Goal: Task Accomplishment & Management: Manage account settings

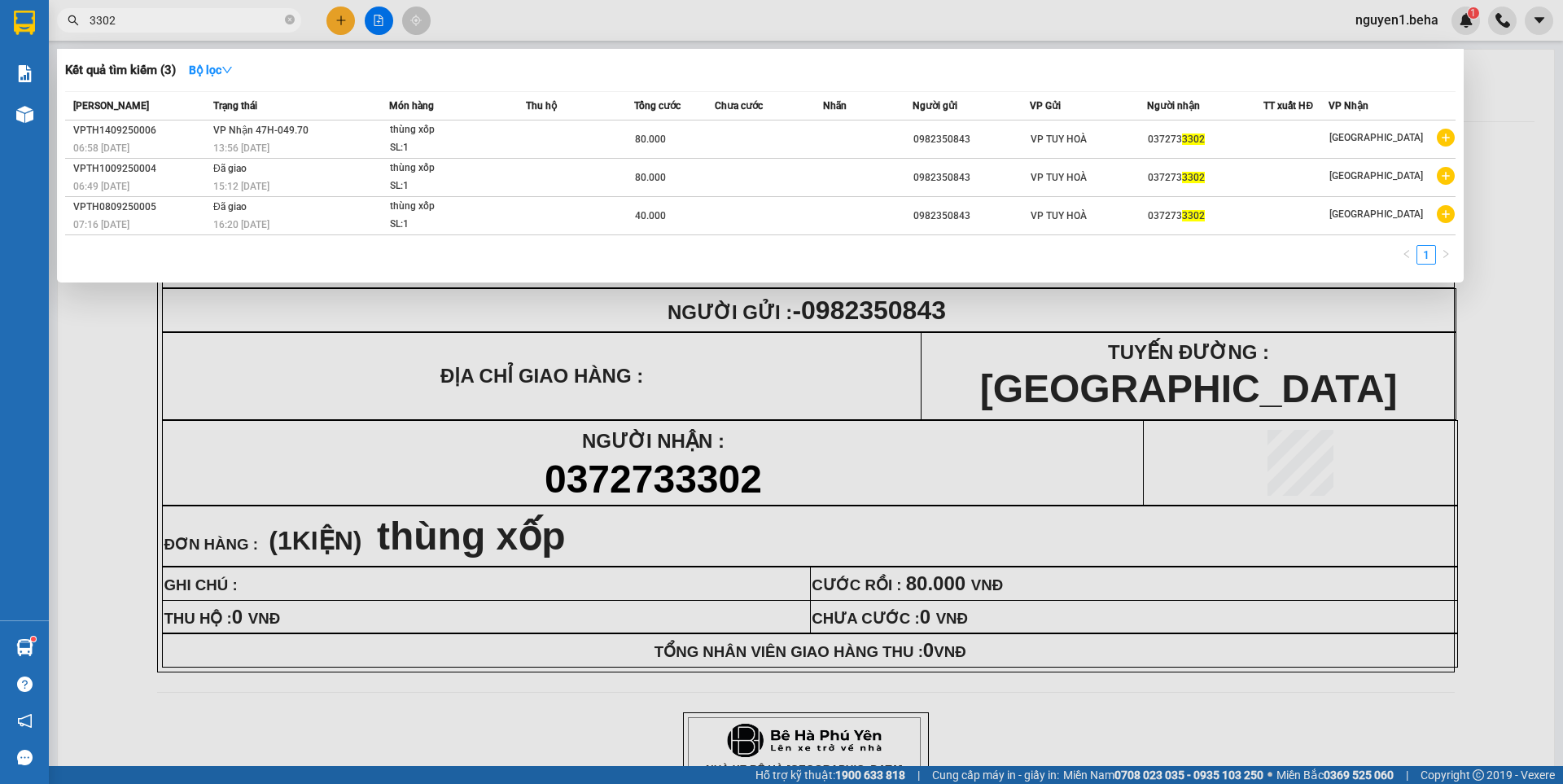
click at [206, 22] on input "3302" at bounding box center [186, 21] width 192 height 18
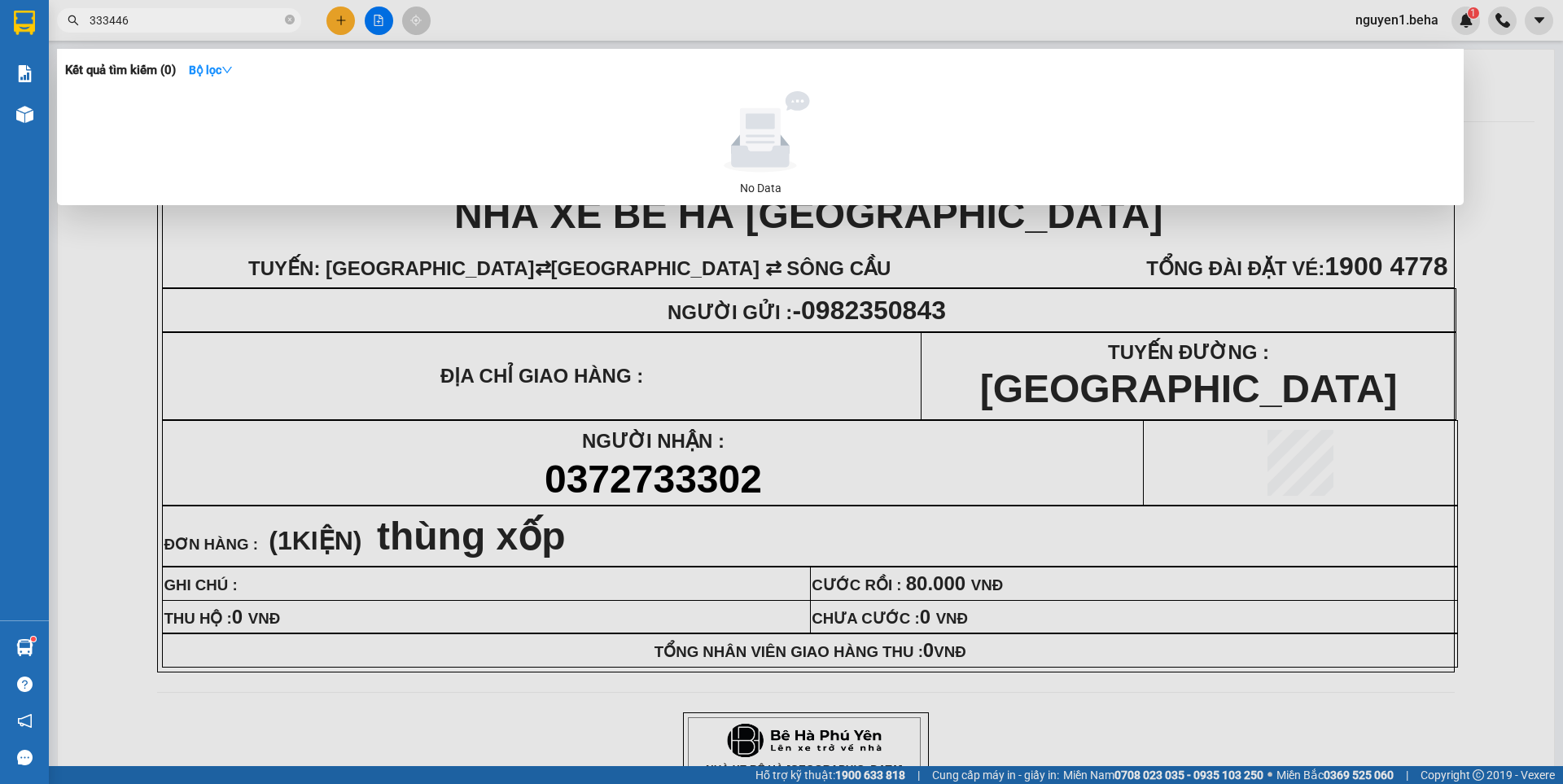
click at [104, 21] on input "333446" at bounding box center [186, 21] width 192 height 18
type input "3446"
click at [287, 24] on icon "close-circle" at bounding box center [290, 19] width 10 height 10
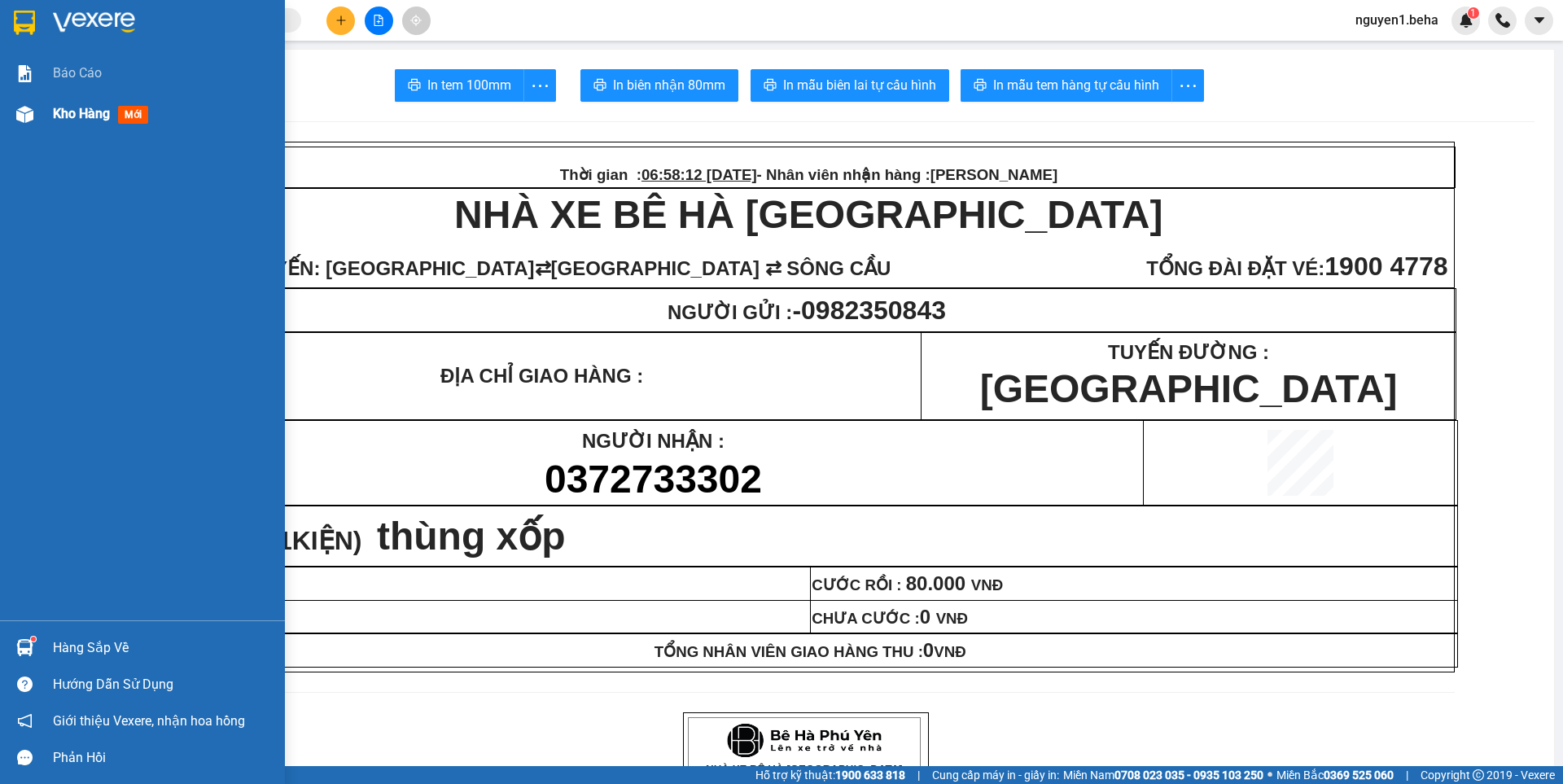
click at [31, 109] on img at bounding box center [24, 114] width 17 height 17
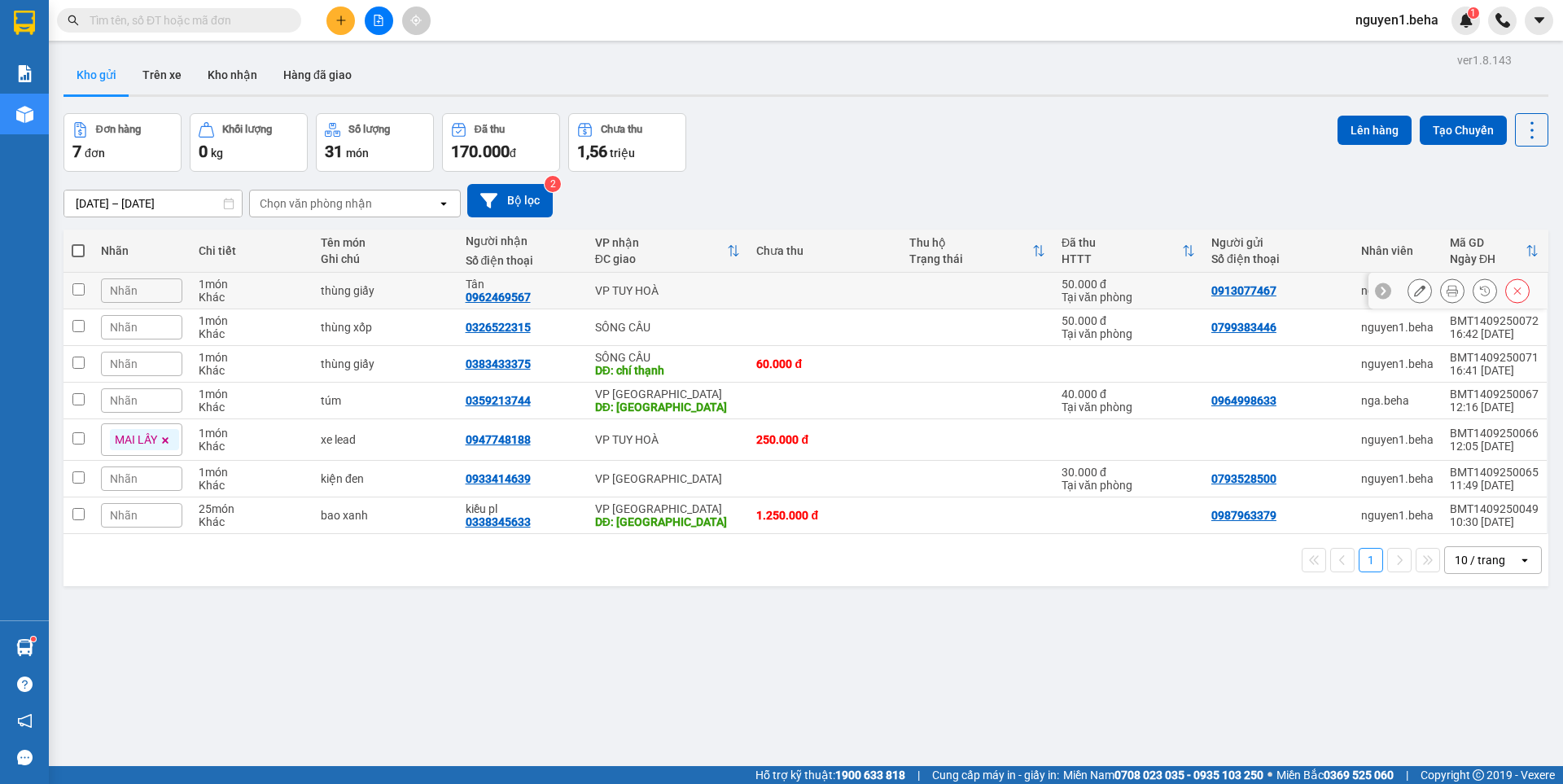
click at [1446, 296] on icon at bounding box center [1451, 290] width 12 height 12
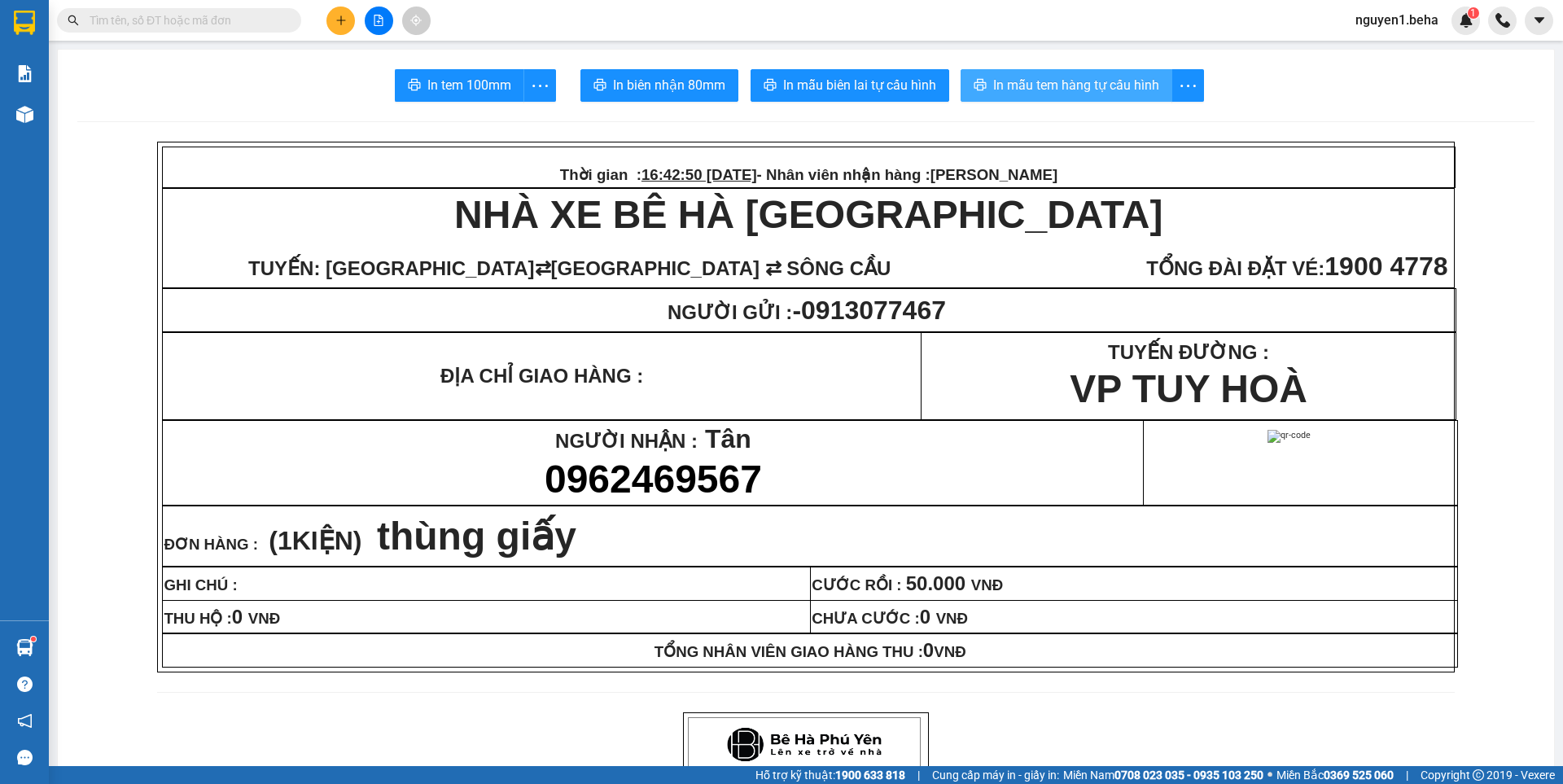
click at [1055, 86] on span "In mẫu tem hàng tự cấu hình" at bounding box center [1076, 85] width 166 height 21
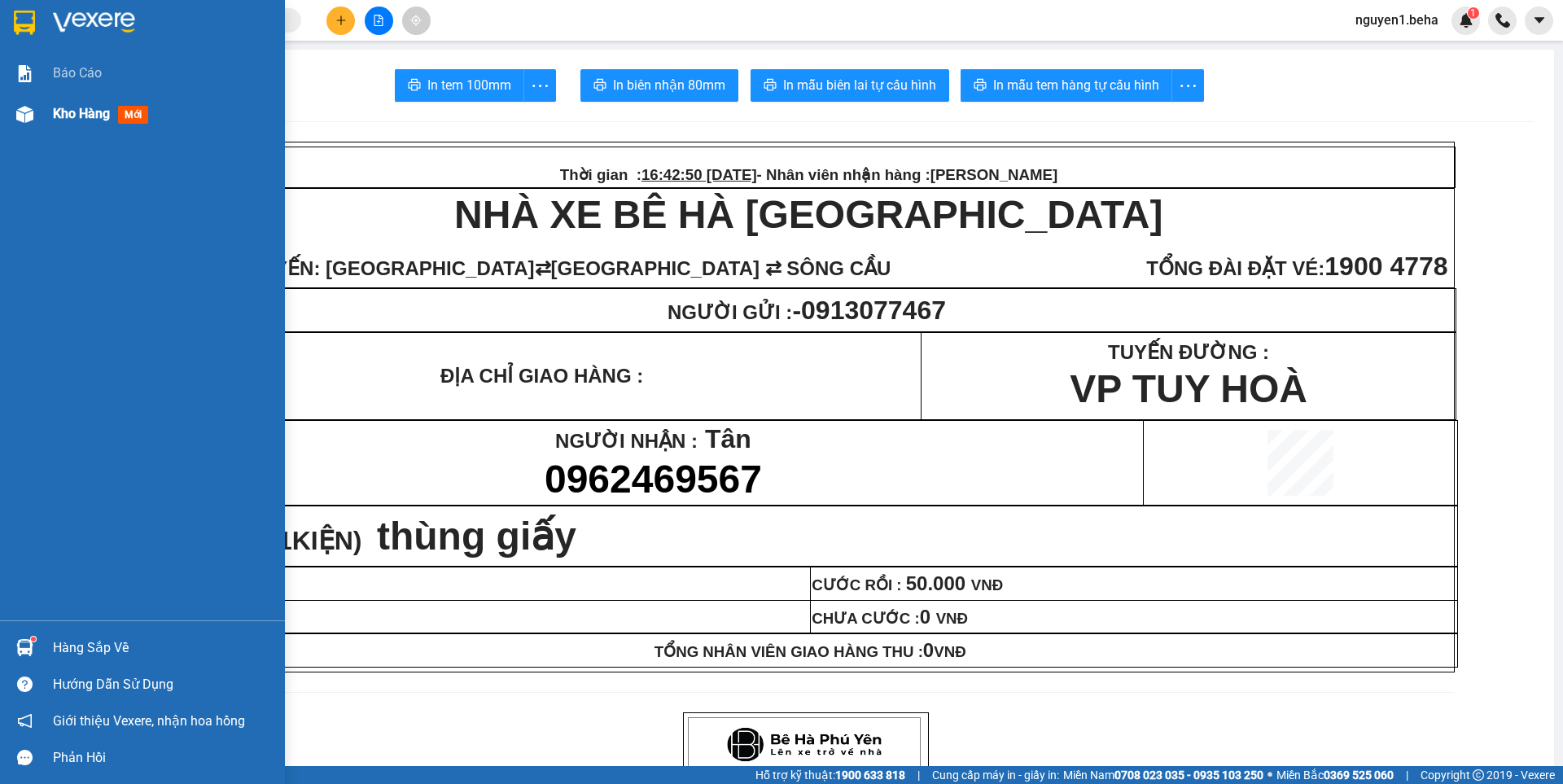
click at [7, 105] on div "Kho hàng mới" at bounding box center [142, 113] width 285 height 40
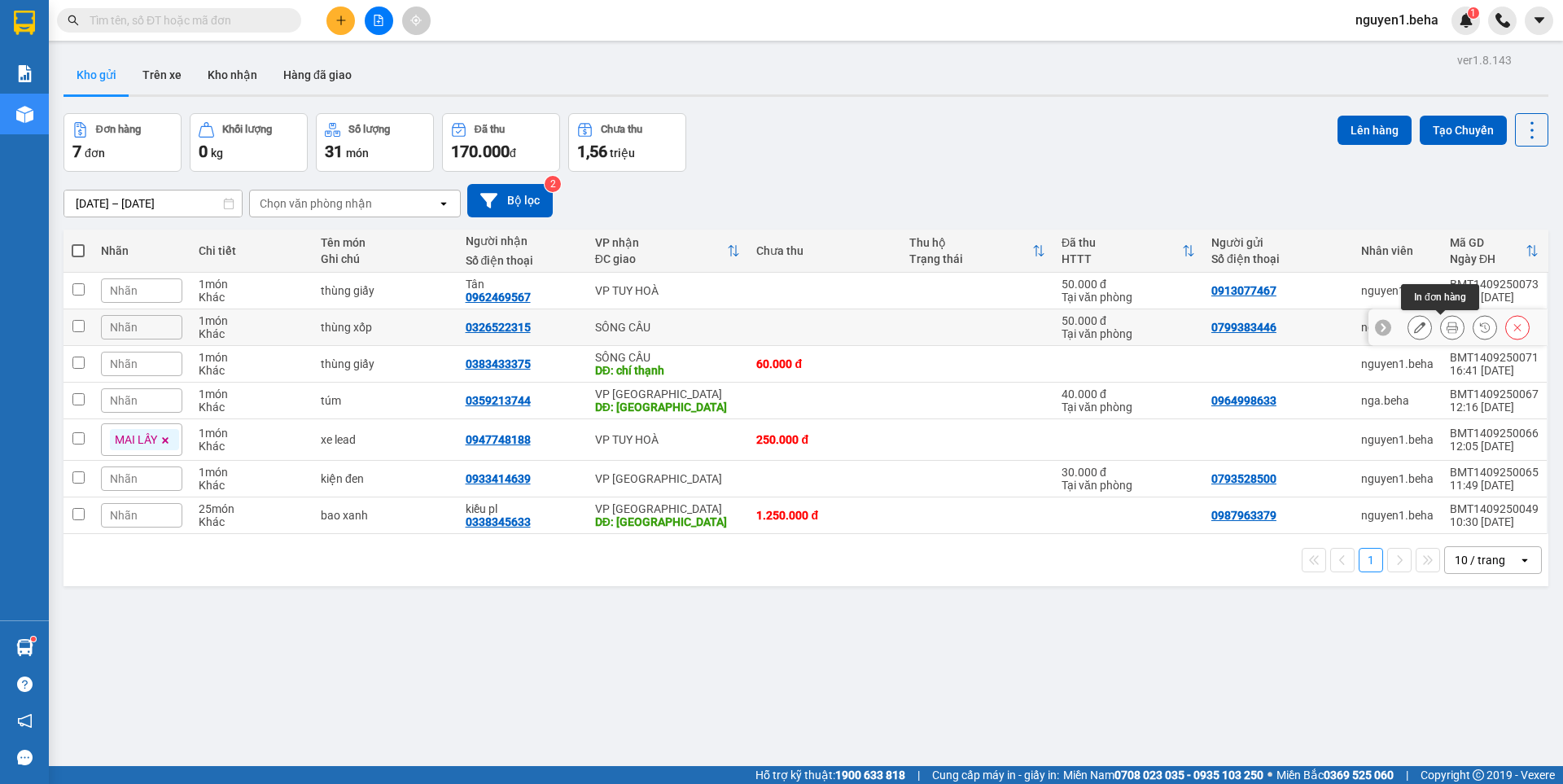
click at [1446, 329] on icon at bounding box center [1451, 326] width 12 height 12
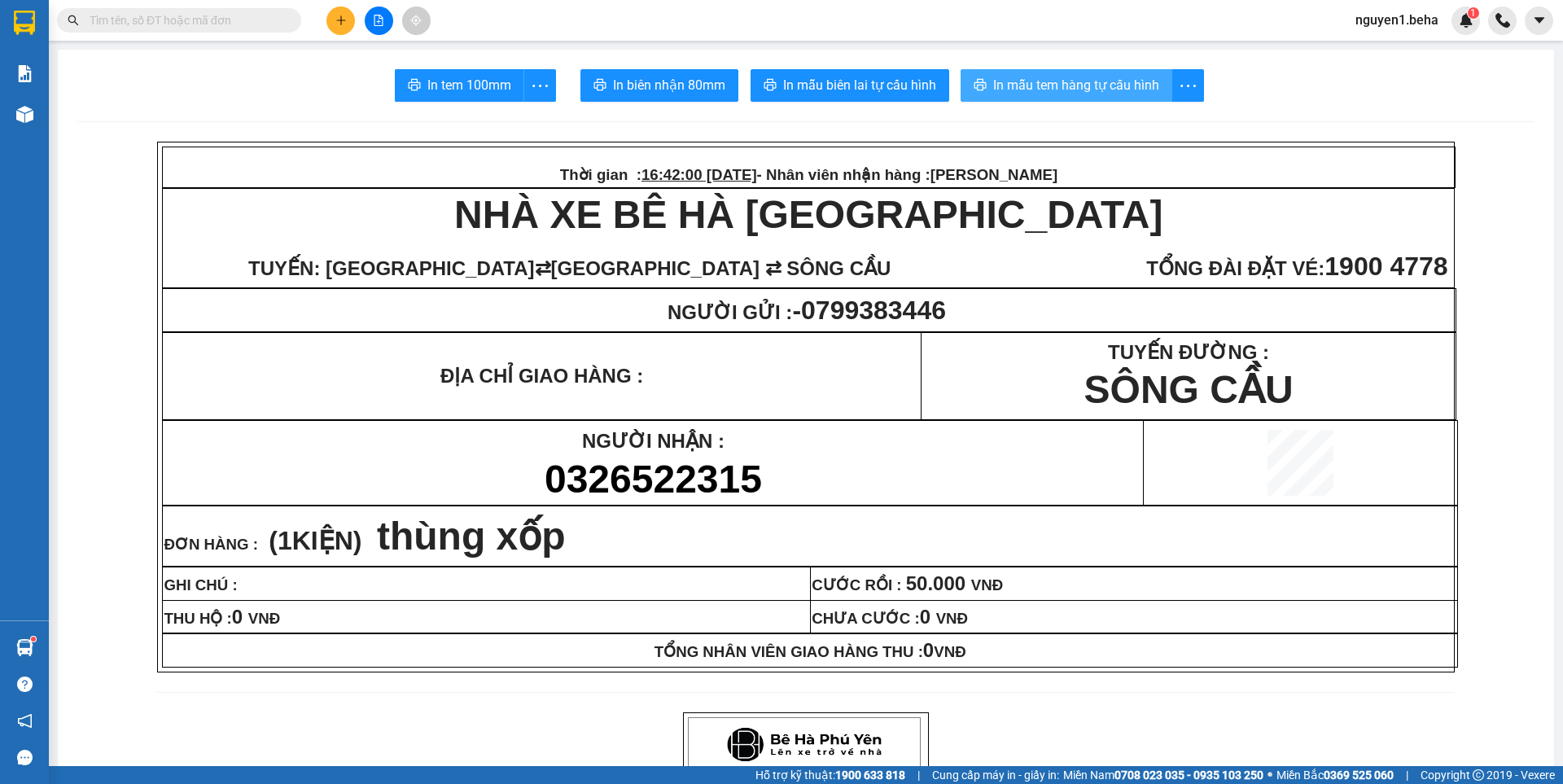
click at [1058, 76] on span "In mẫu tem hàng tự cấu hình" at bounding box center [1076, 85] width 166 height 21
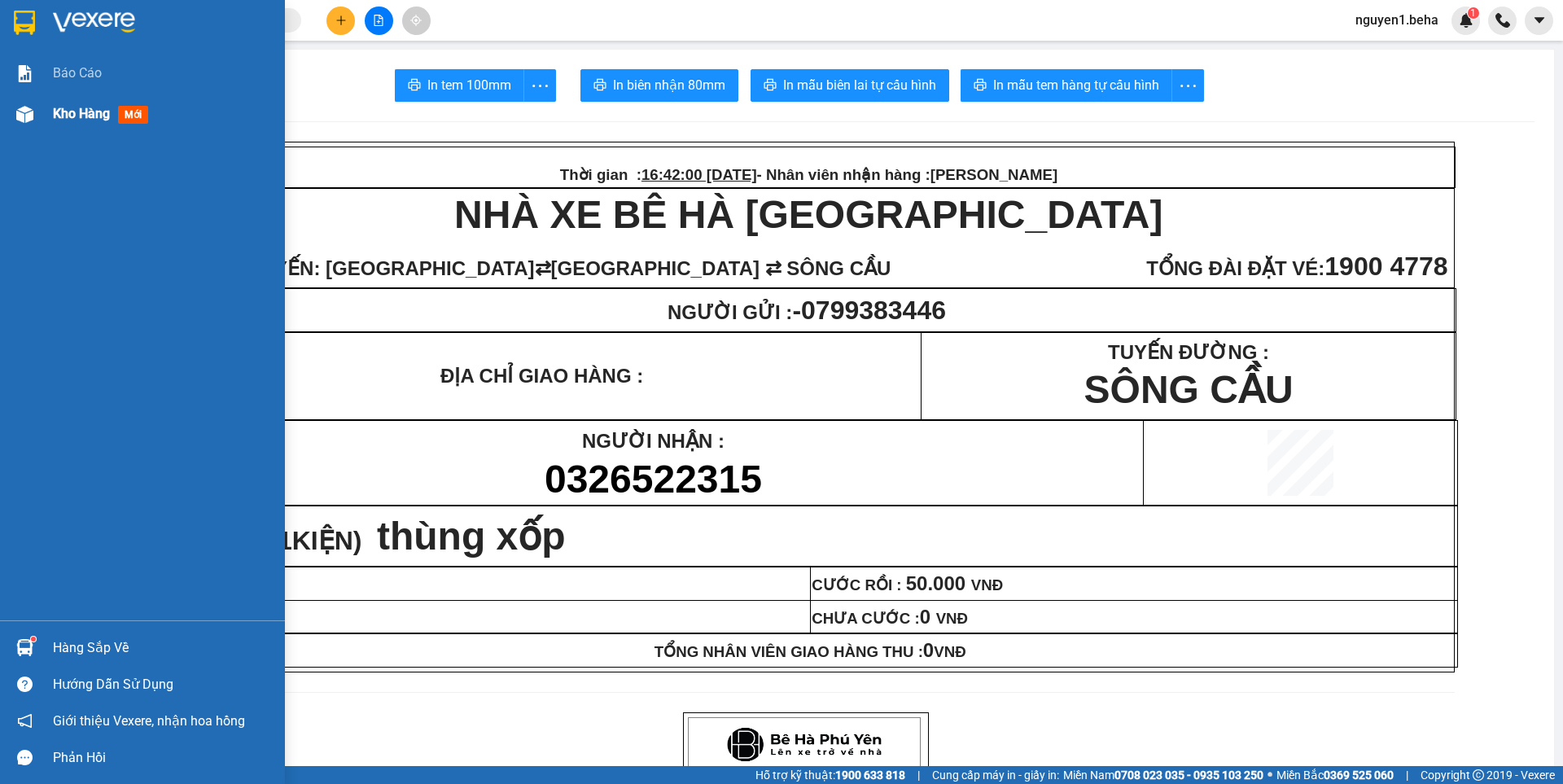
click at [23, 113] on img at bounding box center [24, 114] width 17 height 17
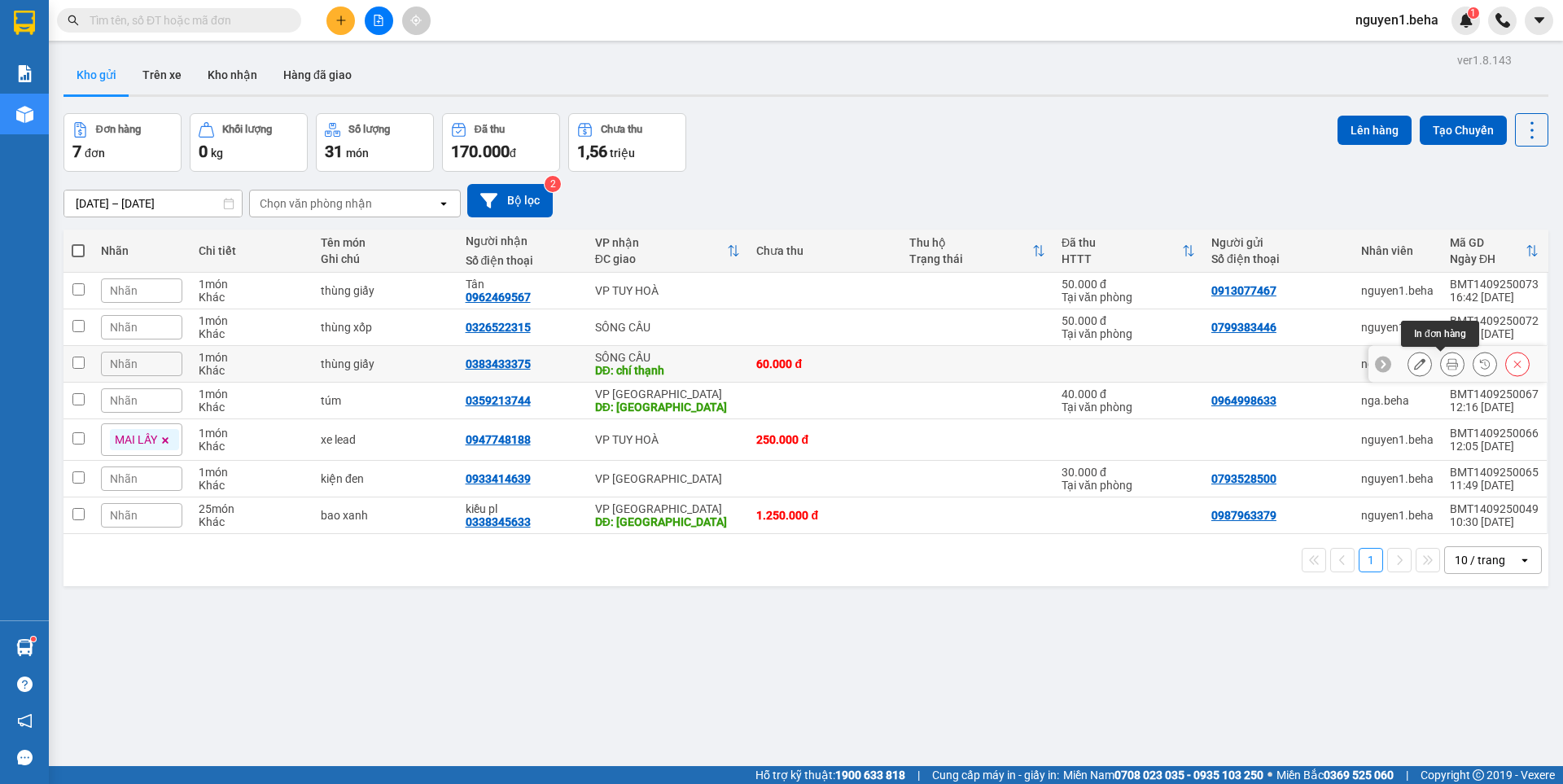
click at [1446, 366] on icon at bounding box center [1451, 363] width 12 height 12
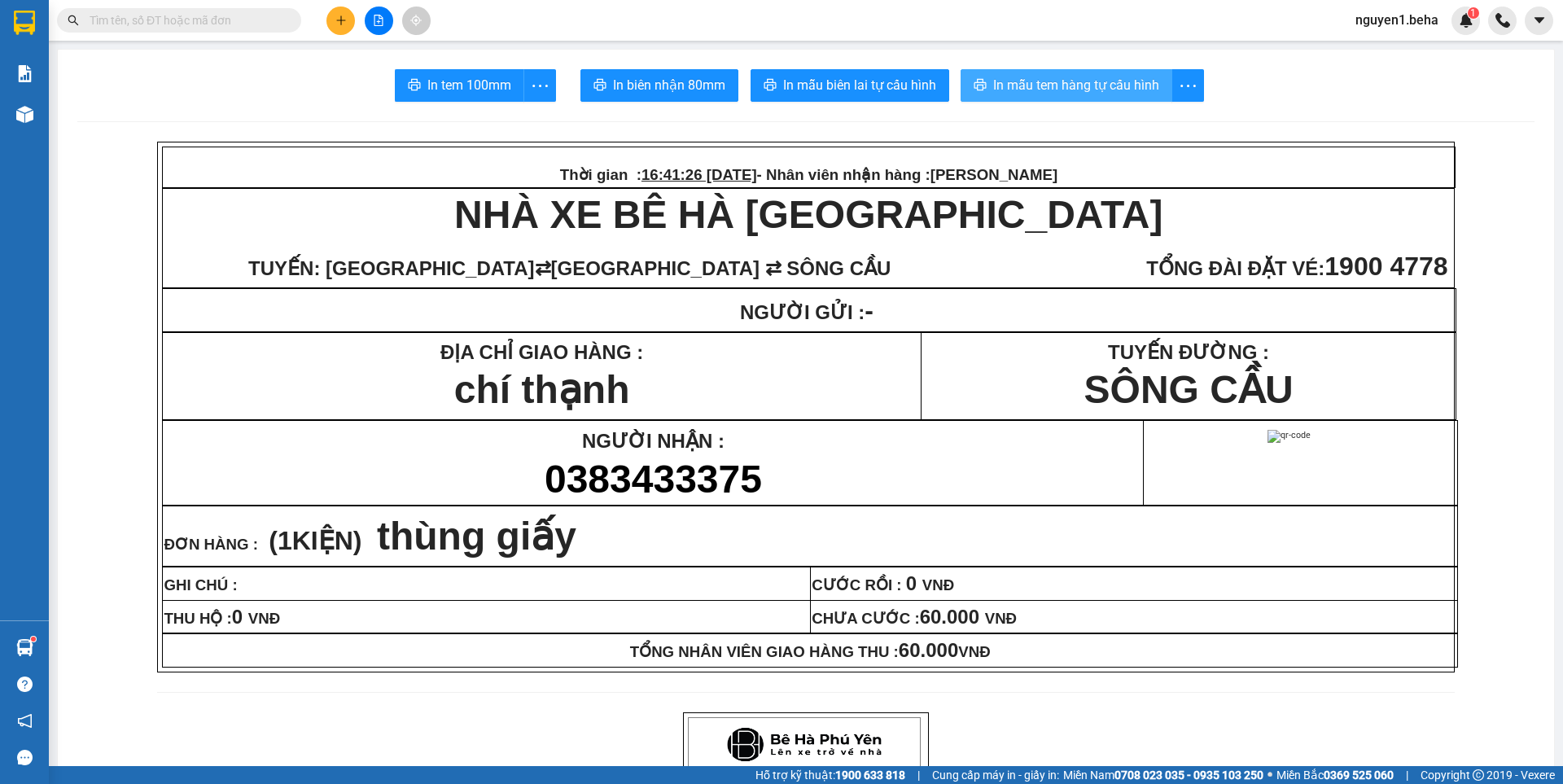
click at [1093, 83] on span "In mẫu tem hàng tự cấu hình" at bounding box center [1076, 85] width 166 height 21
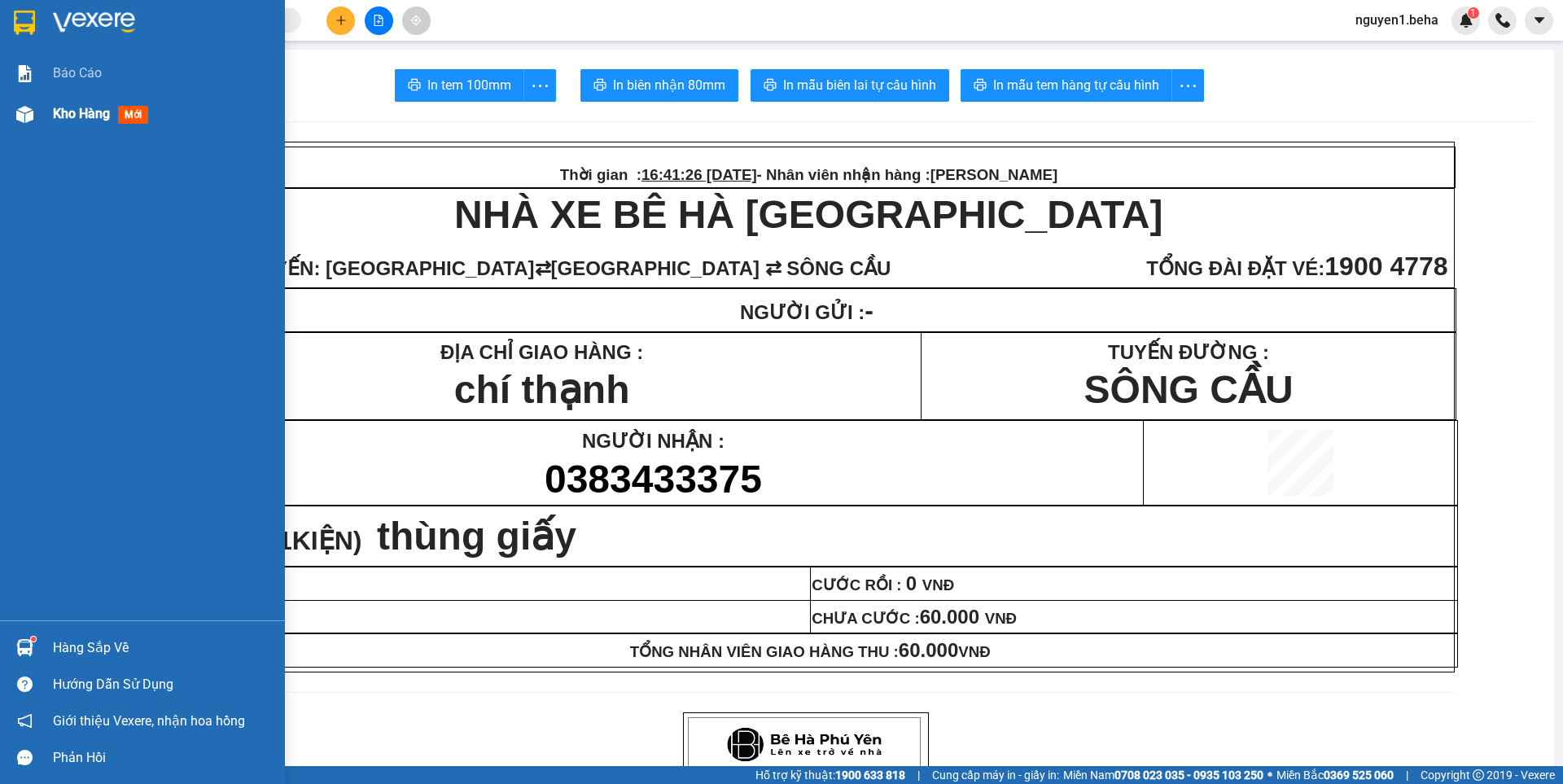
click at [30, 107] on img at bounding box center [24, 114] width 17 height 17
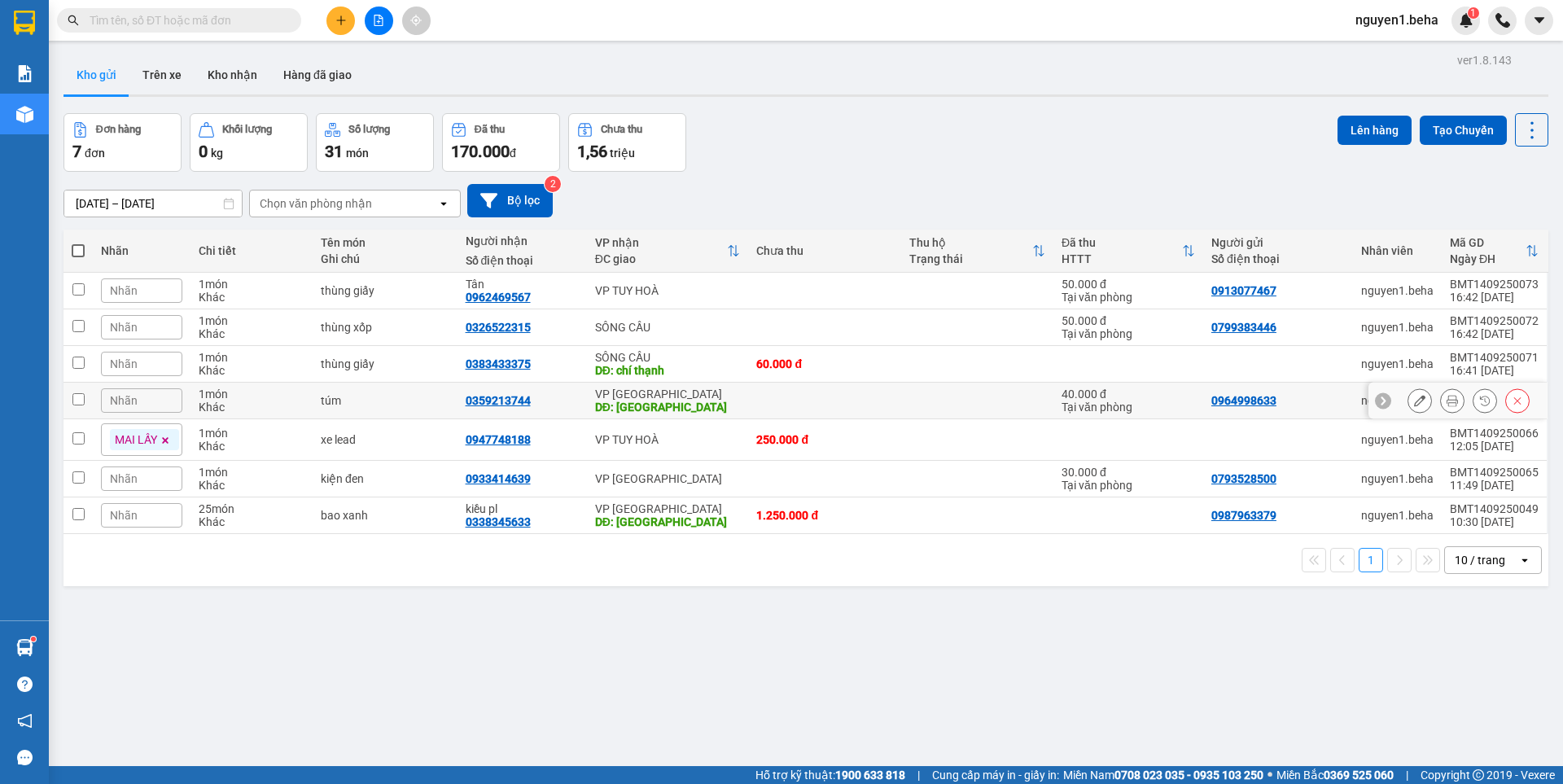
click at [1446, 402] on icon at bounding box center [1451, 400] width 12 height 12
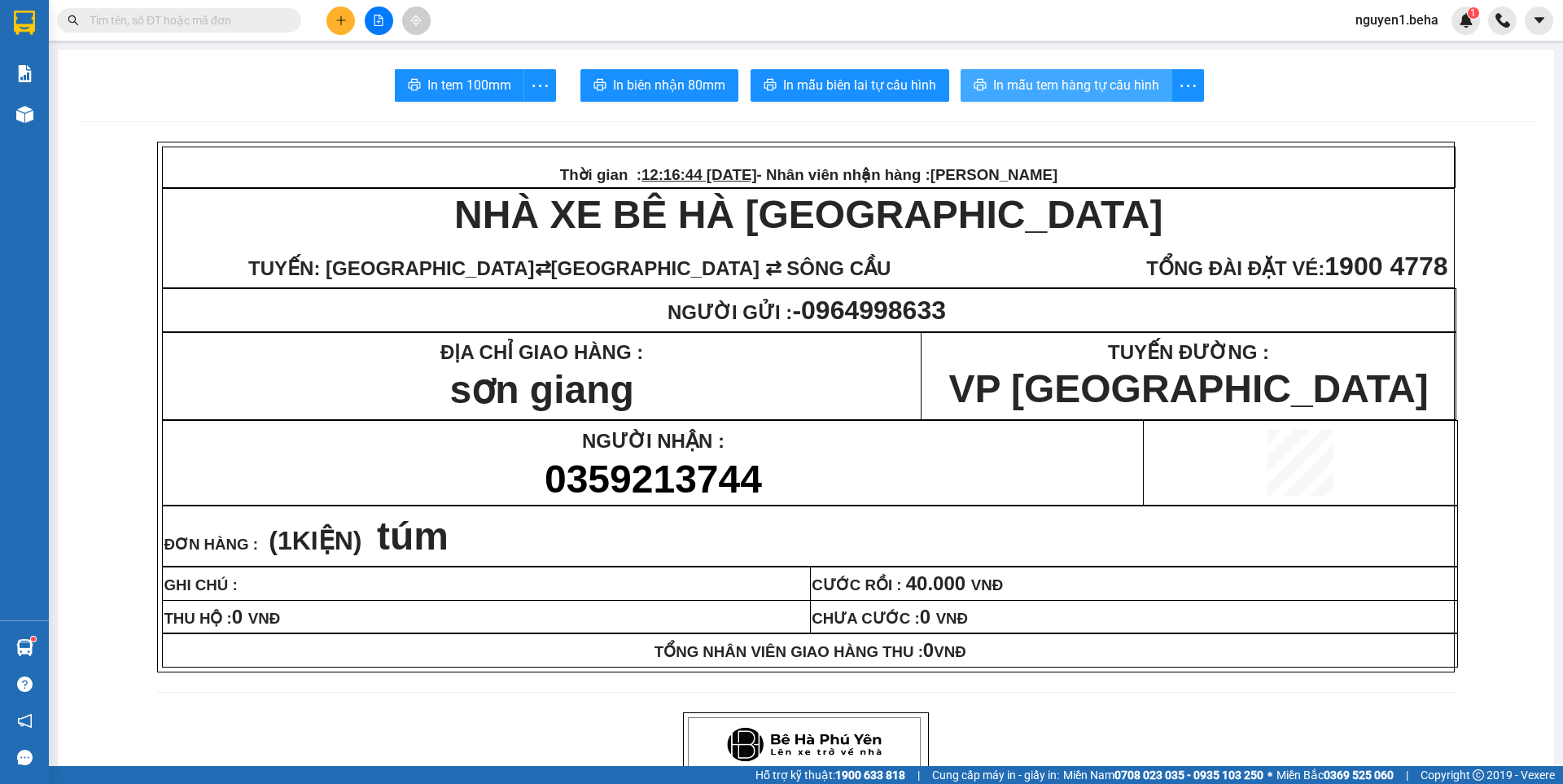
click at [1091, 88] on span "In mẫu tem hàng tự cấu hình" at bounding box center [1076, 85] width 166 height 21
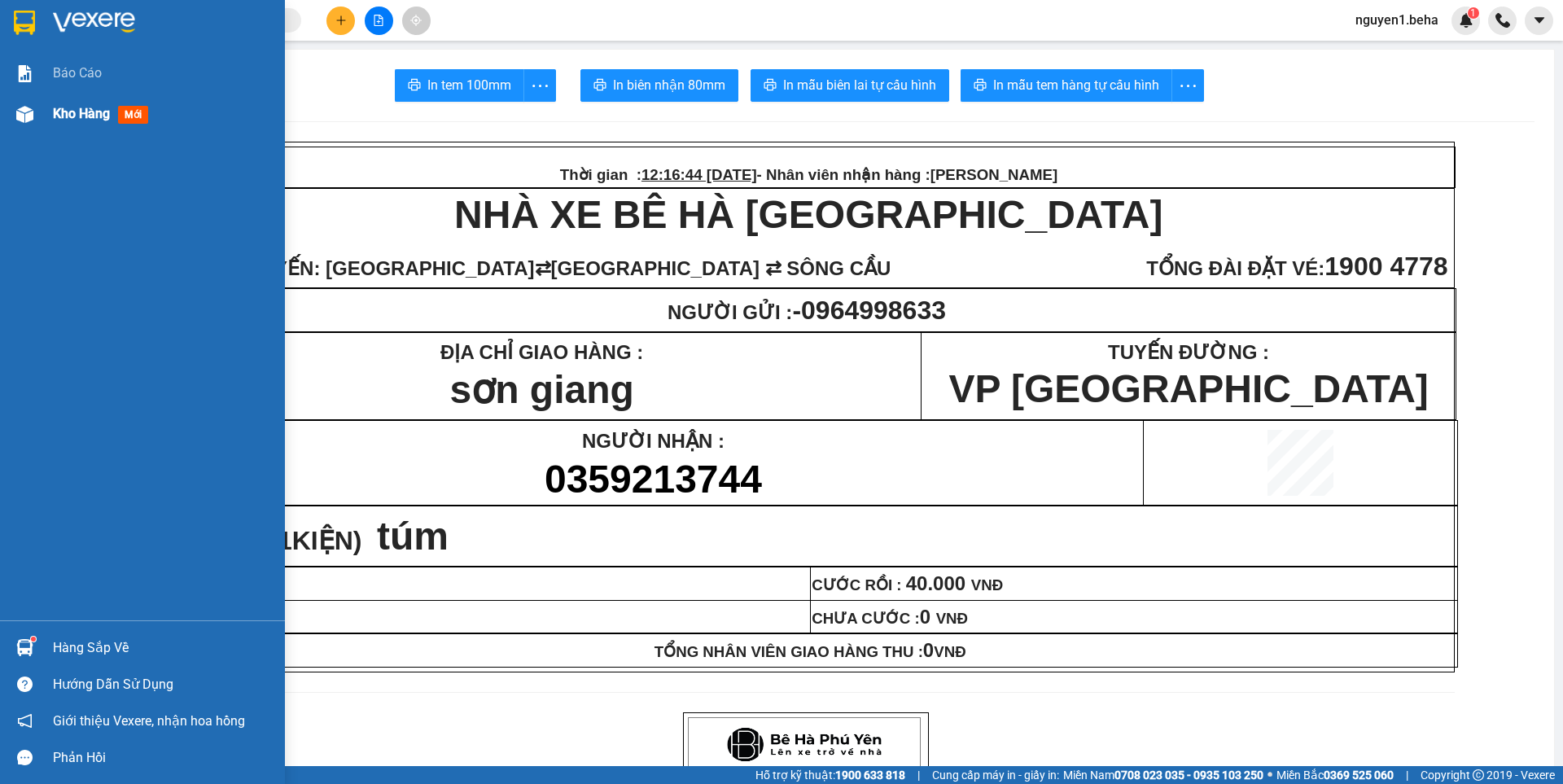
click at [31, 114] on img at bounding box center [24, 114] width 17 height 17
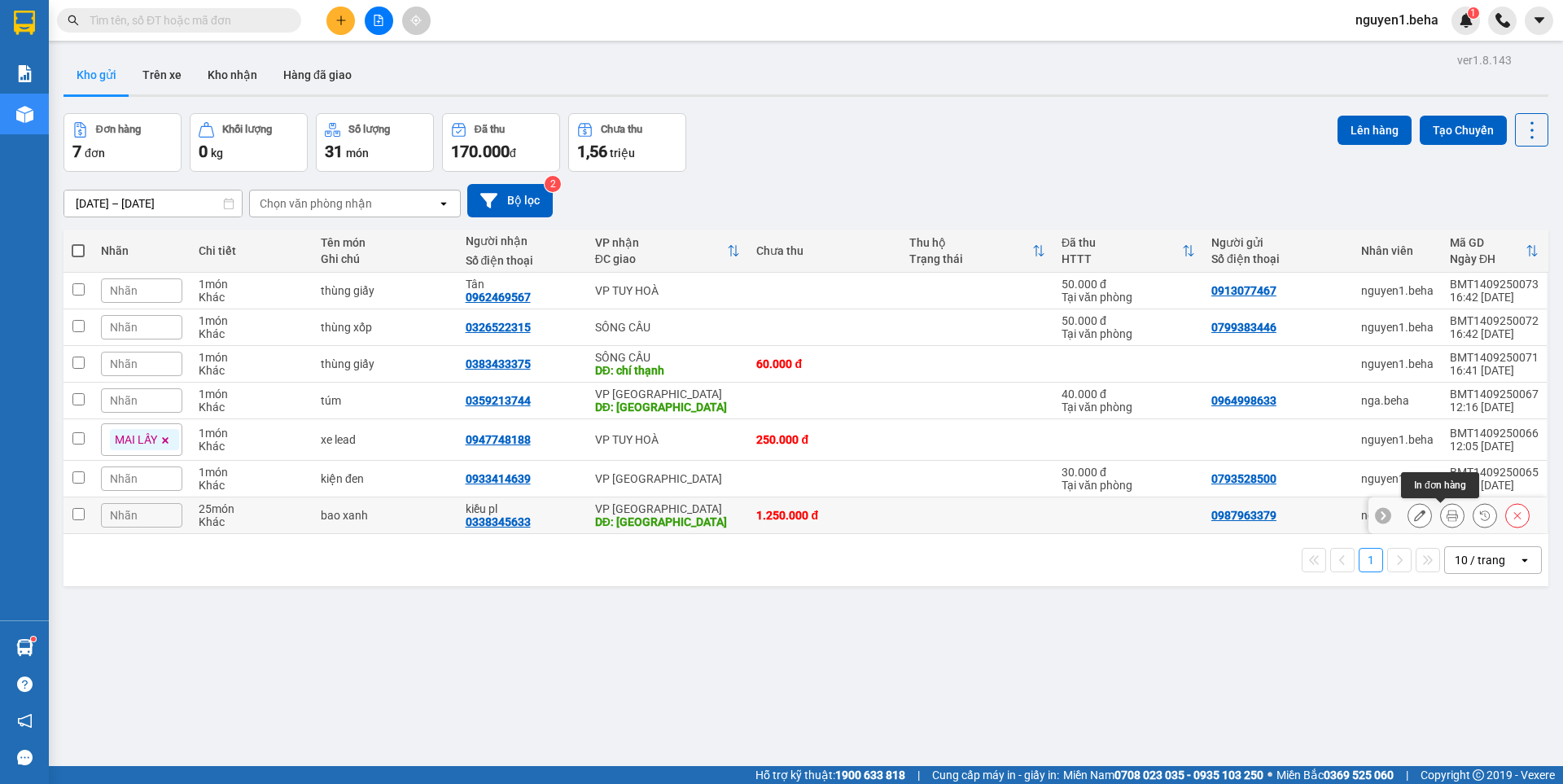
click at [1445, 512] on button at bounding box center [1451, 516] width 22 height 29
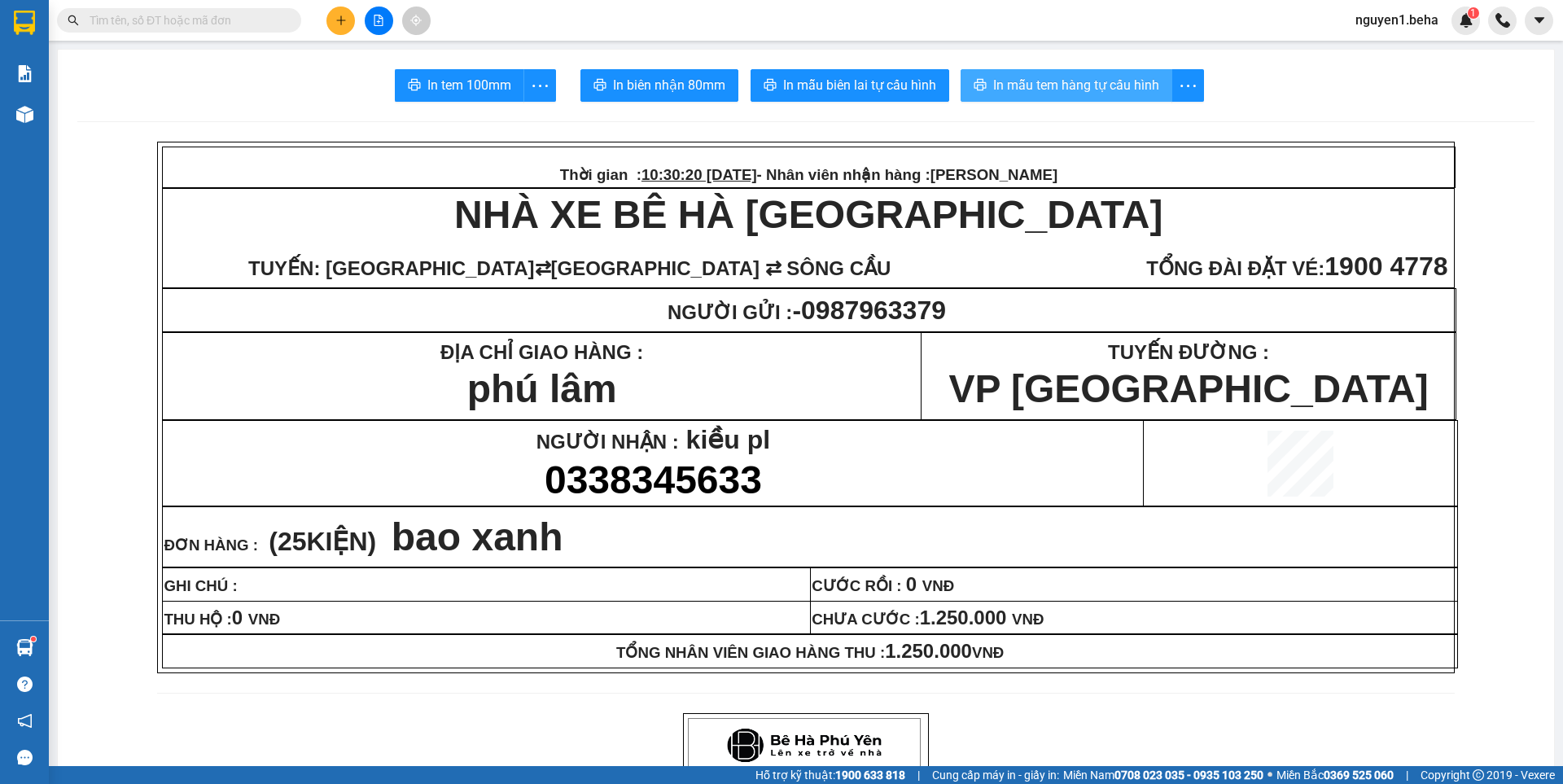
click at [1039, 85] on span "In mẫu tem hàng tự cấu hình" at bounding box center [1076, 85] width 166 height 21
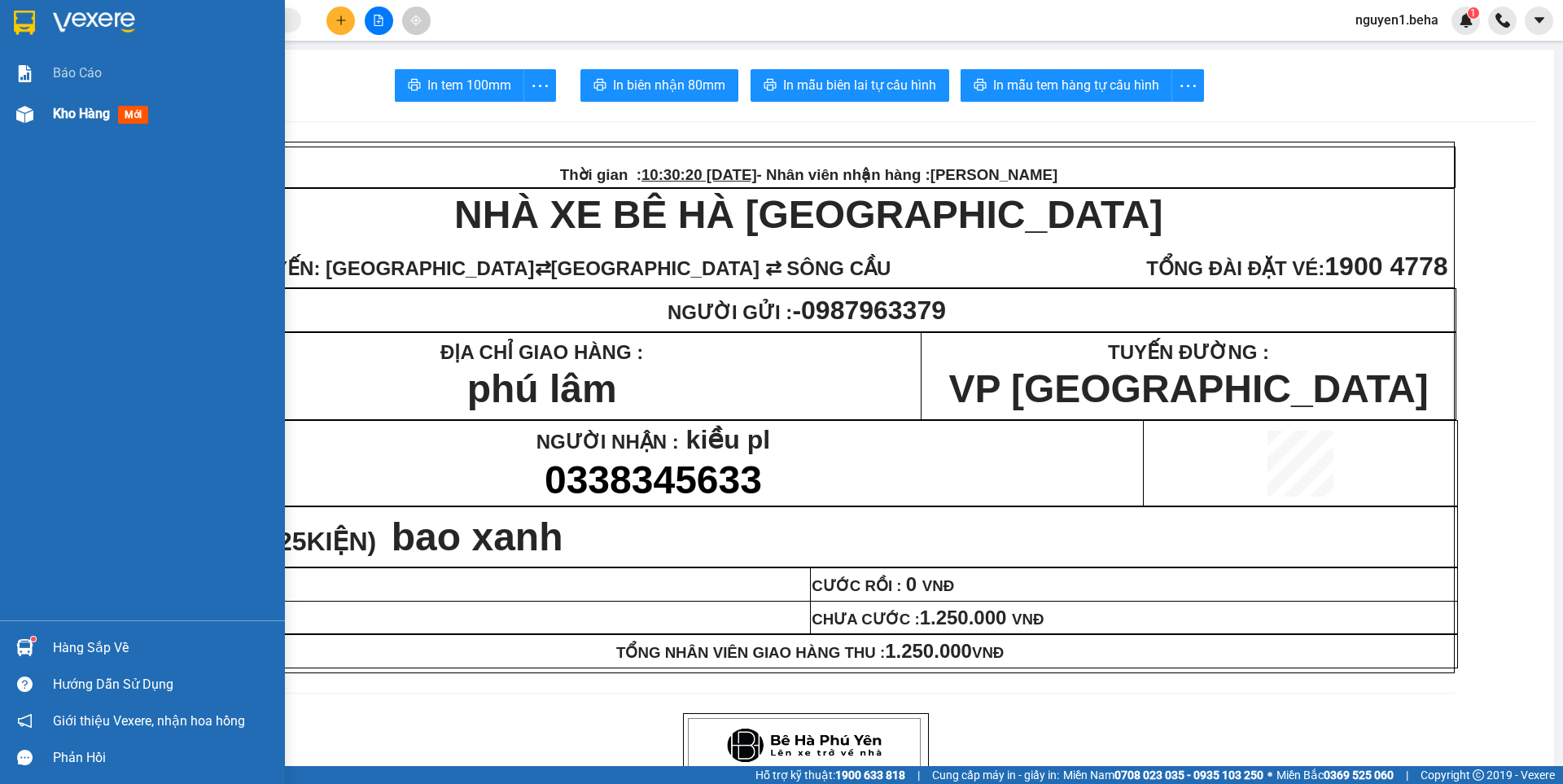
click at [19, 112] on img at bounding box center [24, 114] width 17 height 17
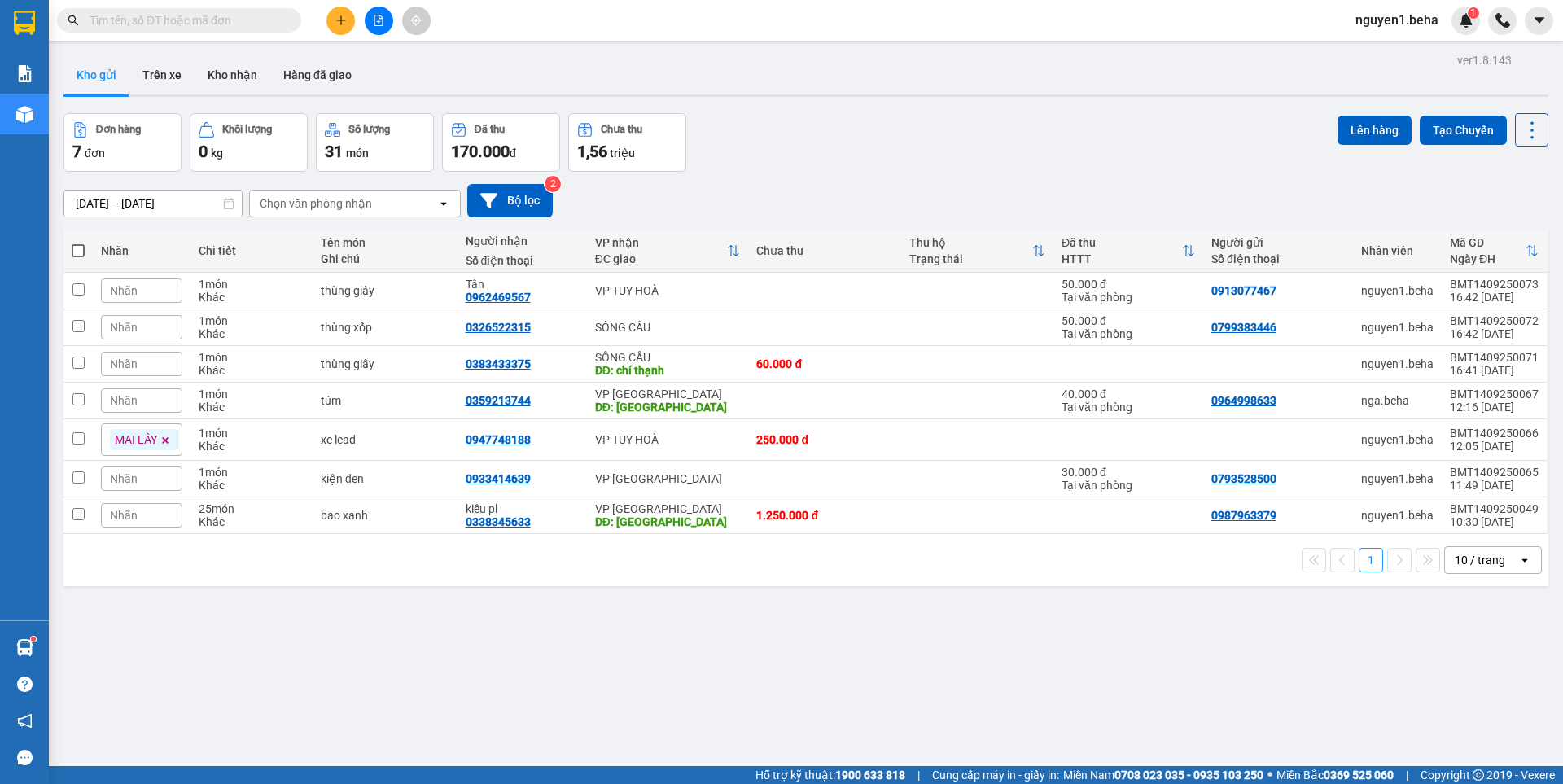
click at [234, 24] on input "text" at bounding box center [186, 21] width 192 height 18
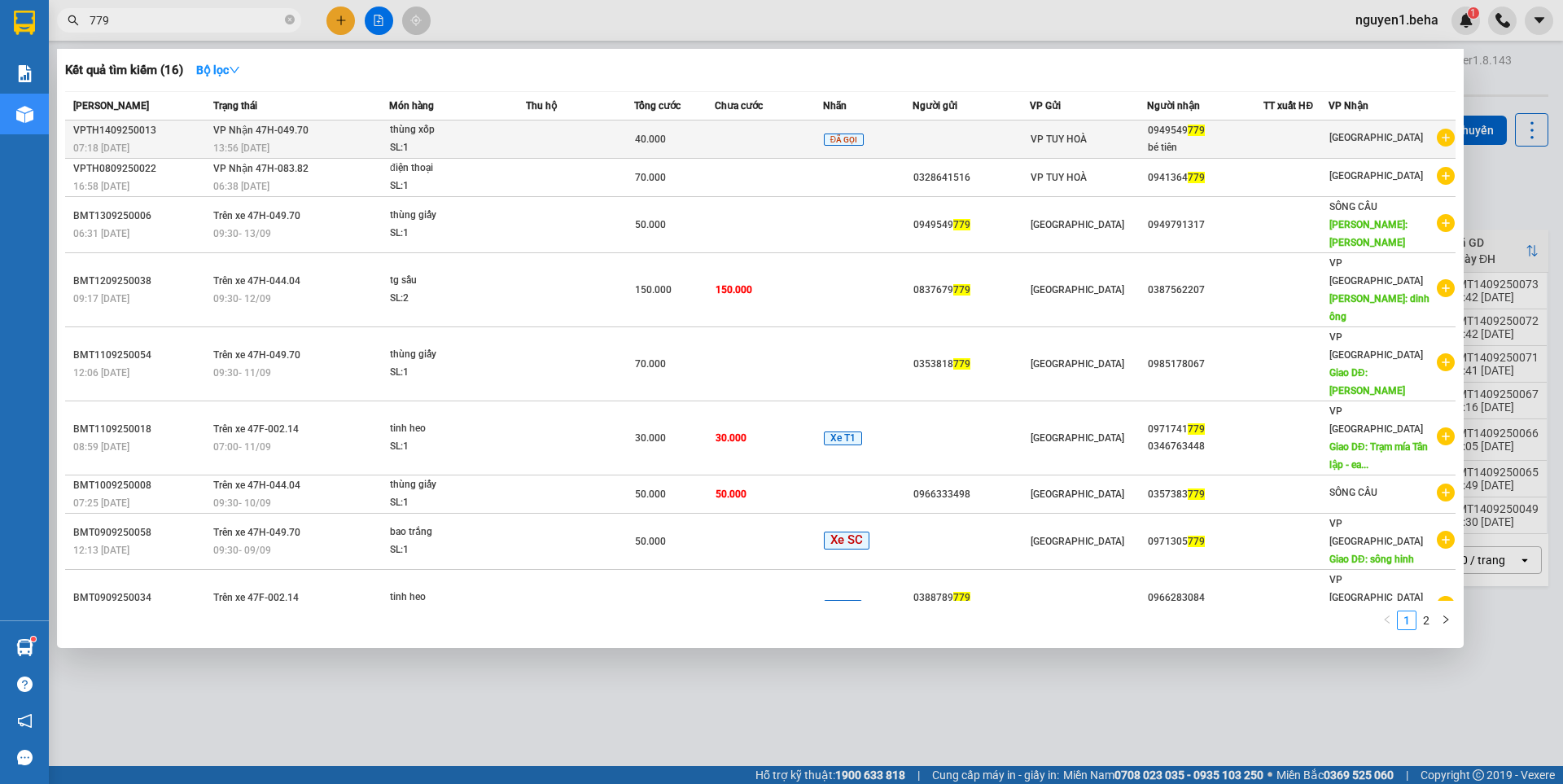
type input "779"
click at [405, 138] on div "thùng xốp" at bounding box center [451, 130] width 122 height 18
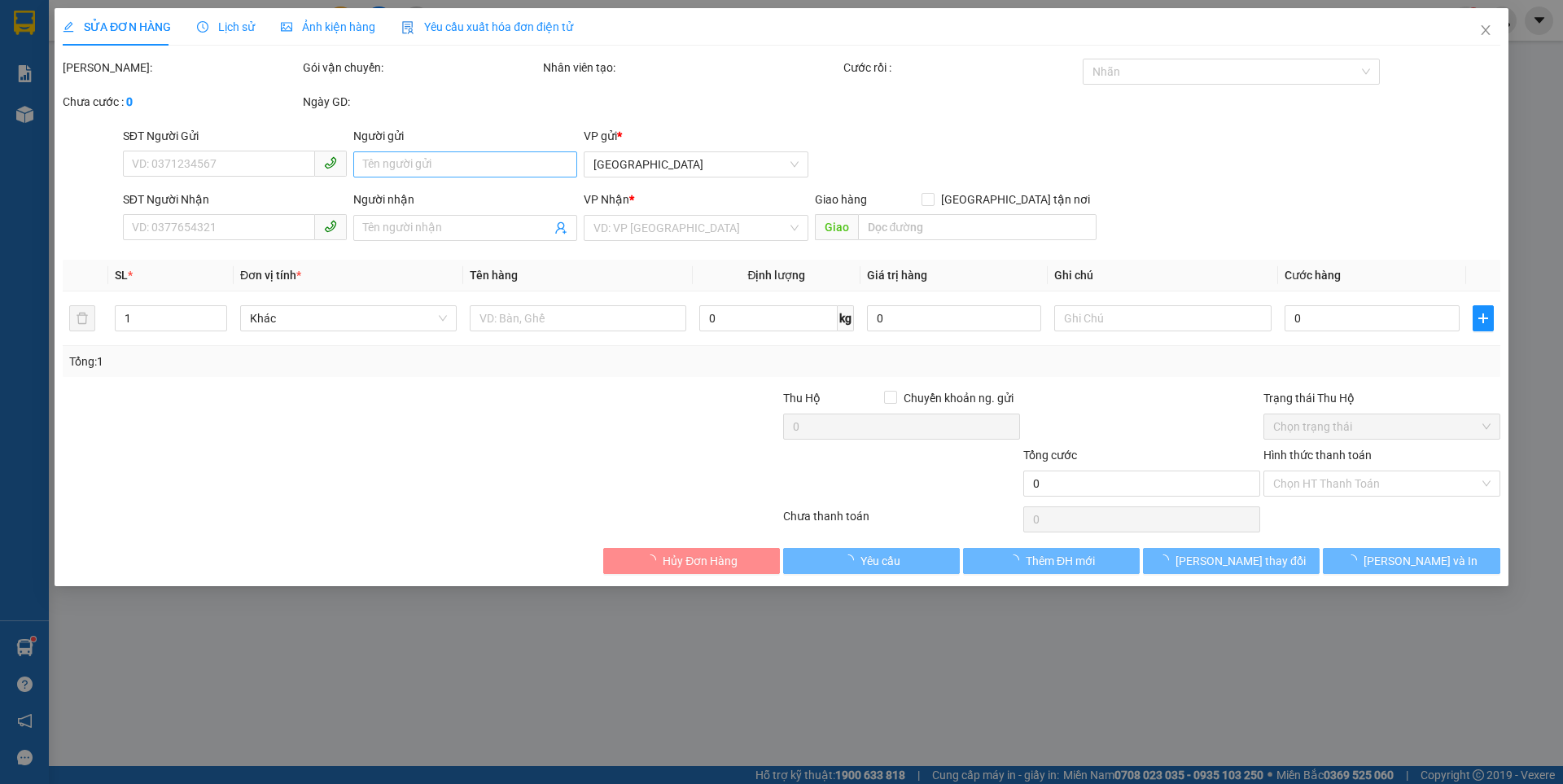
type input "0949549779"
type input "bé tiên"
type input "40.000"
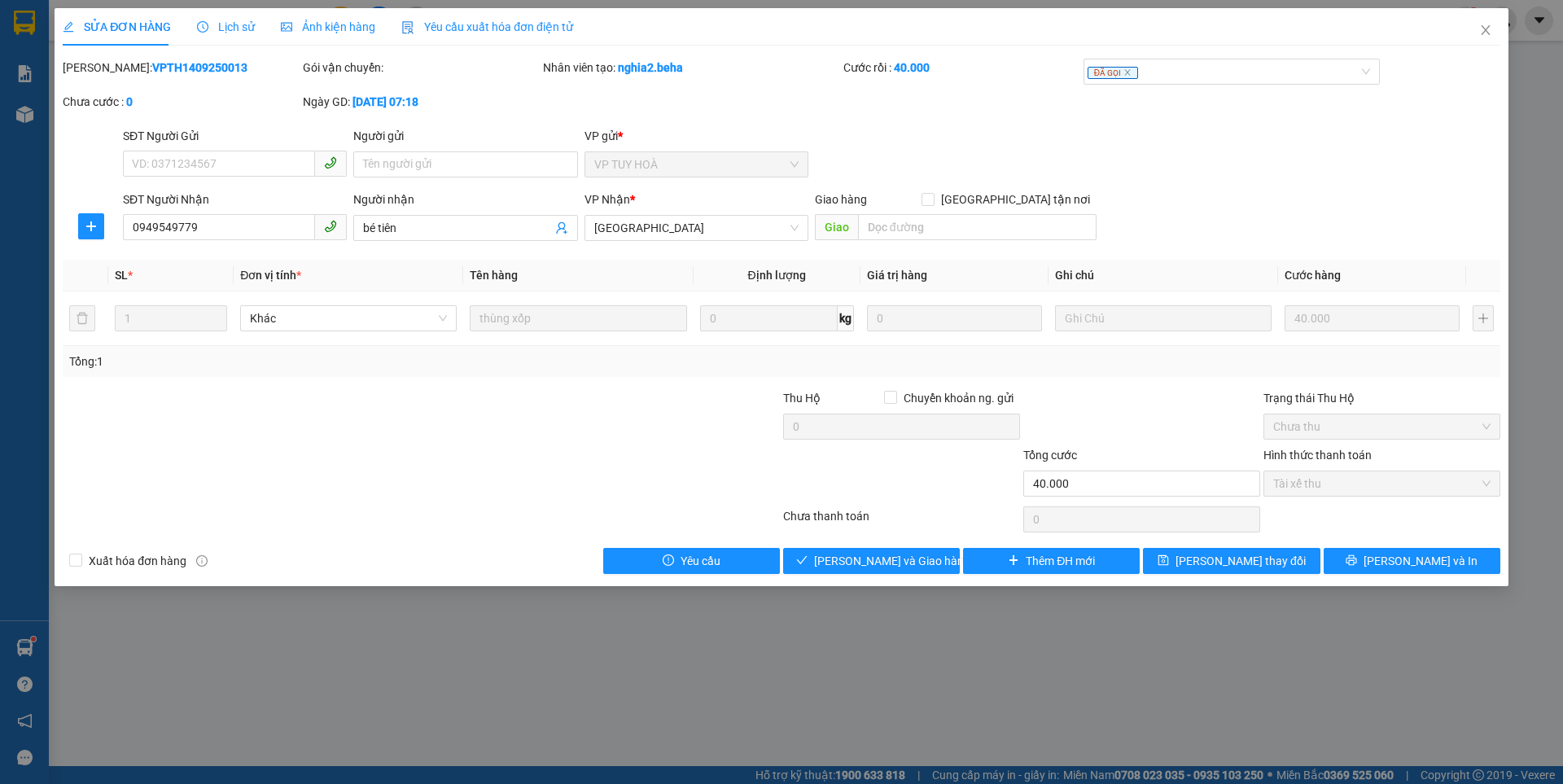
click at [336, 22] on span "Ảnh kiện hàng" at bounding box center [327, 27] width 94 height 13
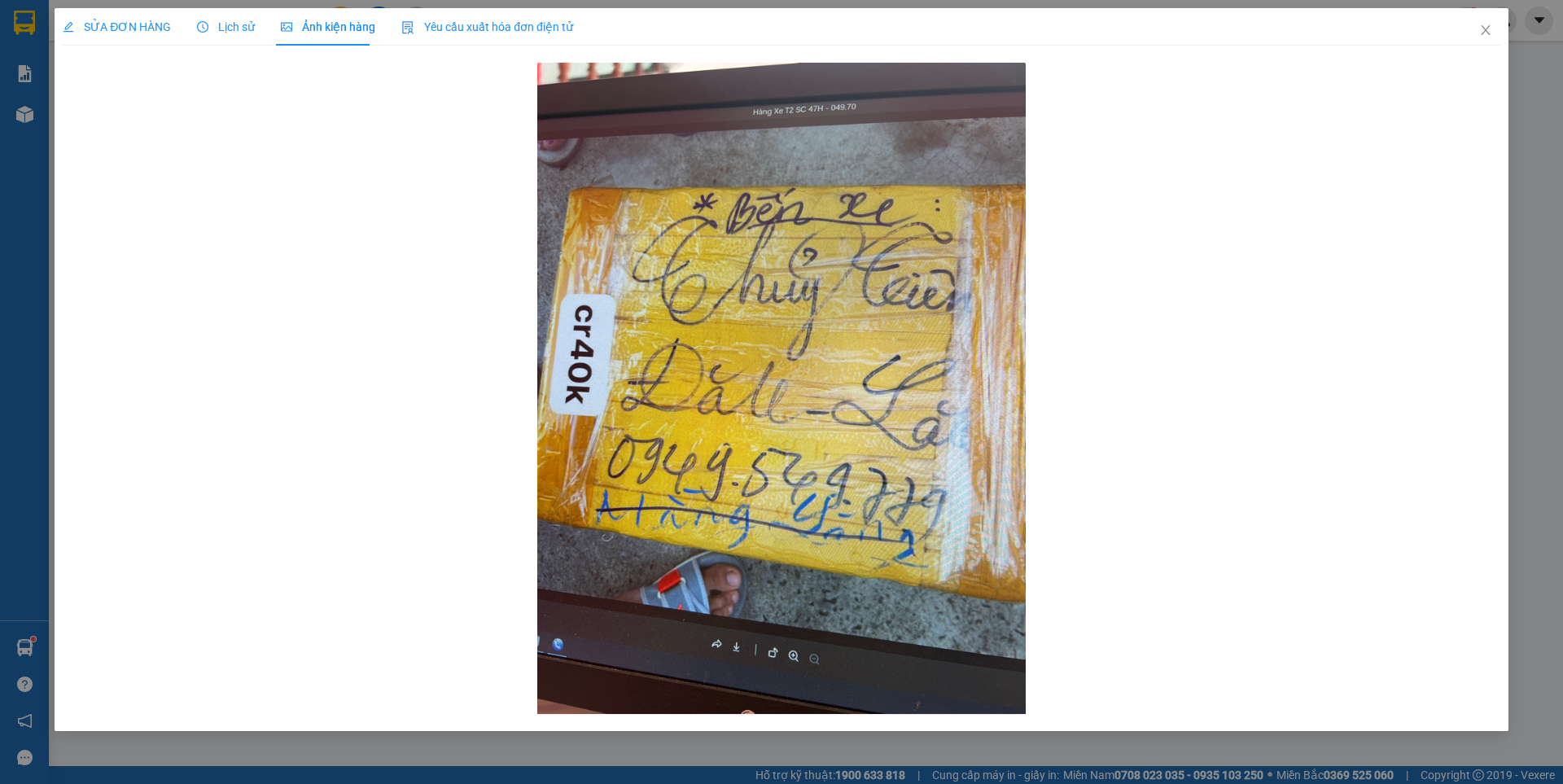
drag, startPoint x: 130, startPoint y: 22, endPoint x: 436, endPoint y: 253, distance: 383.4
click at [130, 22] on span "SỬA ĐƠN HÀNG" at bounding box center [117, 27] width 108 height 13
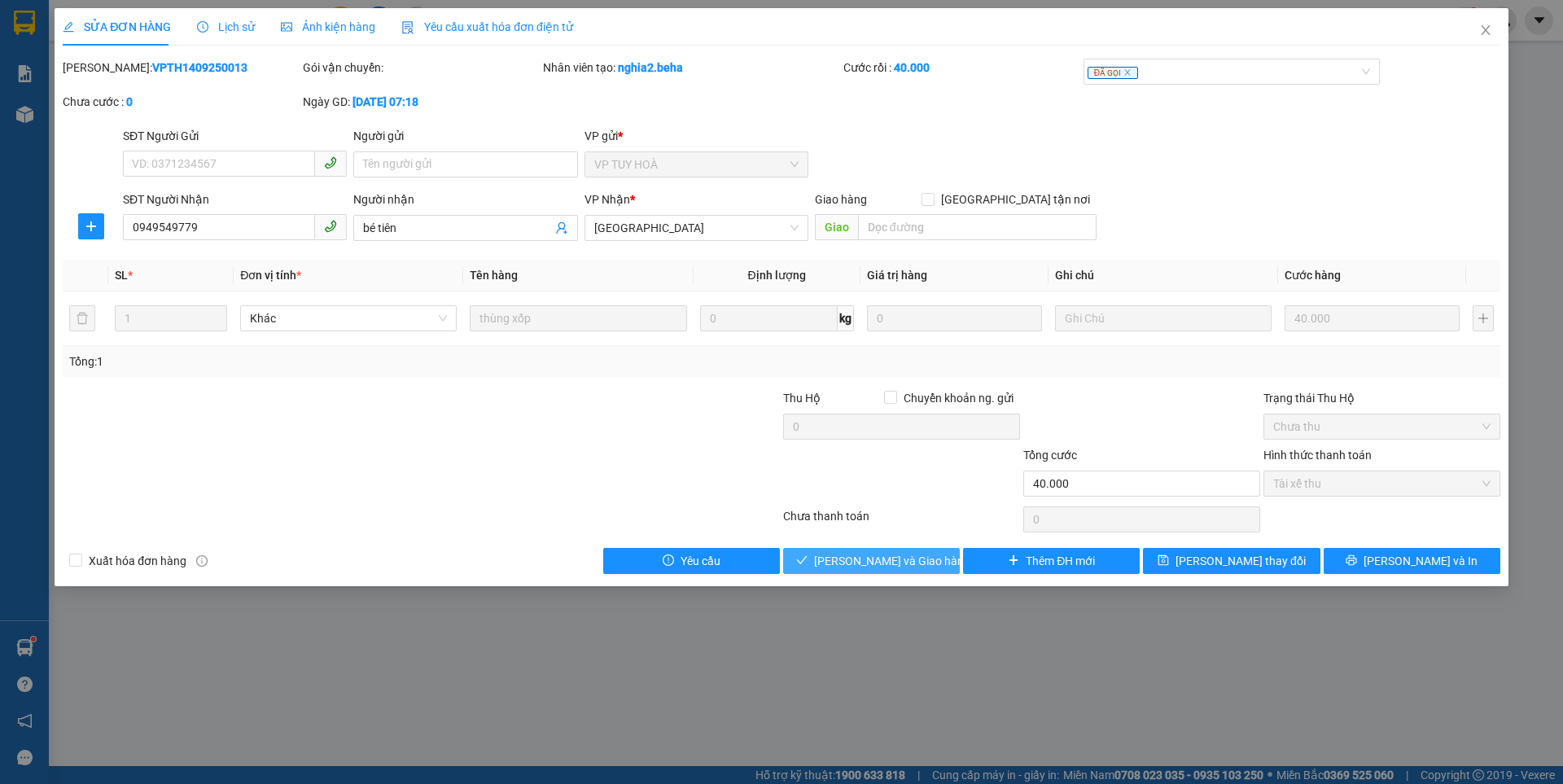
click at [896, 557] on span "Lưu và Giao hàng" at bounding box center [892, 561] width 156 height 18
click at [1496, 28] on span "Close" at bounding box center [1485, 31] width 46 height 46
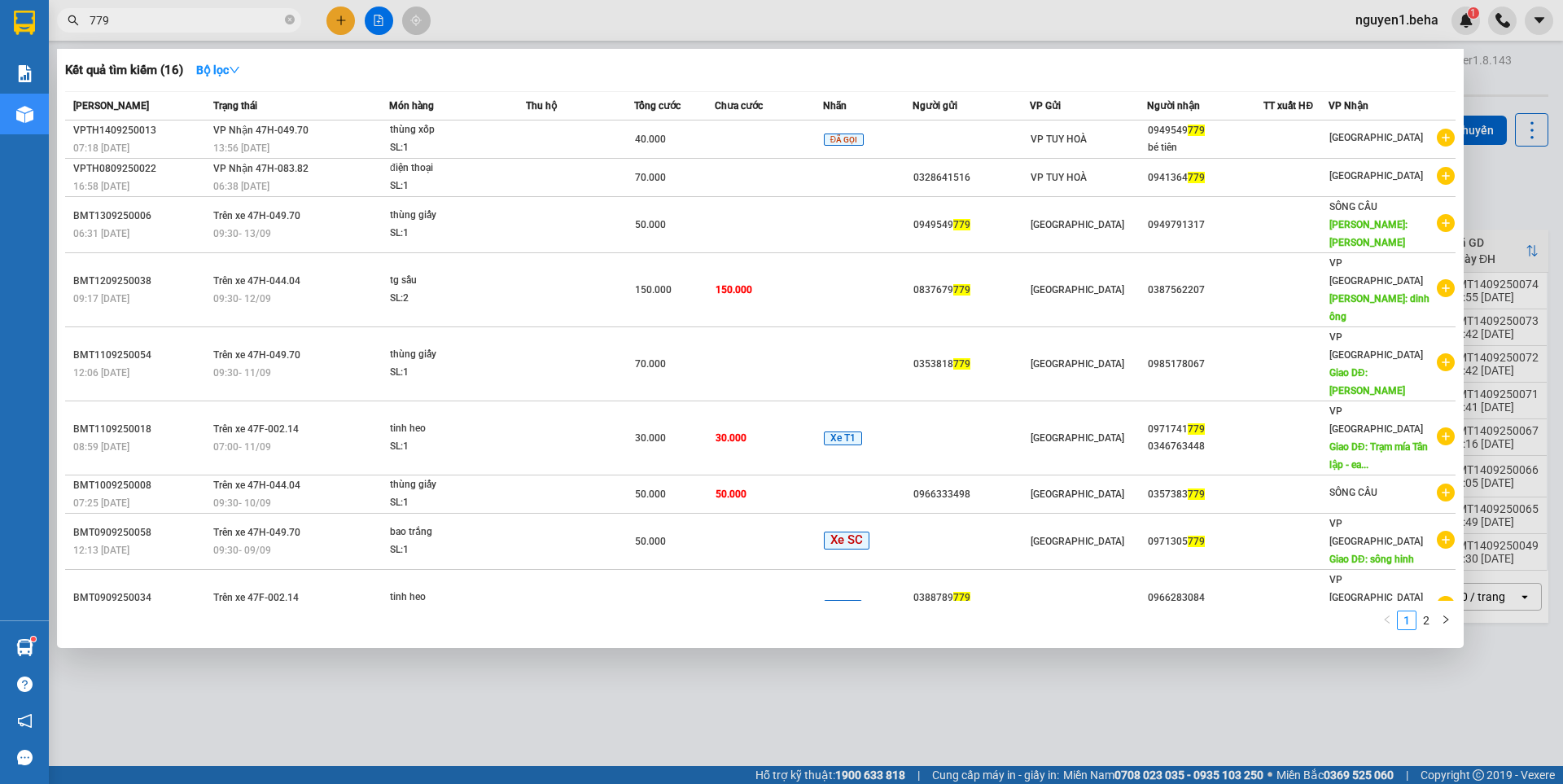
click at [159, 28] on input "779" at bounding box center [186, 21] width 192 height 18
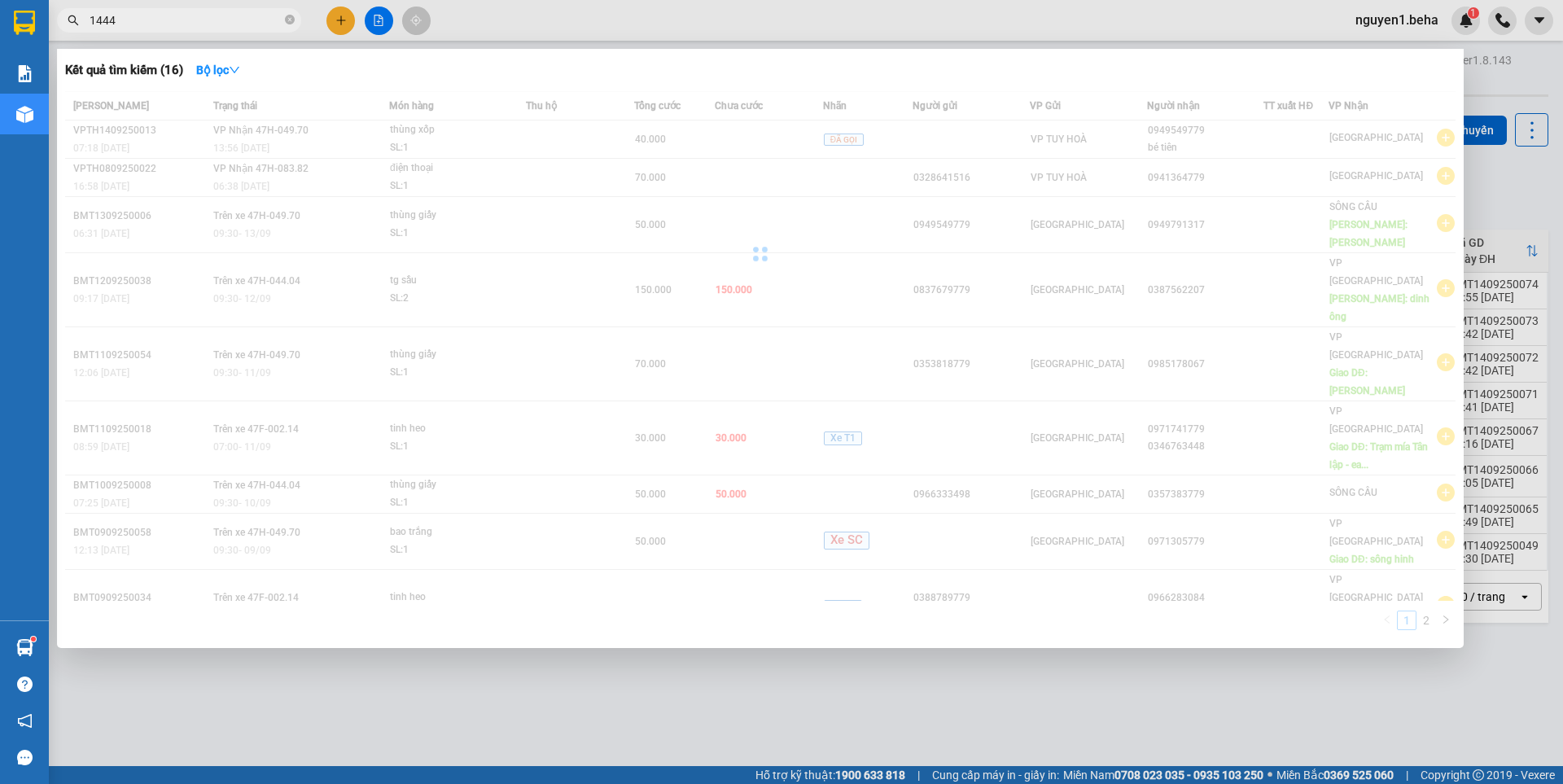
type input "144"
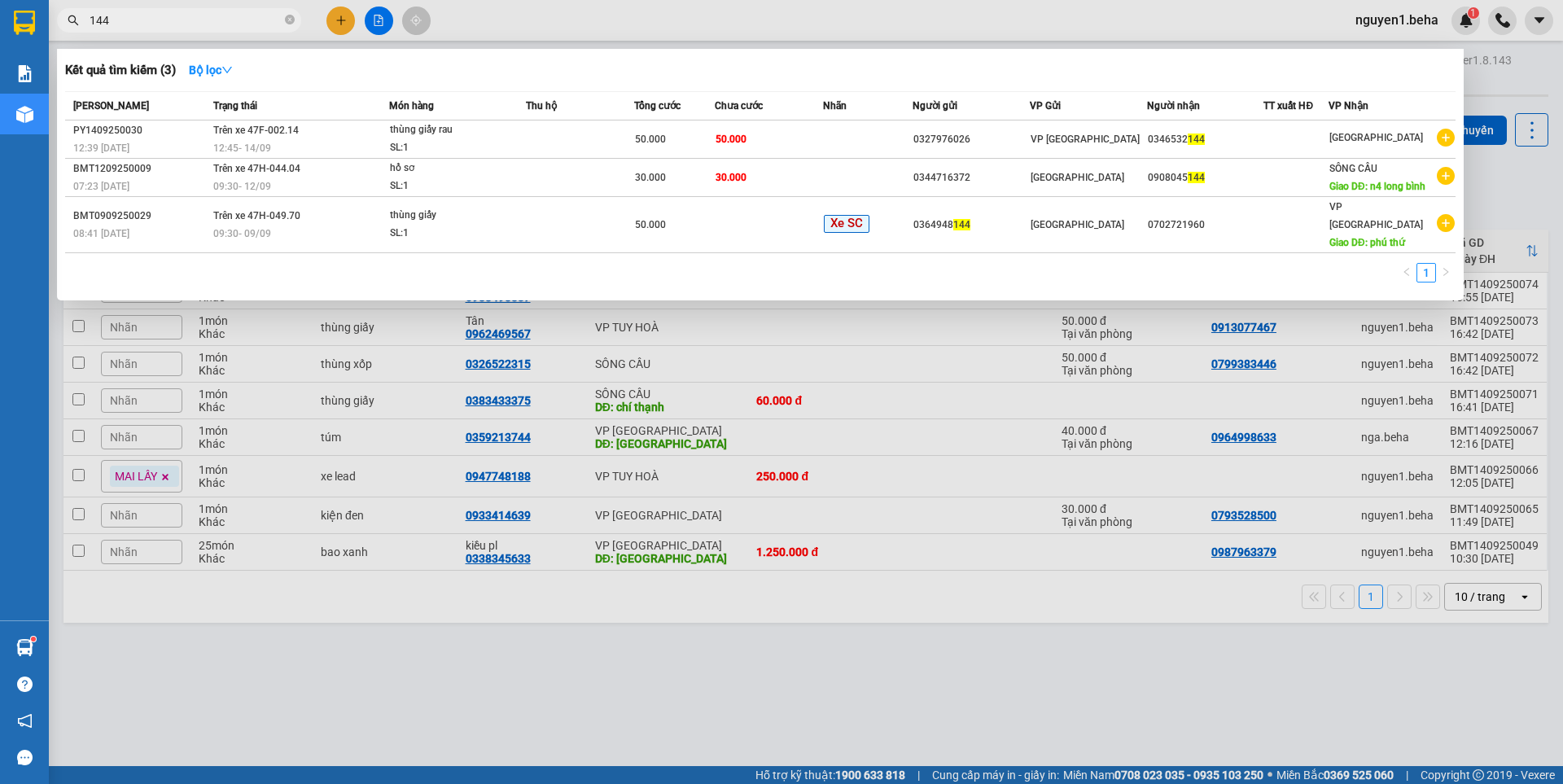
click at [197, 12] on input "144" at bounding box center [186, 21] width 192 height 18
click at [194, 17] on input "144" at bounding box center [186, 21] width 192 height 18
click at [289, 18] on icon "close-circle" at bounding box center [290, 19] width 10 height 10
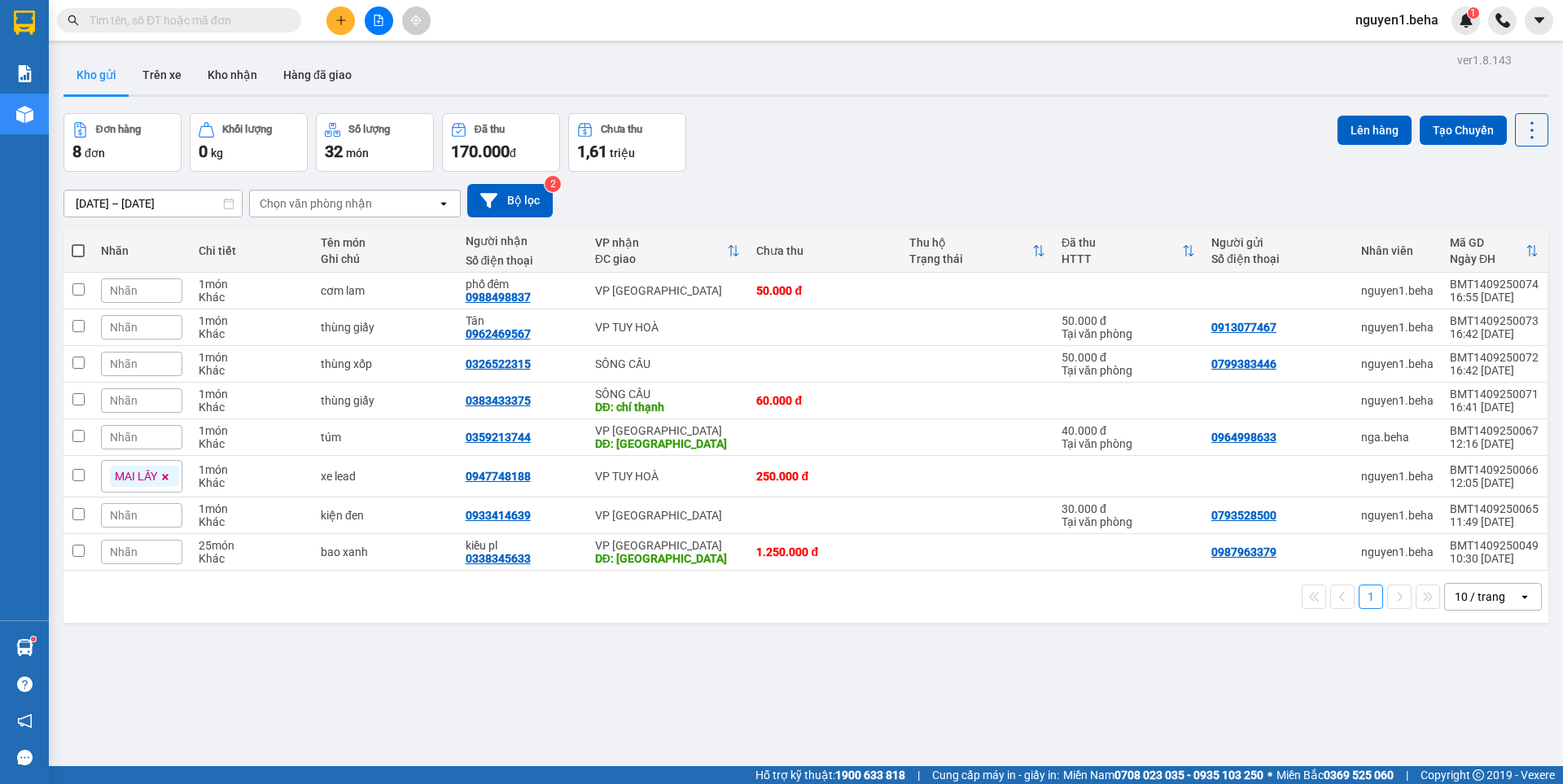
click at [220, 19] on input "text" at bounding box center [186, 21] width 192 height 18
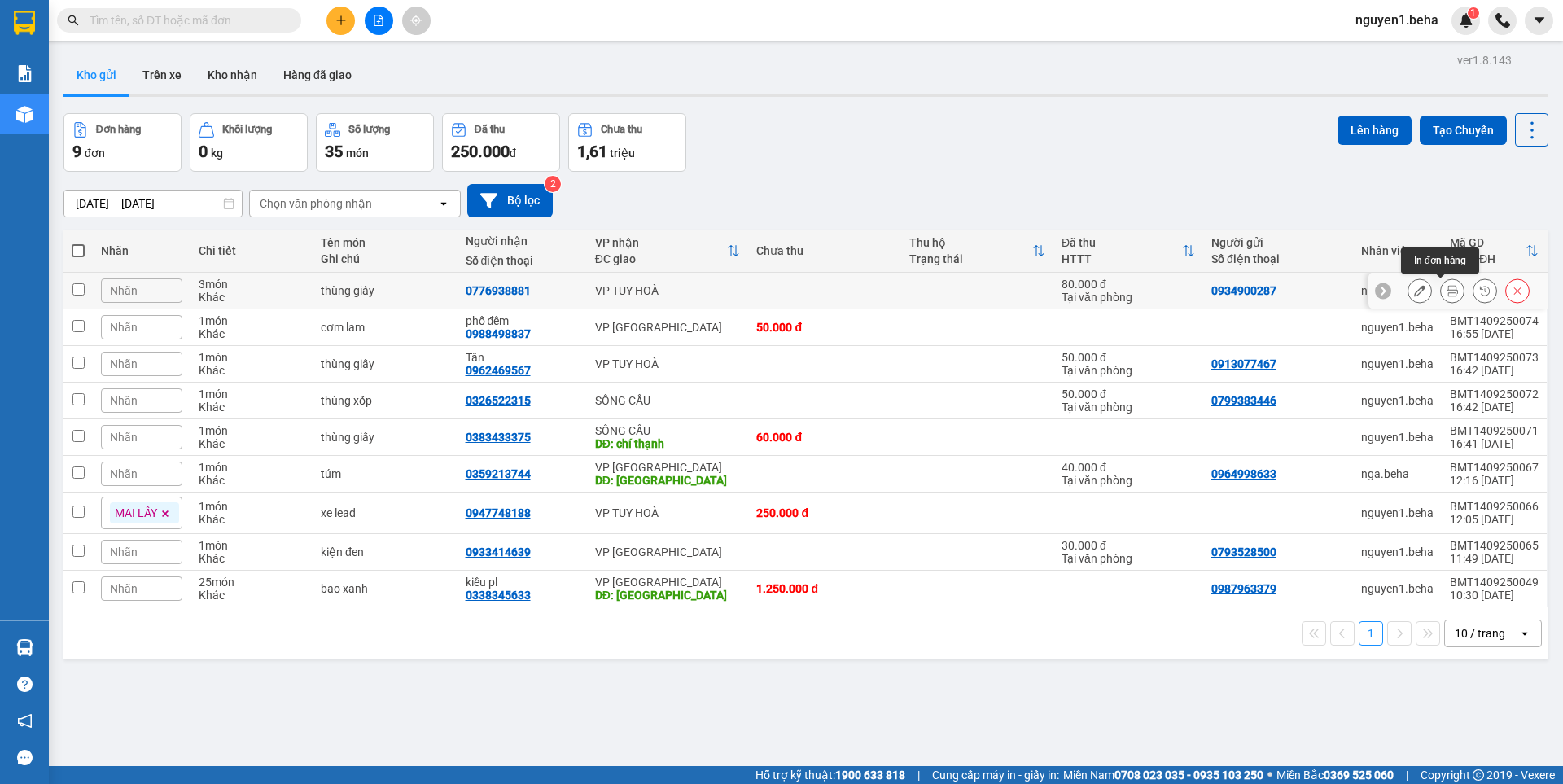
click at [1441, 290] on button at bounding box center [1451, 291] width 22 height 29
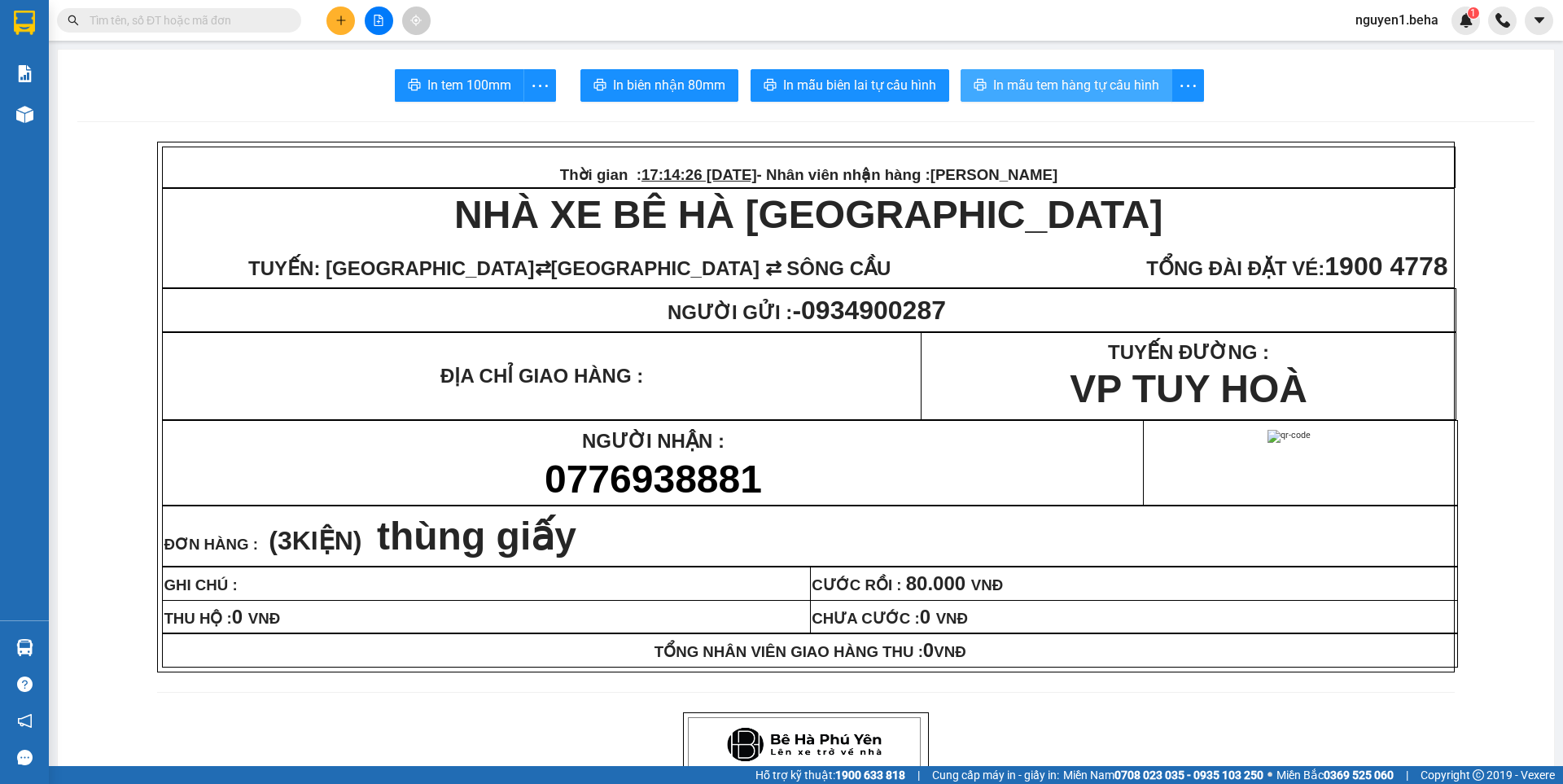
click at [1034, 83] on span "In mẫu tem hàng tự cấu hình" at bounding box center [1076, 85] width 166 height 21
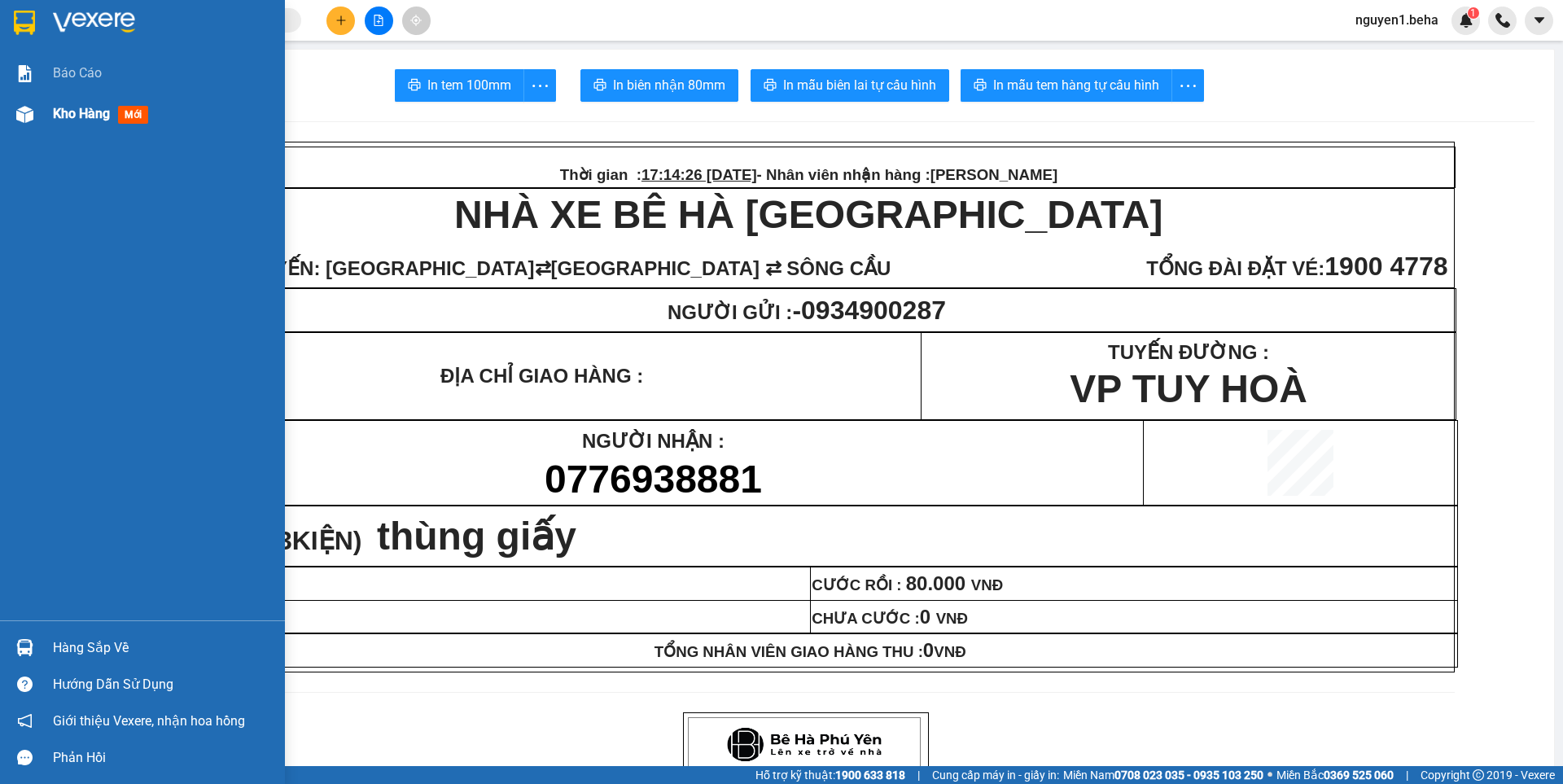
click at [33, 125] on div at bounding box center [25, 114] width 29 height 29
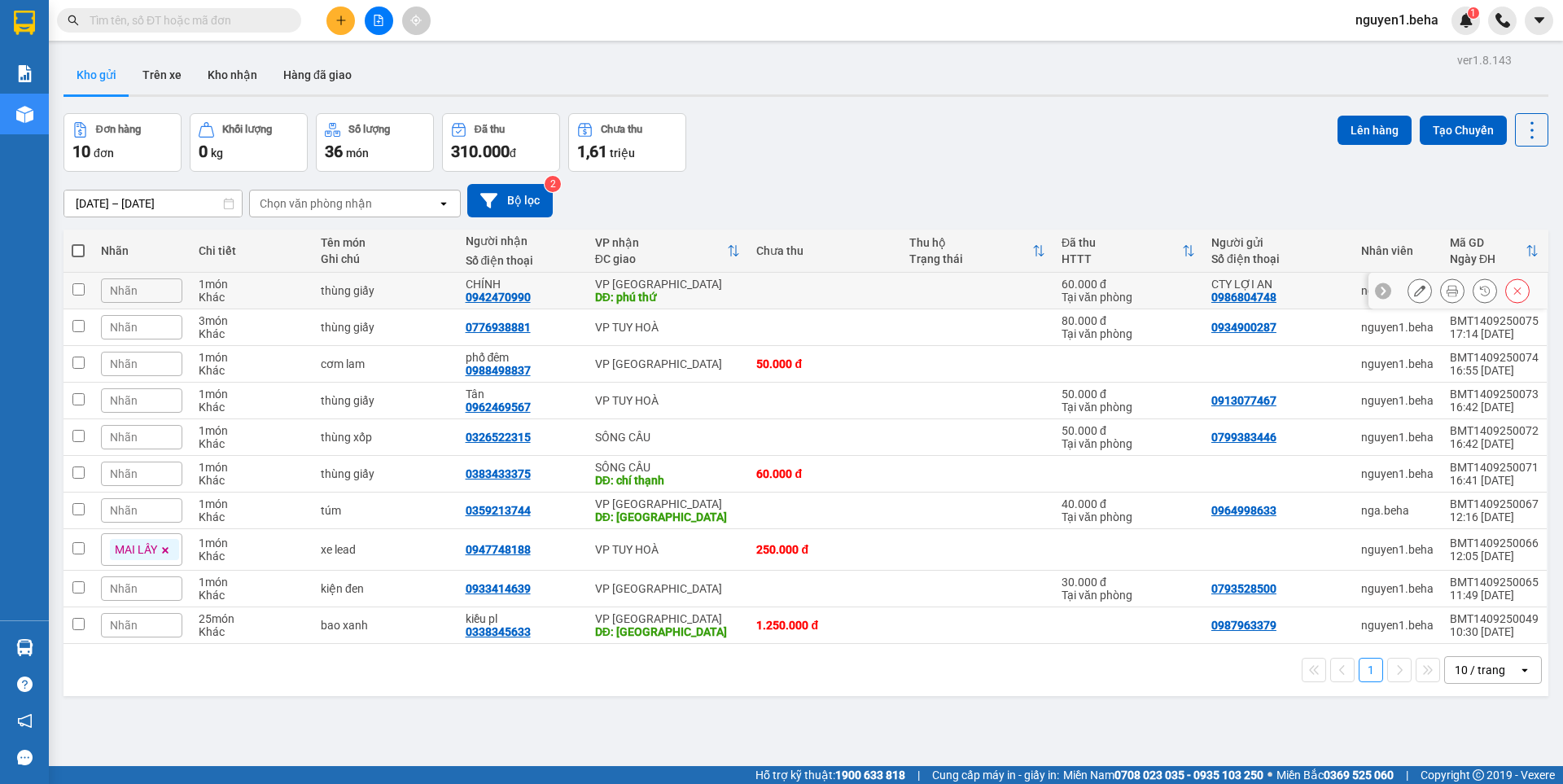
click at [1443, 298] on button at bounding box center [1451, 291] width 22 height 29
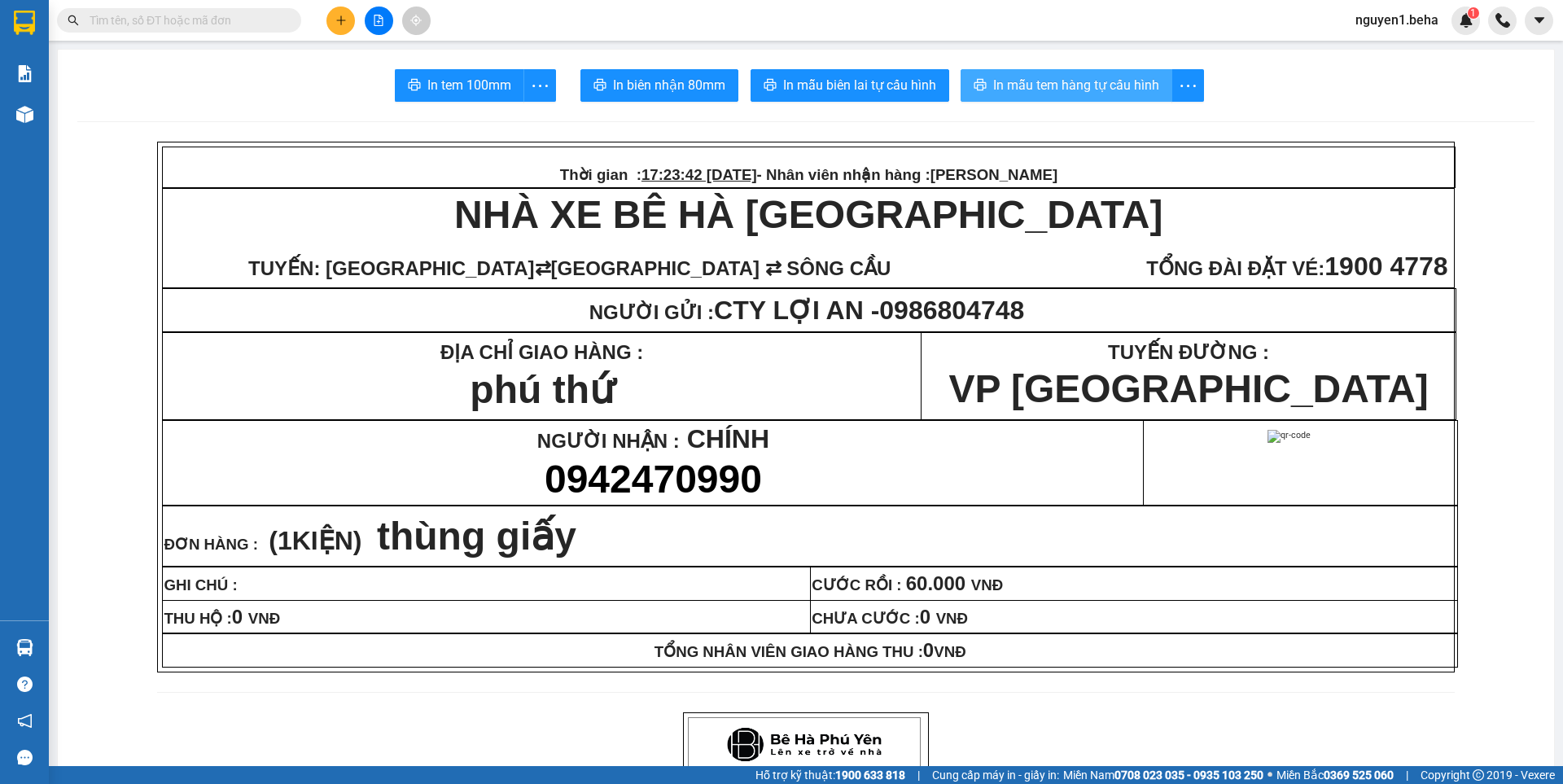
click at [1085, 90] on span "In mẫu tem hàng tự cấu hình" at bounding box center [1076, 85] width 166 height 21
paste input "0979136947"
type input "0979136947"
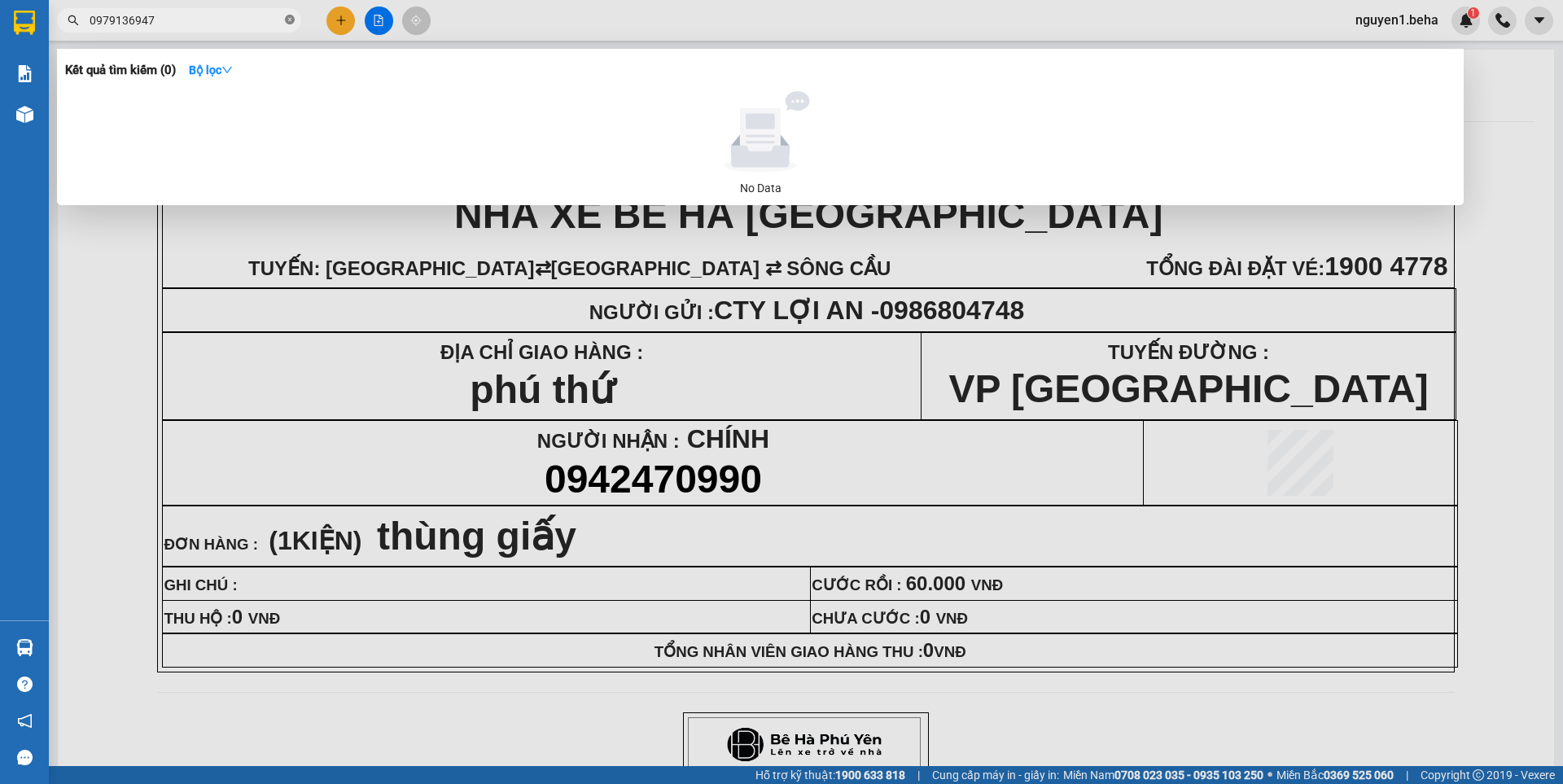
click at [292, 22] on icon "close-circle" at bounding box center [290, 19] width 10 height 10
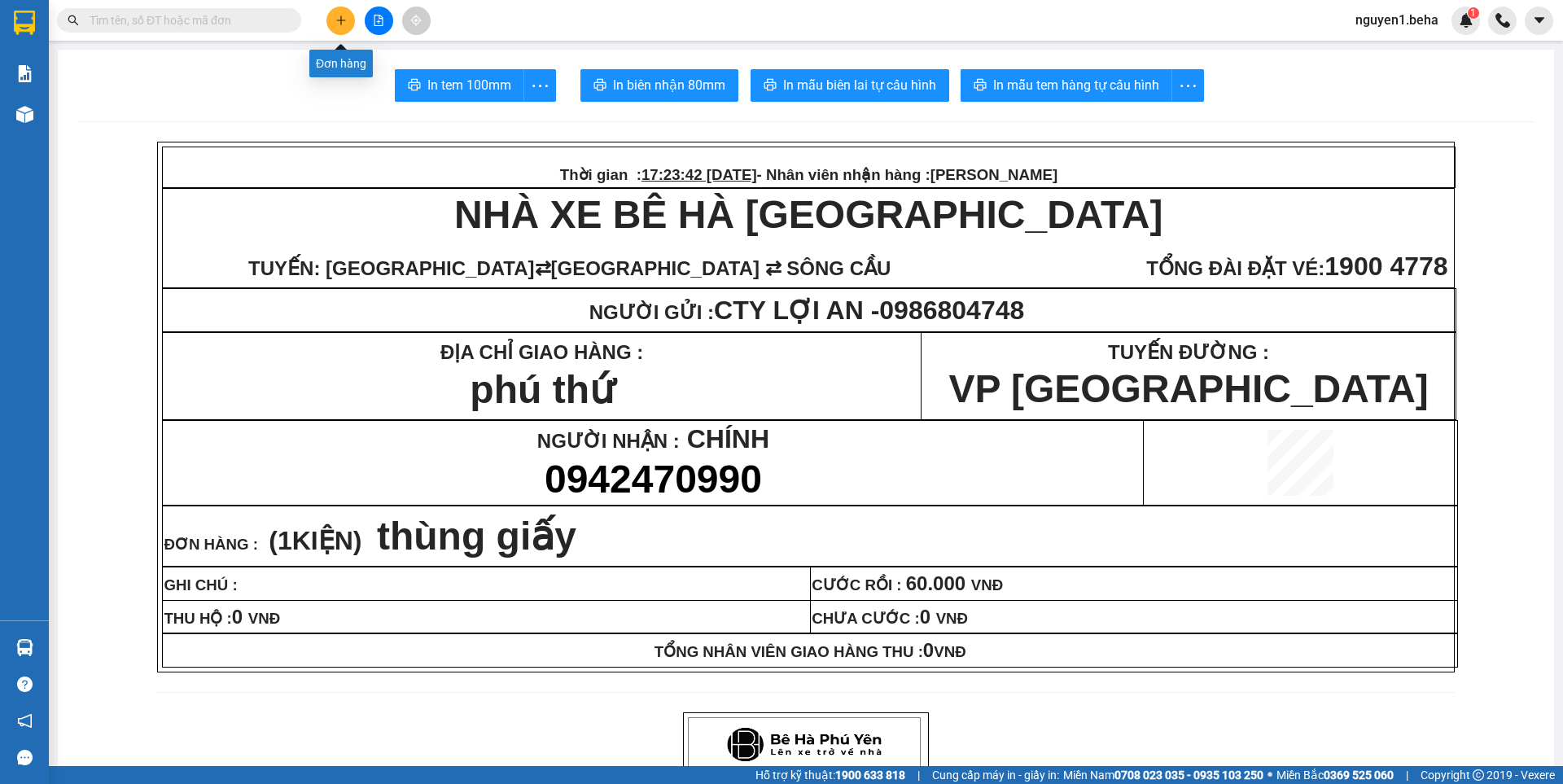
click at [341, 20] on icon "plus" at bounding box center [340, 20] width 1 height 9
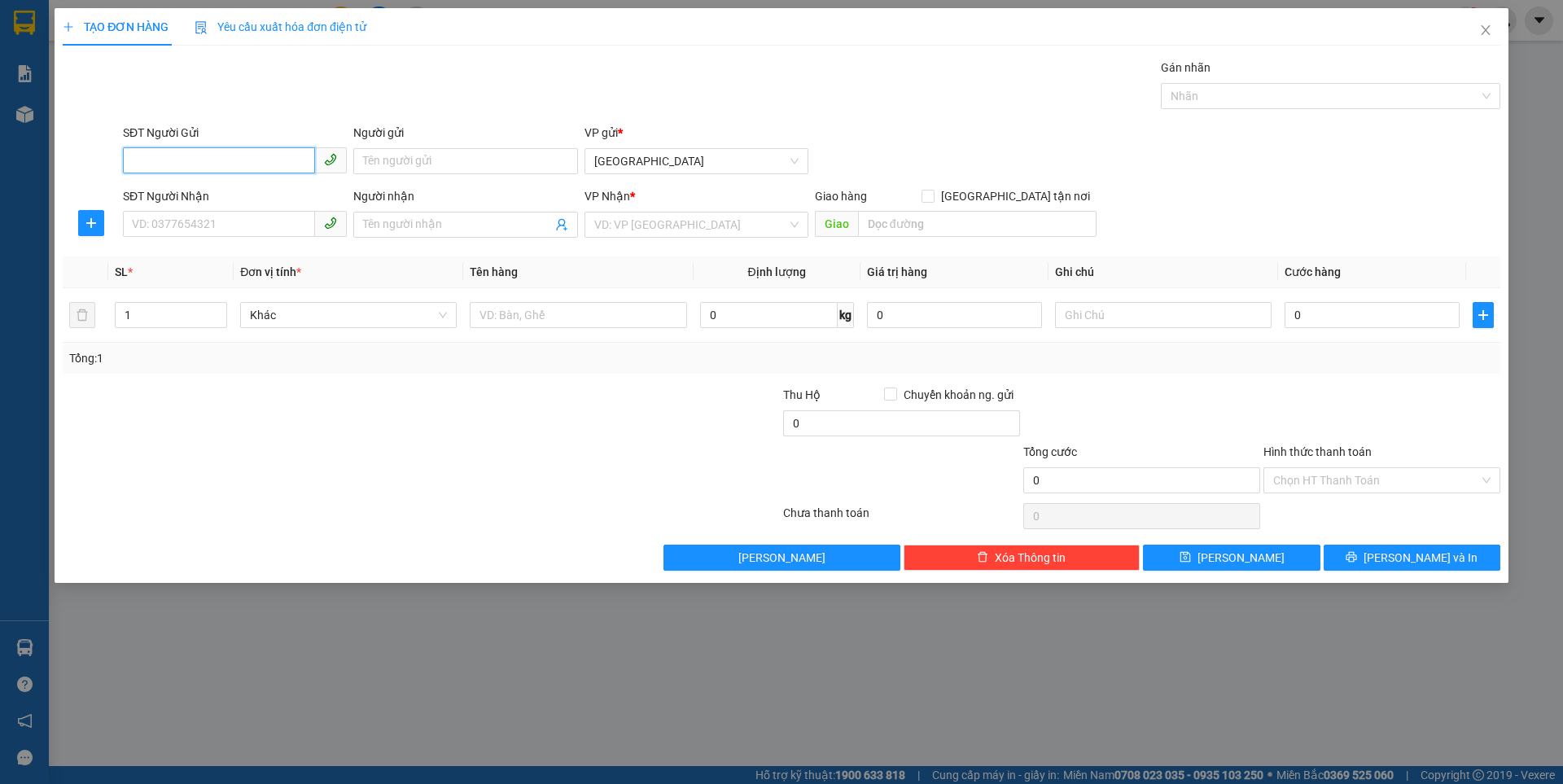
click at [213, 157] on input "SĐT Người Gửi" at bounding box center [219, 160] width 192 height 26
click at [238, 161] on input "SĐT Người Gửi" at bounding box center [219, 160] width 192 height 26
type input "0905205236"
click at [244, 157] on input "0905205236" at bounding box center [219, 160] width 192 height 26
click at [277, 219] on input "SĐT Người Nhận" at bounding box center [219, 223] width 192 height 26
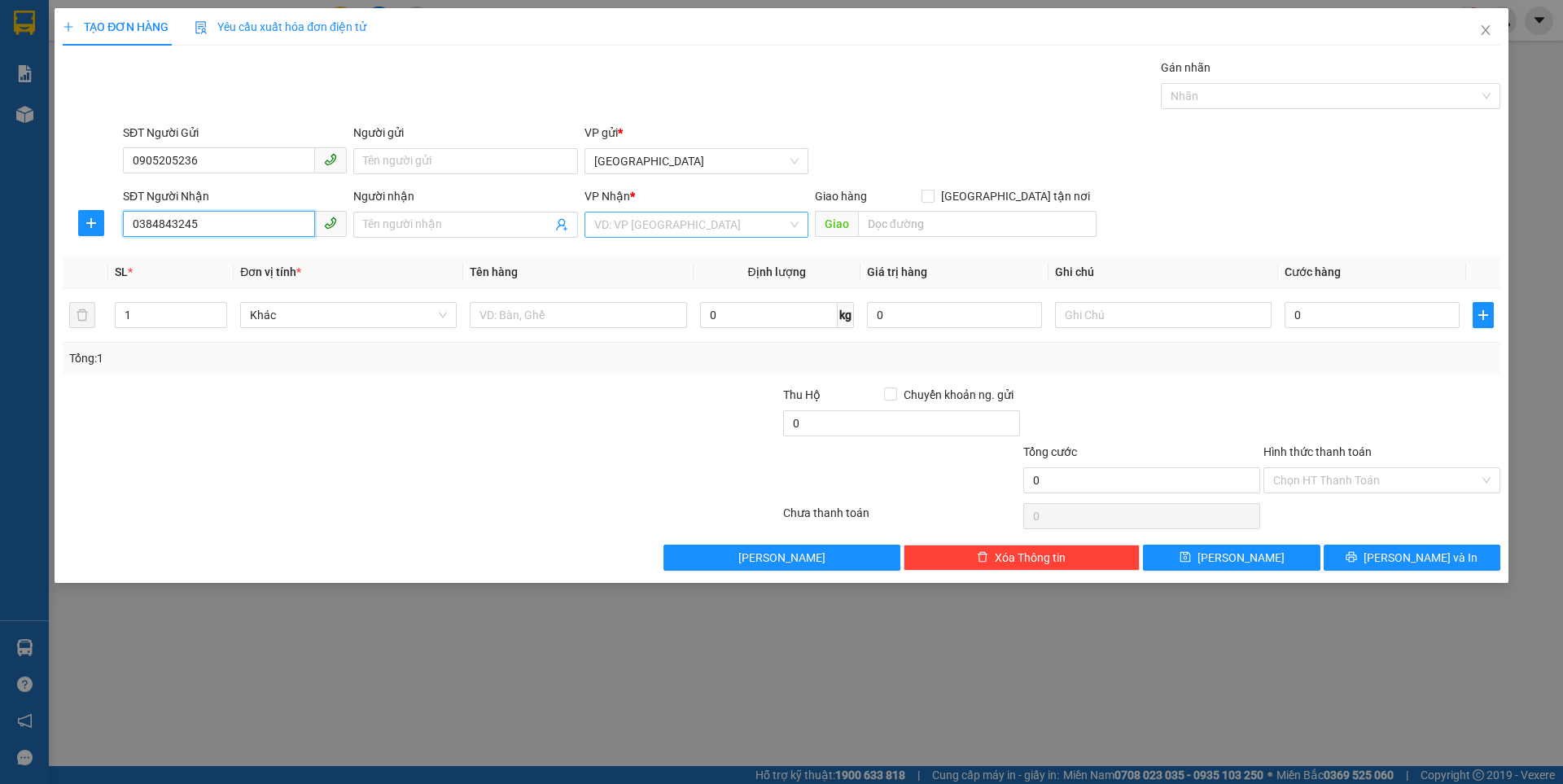
type input "0384843245"
click at [630, 227] on input "search" at bounding box center [691, 224] width 192 height 24
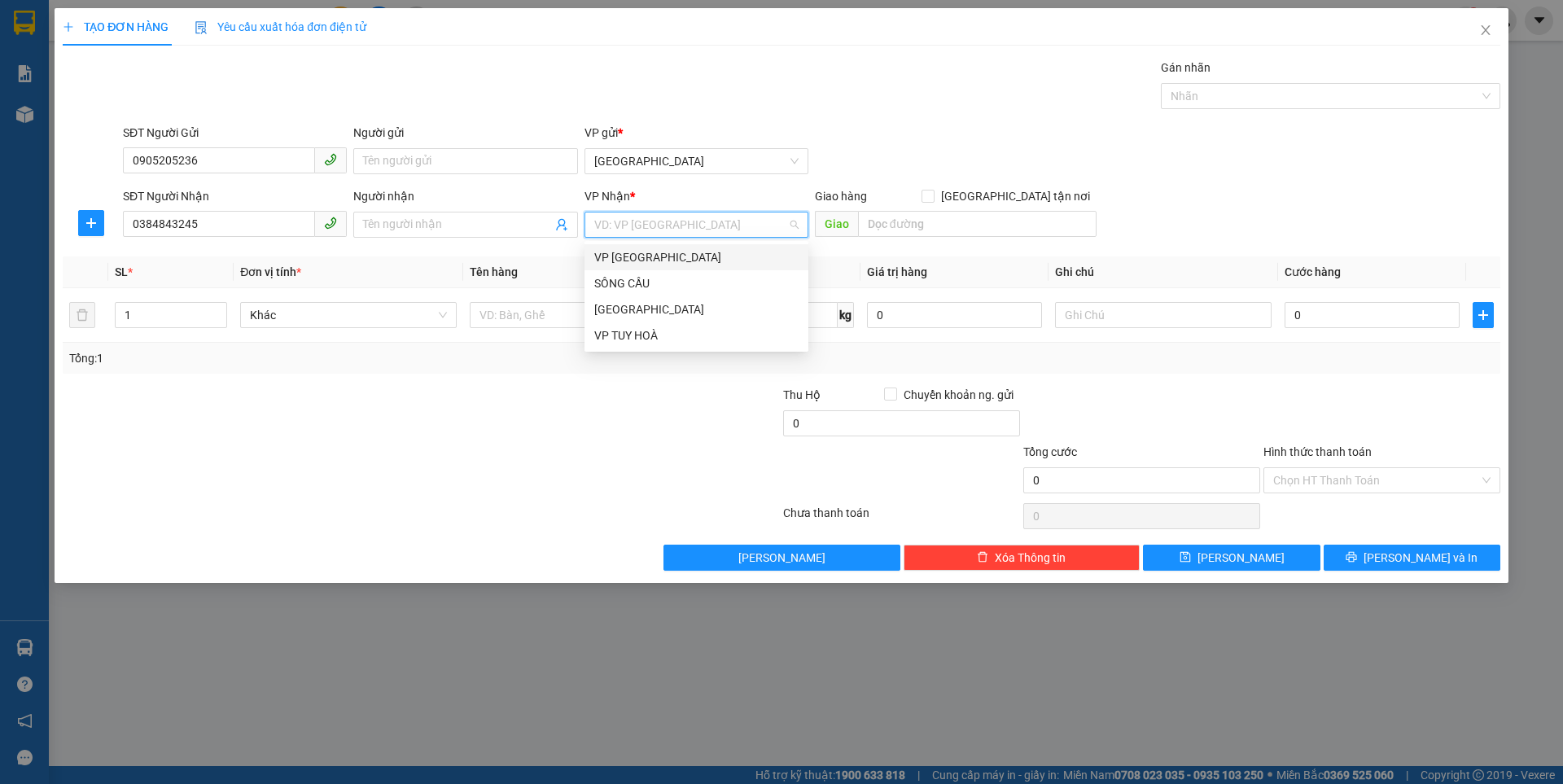
drag, startPoint x: 627, startPoint y: 254, endPoint x: 830, endPoint y: 239, distance: 203.6
click at [628, 254] on div "VP [GEOGRAPHIC_DATA]" at bounding box center [696, 257] width 204 height 18
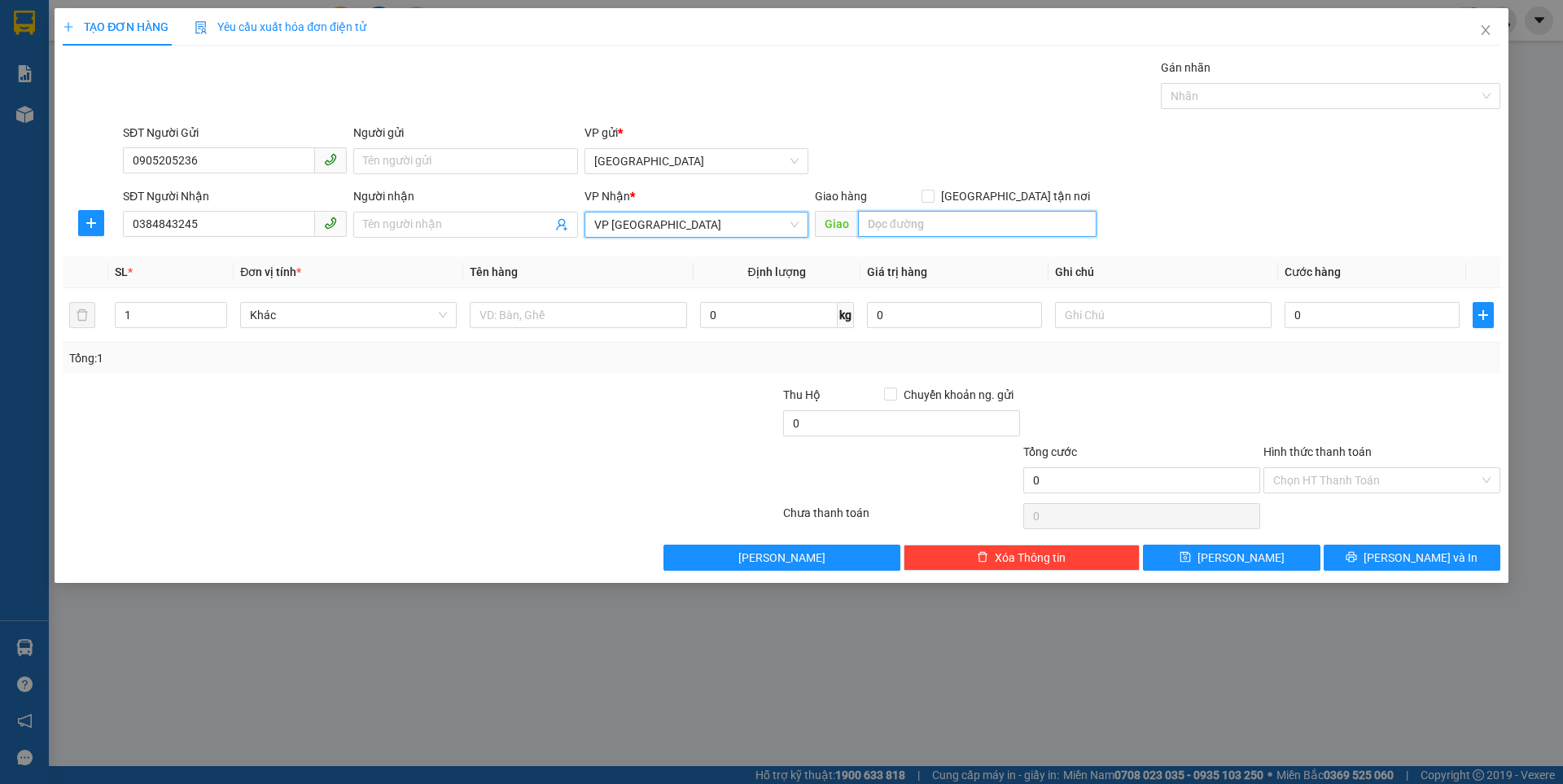
click at [905, 222] on input "search" at bounding box center [977, 223] width 238 height 26
type input "f"
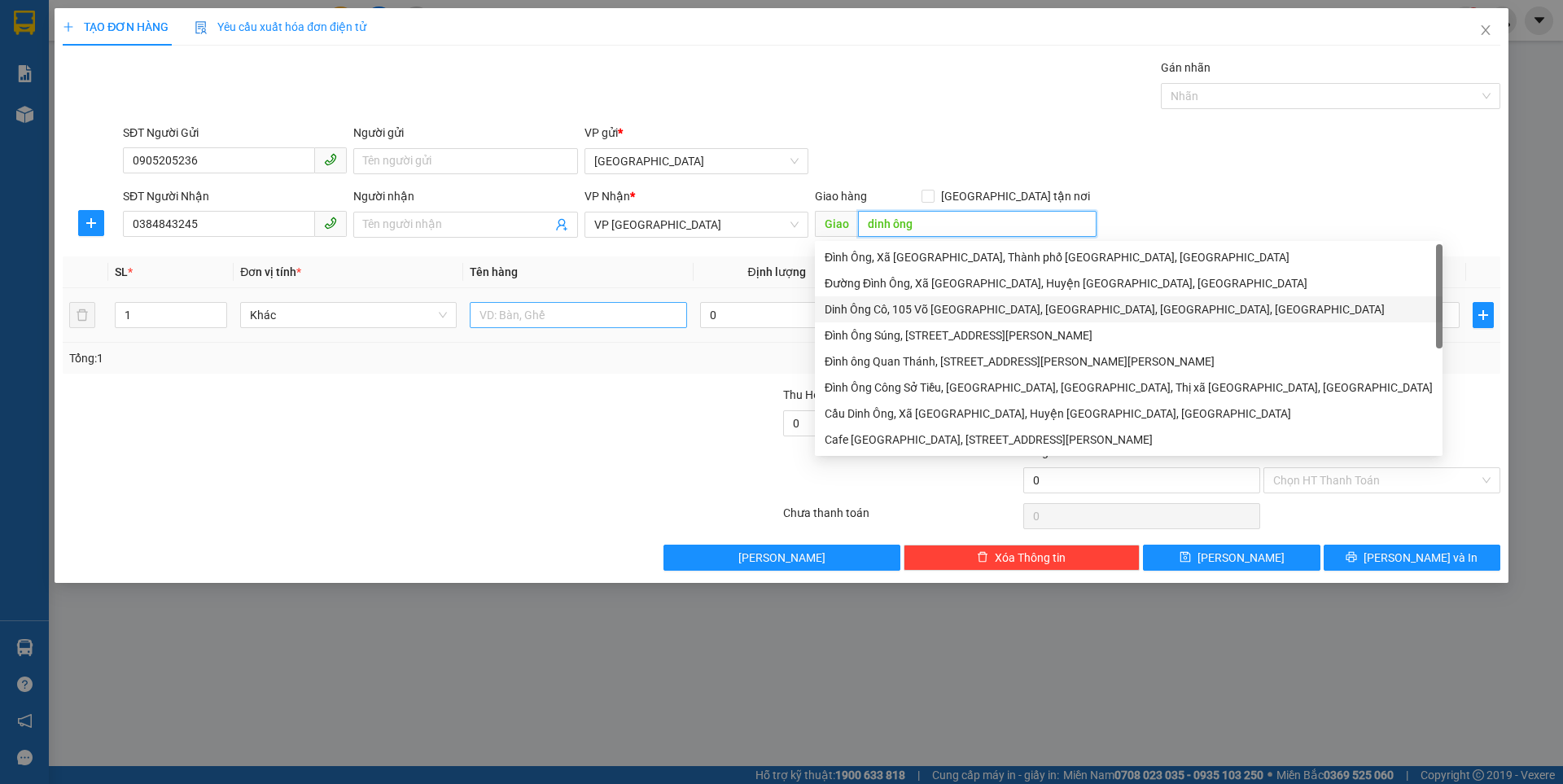
type input "dinh ông"
drag, startPoint x: 523, startPoint y: 320, endPoint x: 546, endPoint y: 289, distance: 38.6
click at [532, 309] on input "text" at bounding box center [577, 315] width 217 height 26
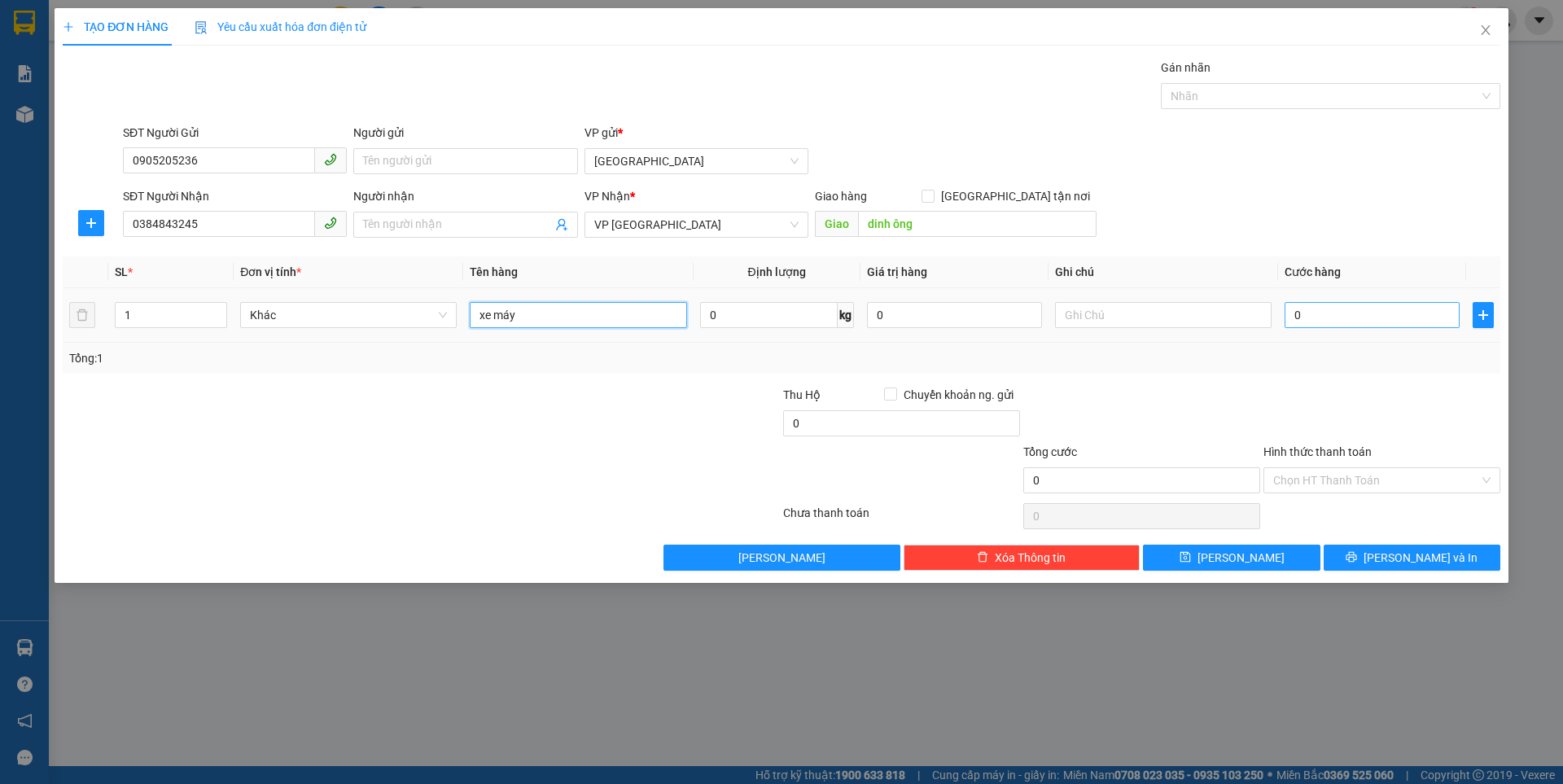
type input "xe máy"
click at [1333, 318] on input "0" at bounding box center [1371, 315] width 175 height 26
type input "2"
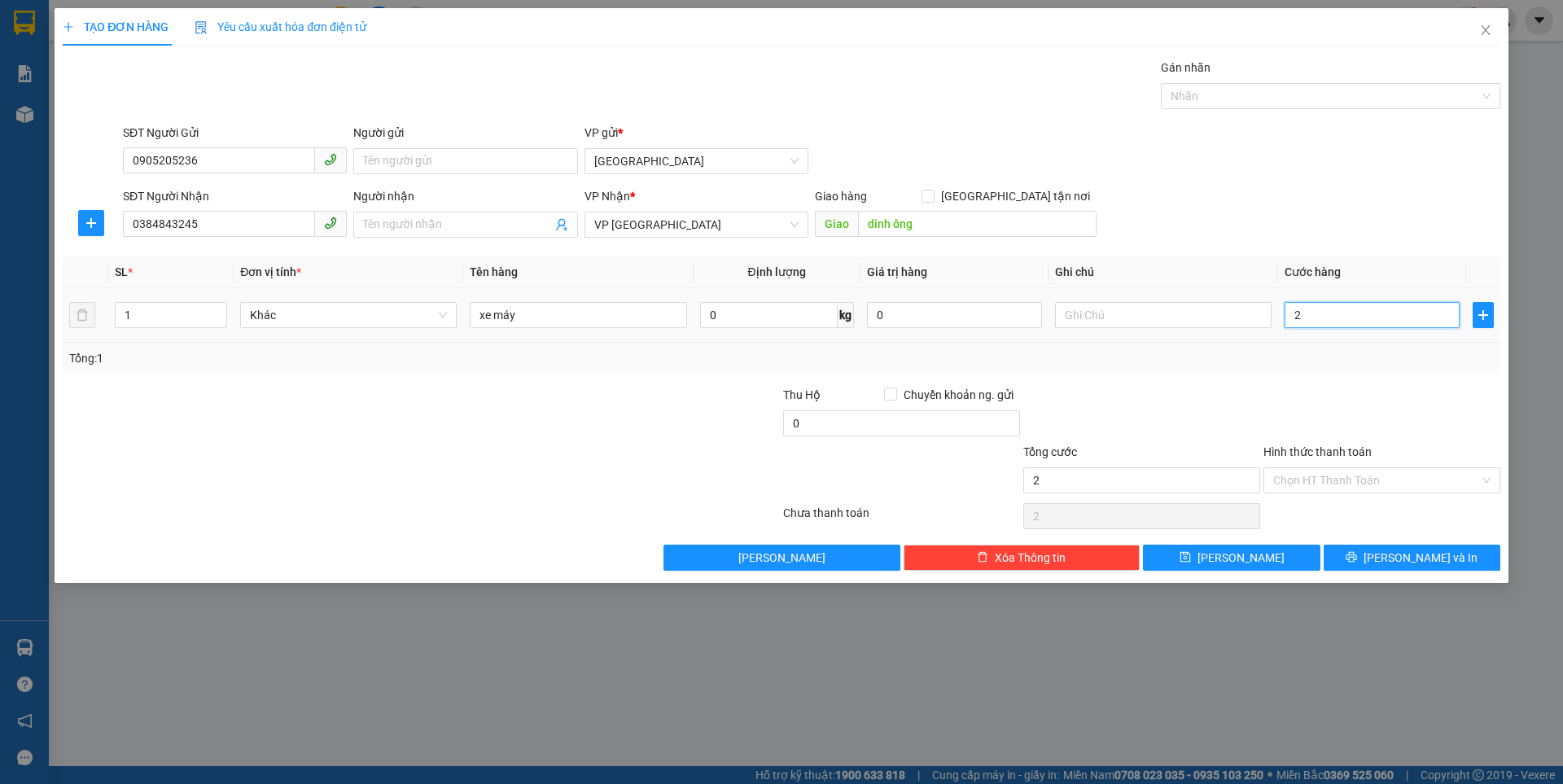
type input "25"
type input "250"
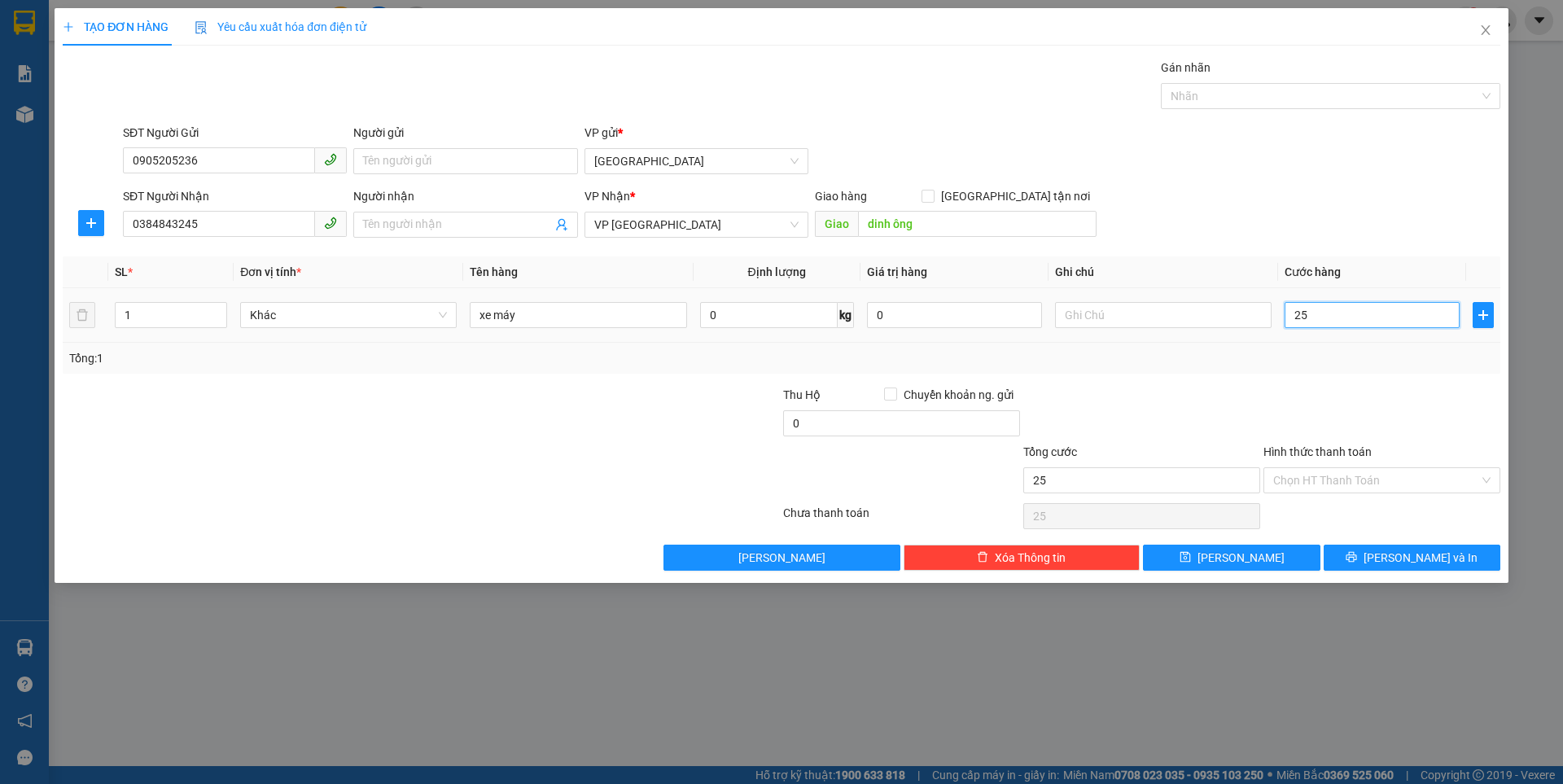
type input "250"
type input "250.000"
click at [1346, 476] on input "Hình thức thanh toán" at bounding box center [1376, 479] width 206 height 24
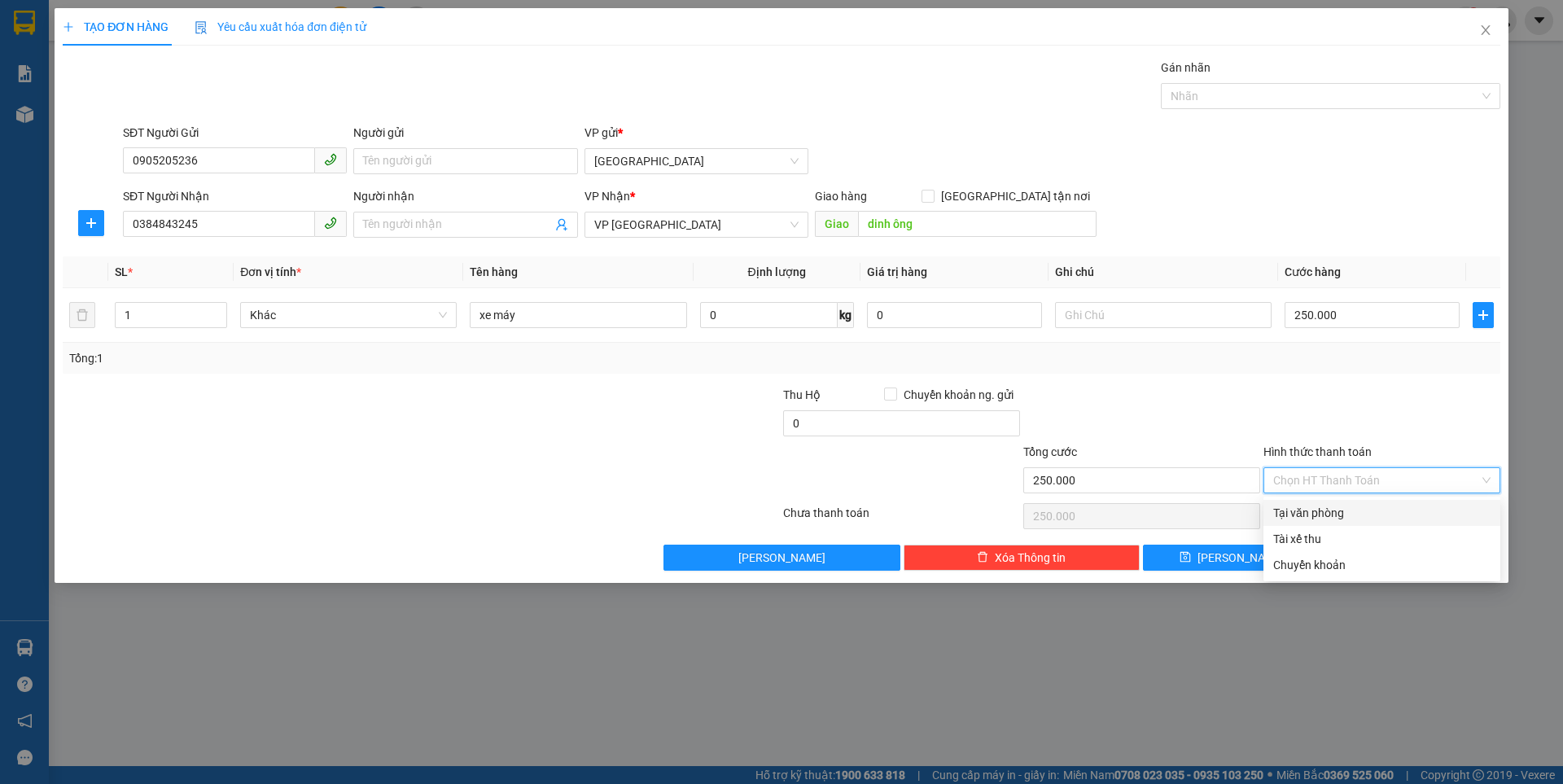
click at [1312, 512] on div "Tại văn phòng" at bounding box center [1382, 512] width 218 height 18
type input "0"
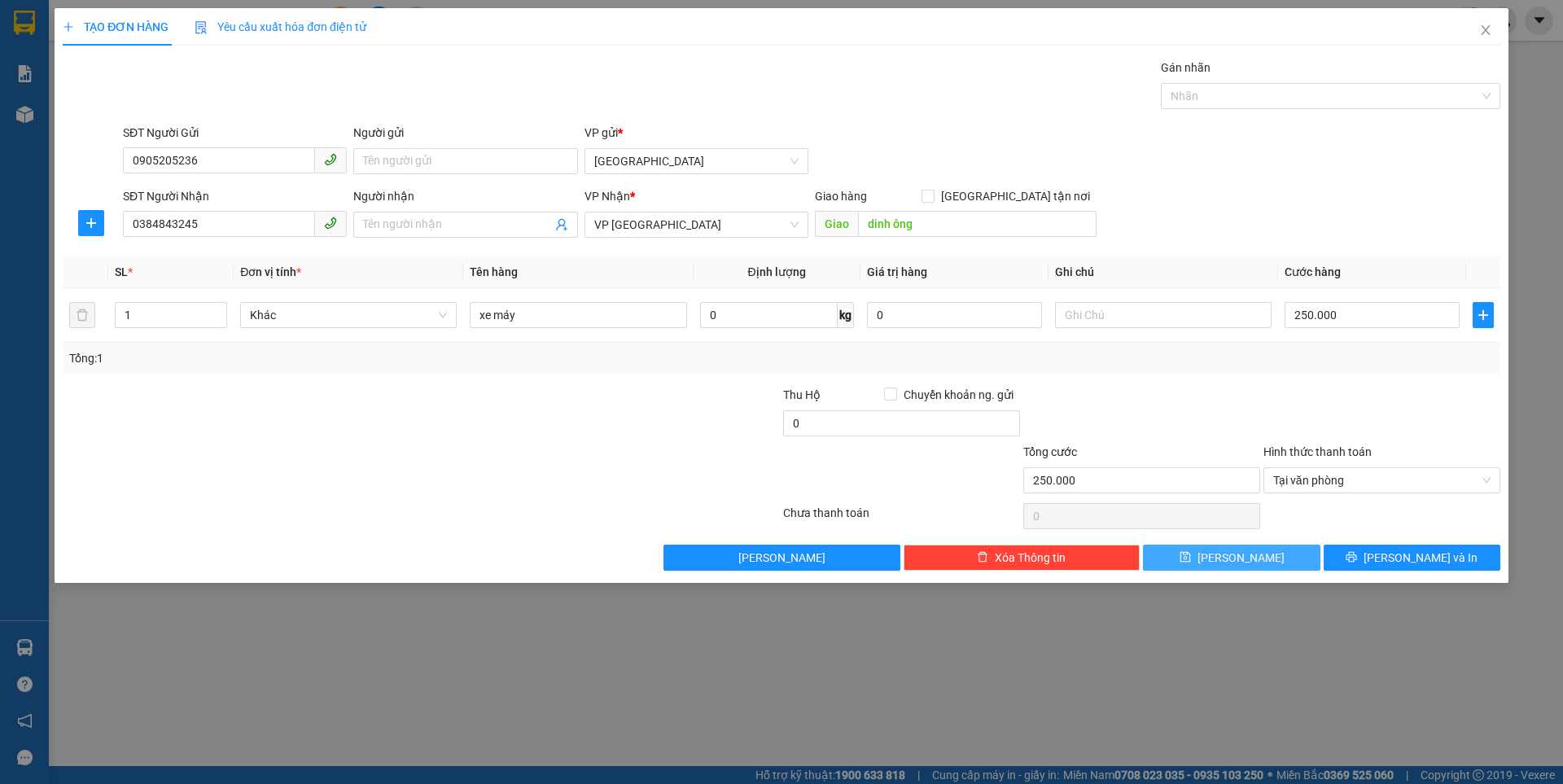
click at [1225, 563] on button "Lưu" at bounding box center [1231, 557] width 176 height 26
type input "0"
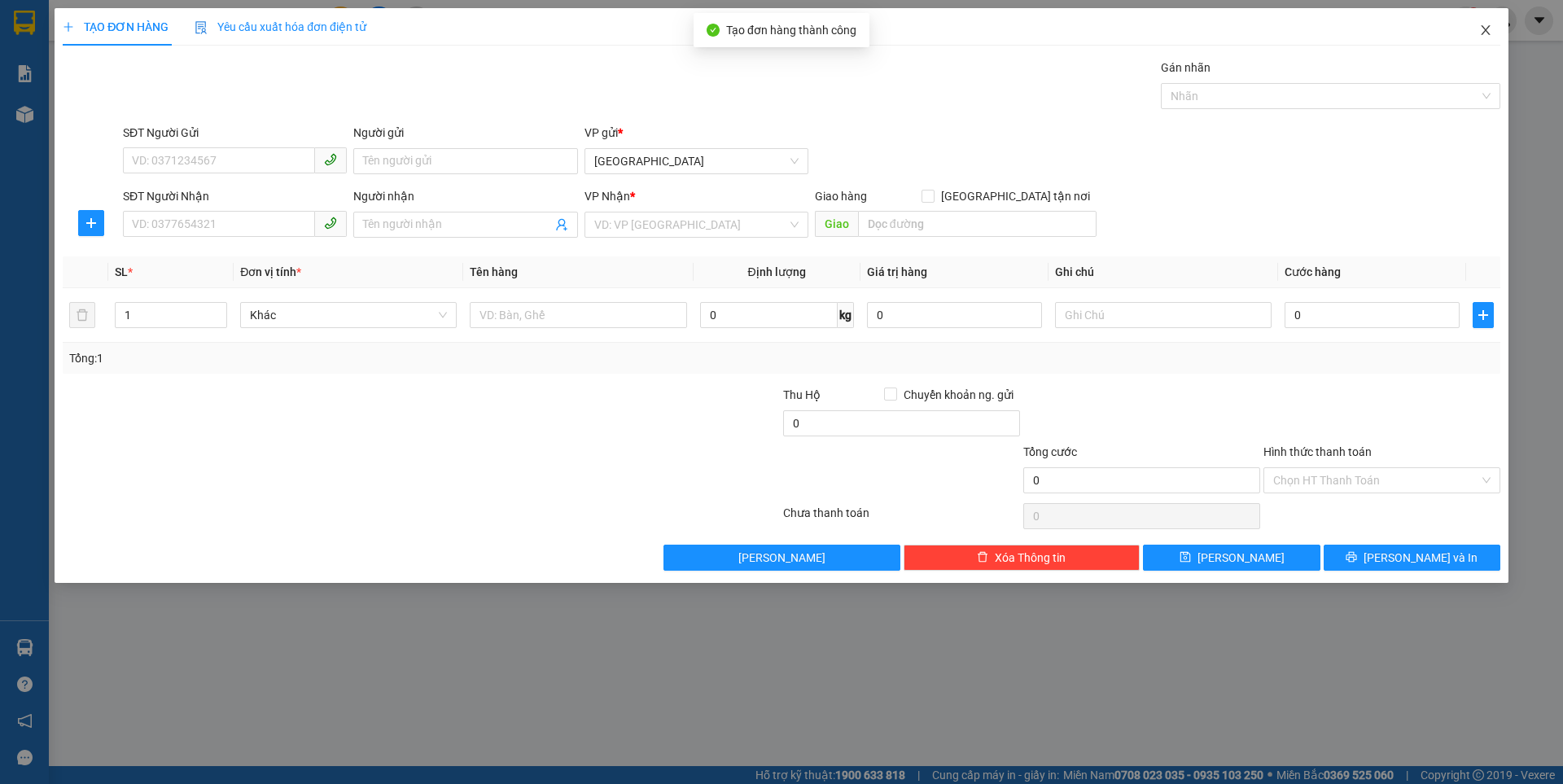
click at [1489, 32] on icon "close" at bounding box center [1485, 30] width 13 height 13
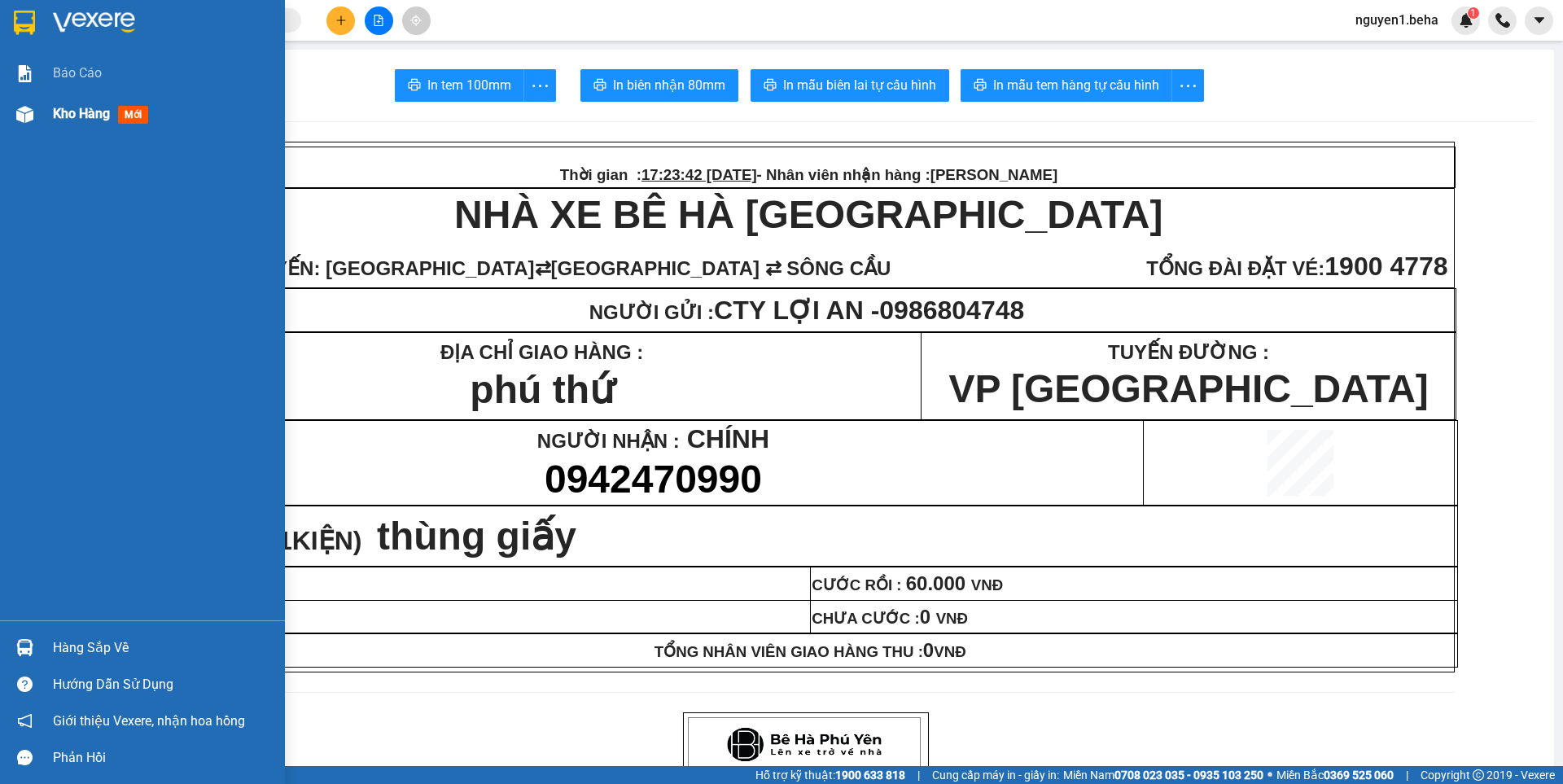
click at [34, 120] on div at bounding box center [25, 114] width 29 height 29
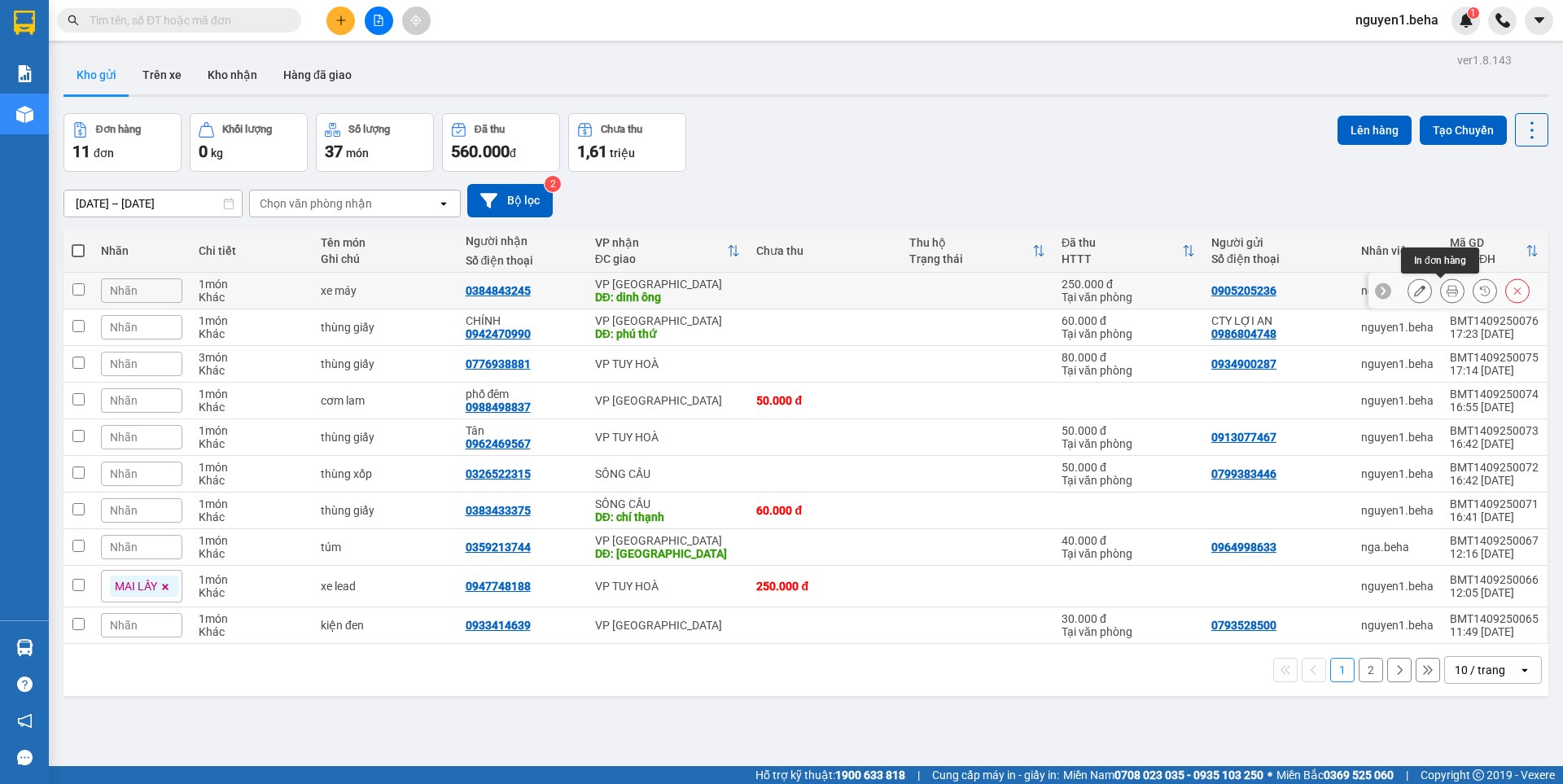
click at [1446, 290] on icon at bounding box center [1451, 290] width 12 height 12
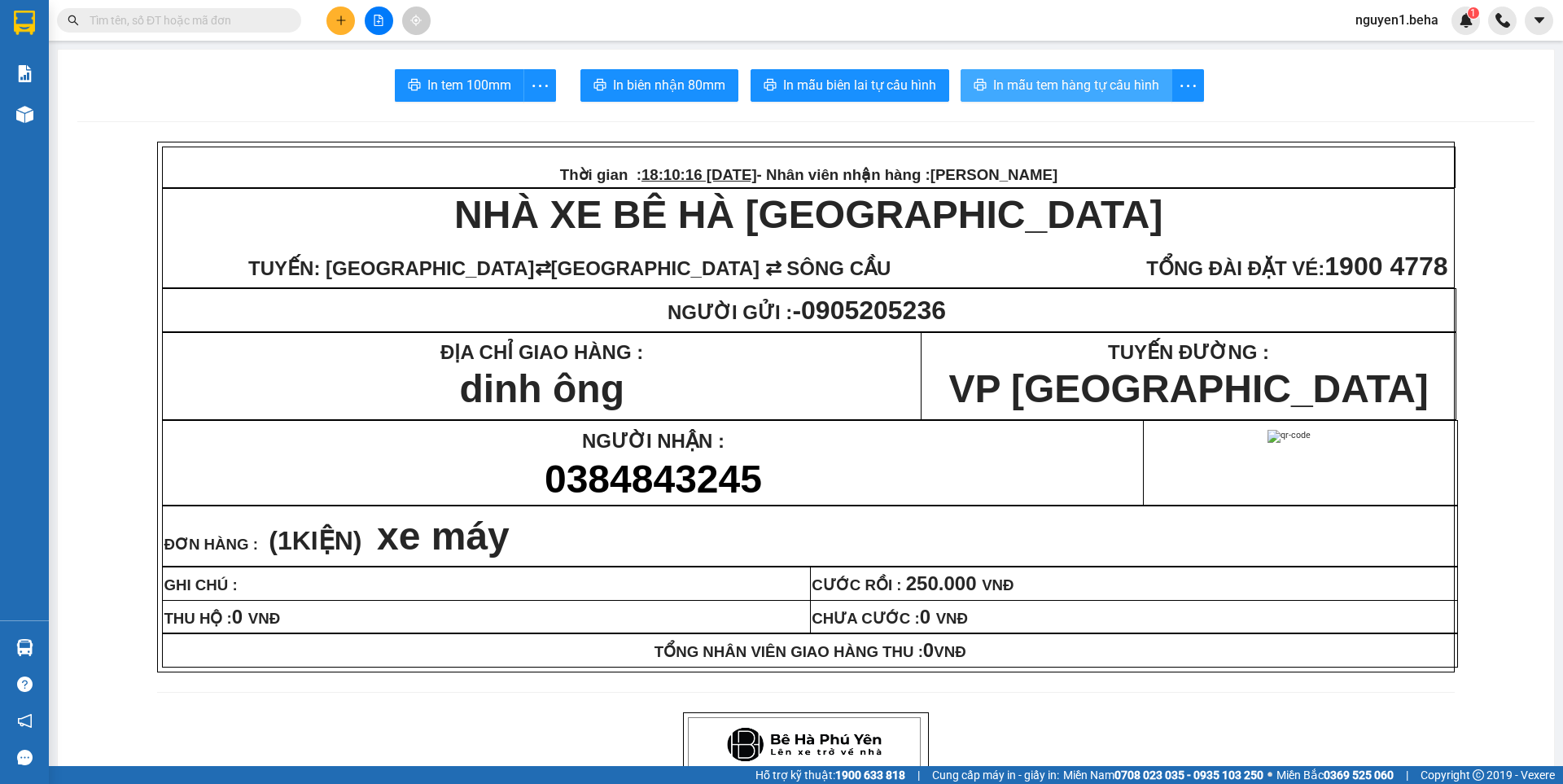
click at [1085, 85] on span "In mẫu tem hàng tự cấu hình" at bounding box center [1076, 85] width 166 height 21
click at [395, 27] on div at bounding box center [379, 21] width 122 height 29
click at [383, 23] on icon "file-add" at bounding box center [379, 20] width 12 height 12
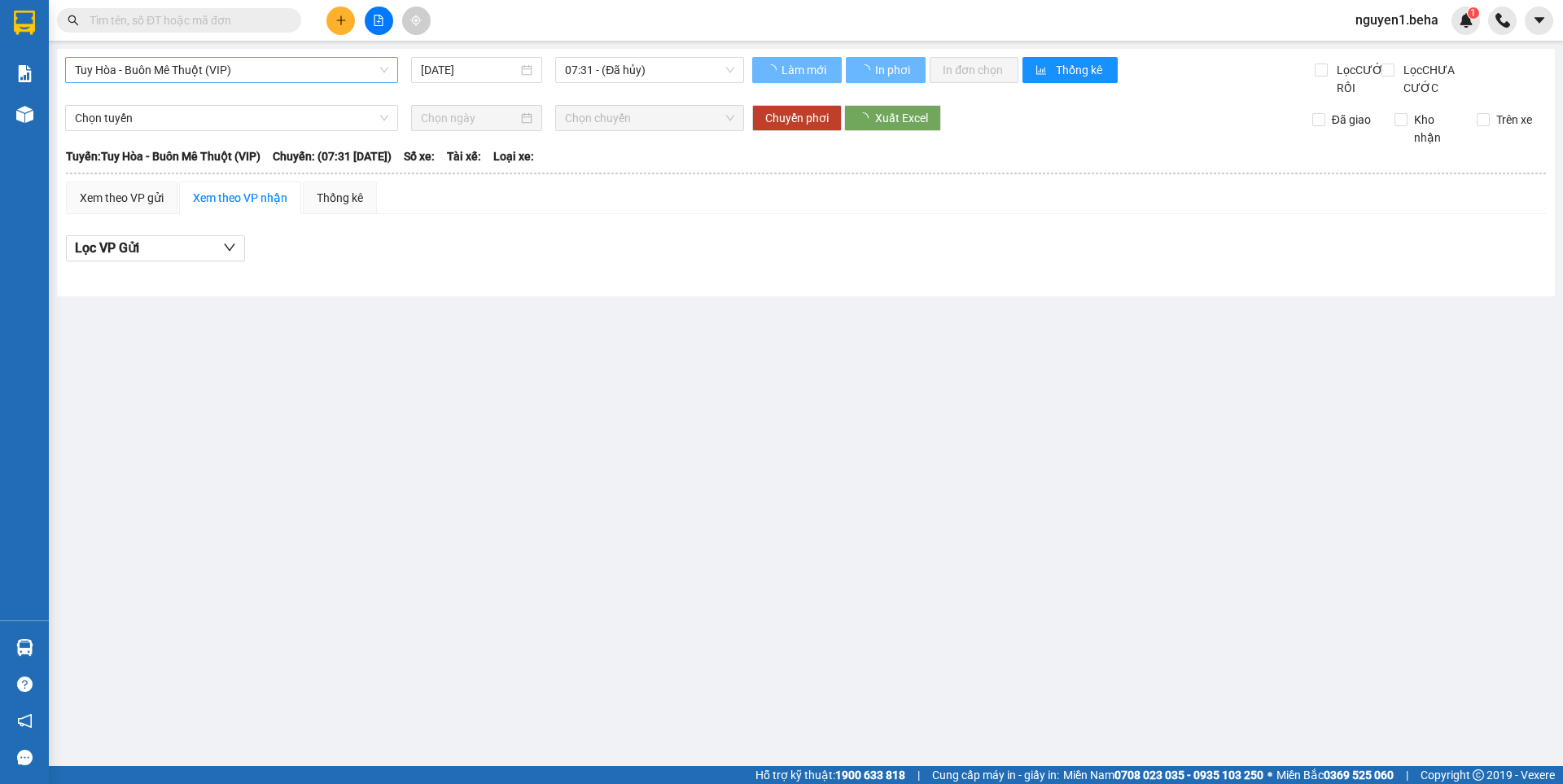
click at [286, 68] on span "Tuy Hòa - Buôn Mê Thuột (VIP)" at bounding box center [231, 69] width 313 height 24
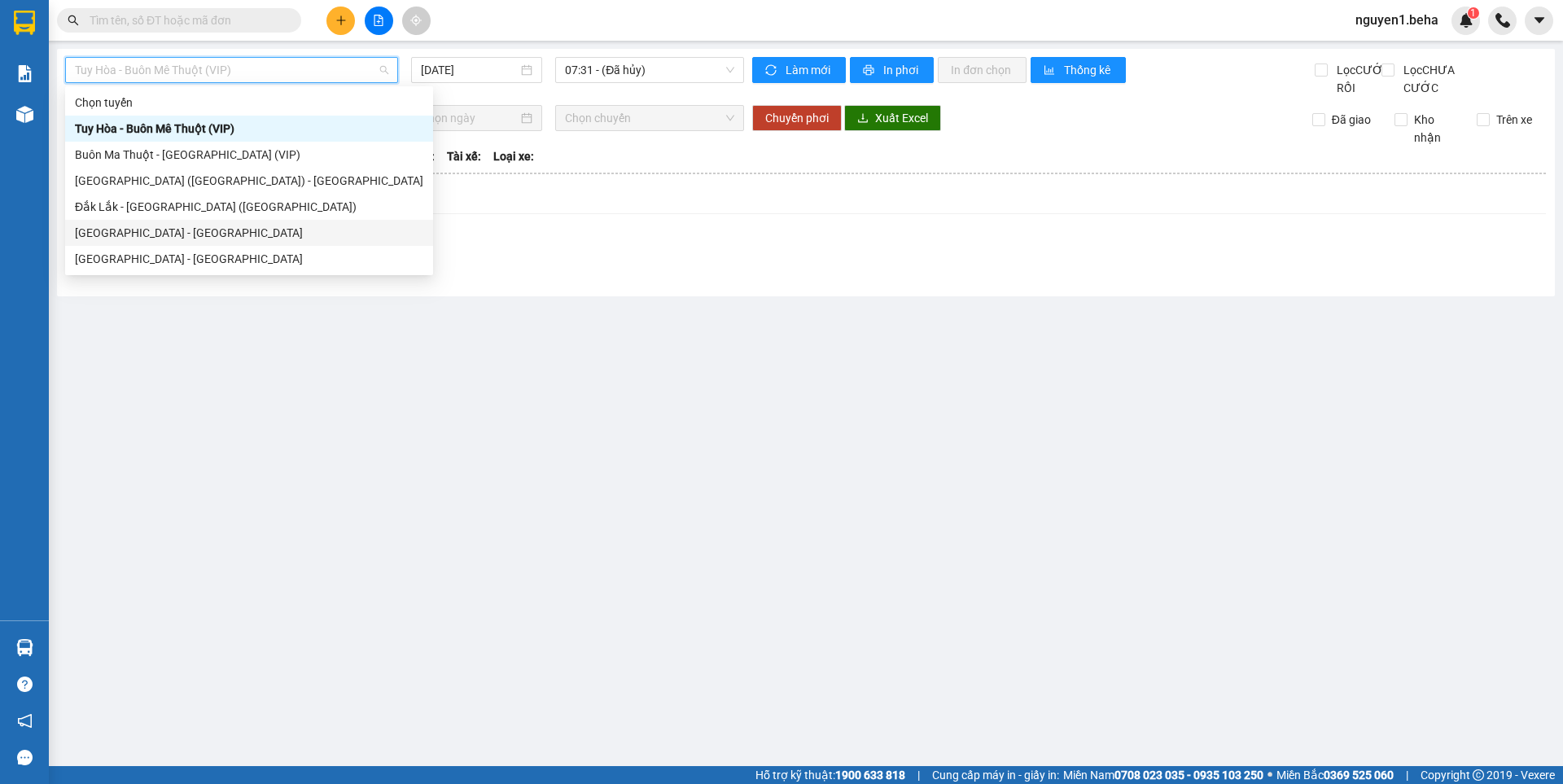
click at [137, 224] on div "[GEOGRAPHIC_DATA] - [GEOGRAPHIC_DATA]" at bounding box center [248, 233] width 348 height 18
type input "[DATE]"
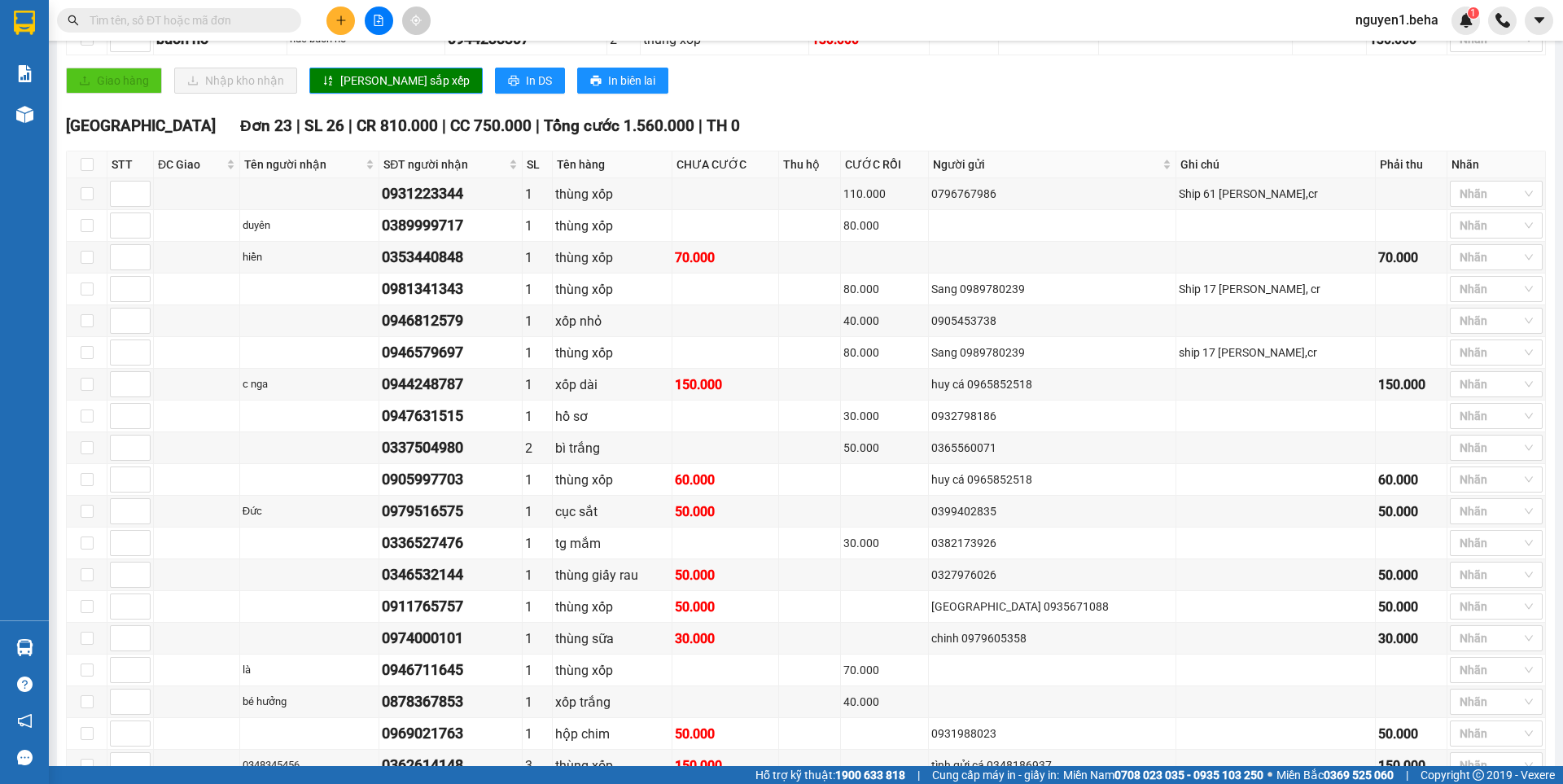
scroll to position [386, 0]
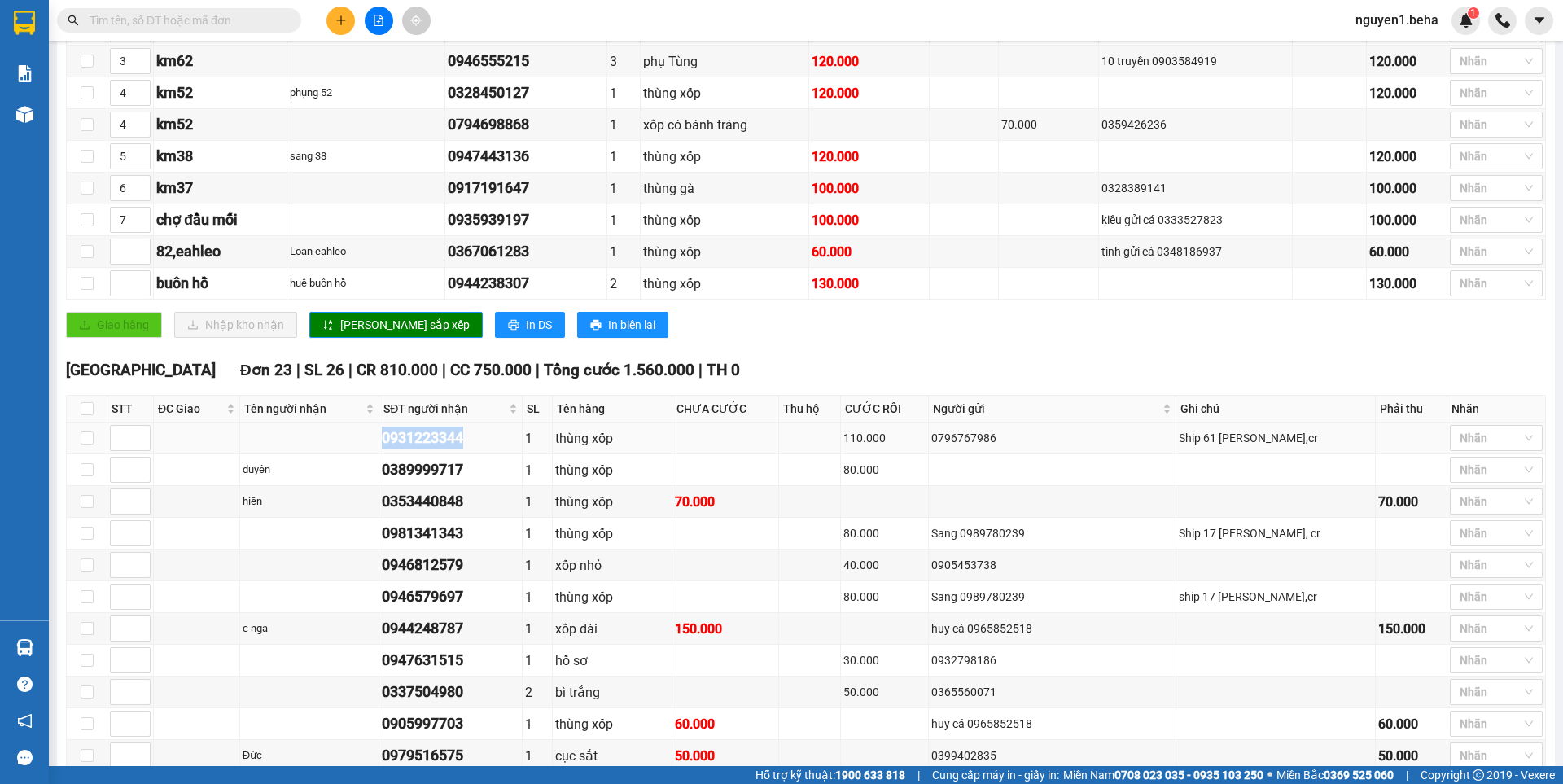
drag, startPoint x: 397, startPoint y: 454, endPoint x: 496, endPoint y: 460, distance: 99.2
click at [496, 454] on td "0931223344" at bounding box center [451, 438] width 143 height 31
copy div "0931223344"
paste input "0931223344"
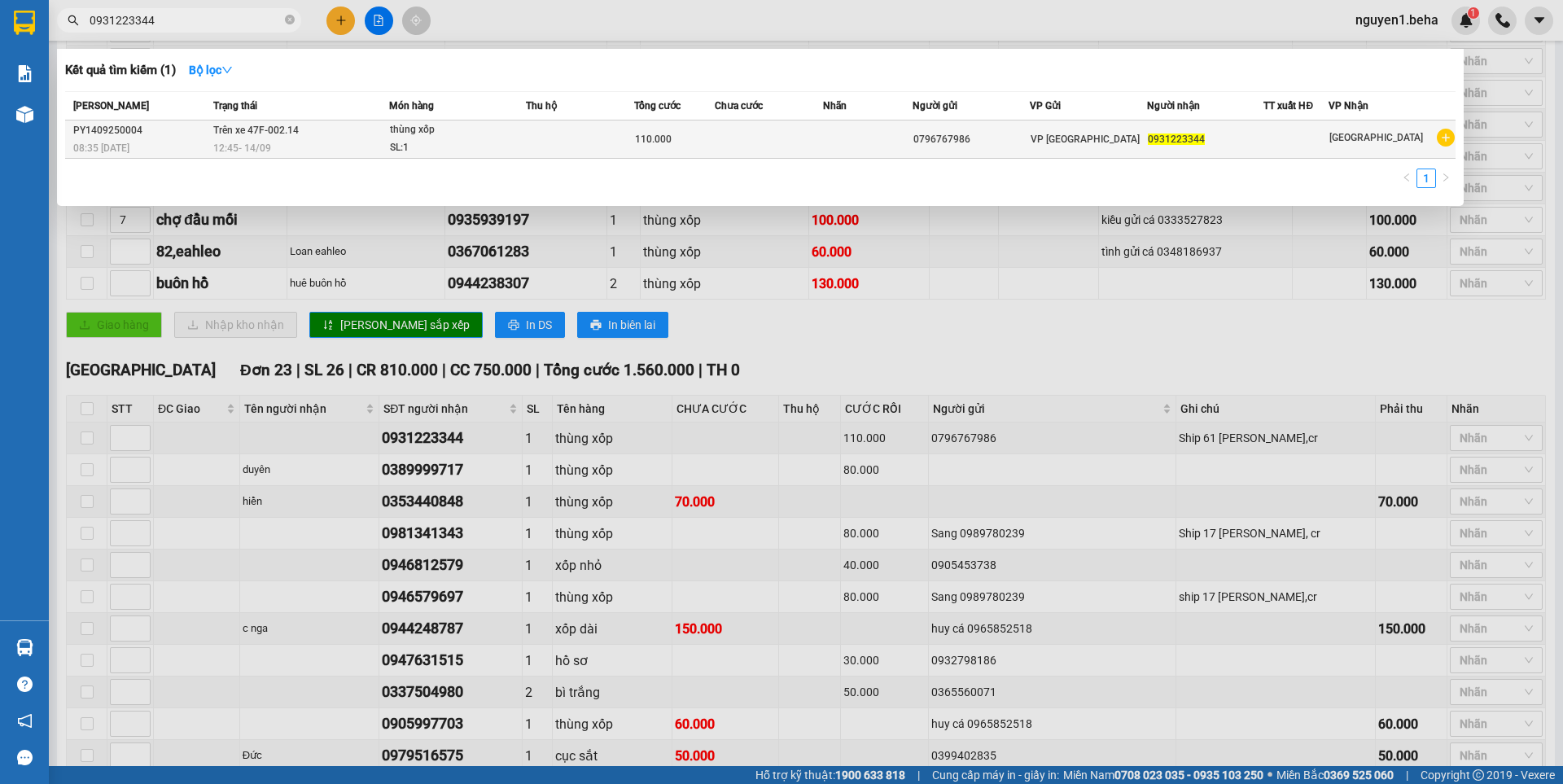
type input "0931223344"
click at [522, 156] on span "thùng xốp SL: 1" at bounding box center [458, 138] width 135 height 35
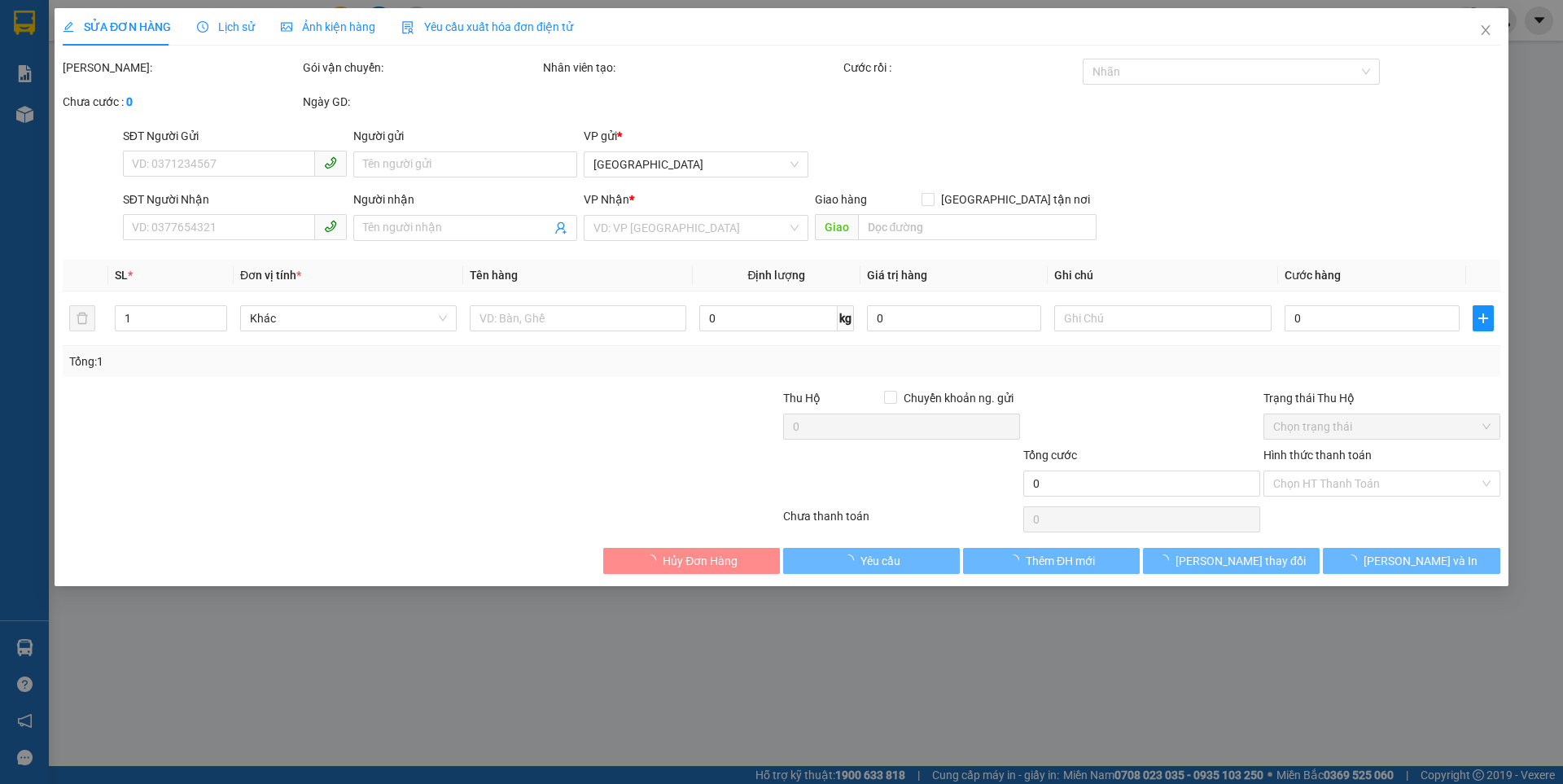
type input "0796767986"
type input "0931223344"
type input "110.000"
type input "0"
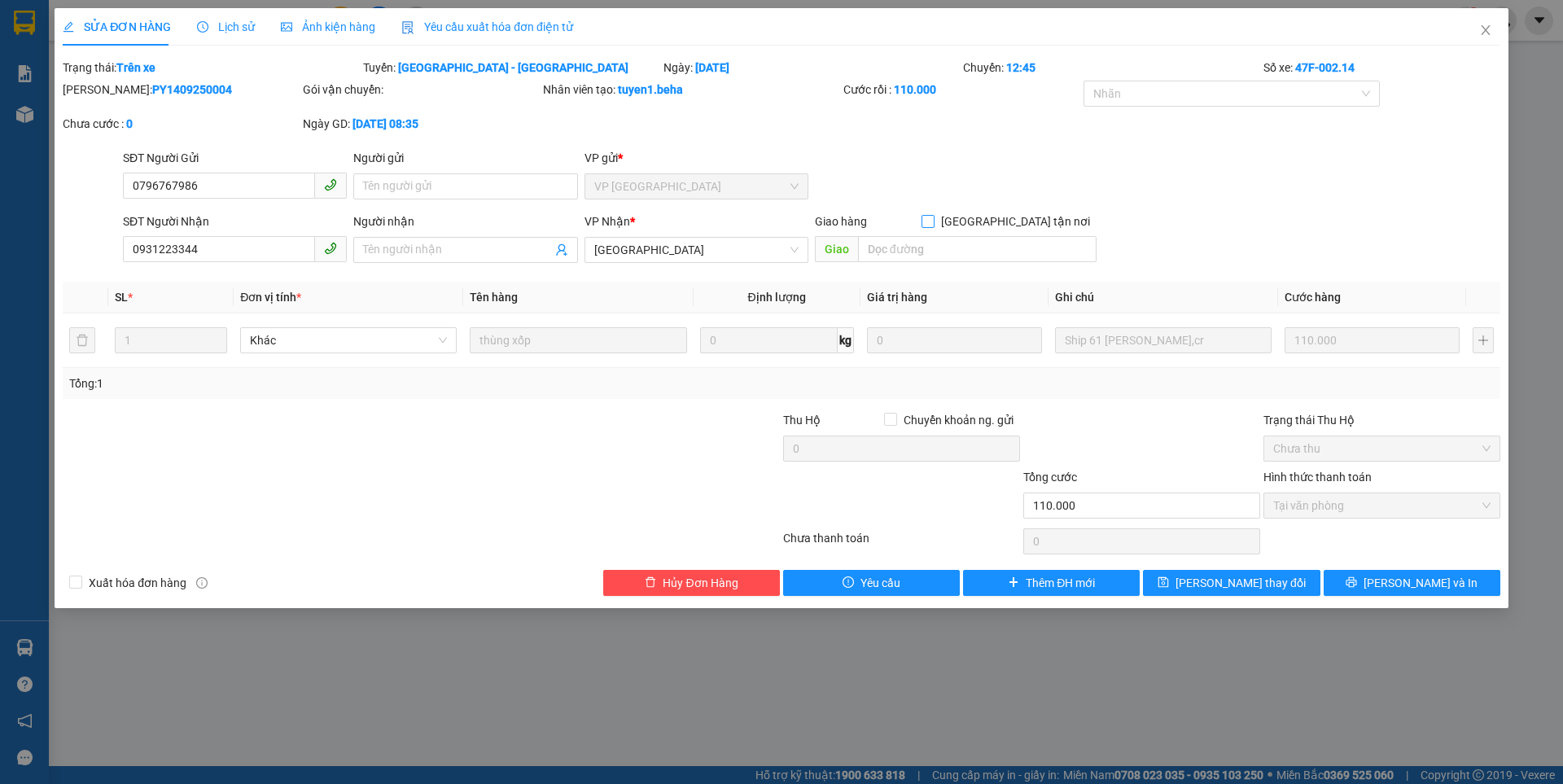
click at [933, 220] on input "[GEOGRAPHIC_DATA] tận nơi" at bounding box center [927, 220] width 12 height 12
checkbox input "true"
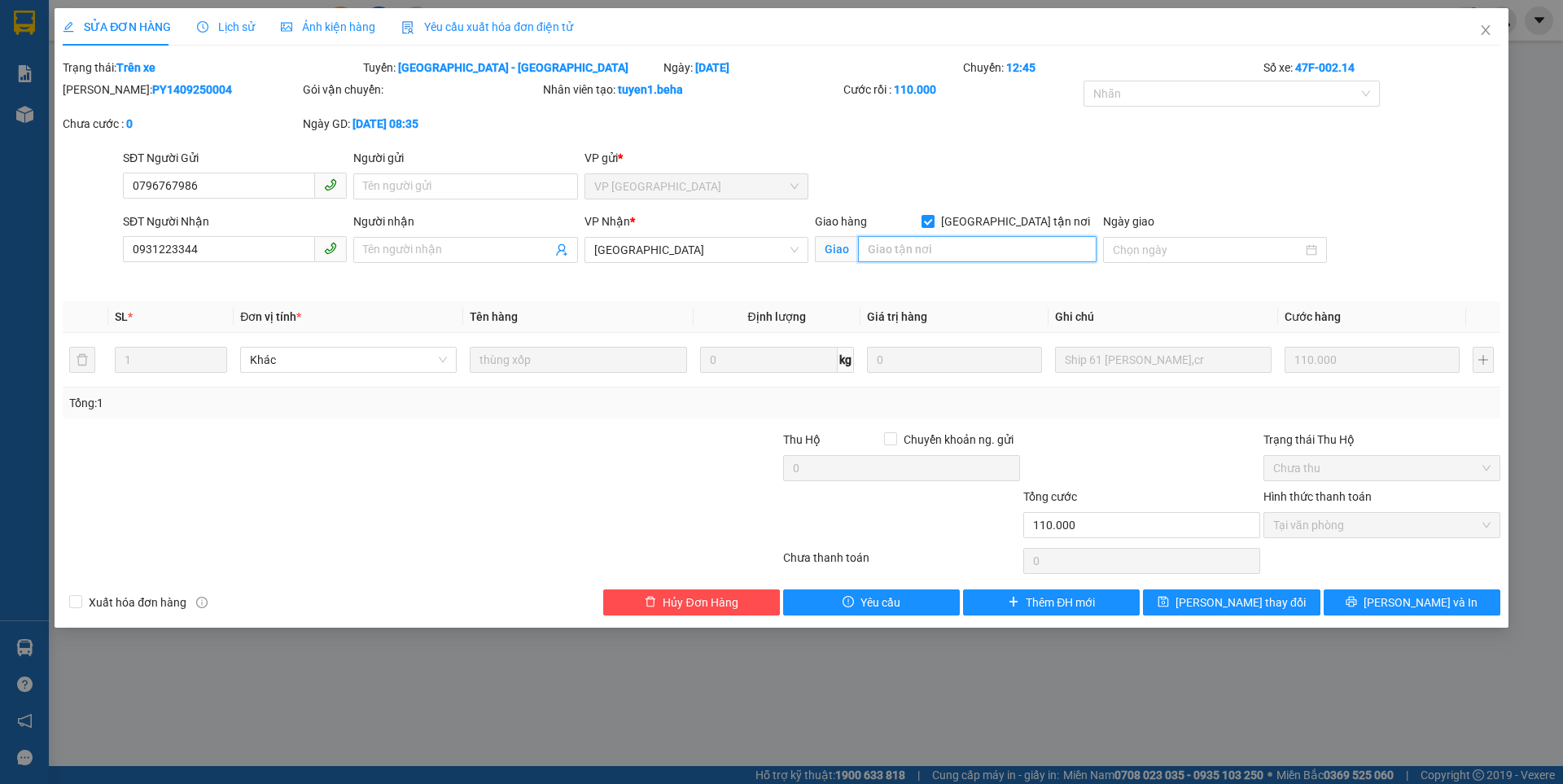
click at [972, 245] on input "search" at bounding box center [977, 248] width 238 height 26
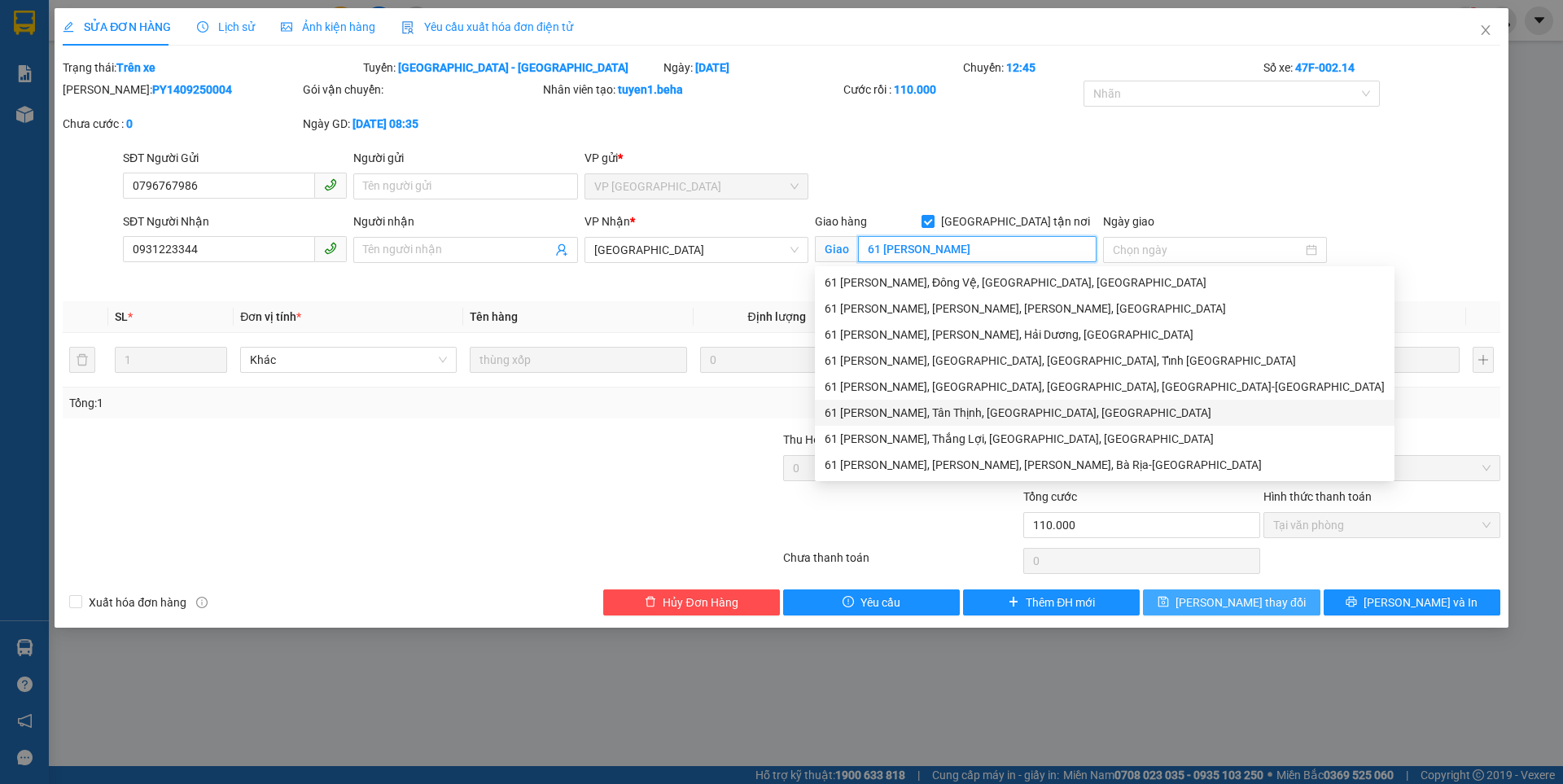
type input "61 [PERSON_NAME]"
click at [1205, 604] on button "[PERSON_NAME] thay đổi" at bounding box center [1231, 601] width 176 height 26
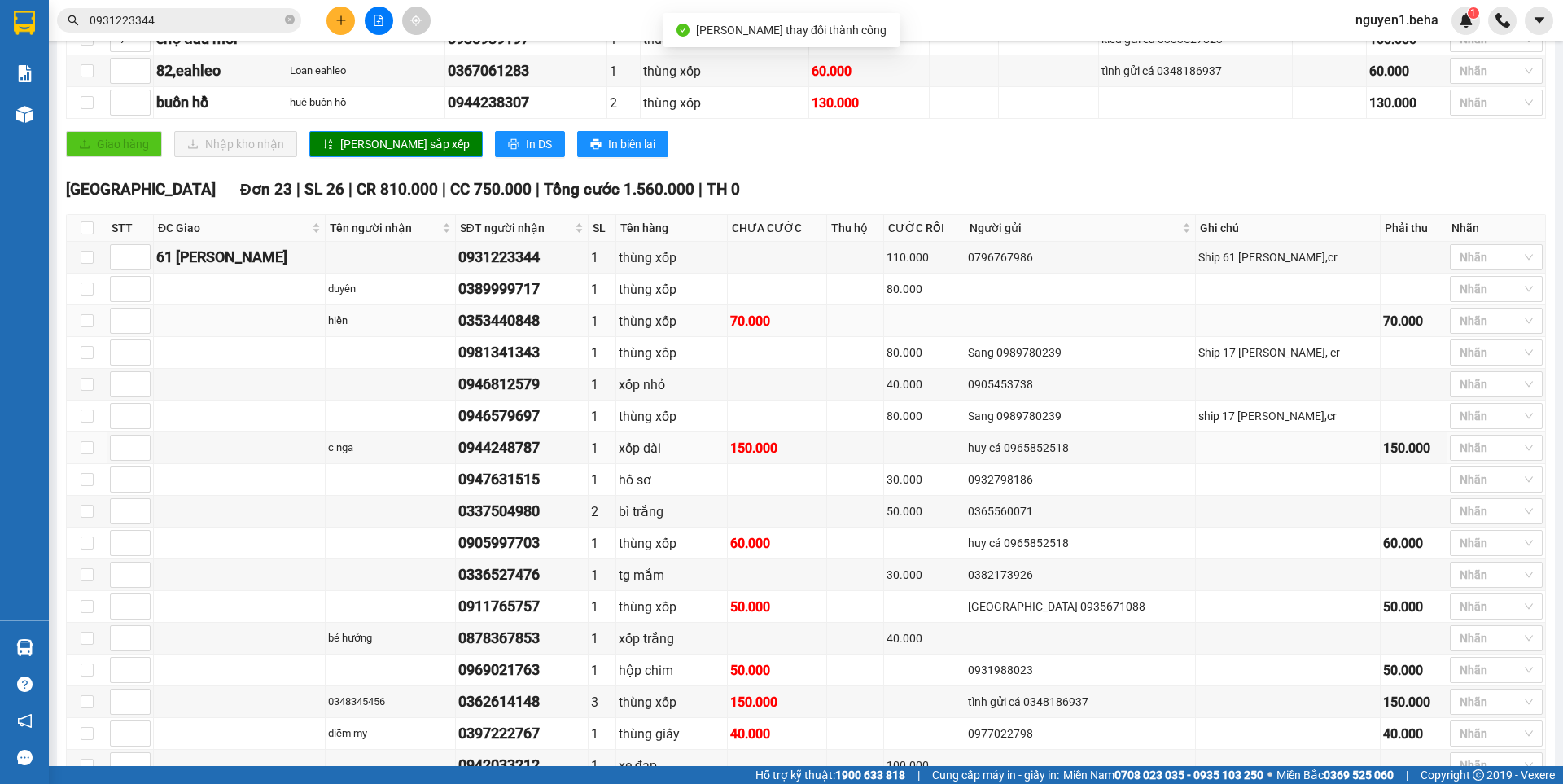
scroll to position [570, 0]
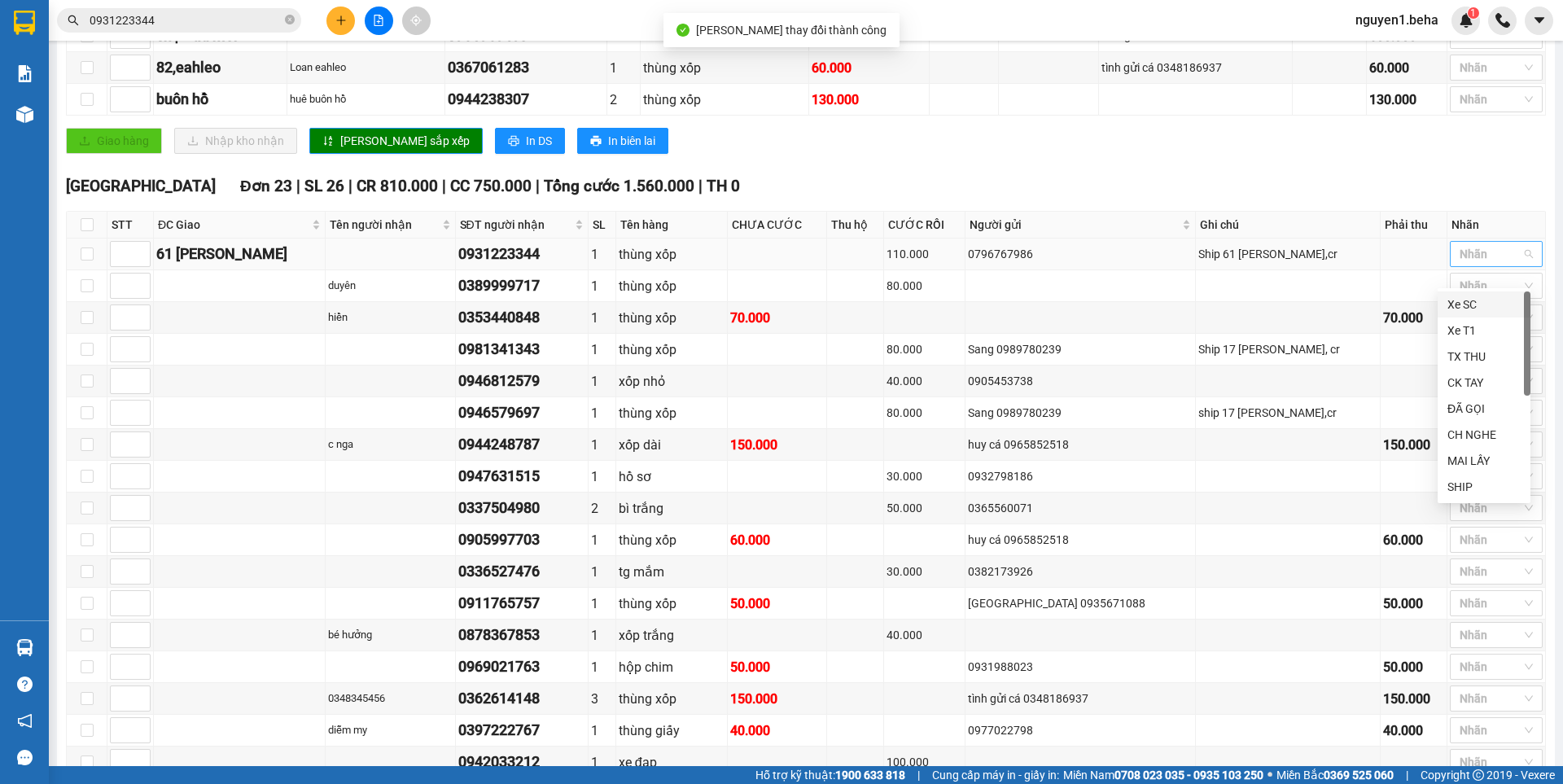
click at [1473, 263] on div at bounding box center [1487, 254] width 68 height 20
click at [1445, 486] on div "SHIP" at bounding box center [1483, 486] width 93 height 26
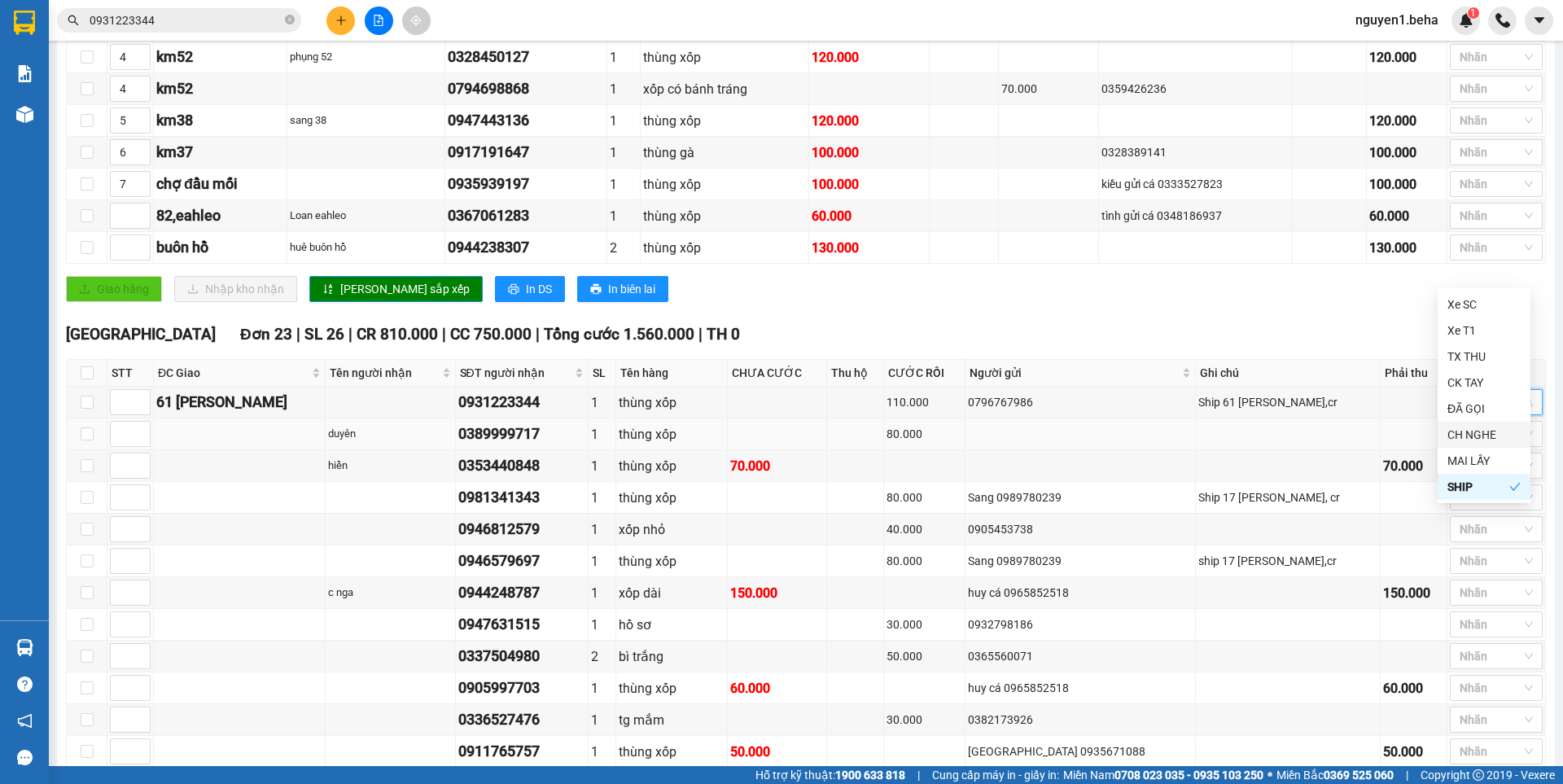
scroll to position [407, 0]
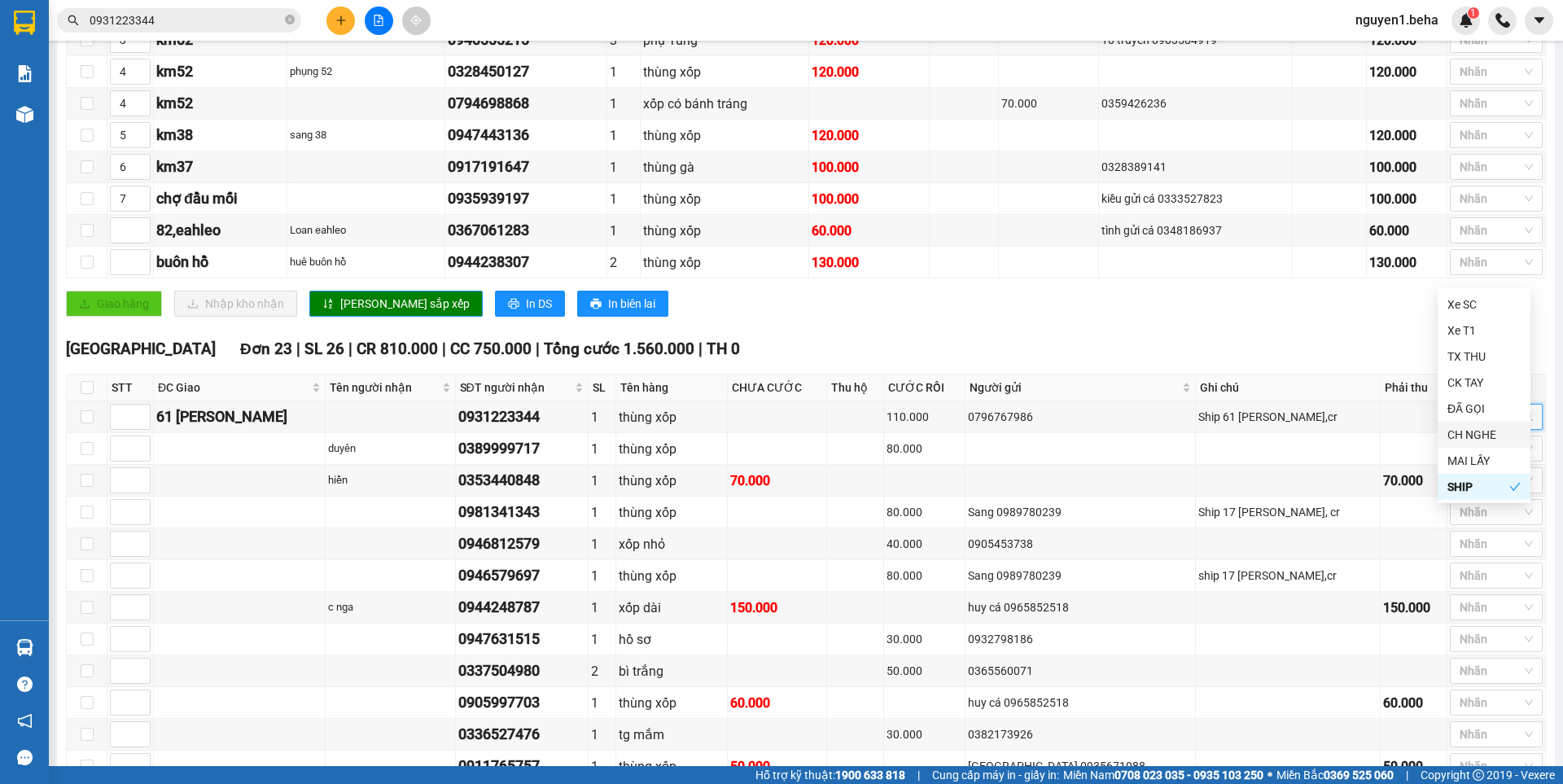
click at [978, 329] on div "Giao dọc đường Đơn 10 | SL 13 | CR 70.000 | CC 840.000 | Tổng cước 910.000 | TH…" at bounding box center [805, 112] width 1479 height 432
drag, startPoint x: 460, startPoint y: 467, endPoint x: 556, endPoint y: 468, distance: 96.0
click at [556, 465] on td "0389999717" at bounding box center [522, 448] width 133 height 31
copy div "0389999717"
drag, startPoint x: 459, startPoint y: 529, endPoint x: 557, endPoint y: 531, distance: 98.0
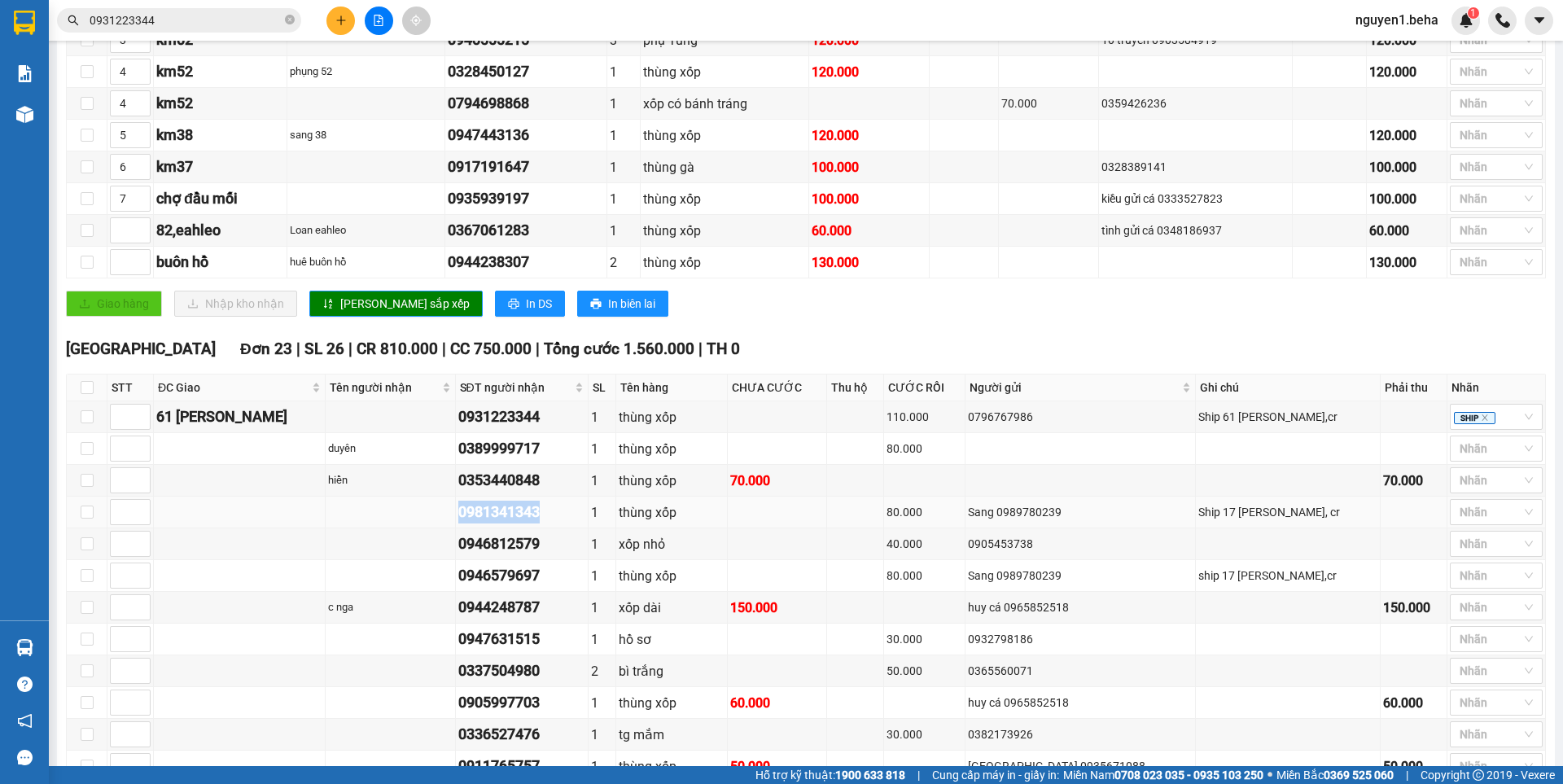
click at [557, 528] on tr "0981341343 1 thùng xốp 80.000 Sang 0989780239 Ship 17 Lê Duẩn, cr Nhãn" at bounding box center [806, 512] width 1478 height 31
copy div "0981341343"
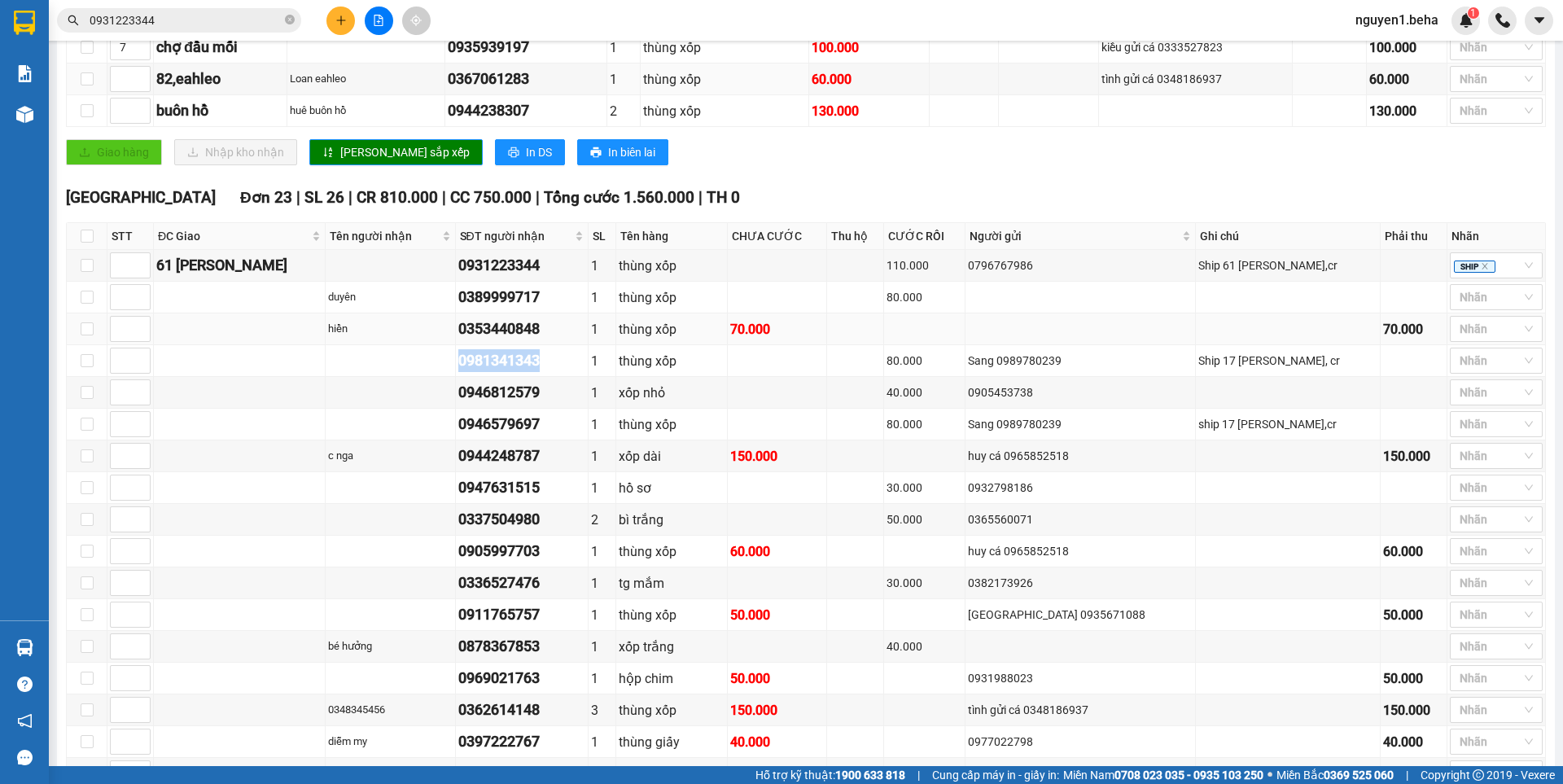
scroll to position [570, 0]
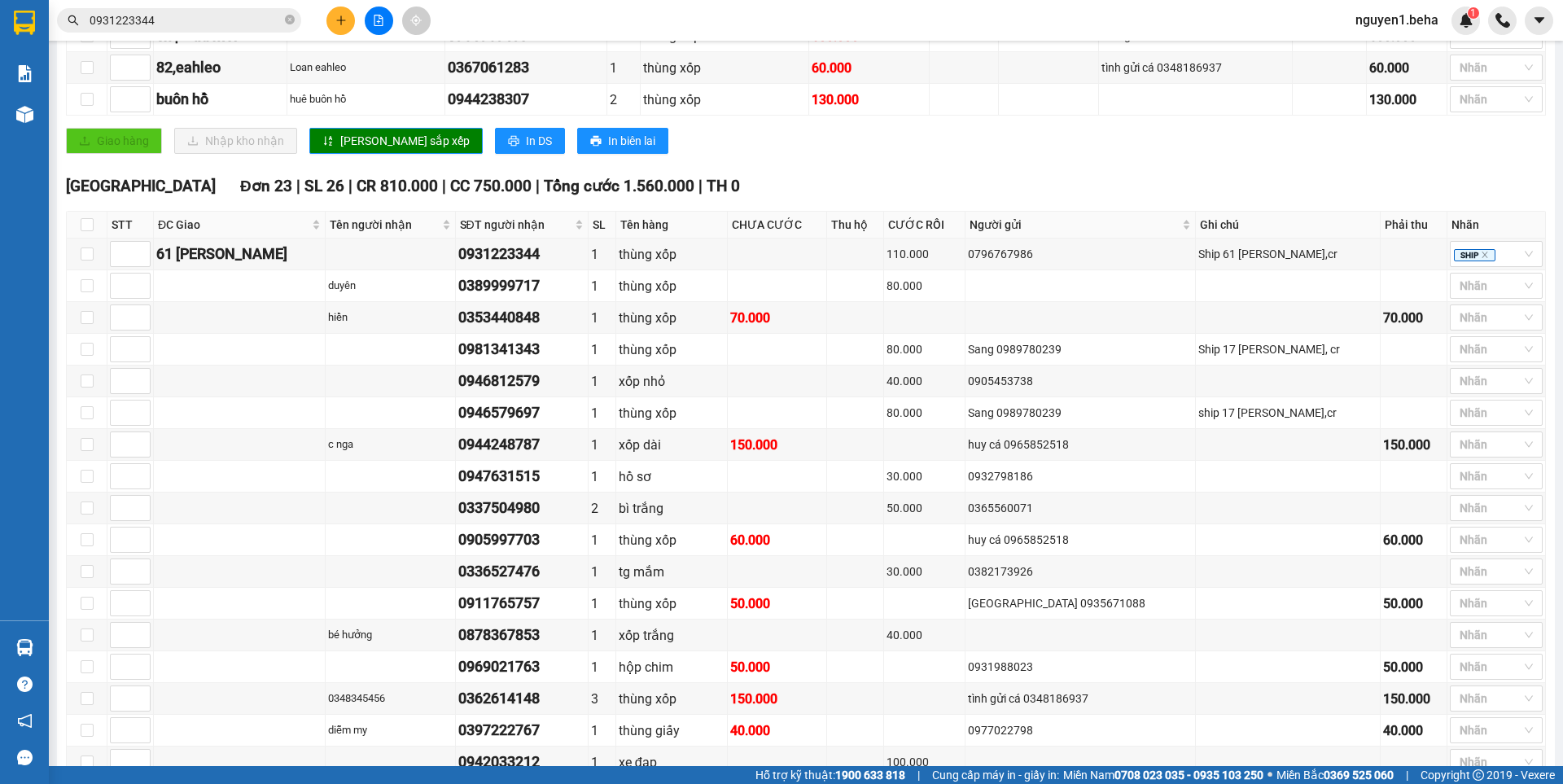
click at [1459, 296] on div at bounding box center [1487, 286] width 68 height 20
click at [1474, 437] on div "ĐÃ GỌI" at bounding box center [1483, 441] width 73 height 18
drag, startPoint x: 446, startPoint y: 398, endPoint x: 561, endPoint y: 400, distance: 115.0
click at [561, 397] on tr "0946812579 1 xốp nhỏ 40.000 0905453738 Nhãn" at bounding box center [806, 380] width 1478 height 31
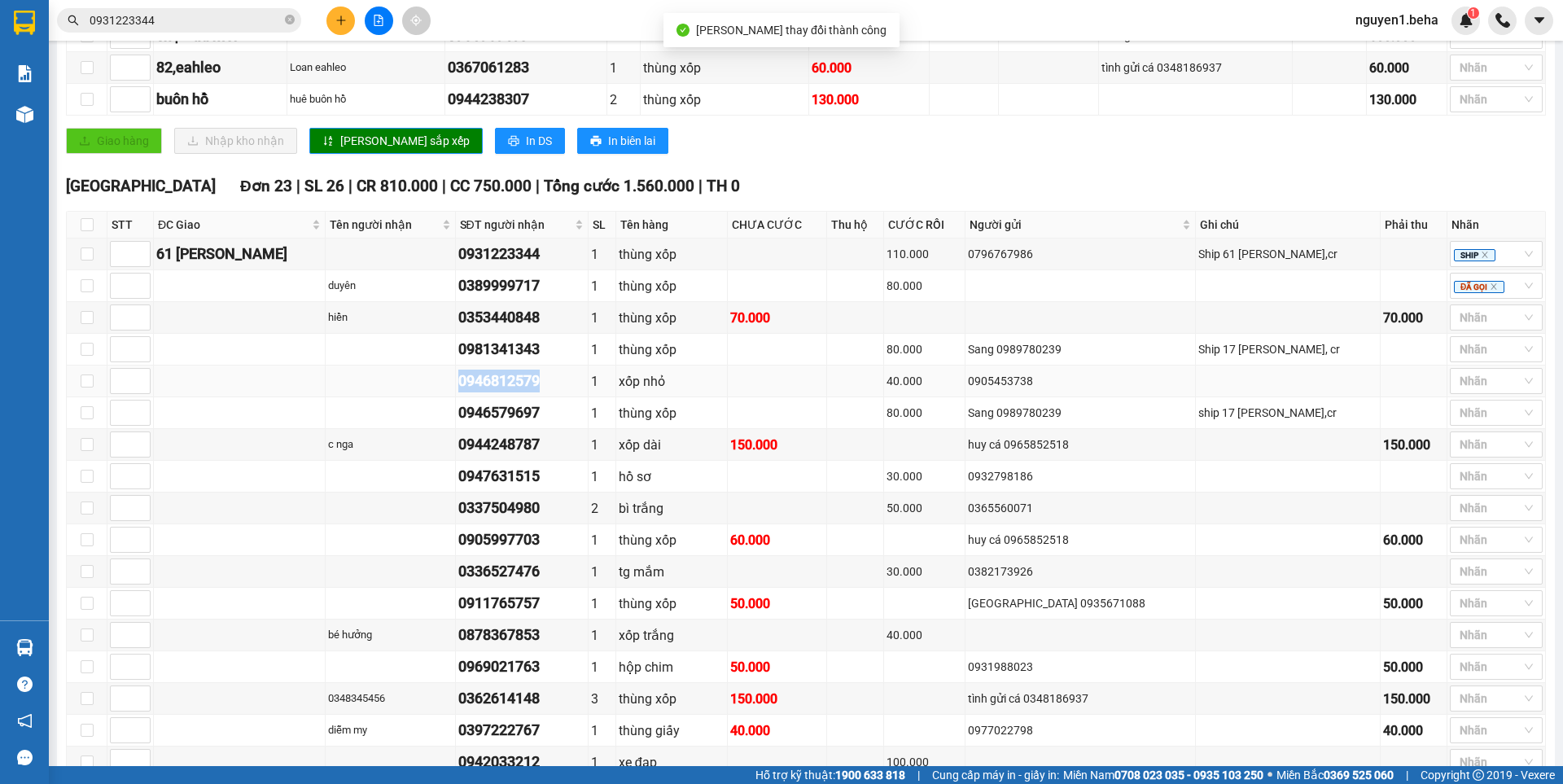
copy div "0946812579"
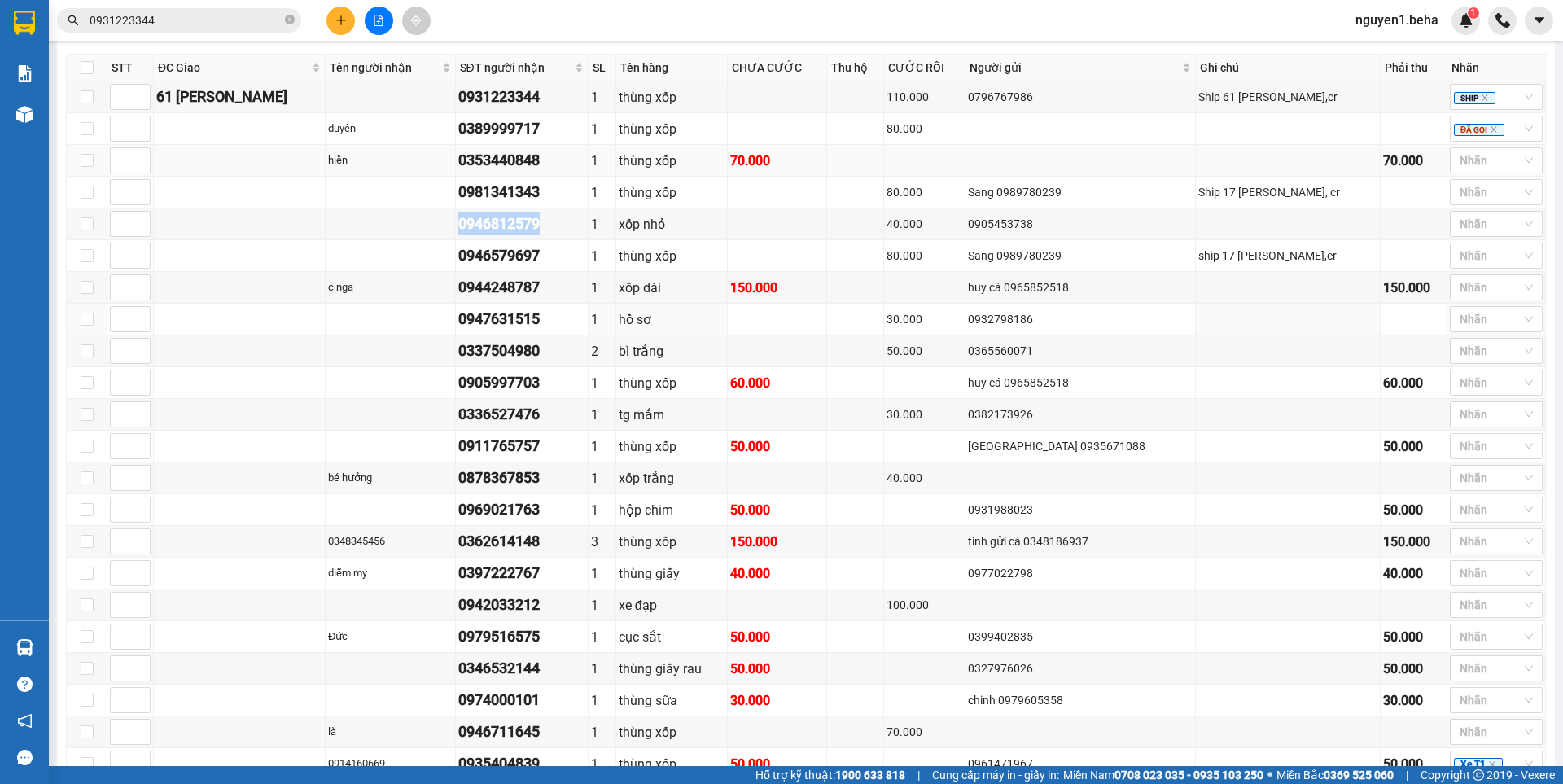
scroll to position [733, 0]
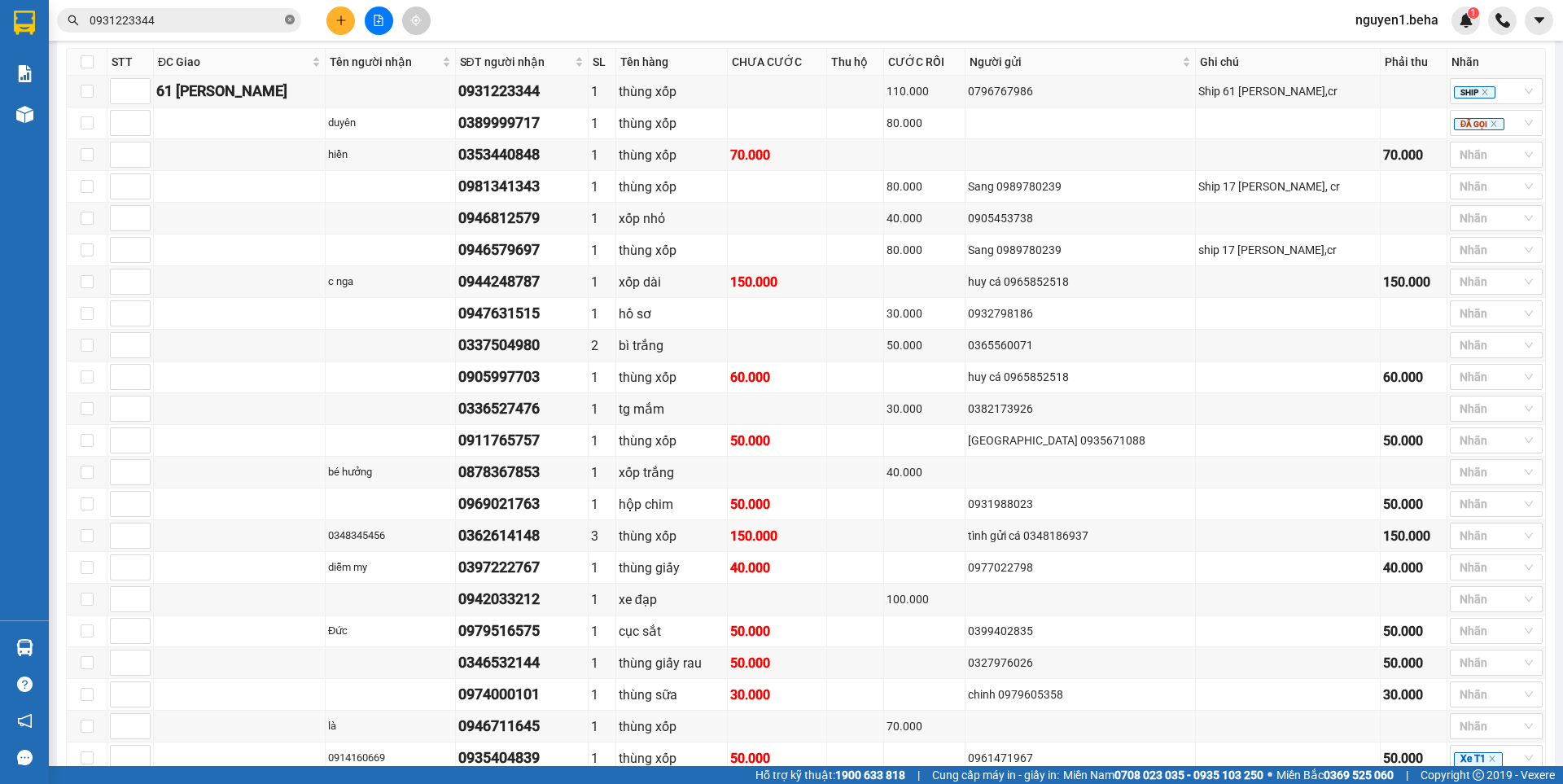
click at [290, 22] on icon "close-circle" at bounding box center [290, 19] width 10 height 10
paste input "0946812579"
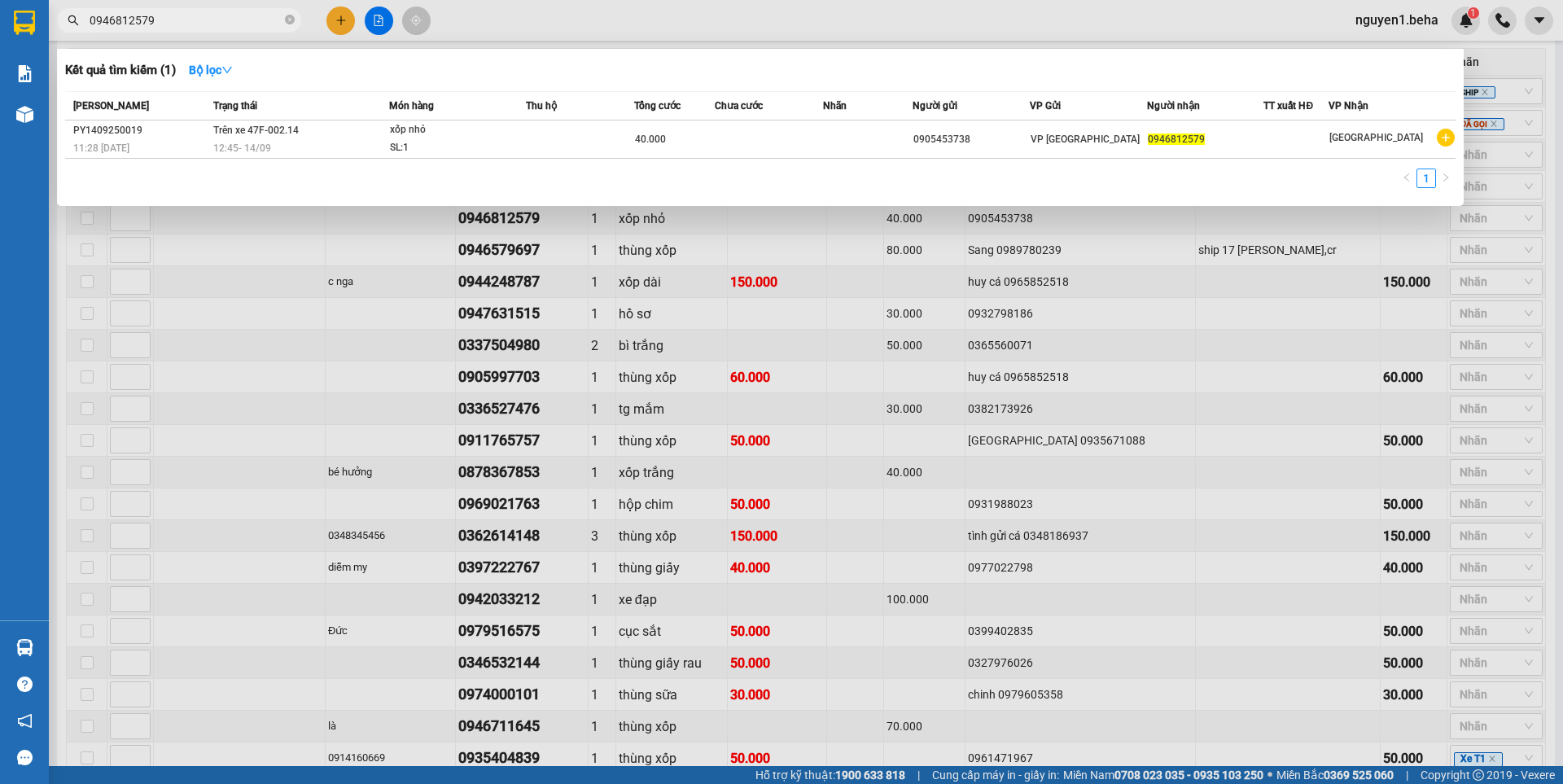
type input "0946812579"
click at [416, 135] on div "xốp nhỏ" at bounding box center [451, 130] width 122 height 18
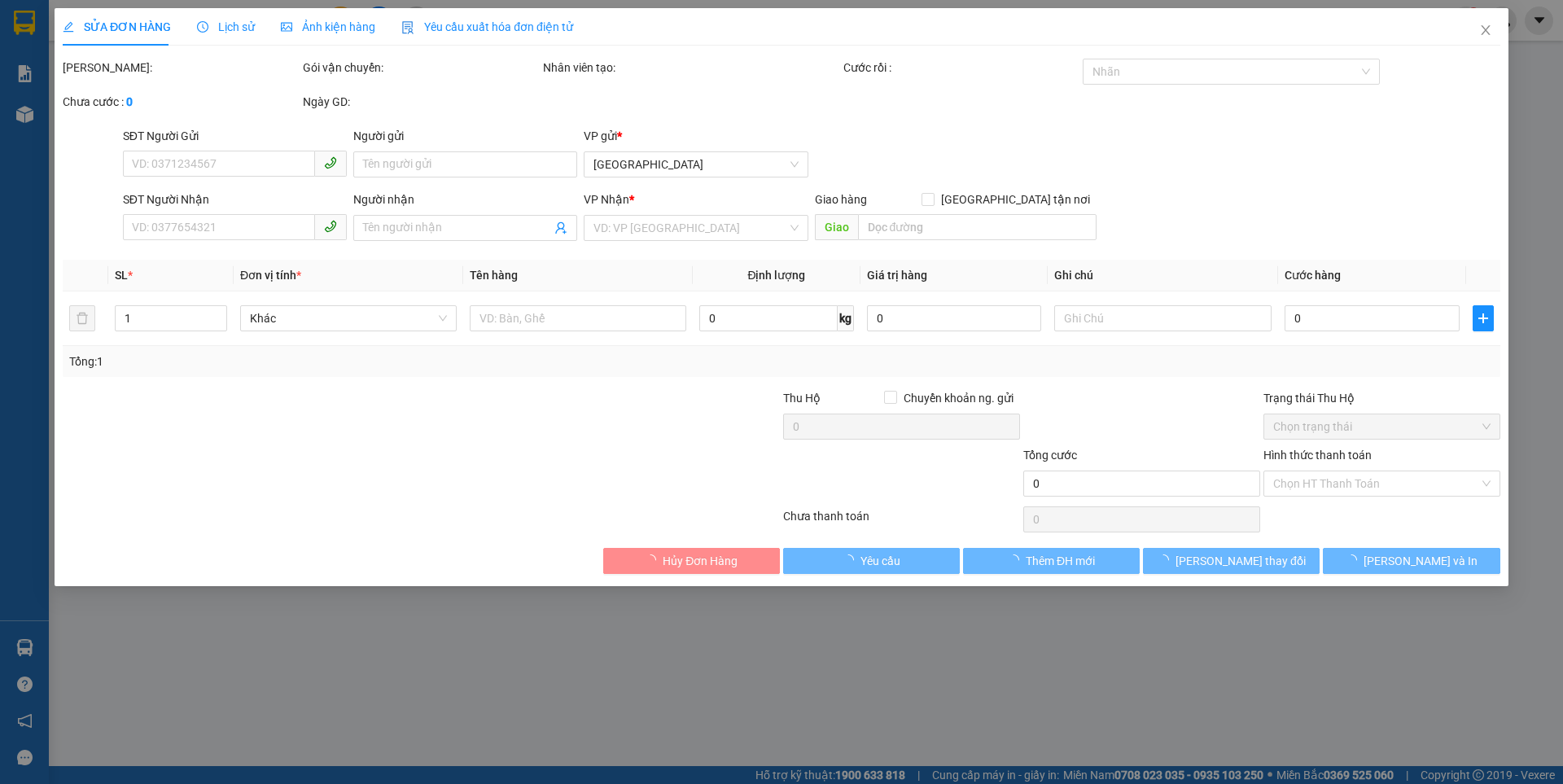
type input "0905453738"
type input "0946812579"
type input "40.000"
type input "0"
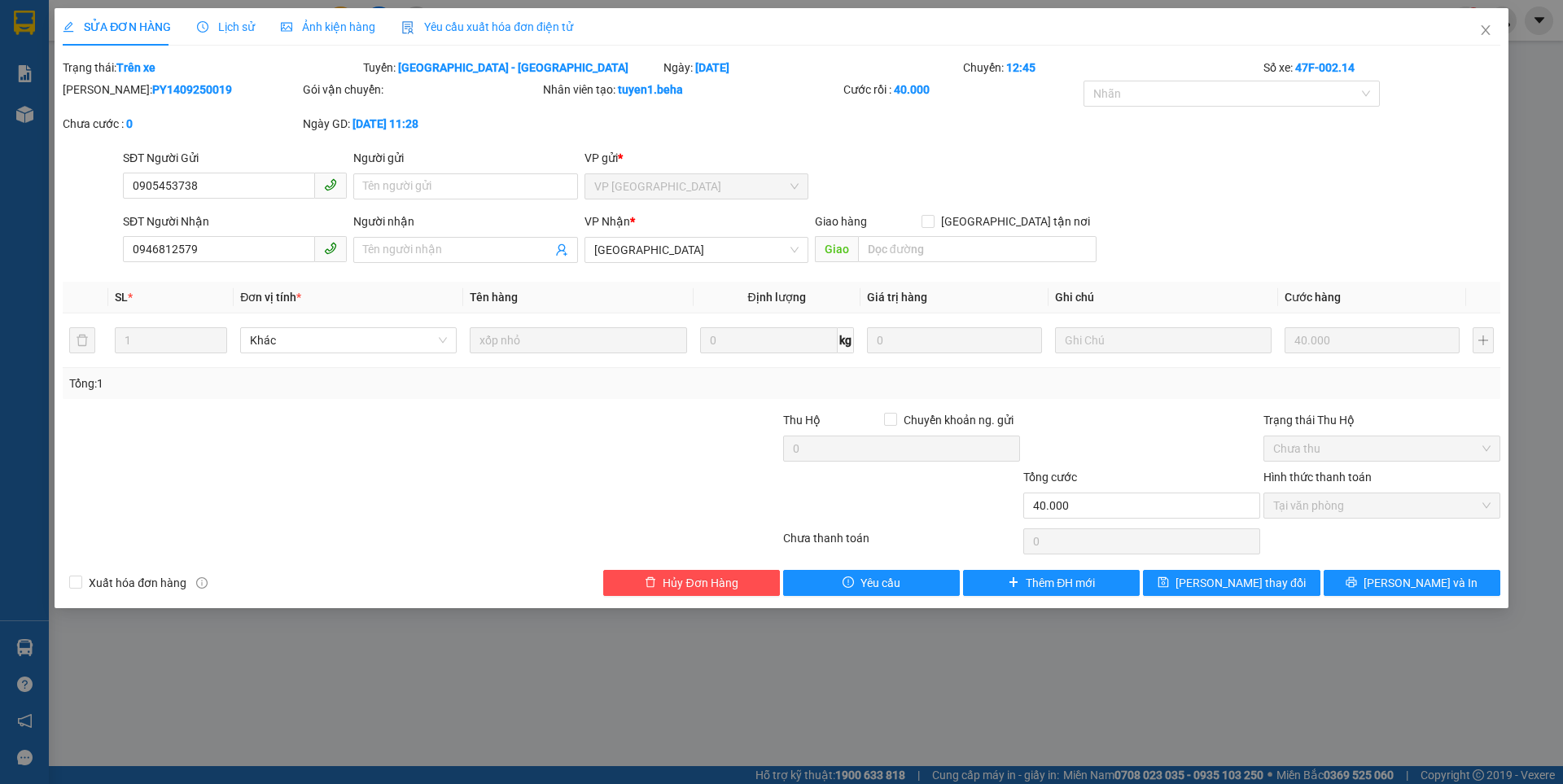
click at [1118, 680] on div "SỬA ĐƠN HÀNG Lịch sử Ảnh kiện hàng Yêu cầu xuất hóa đơn điện tử Total Paid Fee …" at bounding box center [782, 392] width 1563 height 784
click at [1487, 33] on icon "close" at bounding box center [1485, 30] width 13 height 13
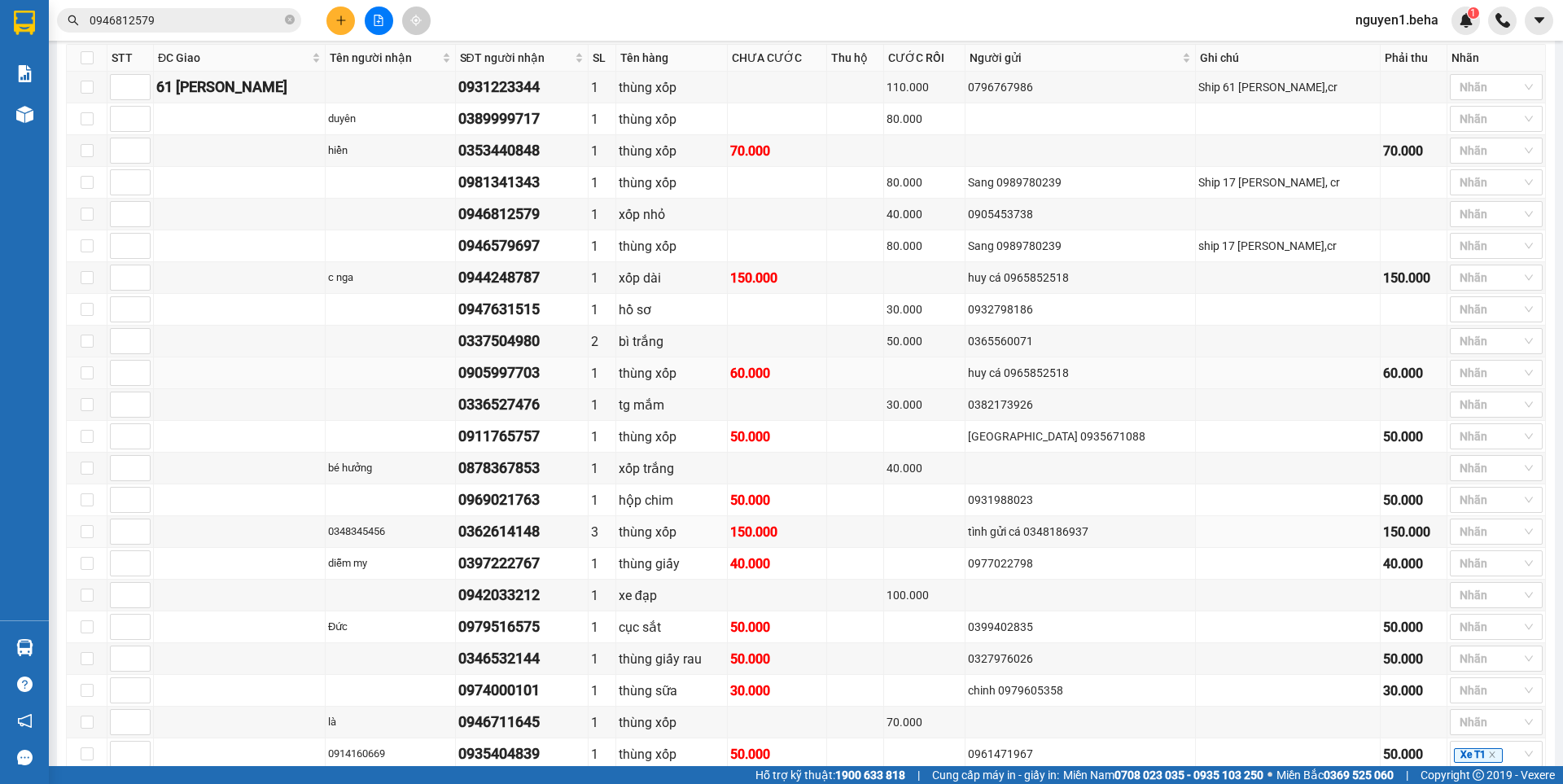
scroll to position [548, 0]
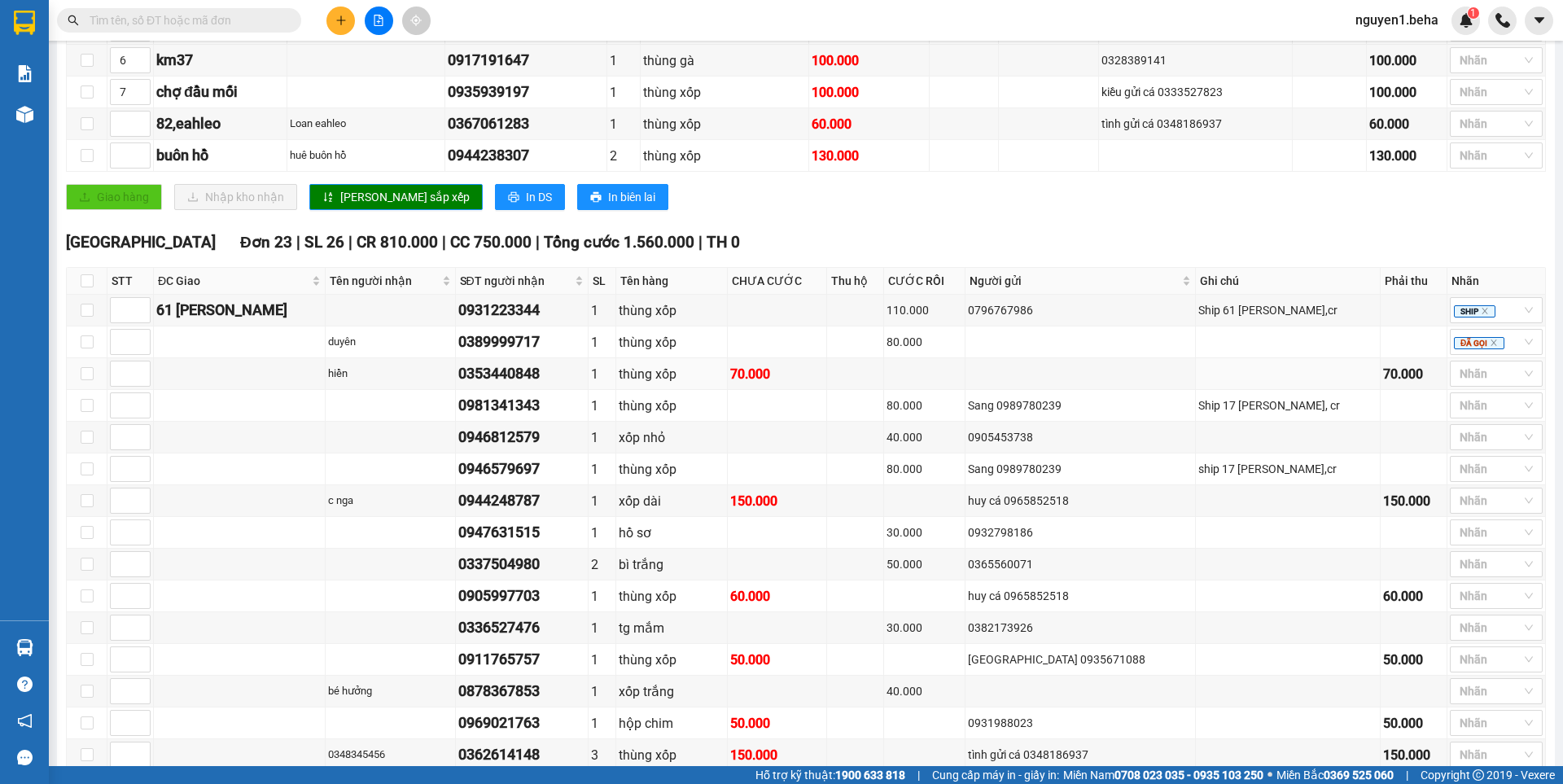
scroll to position [570, 0]
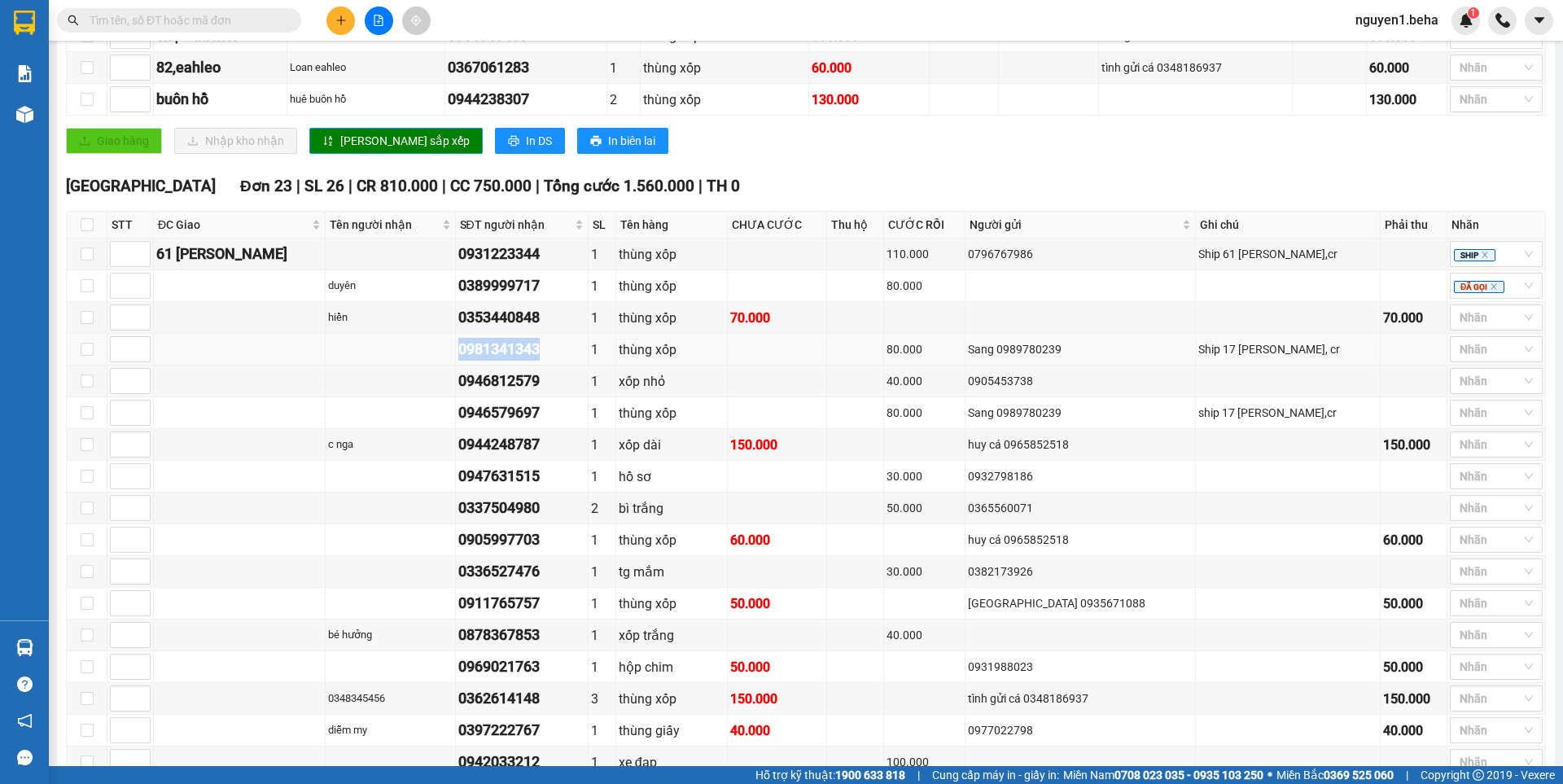
drag, startPoint x: 455, startPoint y: 370, endPoint x: 553, endPoint y: 375, distance: 98.1
click at [553, 365] on tr "0981341343 1 thùng xốp 80.000 Sang 0989780239 Ship 17 Lê Duẩn, cr Nhãn" at bounding box center [806, 349] width 1478 height 31
copy div "0981341343"
paste input "0981341343"
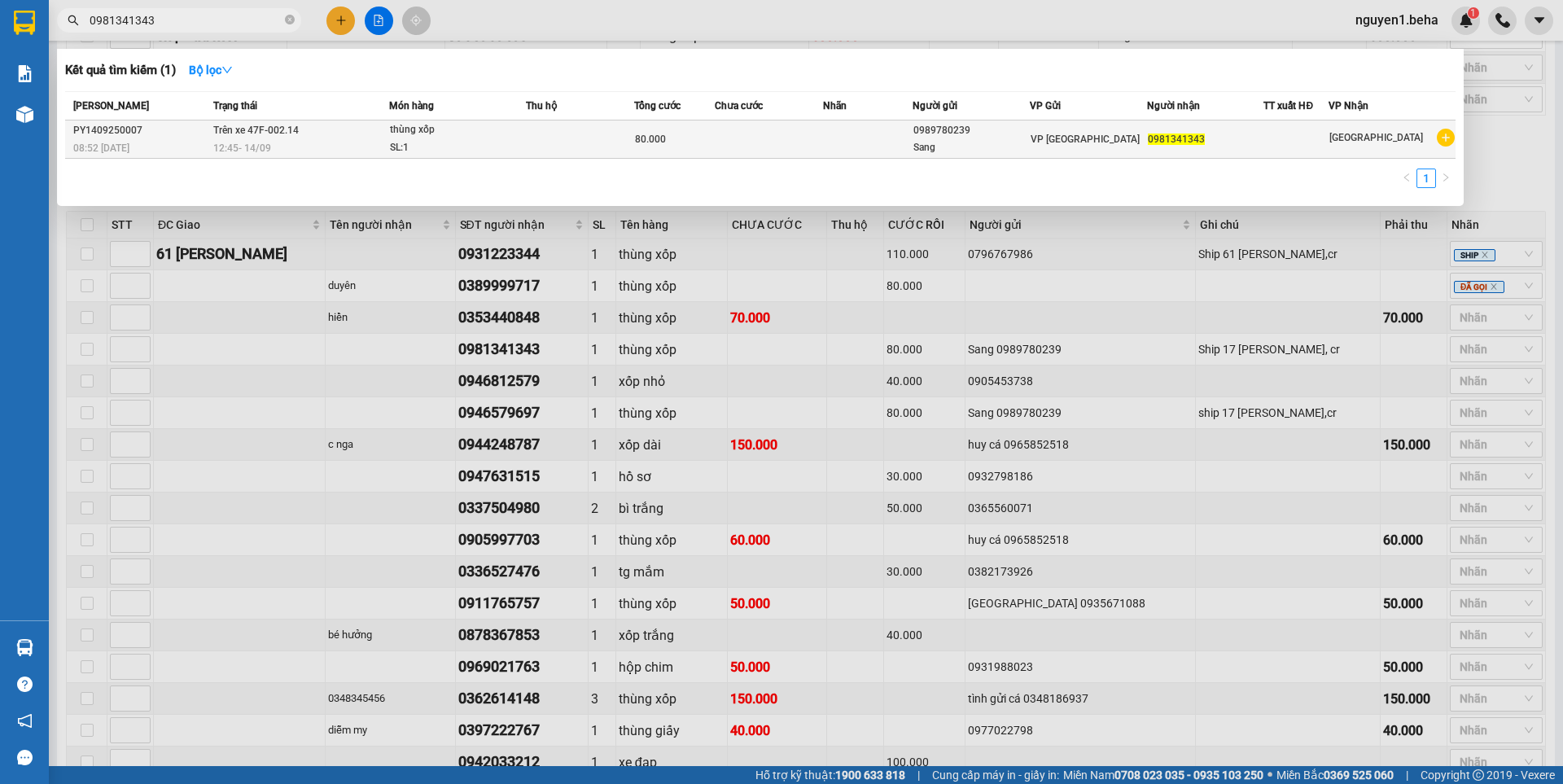
type input "0981341343"
click at [537, 150] on td at bounding box center [580, 139] width 108 height 39
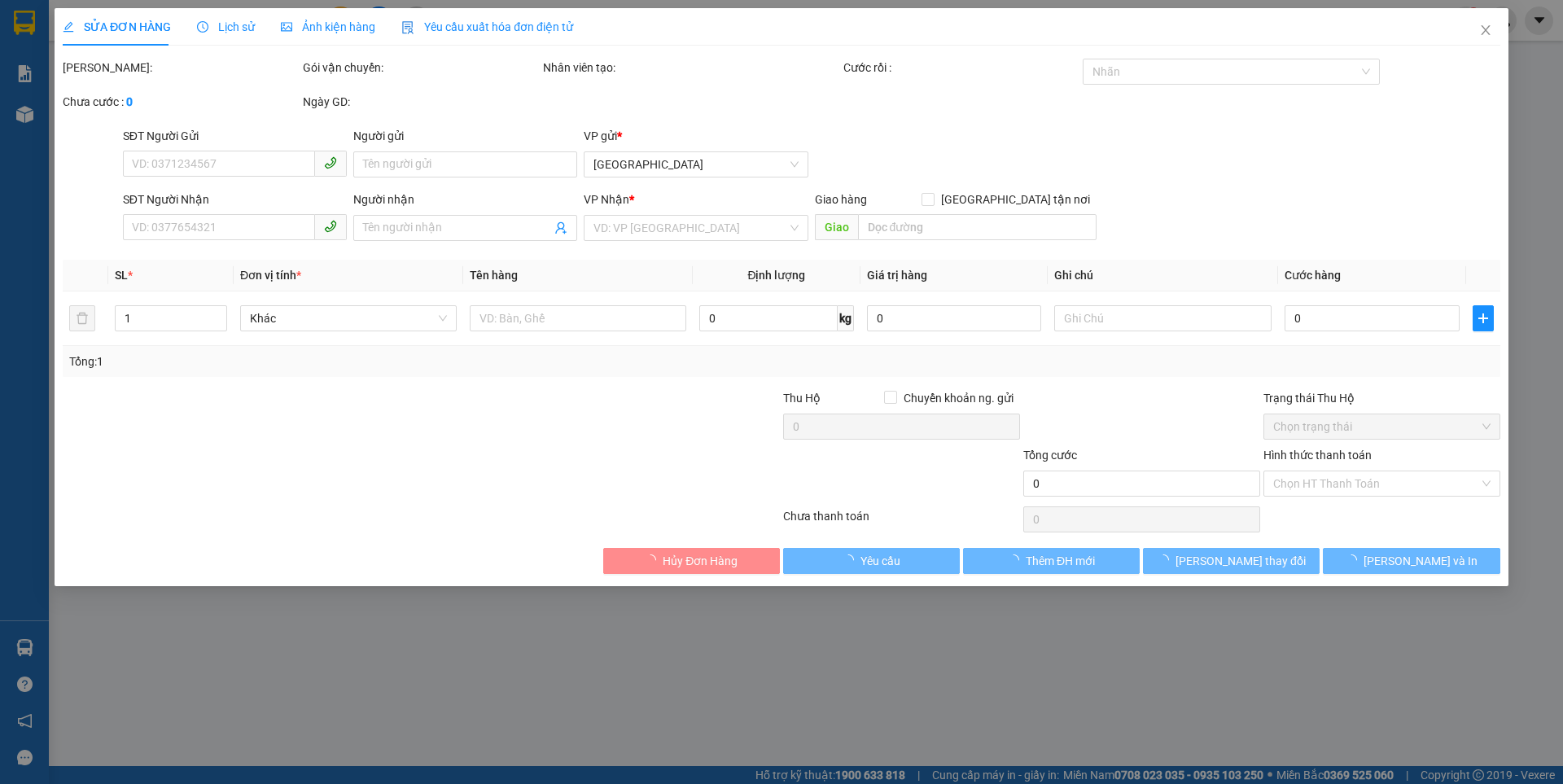
type input "0989780239"
type input "Sang"
type input "0981341343"
type input "80.000"
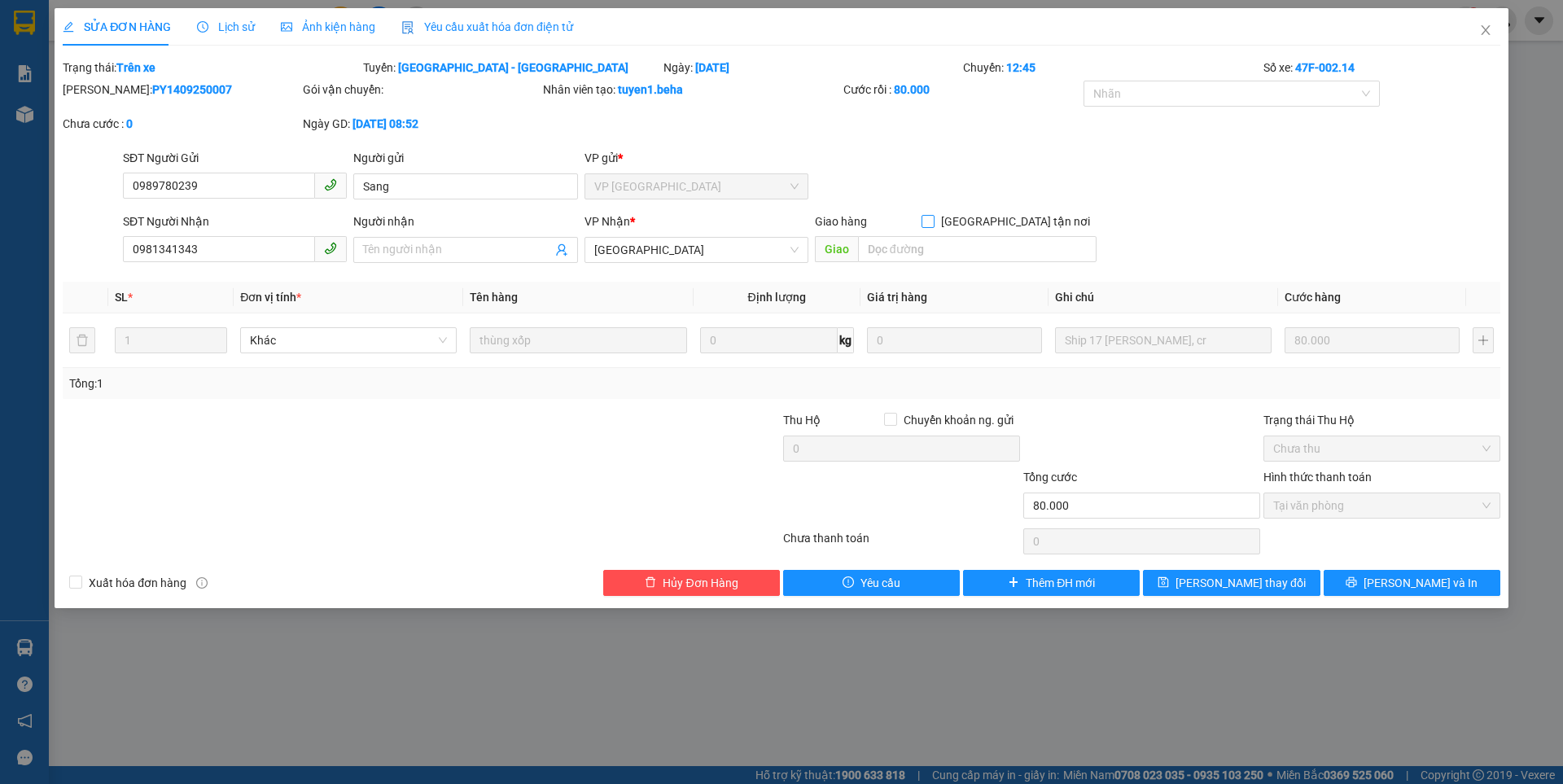
click at [933, 223] on input "[GEOGRAPHIC_DATA] tận nơi" at bounding box center [927, 220] width 12 height 12
checkbox input "true"
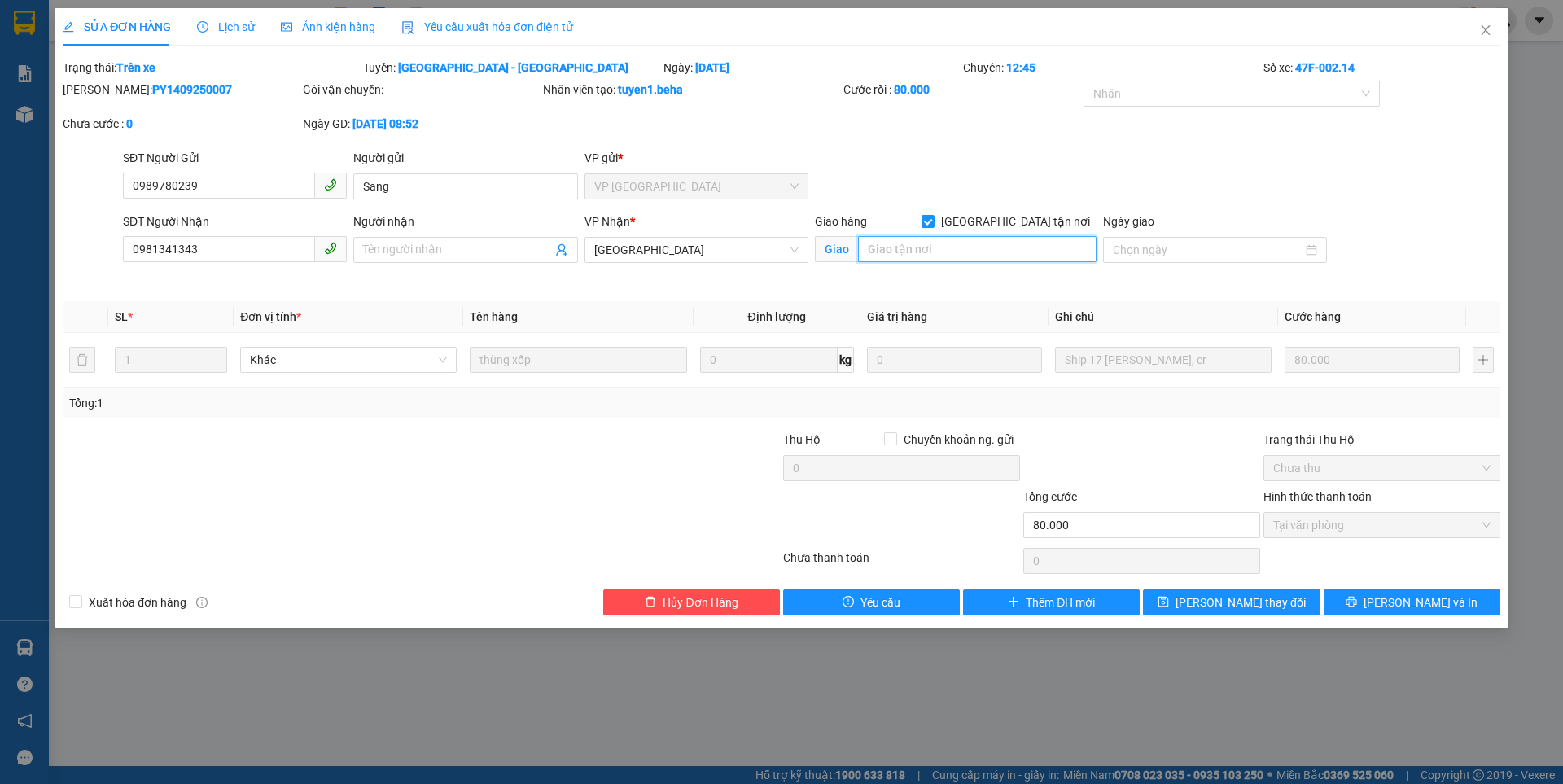
click at [953, 242] on input "search" at bounding box center [977, 248] width 238 height 26
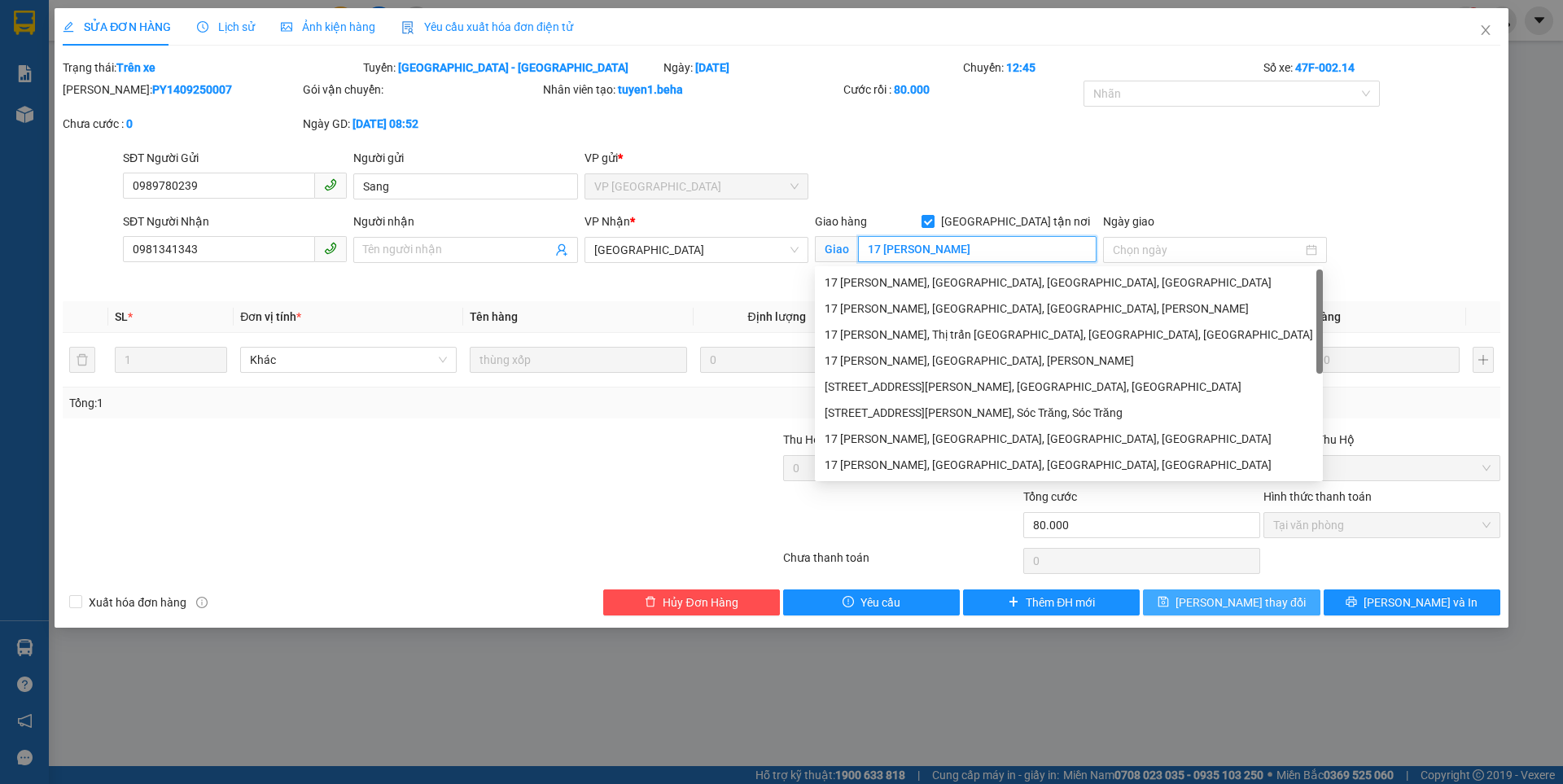
type input "17 [PERSON_NAME]"
click at [1256, 605] on span "[PERSON_NAME] thay đổi" at bounding box center [1240, 602] width 130 height 18
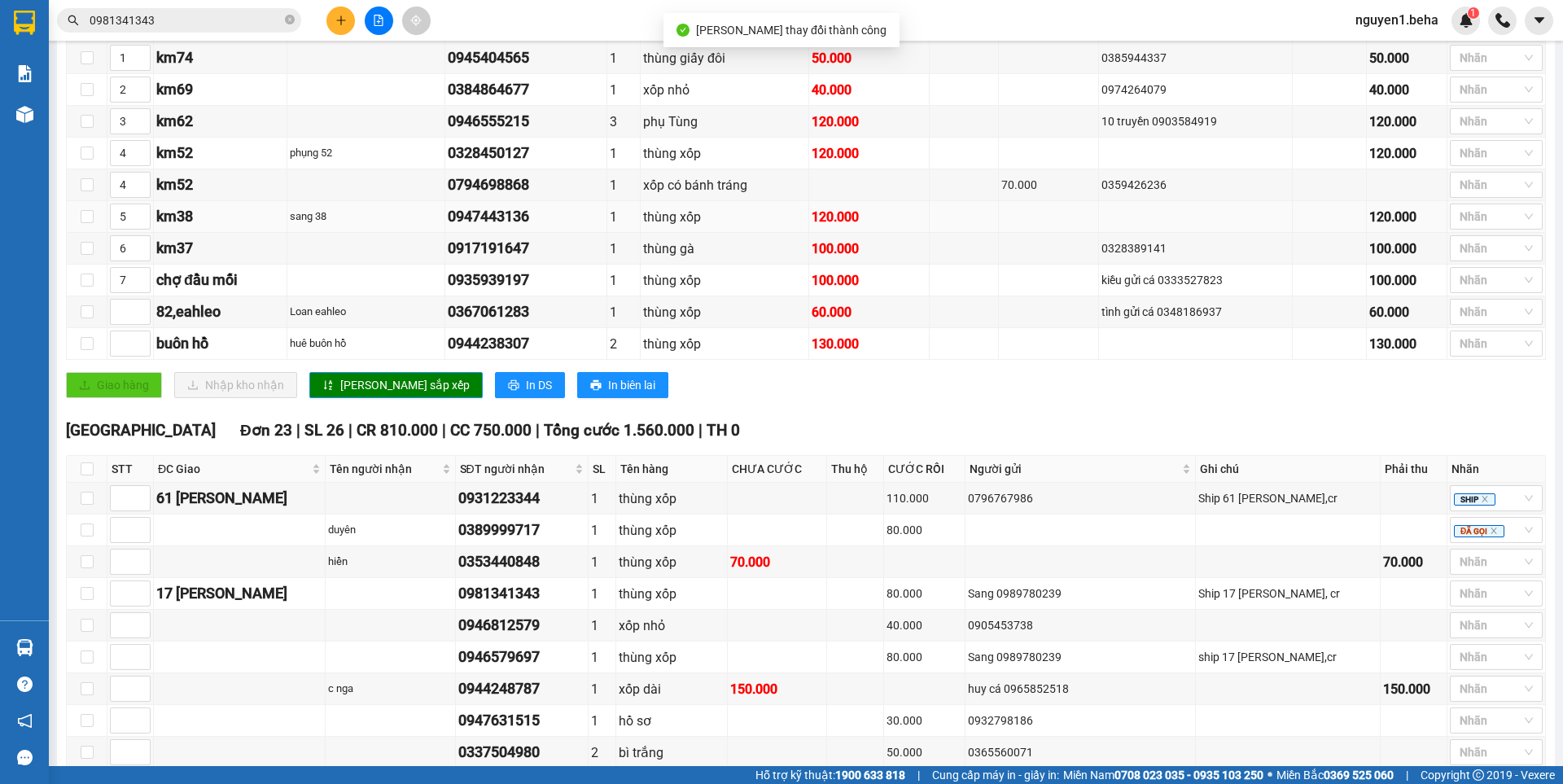
scroll to position [570, 0]
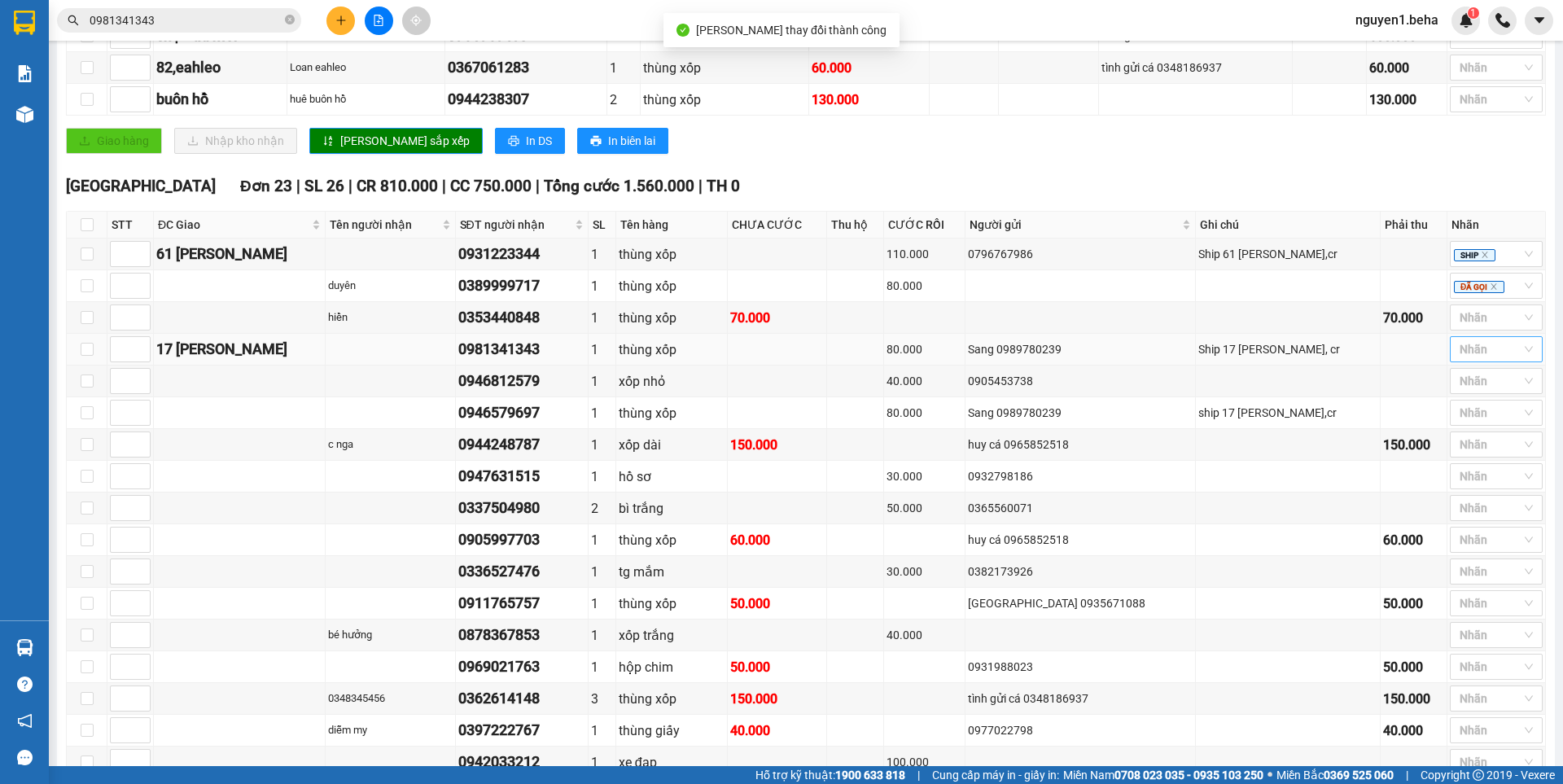
click at [1469, 359] on div at bounding box center [1487, 349] width 68 height 20
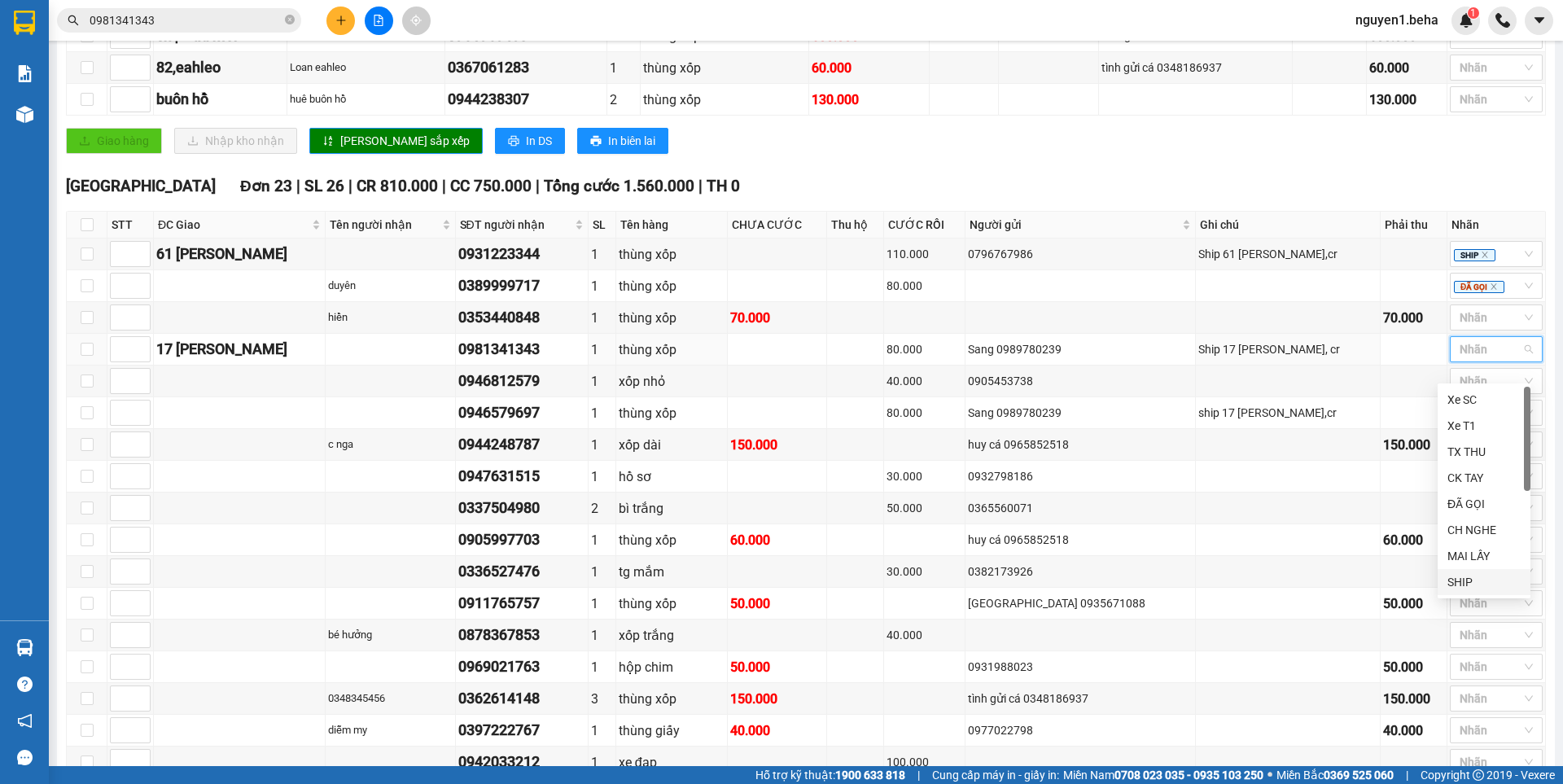
click at [1468, 576] on div "SHIP" at bounding box center [1483, 582] width 73 height 18
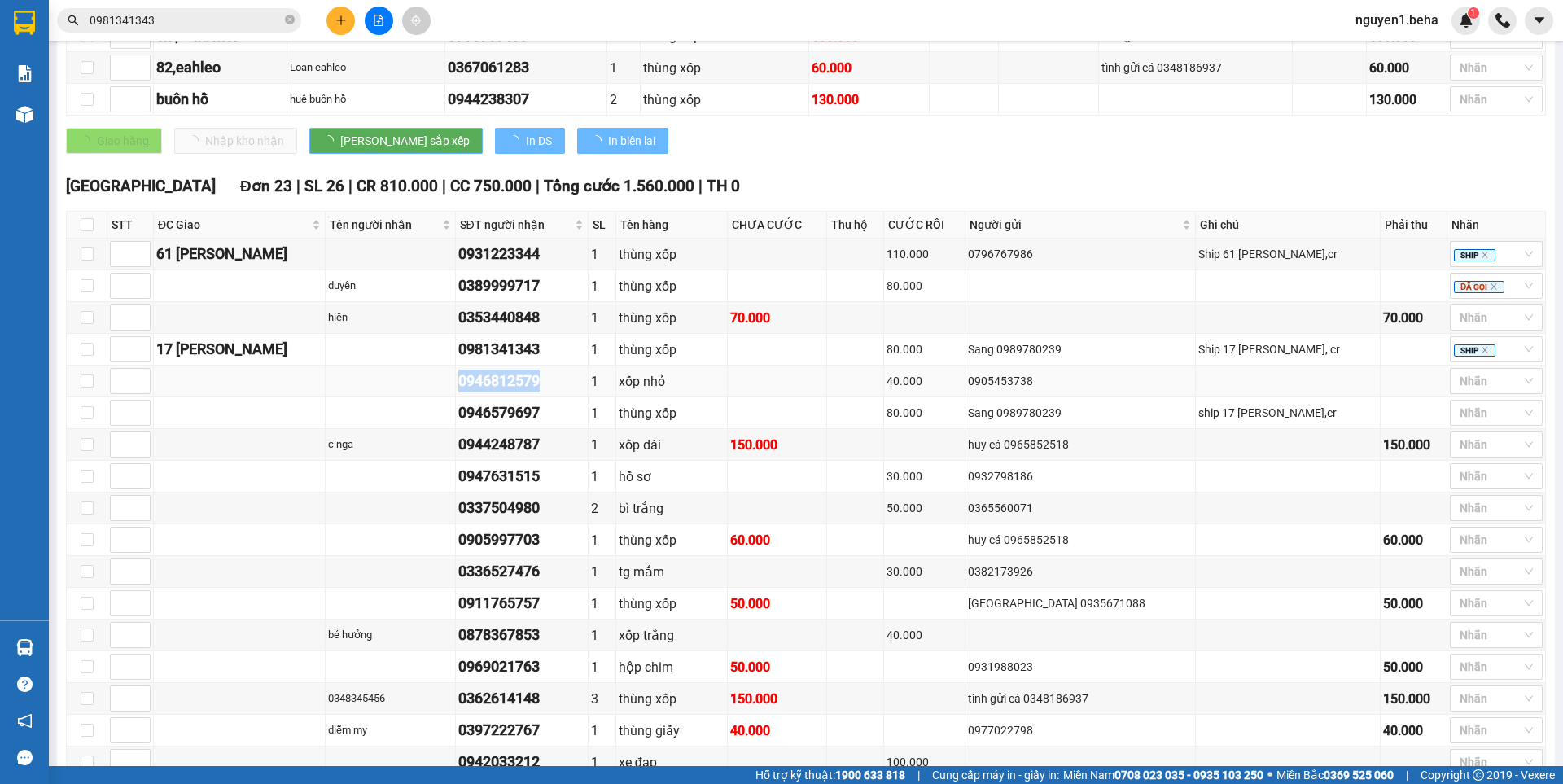
drag, startPoint x: 475, startPoint y: 398, endPoint x: 579, endPoint y: 400, distance: 104.0
click at [579, 397] on tr "0946812579 1 xốp nhỏ 40.000 0905453738 Nhãn" at bounding box center [806, 380] width 1478 height 31
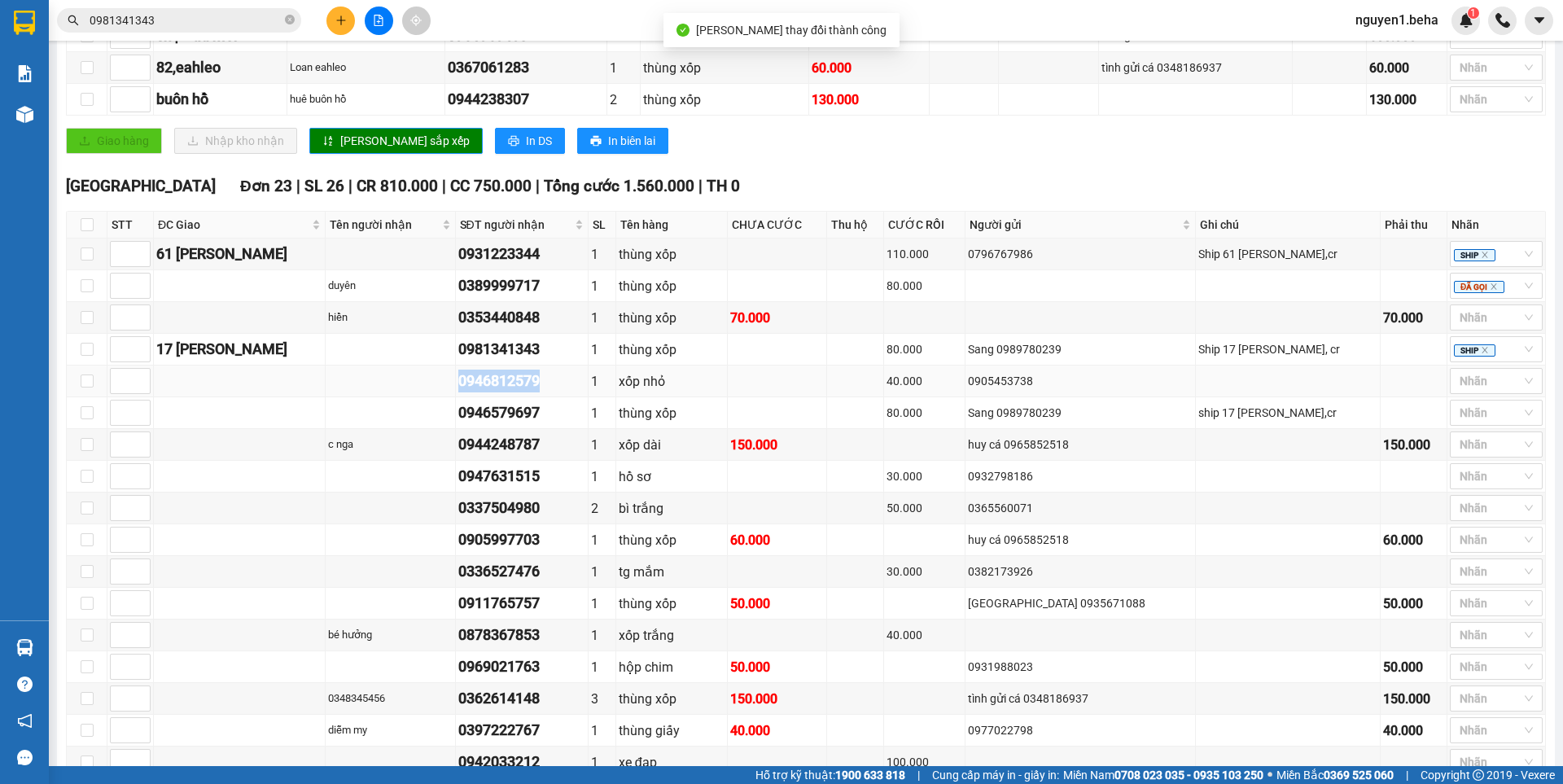
copy div "0946812579"
drag, startPoint x: 463, startPoint y: 434, endPoint x: 549, endPoint y: 433, distance: 86.0
click at [553, 424] on div "0946579697" at bounding box center [522, 412] width 127 height 22
copy div "0946579697"
click at [1468, 390] on div at bounding box center [1487, 381] width 68 height 20
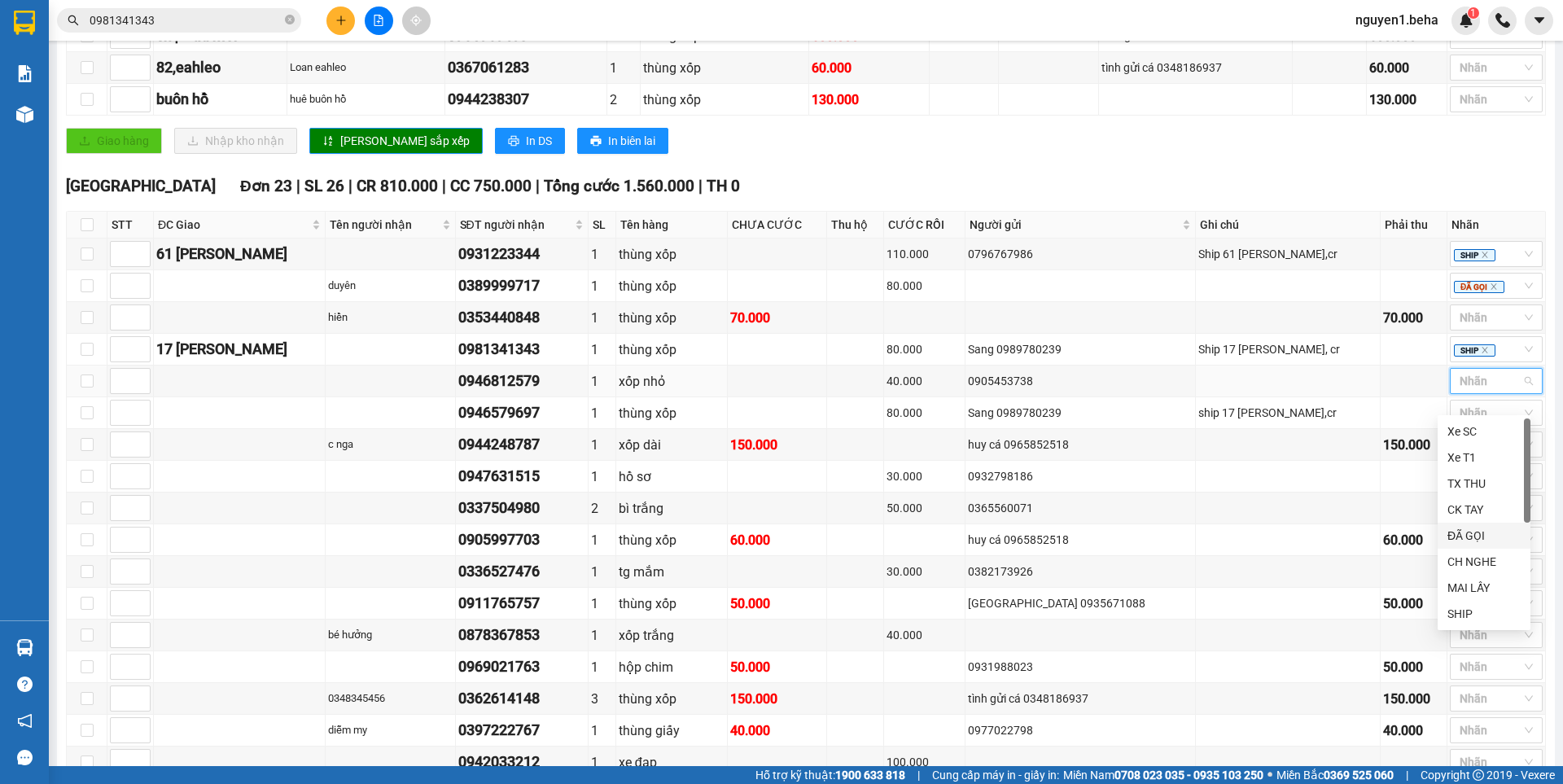
click at [1468, 539] on div "ĐÃ GỌI" at bounding box center [1483, 536] width 73 height 18
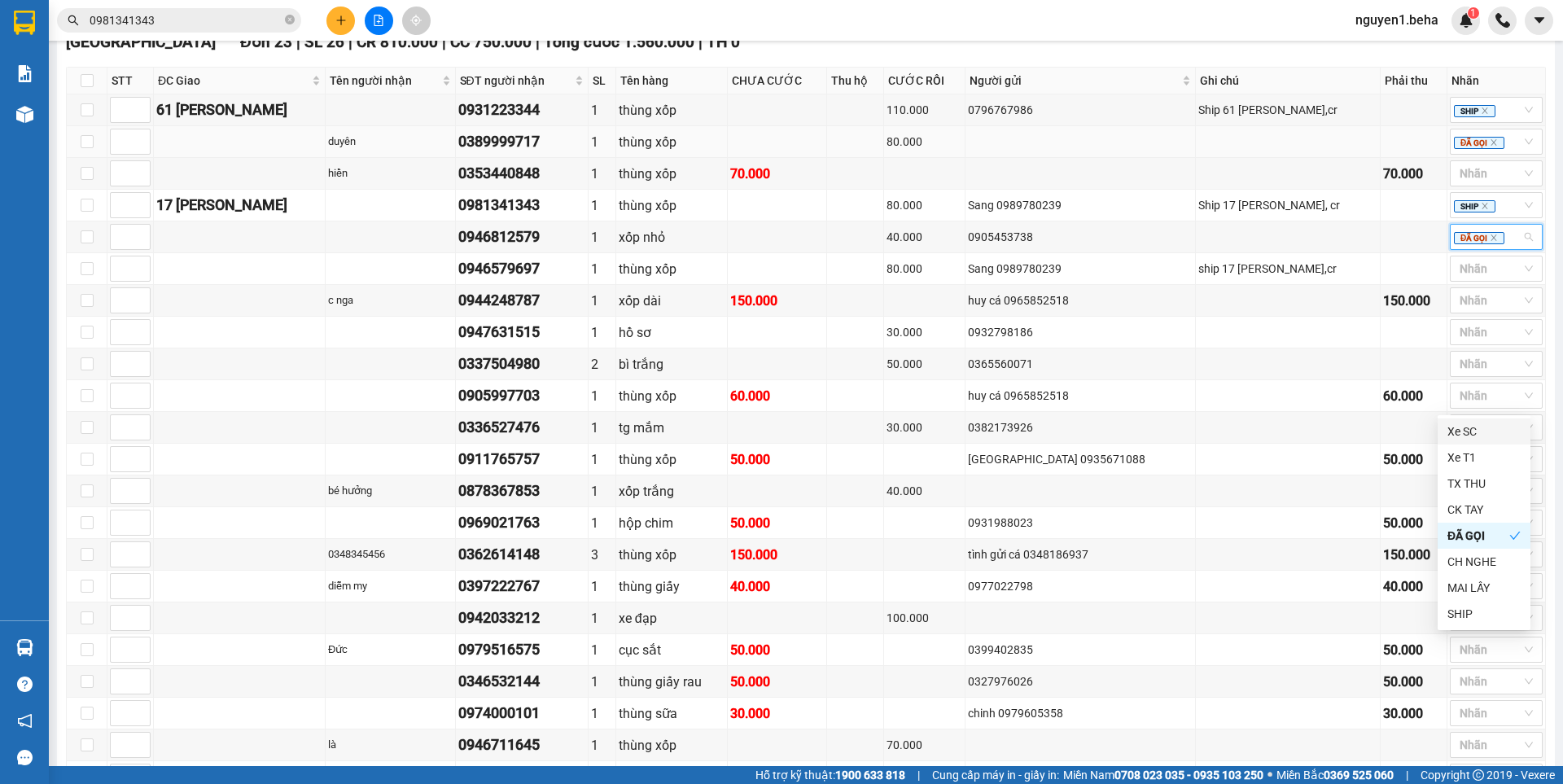
scroll to position [814, 0]
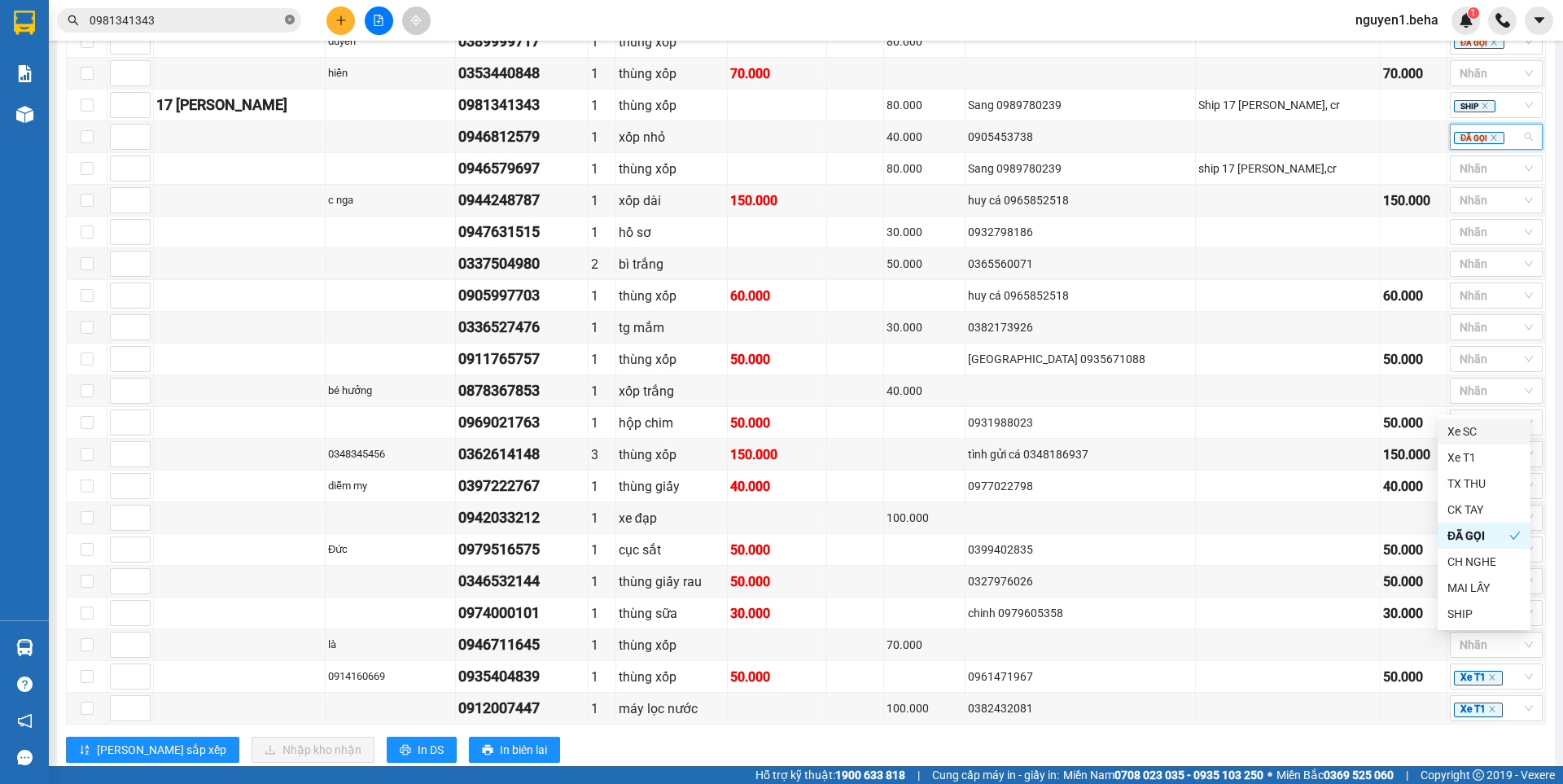
click at [289, 19] on icon "close-circle" at bounding box center [290, 19] width 10 height 10
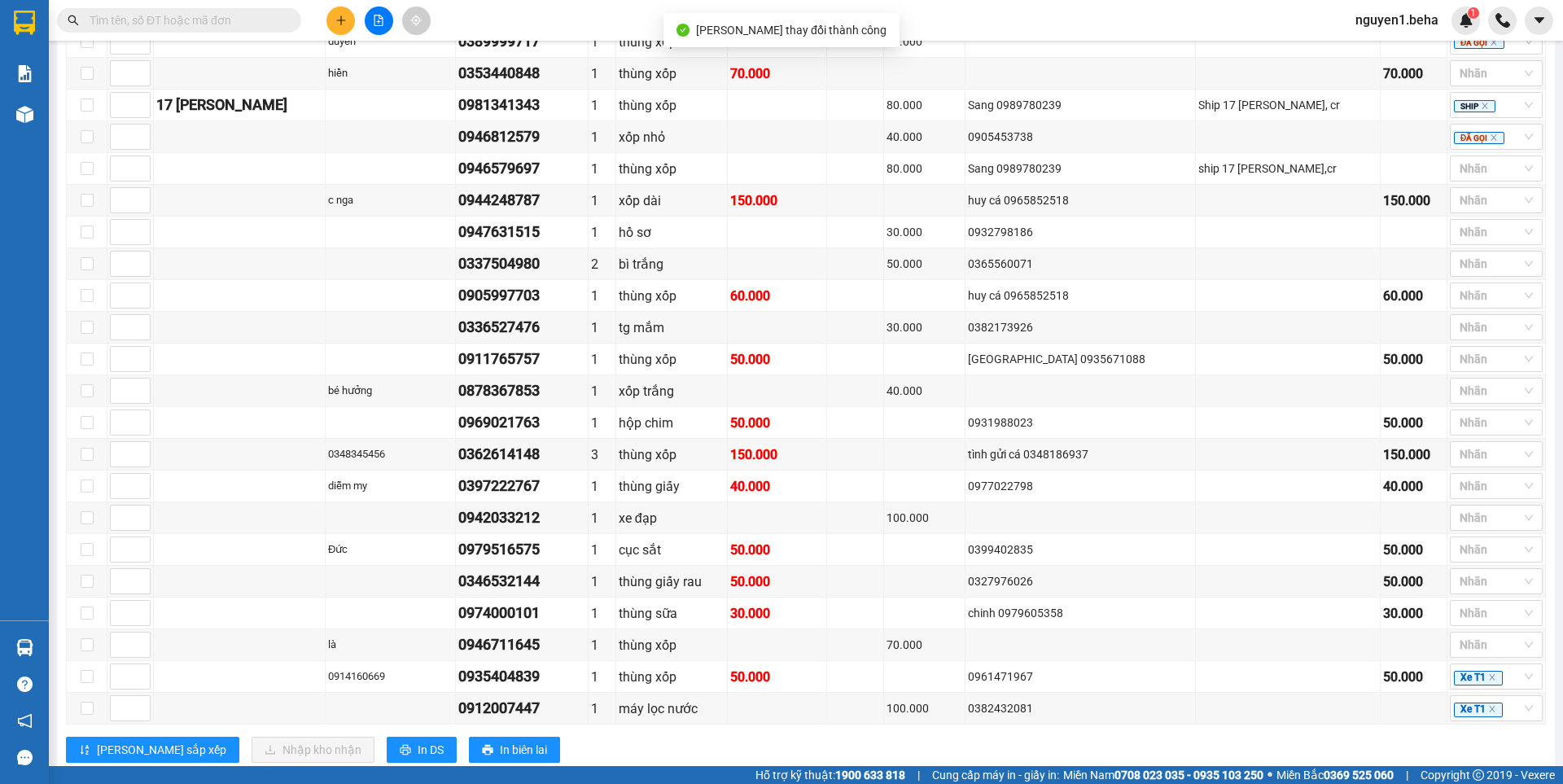
paste input "0946579697"
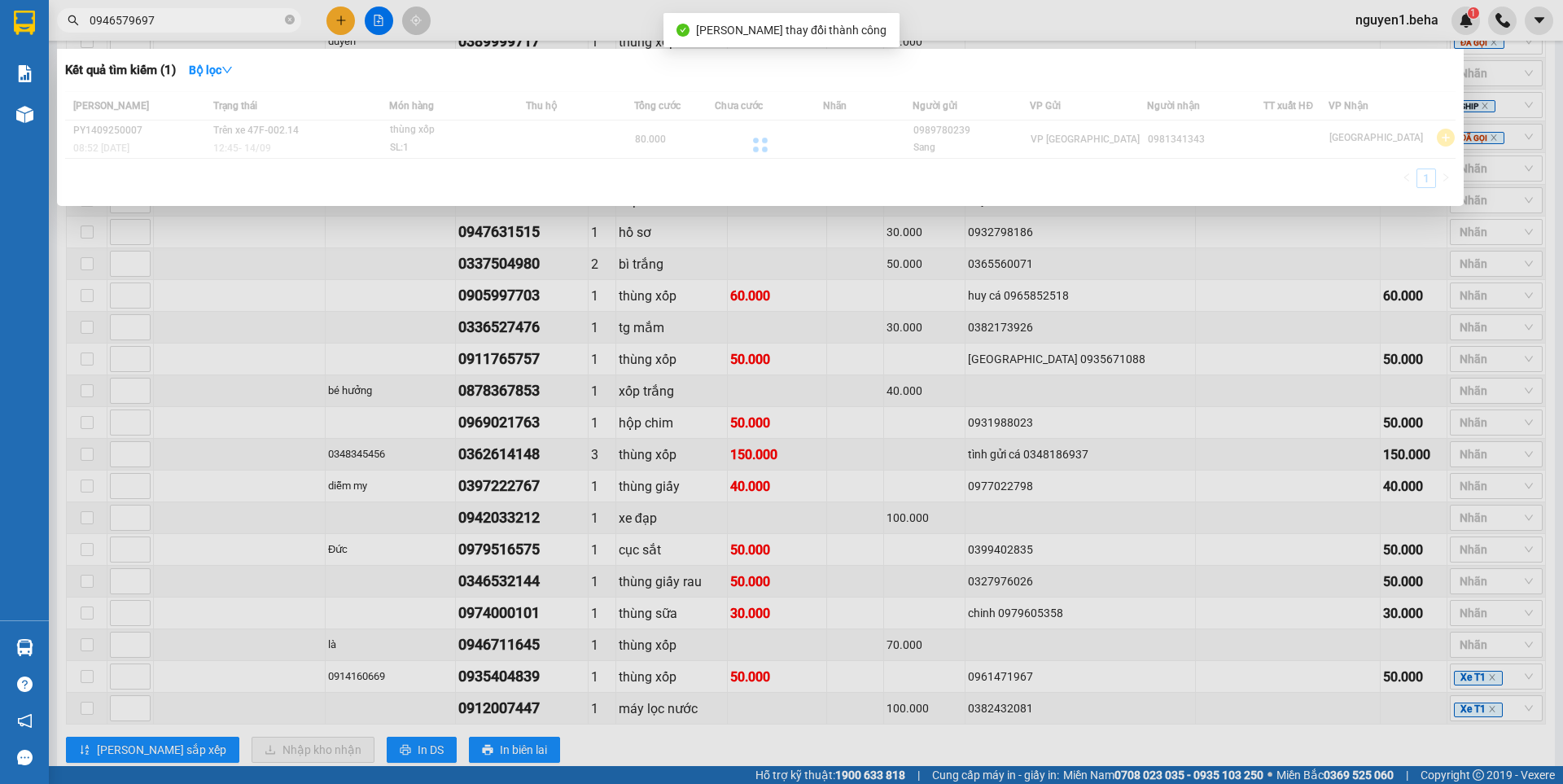
type input "0946579697"
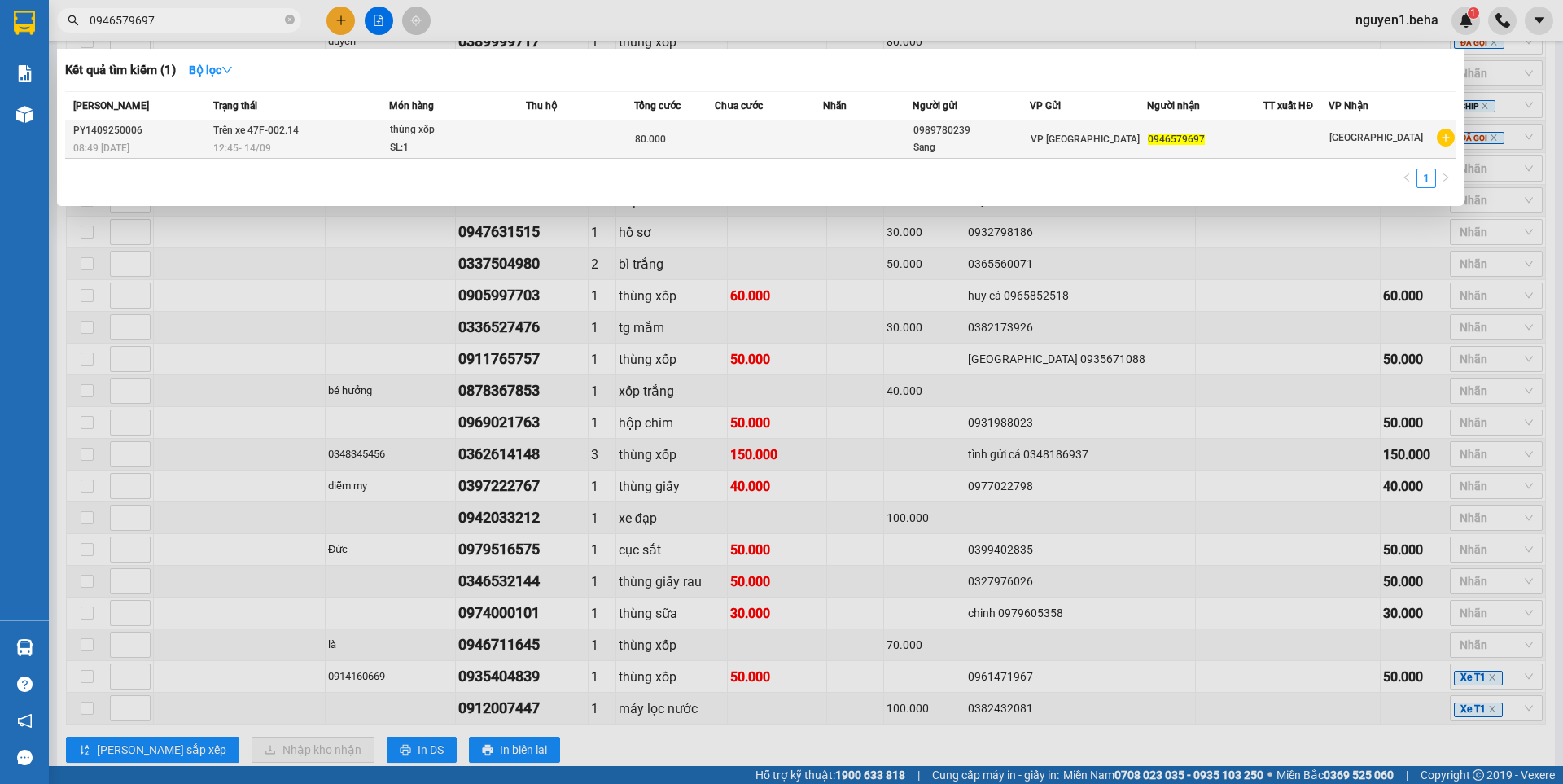
click at [544, 129] on td at bounding box center [580, 139] width 108 height 39
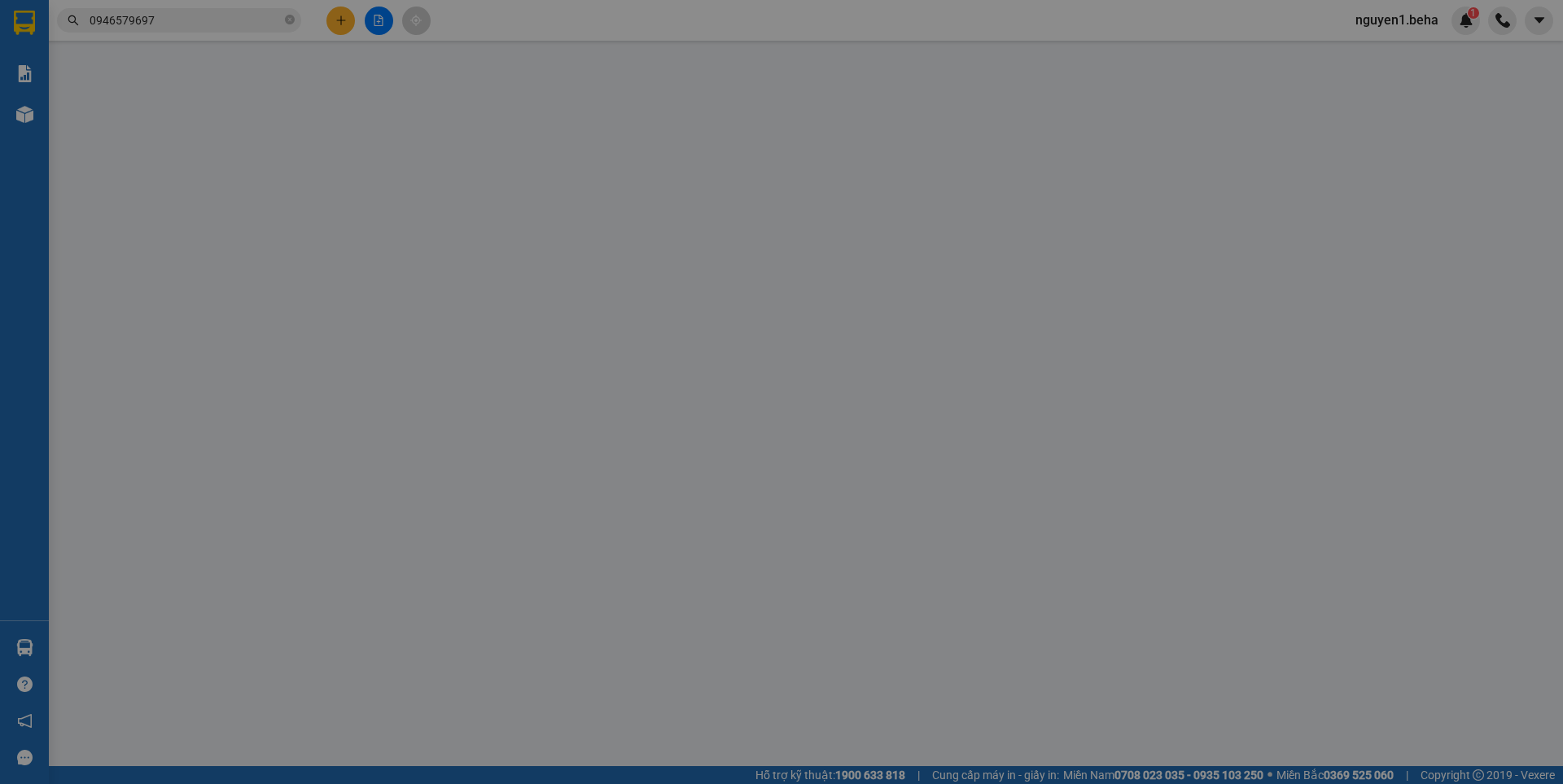
type input "0989780239"
type input "Sang"
type input "0946579697"
type input "80.000"
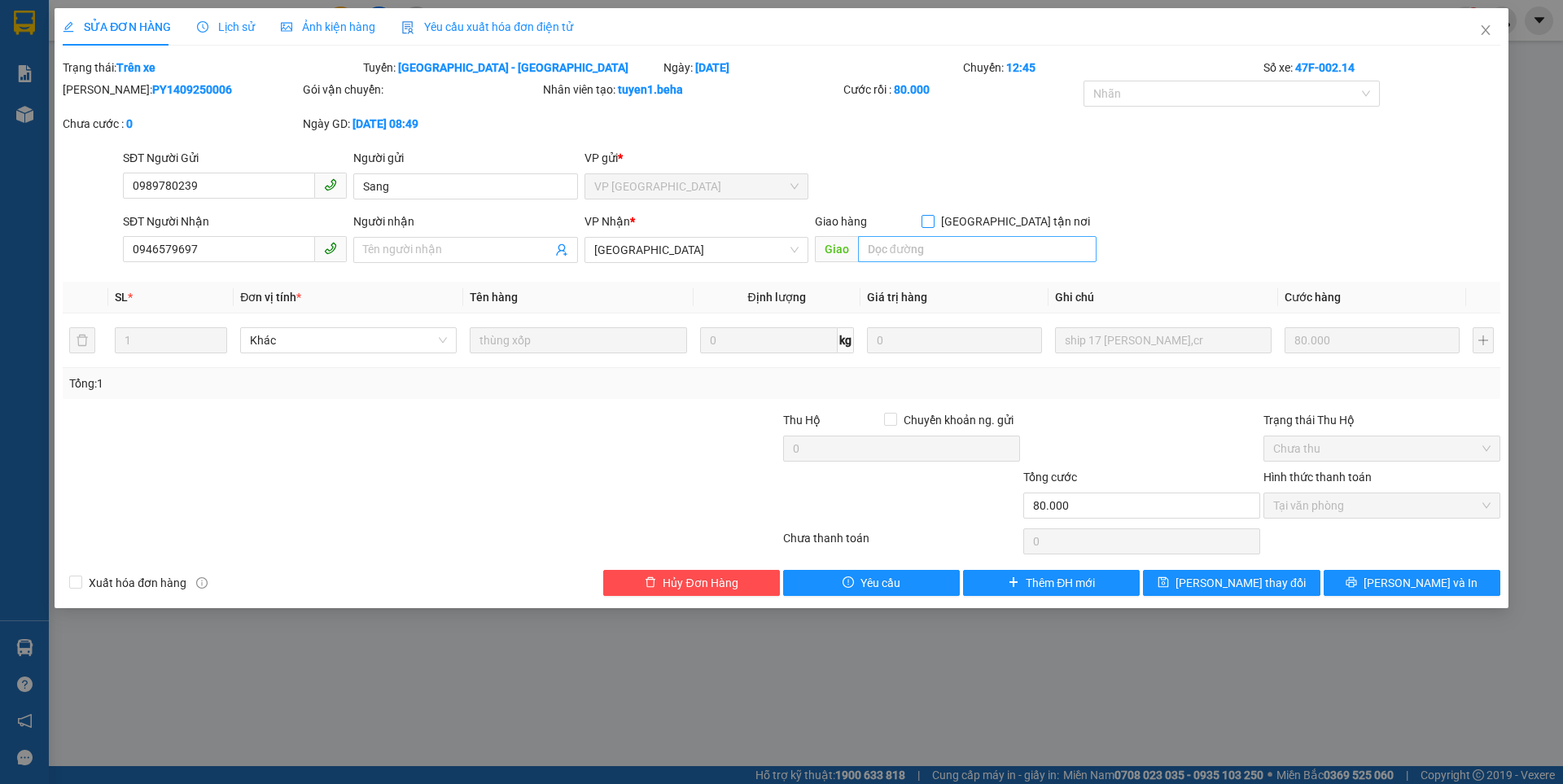
drag, startPoint x: 1014, startPoint y: 218, endPoint x: 978, endPoint y: 245, distance: 45.0
click at [933, 218] on input "Giao tận nơi" at bounding box center [927, 220] width 12 height 12
checkbox input "true"
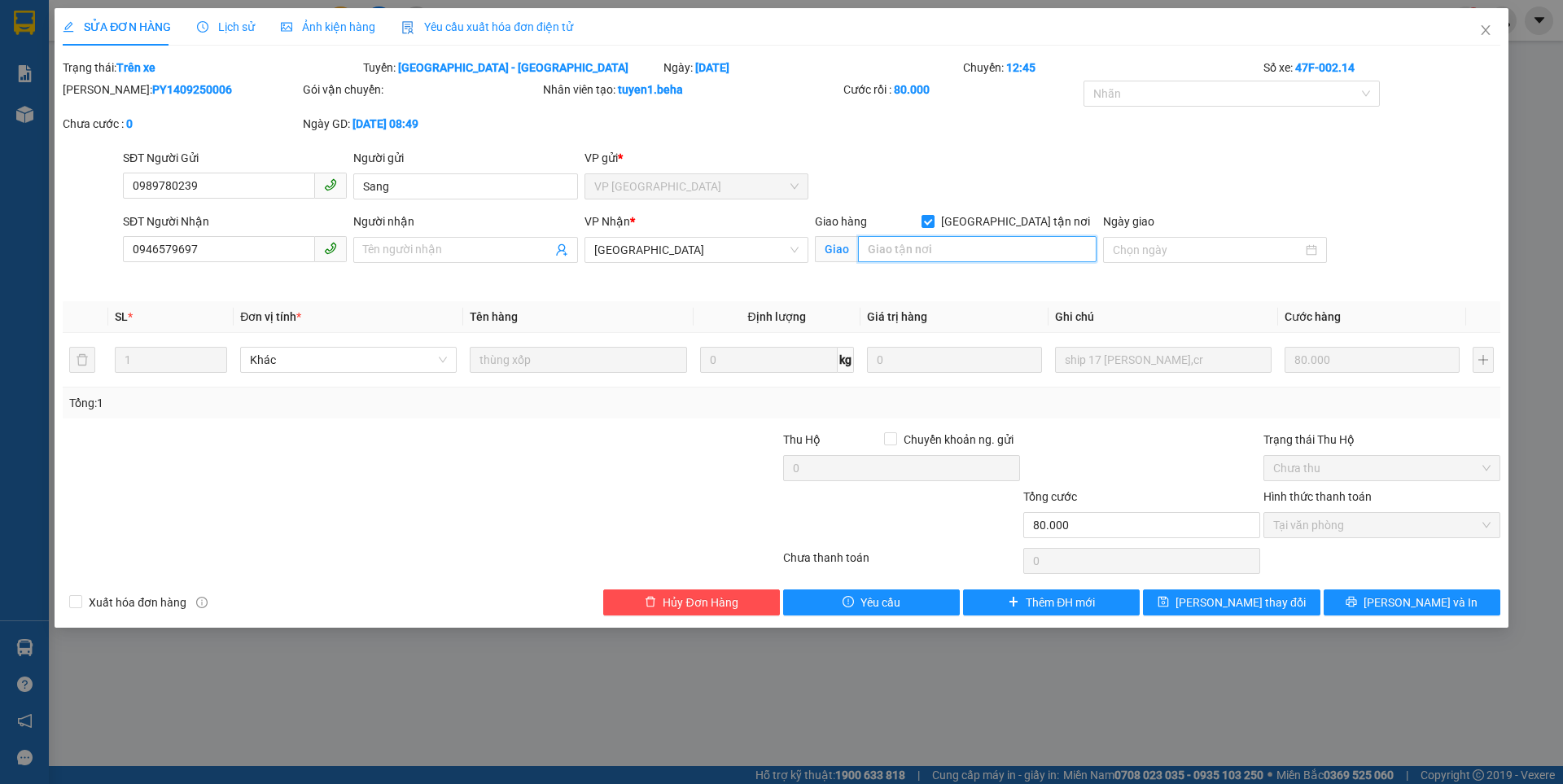
click at [952, 258] on input "search" at bounding box center [977, 248] width 238 height 26
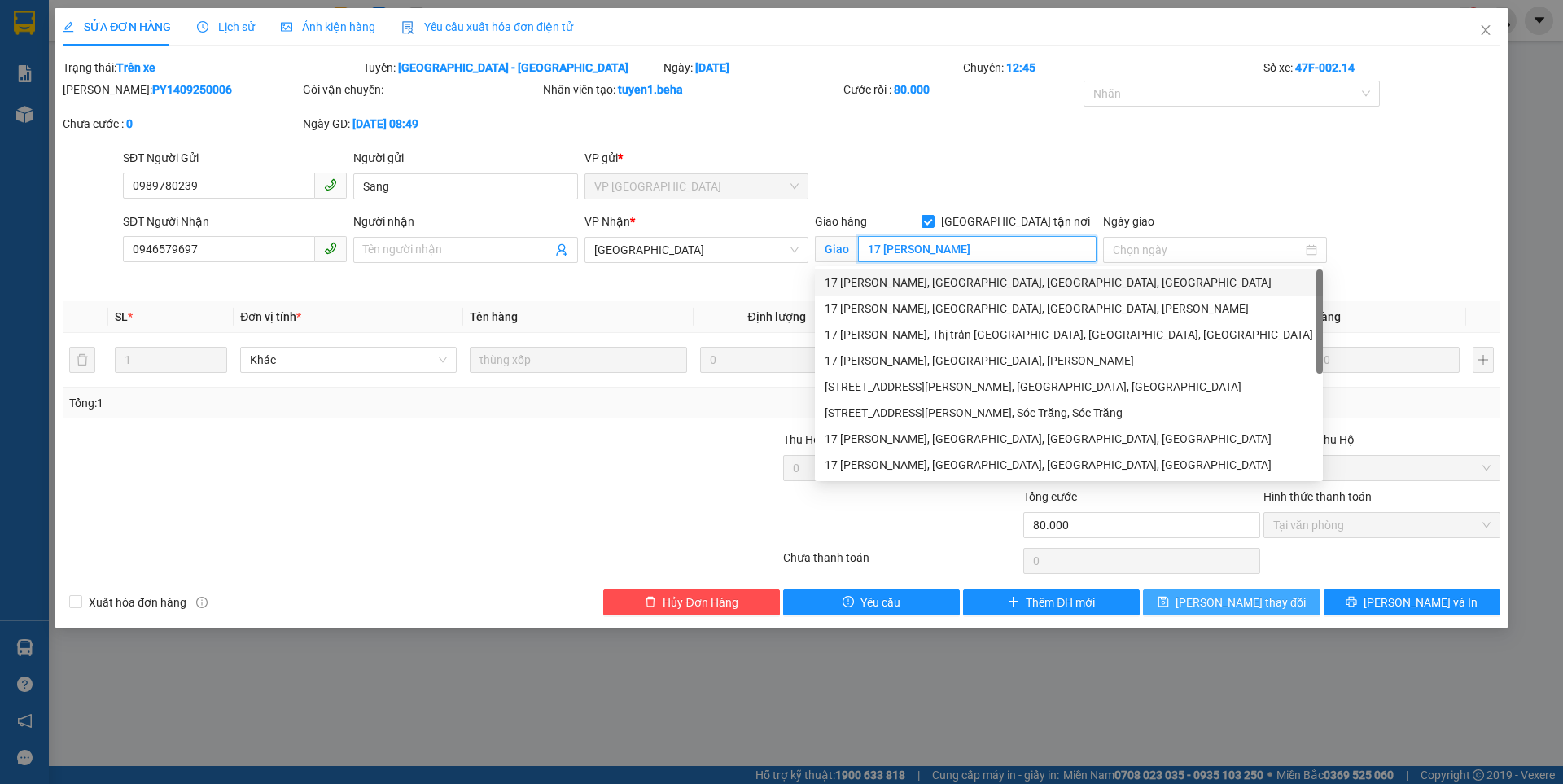
type input "17 [PERSON_NAME]"
drag, startPoint x: 1202, startPoint y: 596, endPoint x: 1251, endPoint y: 574, distance: 53.7
click at [1203, 596] on button "Lưu thay đổi" at bounding box center [1231, 601] width 176 height 26
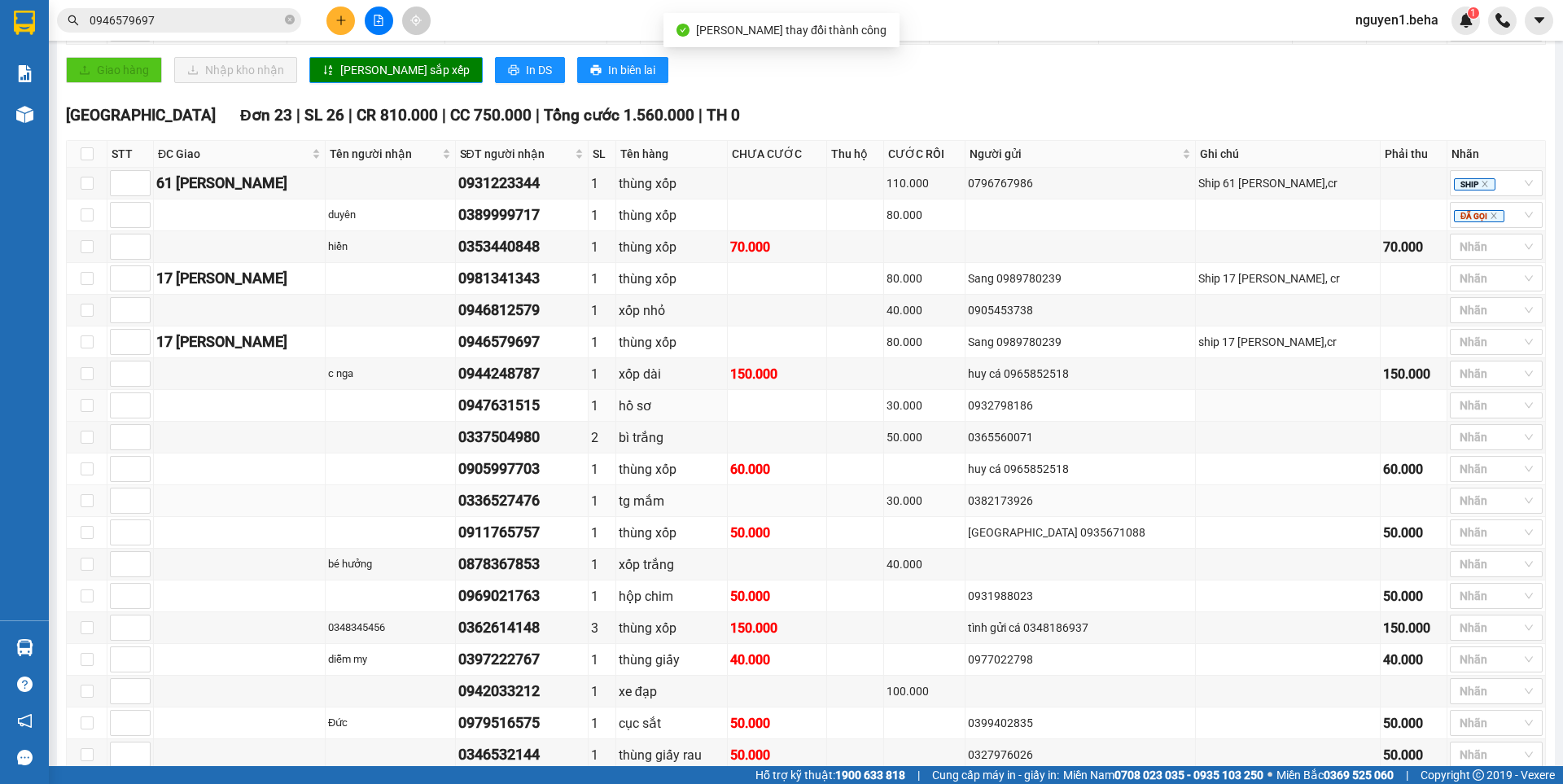
scroll to position [651, 0]
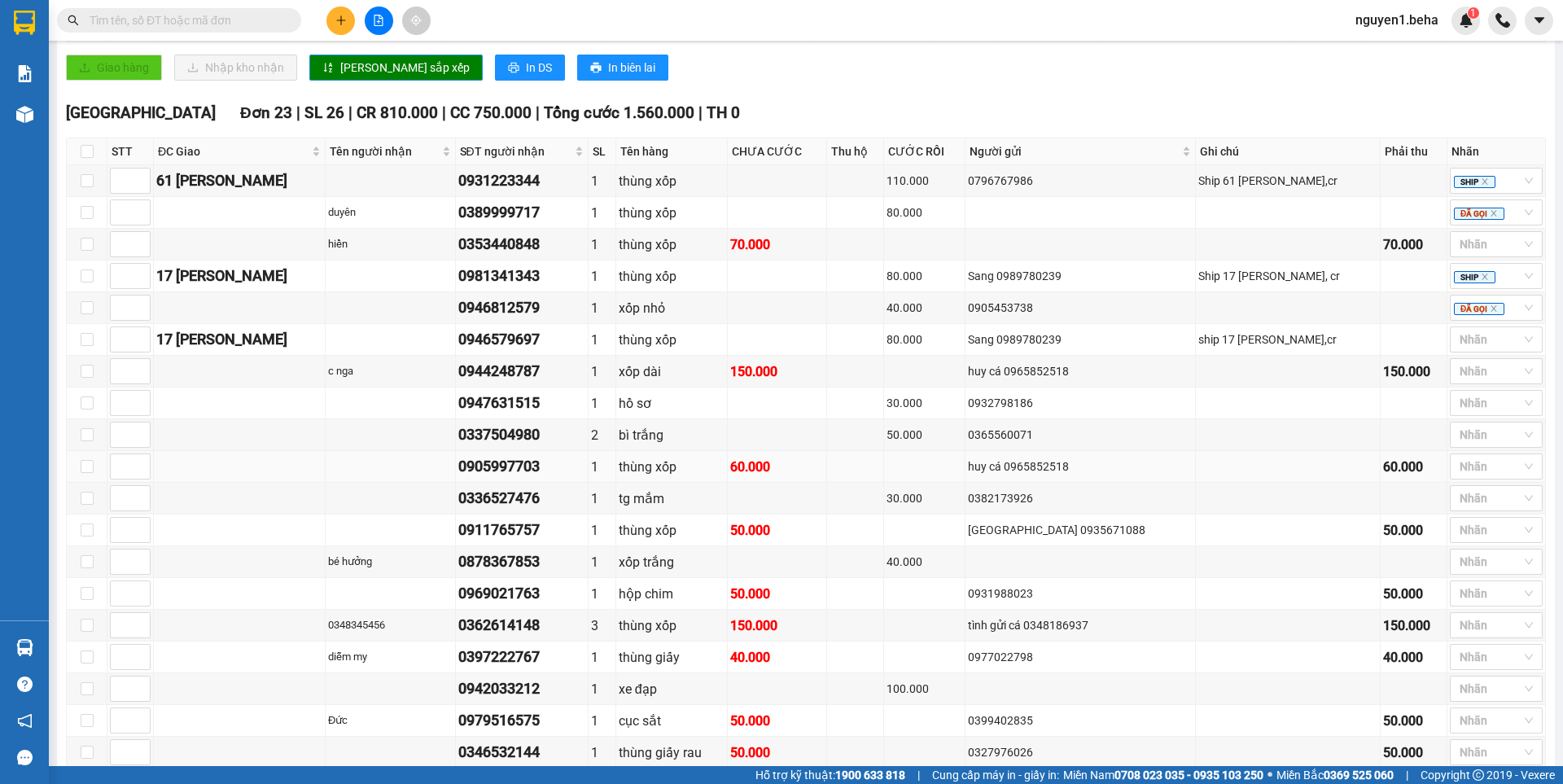
scroll to position [651, 0]
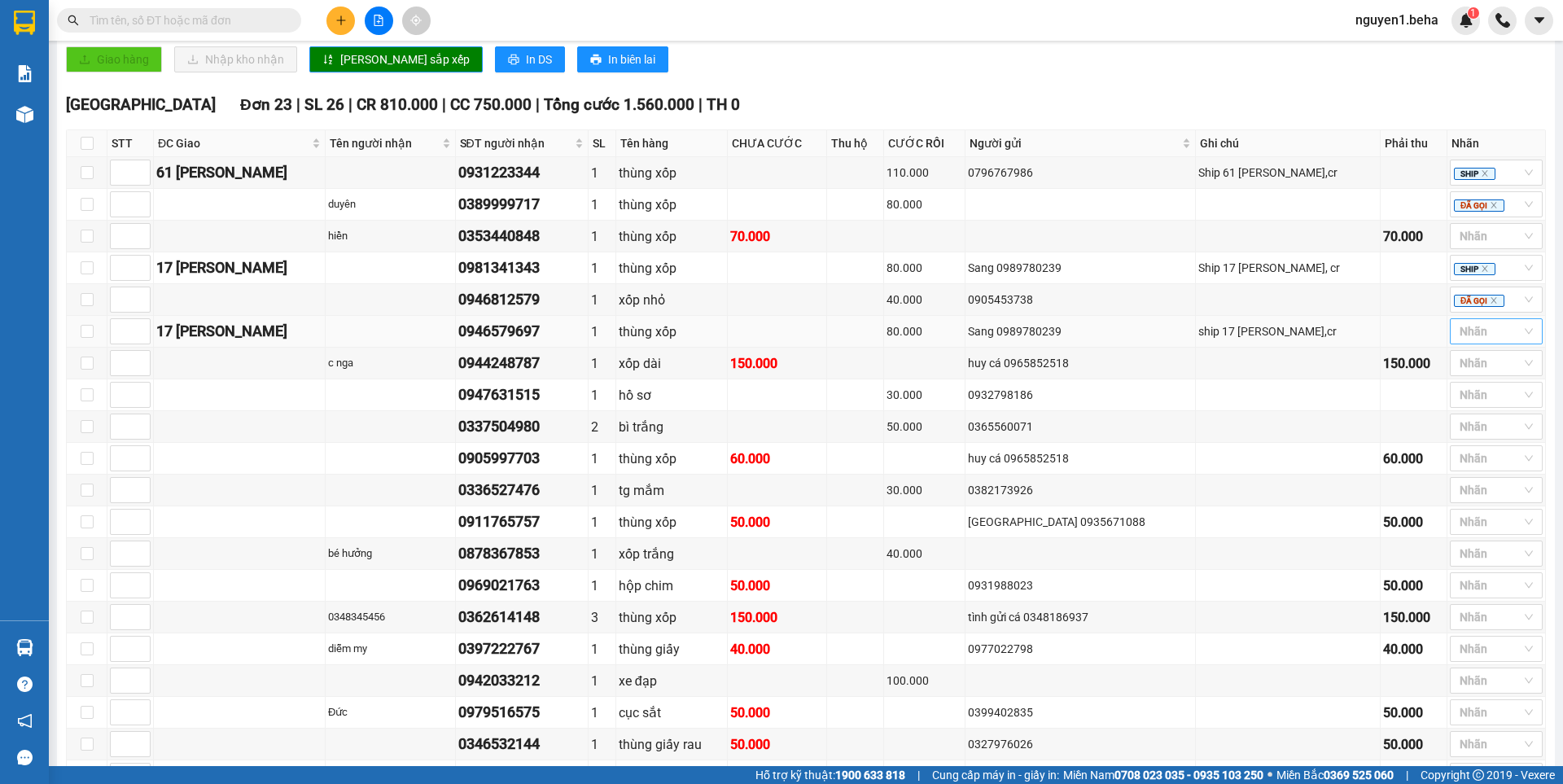
click at [1470, 341] on div at bounding box center [1487, 331] width 68 height 20
click at [1471, 557] on div "SHIP" at bounding box center [1483, 564] width 73 height 18
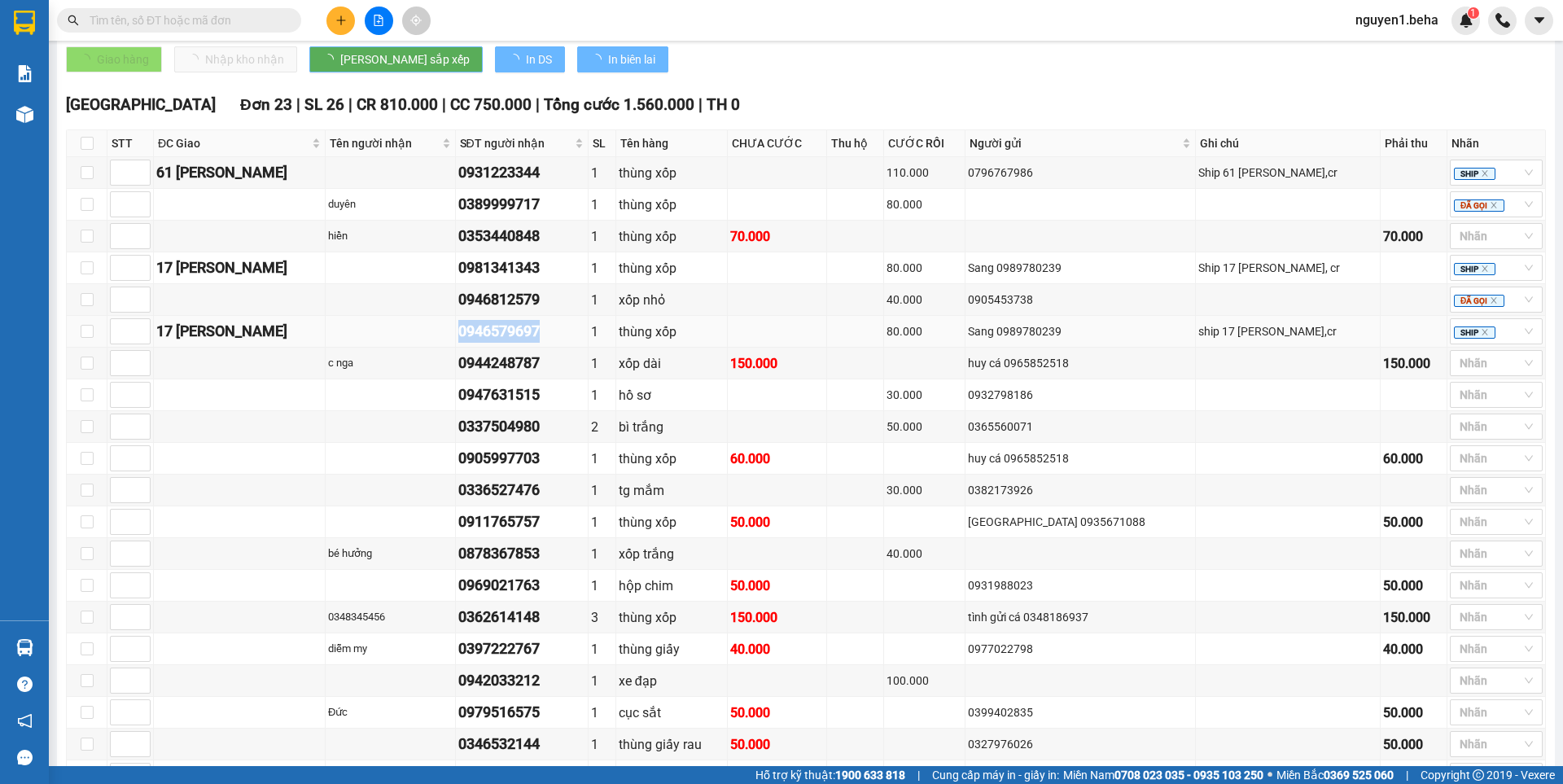
drag, startPoint x: 460, startPoint y: 352, endPoint x: 565, endPoint y: 352, distance: 105.0
click at [565, 347] on td "0946579697" at bounding box center [522, 331] width 133 height 31
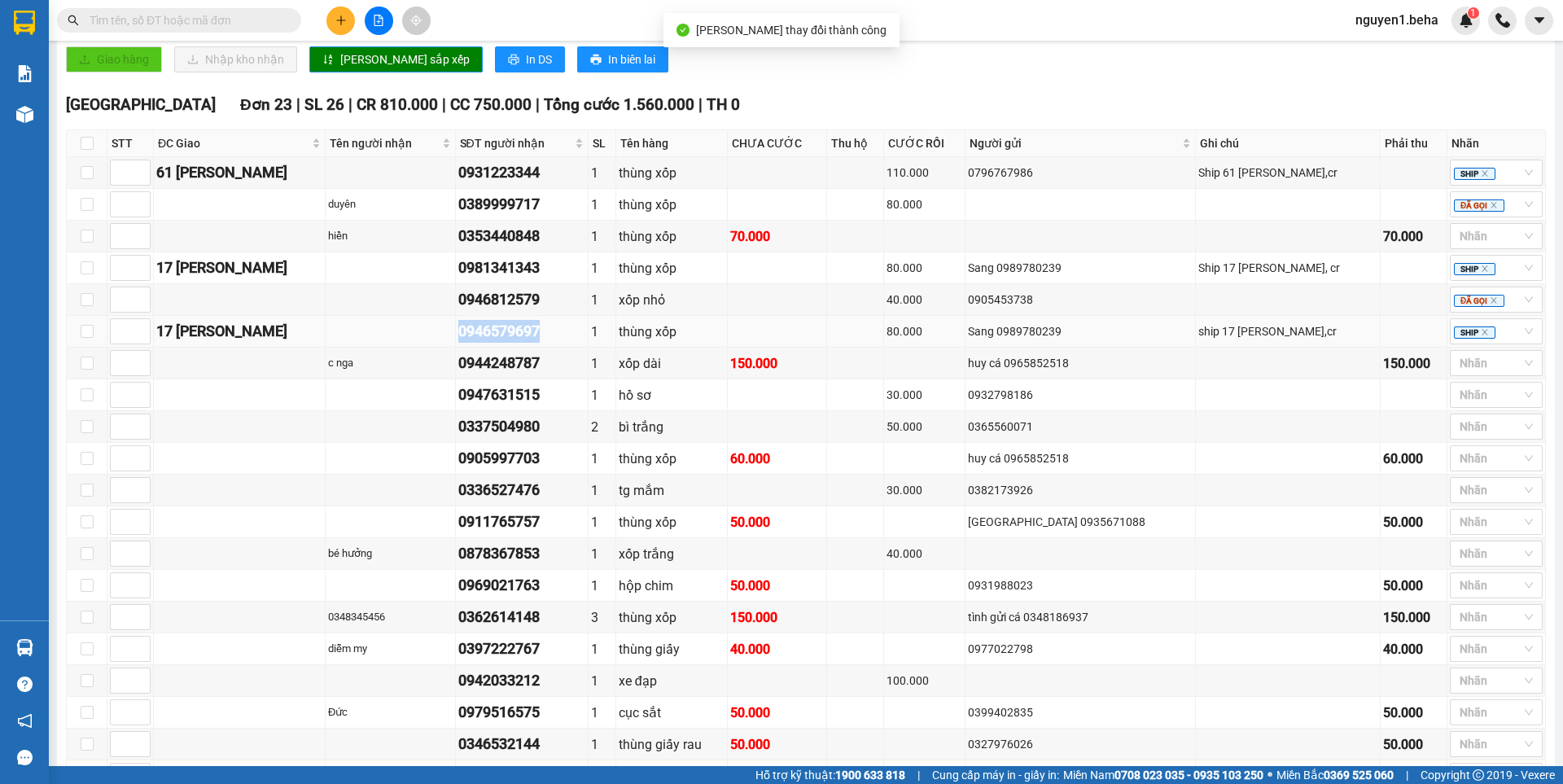
copy div "0946579697"
paste input "0946579697"
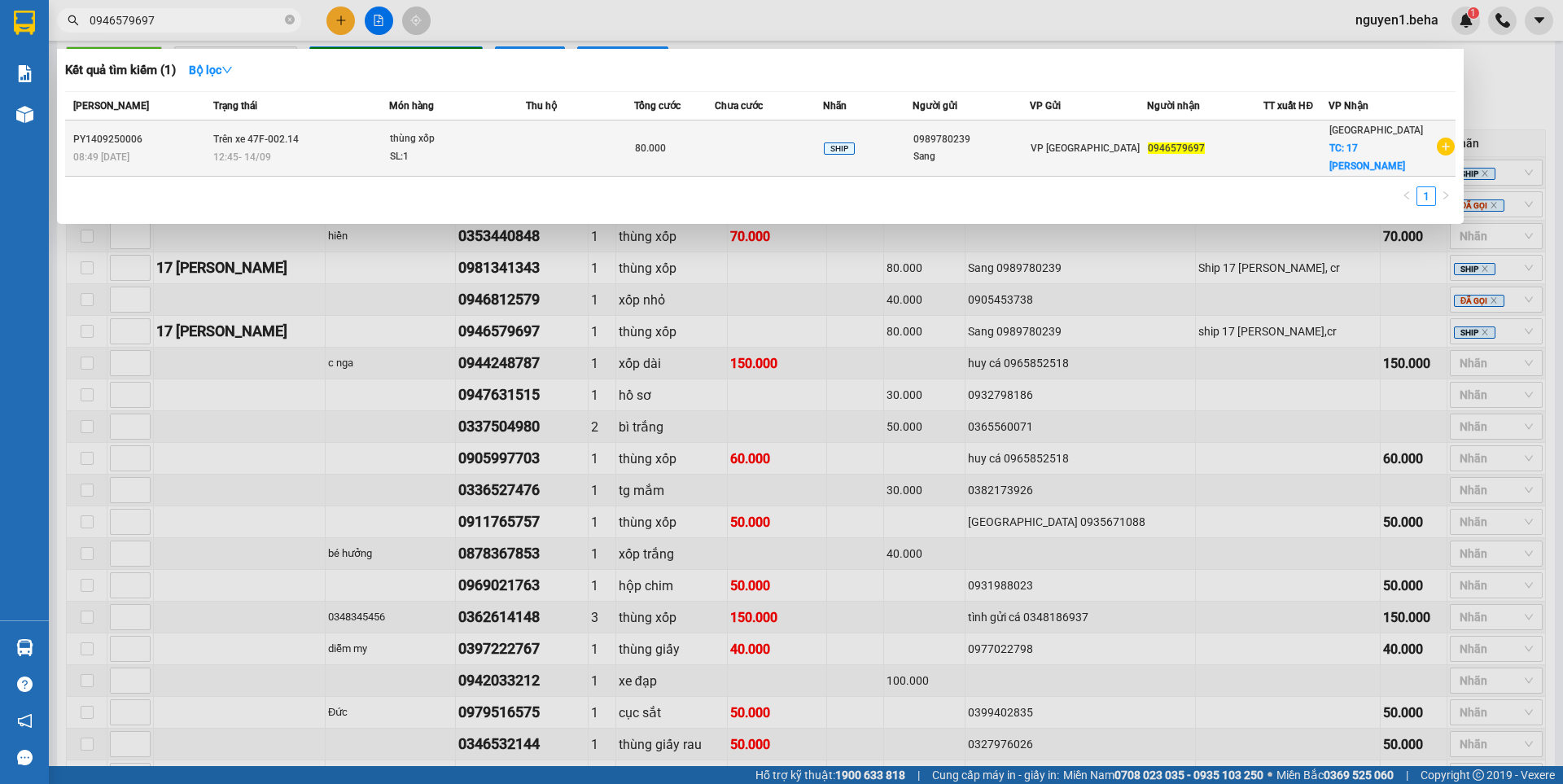
type input "0946579697"
click at [591, 140] on td at bounding box center [580, 148] width 108 height 56
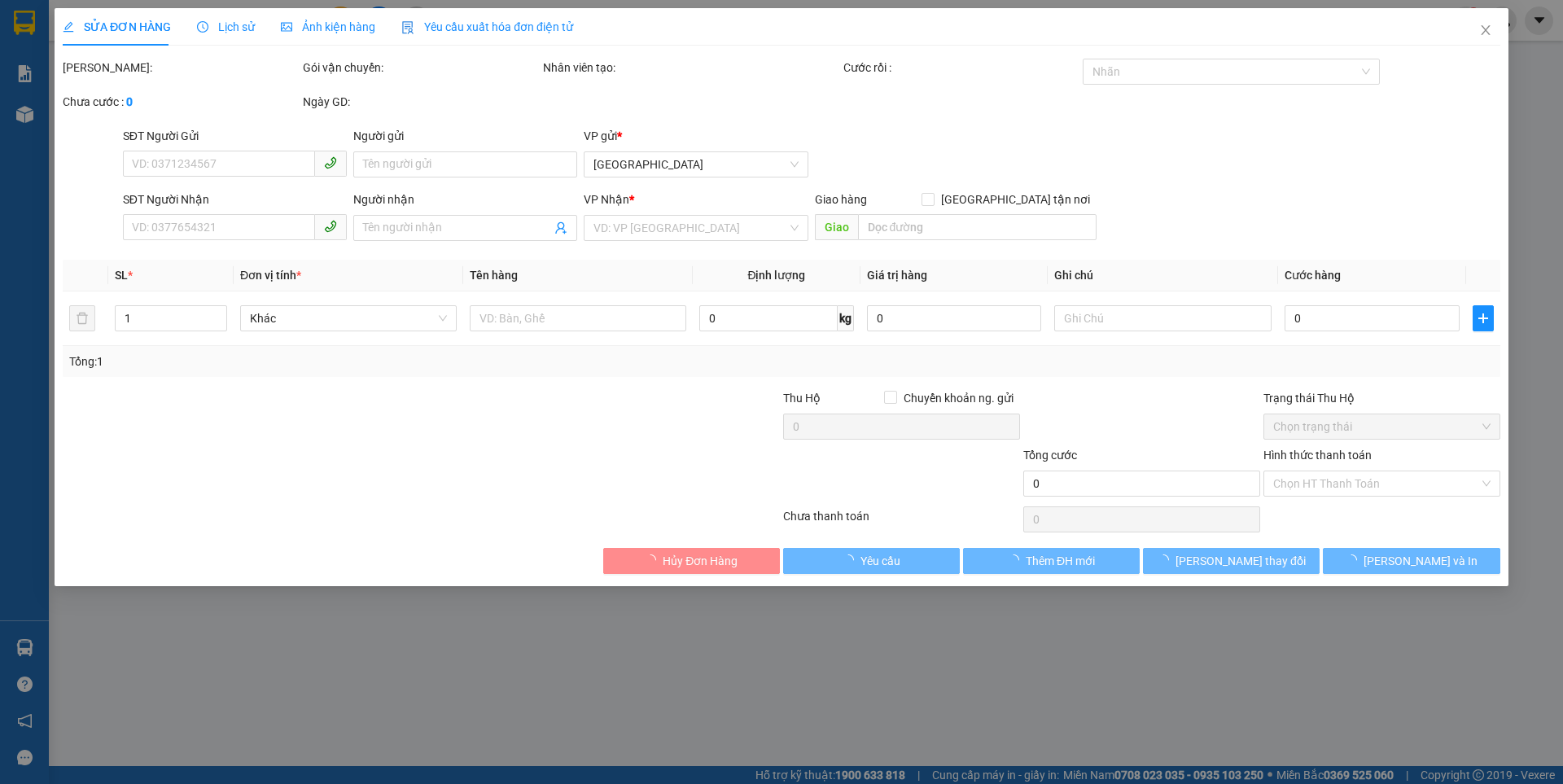
type input "0989780239"
type input "Sang"
type input "0946579697"
checkbox input "true"
type input "17 [PERSON_NAME]"
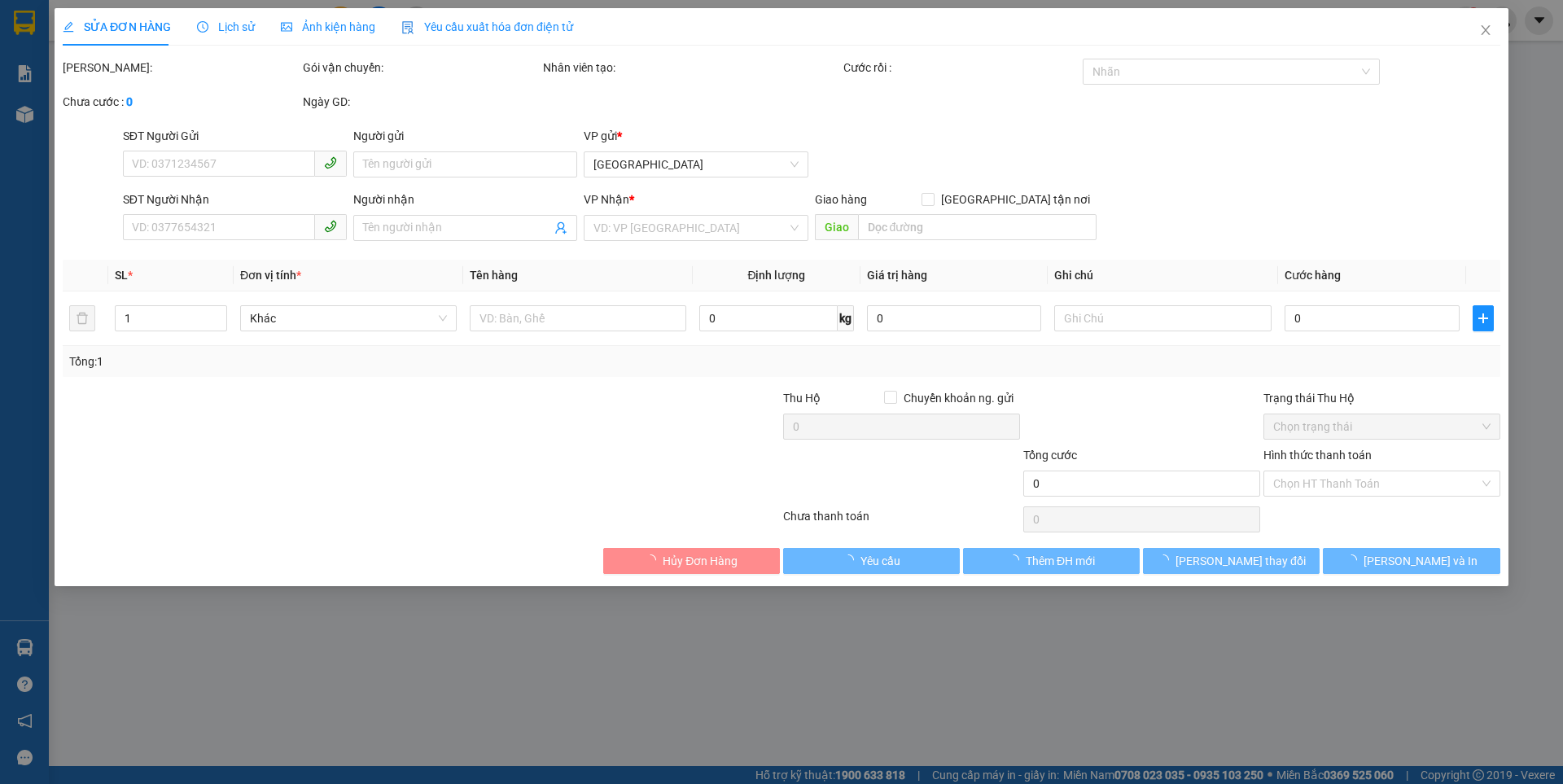
type input "80.000"
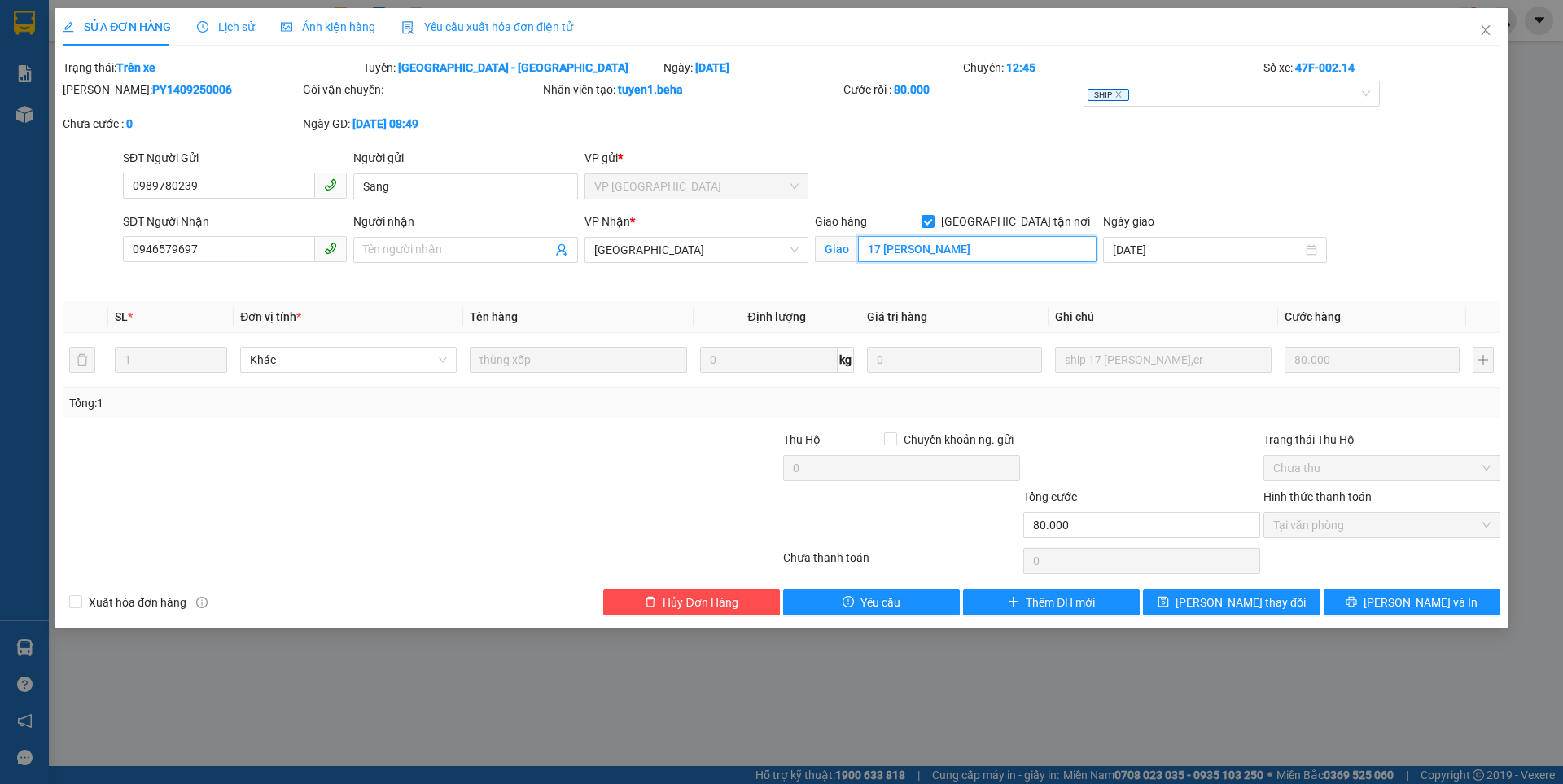
click at [970, 245] on input "17 [PERSON_NAME]" at bounding box center [977, 248] width 238 height 26
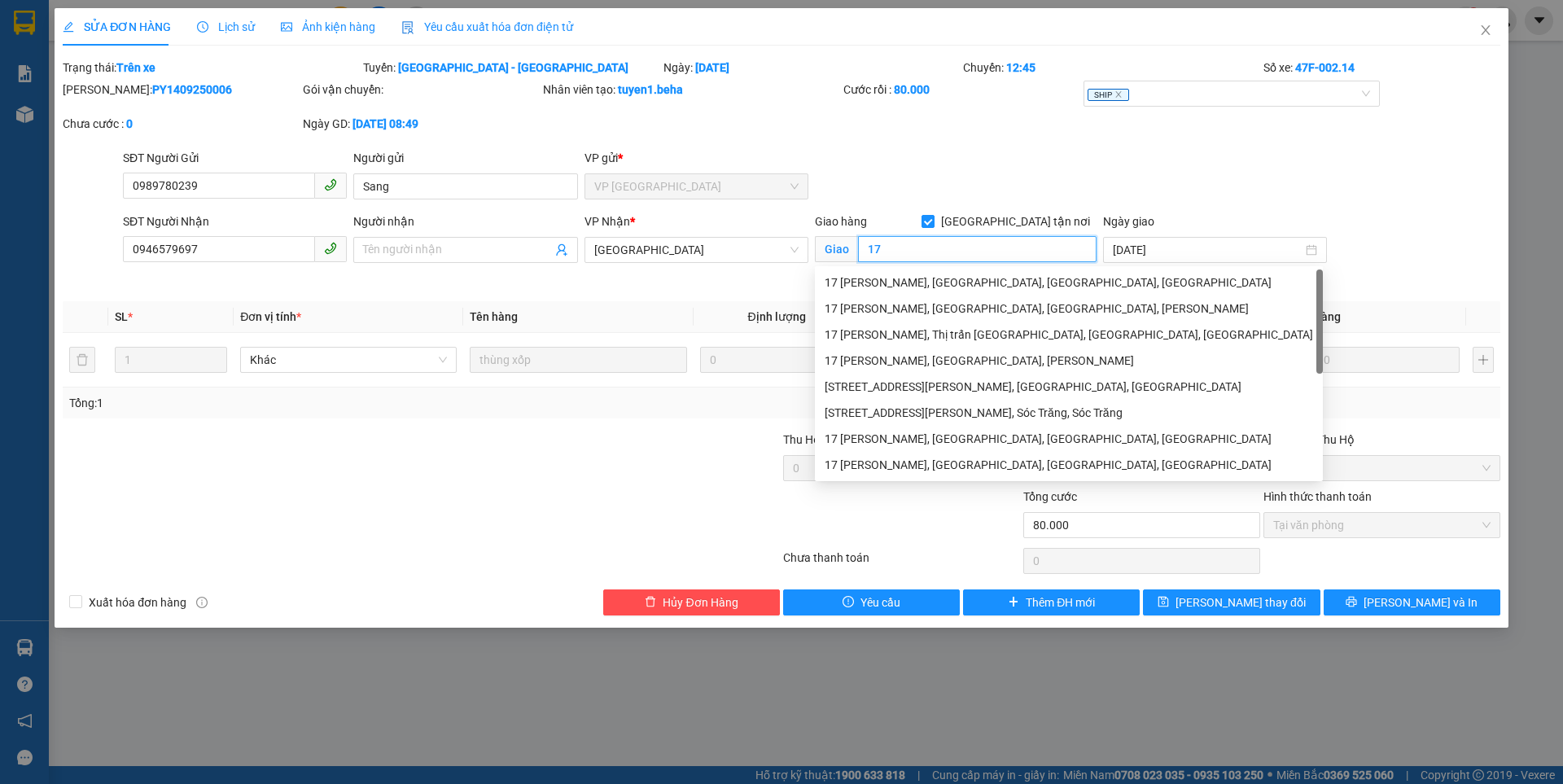
type input "1"
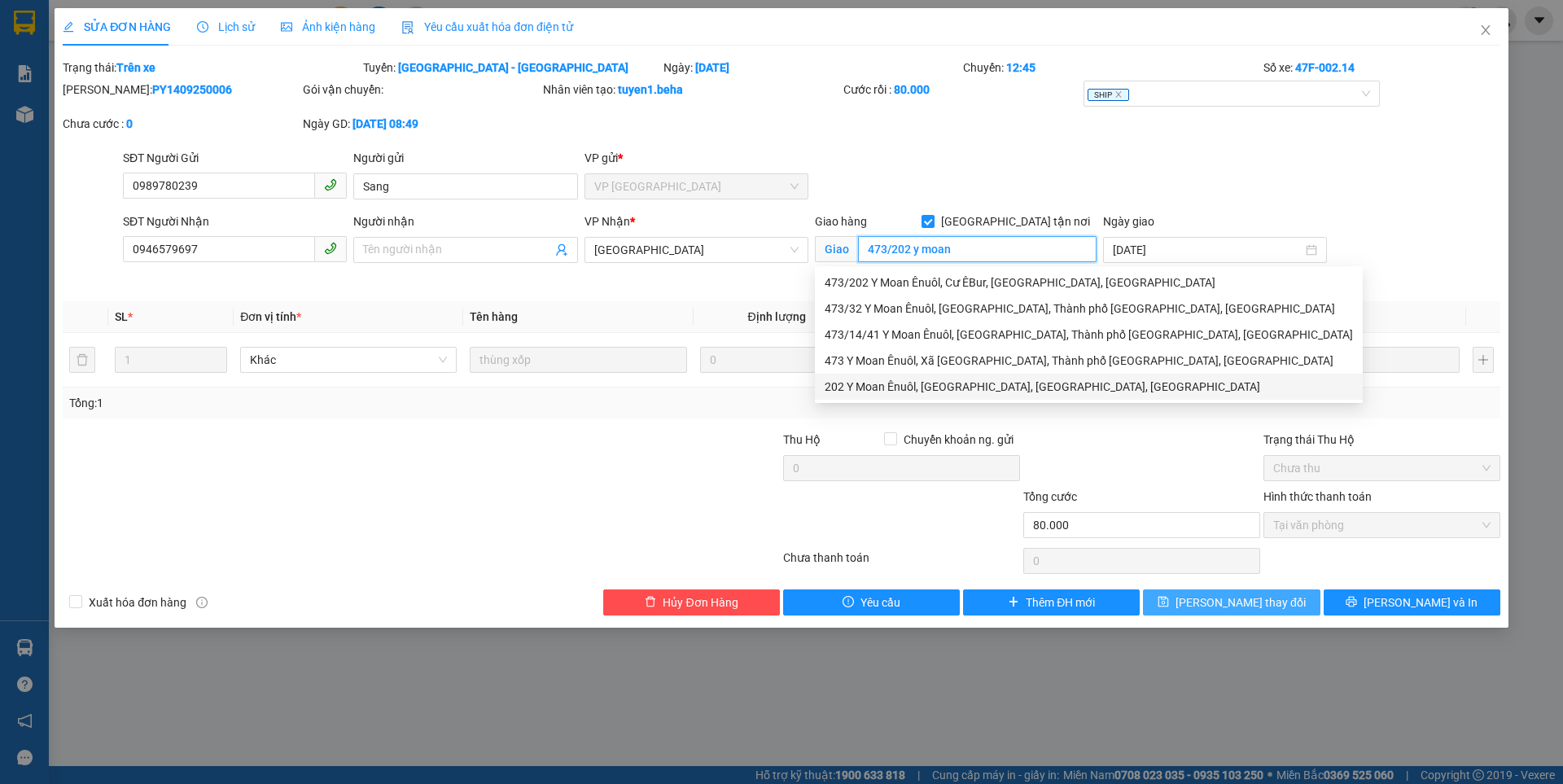
type input "473/202 y moan"
click at [1168, 593] on button "Lưu thay đổi" at bounding box center [1231, 601] width 176 height 26
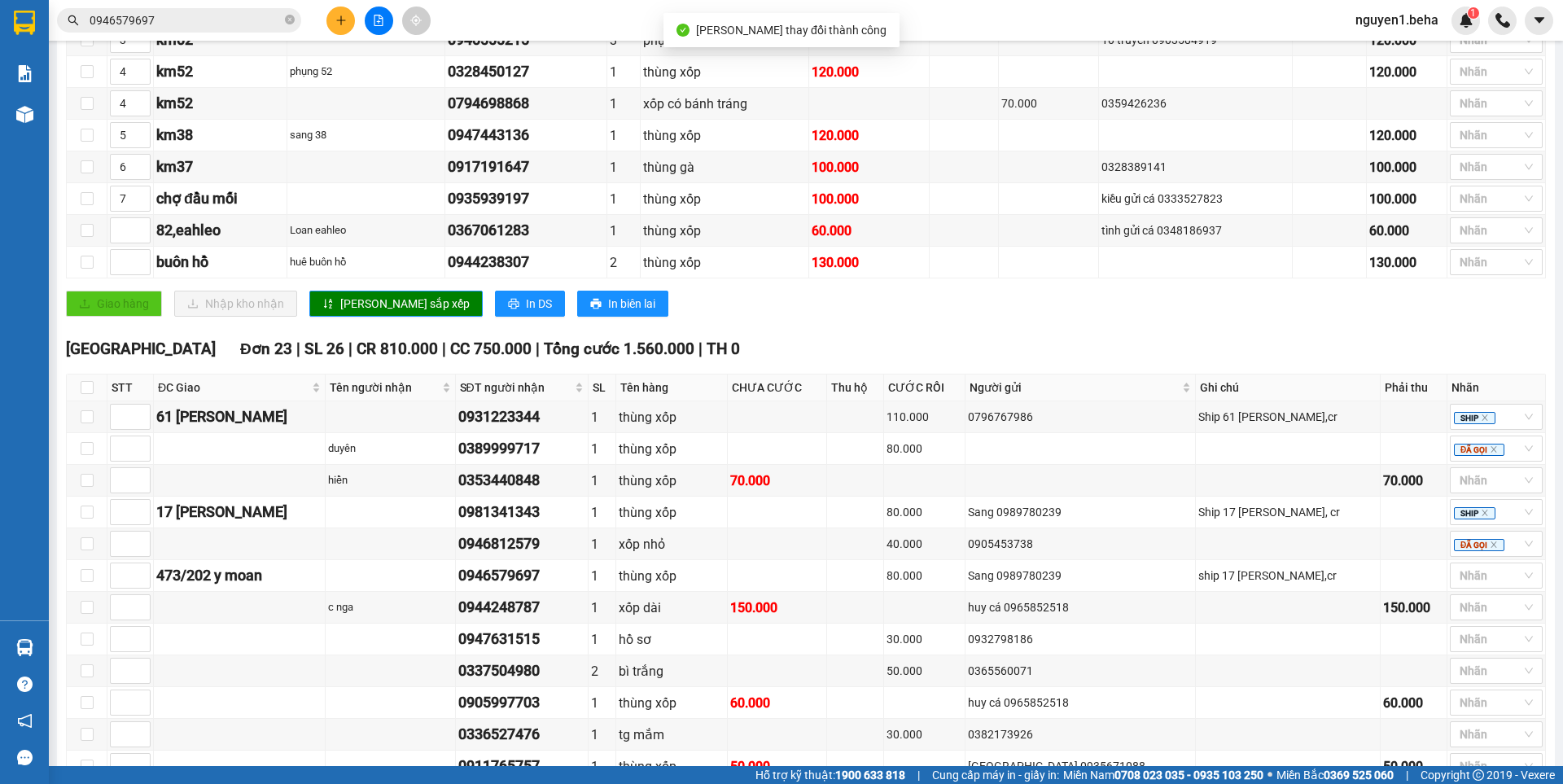
scroll to position [651, 0]
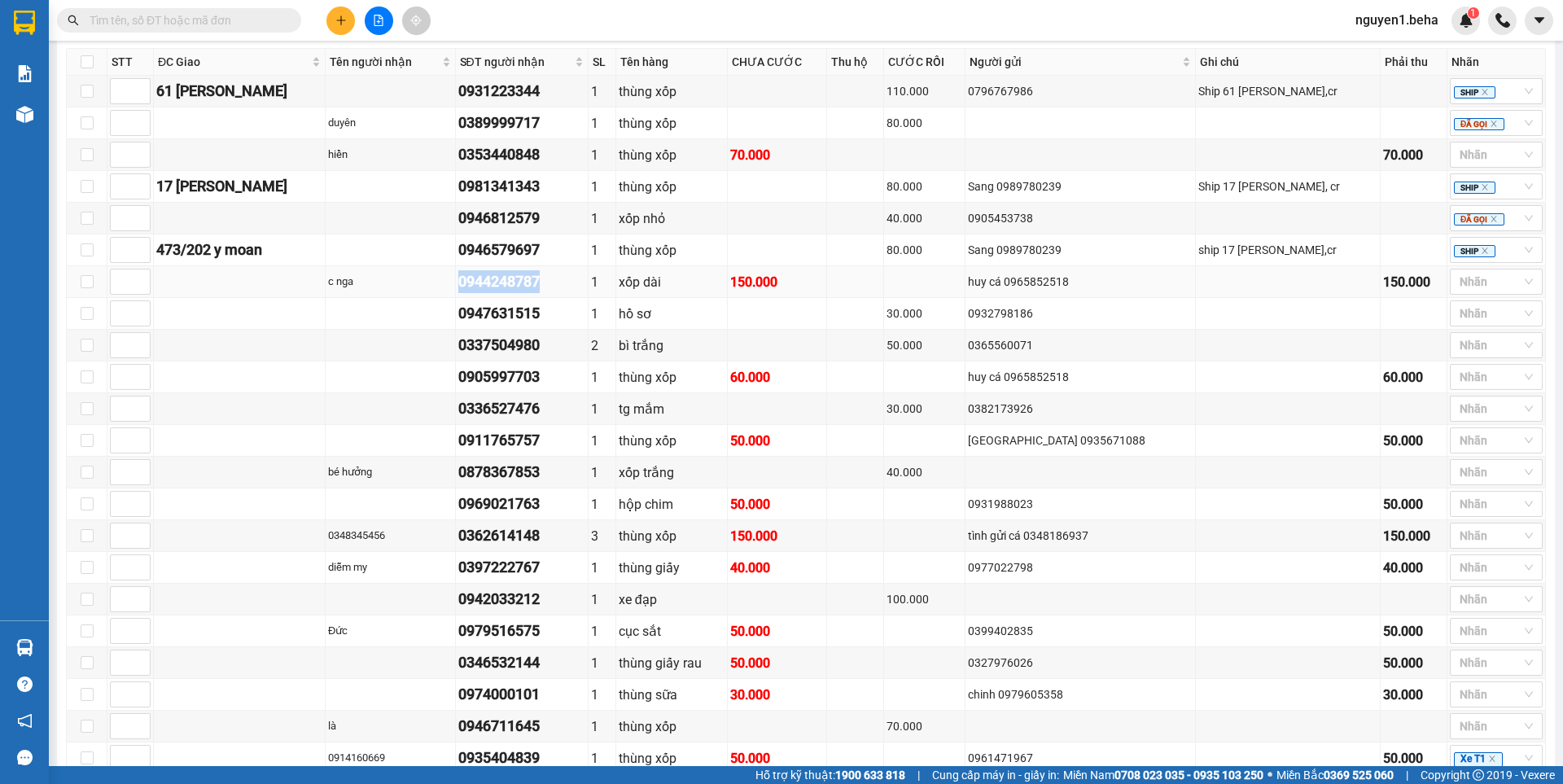
drag, startPoint x: 456, startPoint y: 304, endPoint x: 557, endPoint y: 304, distance: 101.0
click at [557, 298] on tr "c nga 0944248787 1 xốp dài 150.000 huy cá 0965852518 150.000 Nhãn" at bounding box center [806, 281] width 1478 height 31
copy tr "0944248787"
drag, startPoint x: 460, startPoint y: 337, endPoint x: 554, endPoint y: 338, distance: 94.0
click at [554, 330] on td "0947631515" at bounding box center [522, 313] width 133 height 31
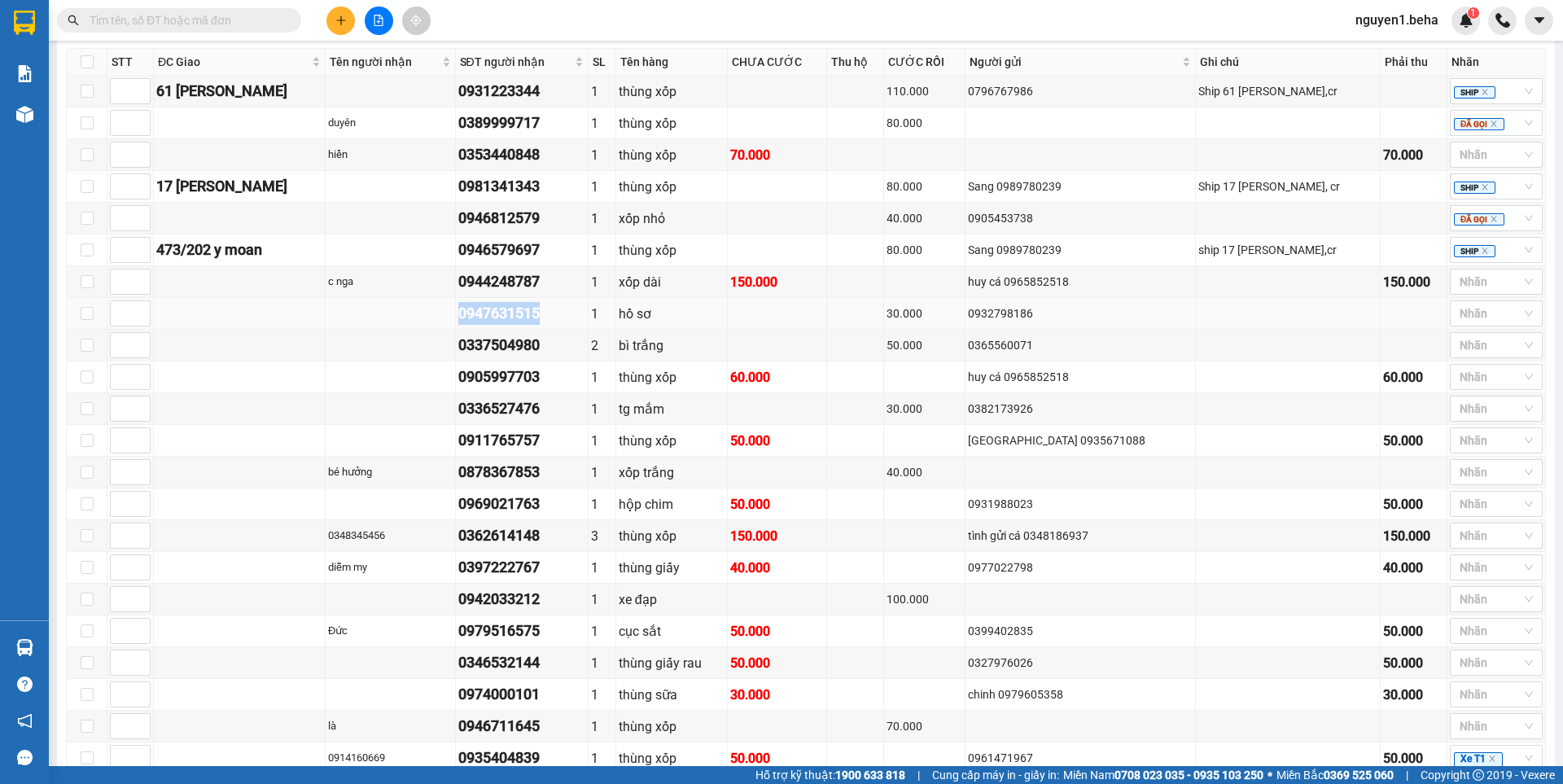
copy div "0947631515"
drag, startPoint x: 1461, startPoint y: 298, endPoint x: 1490, endPoint y: 343, distance: 53.5
click at [1461, 291] on div at bounding box center [1487, 281] width 68 height 20
click at [1461, 458] on div "CH NGHE" at bounding box center [1483, 462] width 73 height 18
drag, startPoint x: 459, startPoint y: 362, endPoint x: 557, endPoint y: 361, distance: 98.0
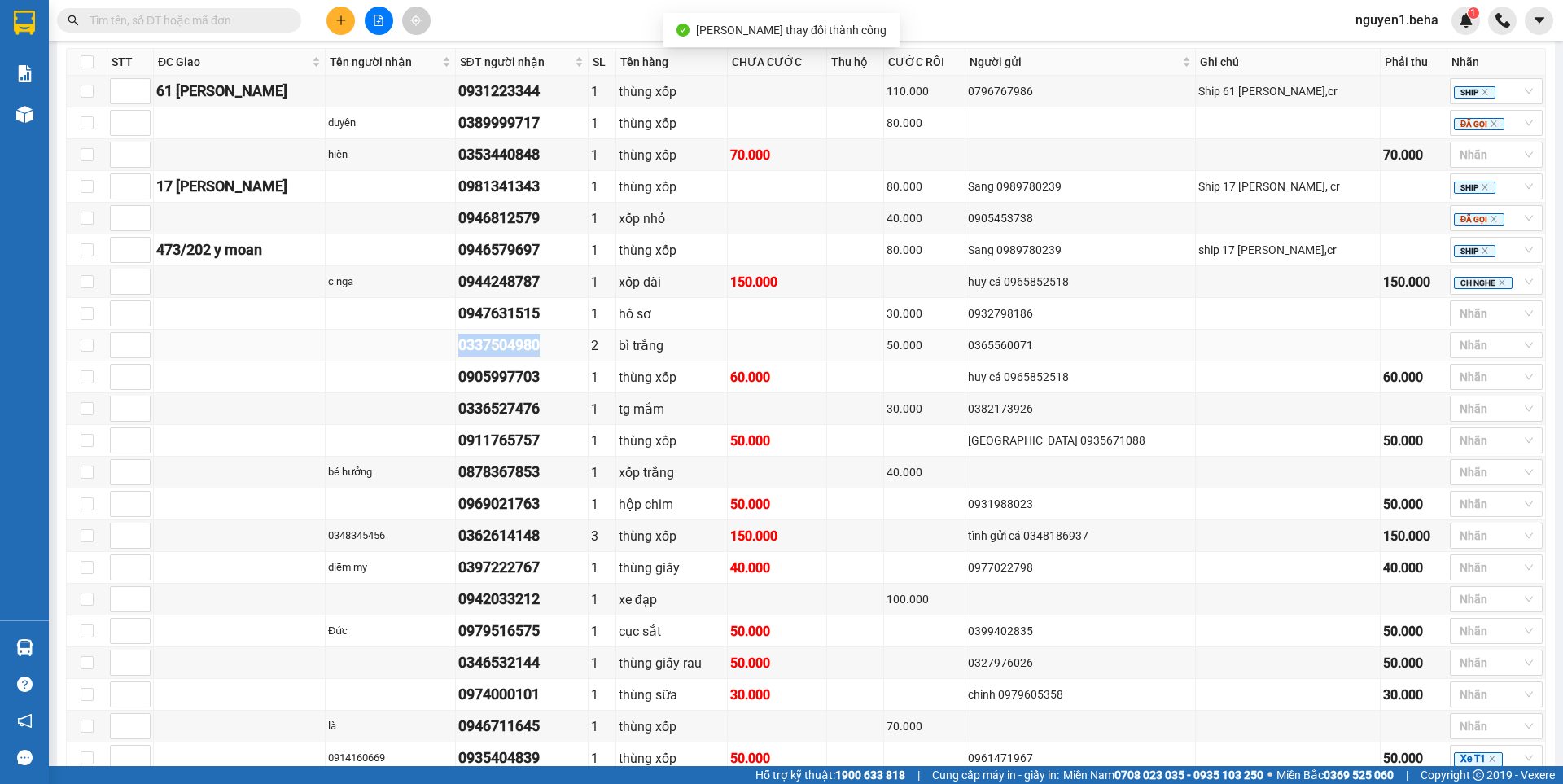
click at [557, 361] on tr "0337504980 2 bì trắng 50.000 0365560071 Nhãn" at bounding box center [806, 345] width 1478 height 31
copy div "0337504980"
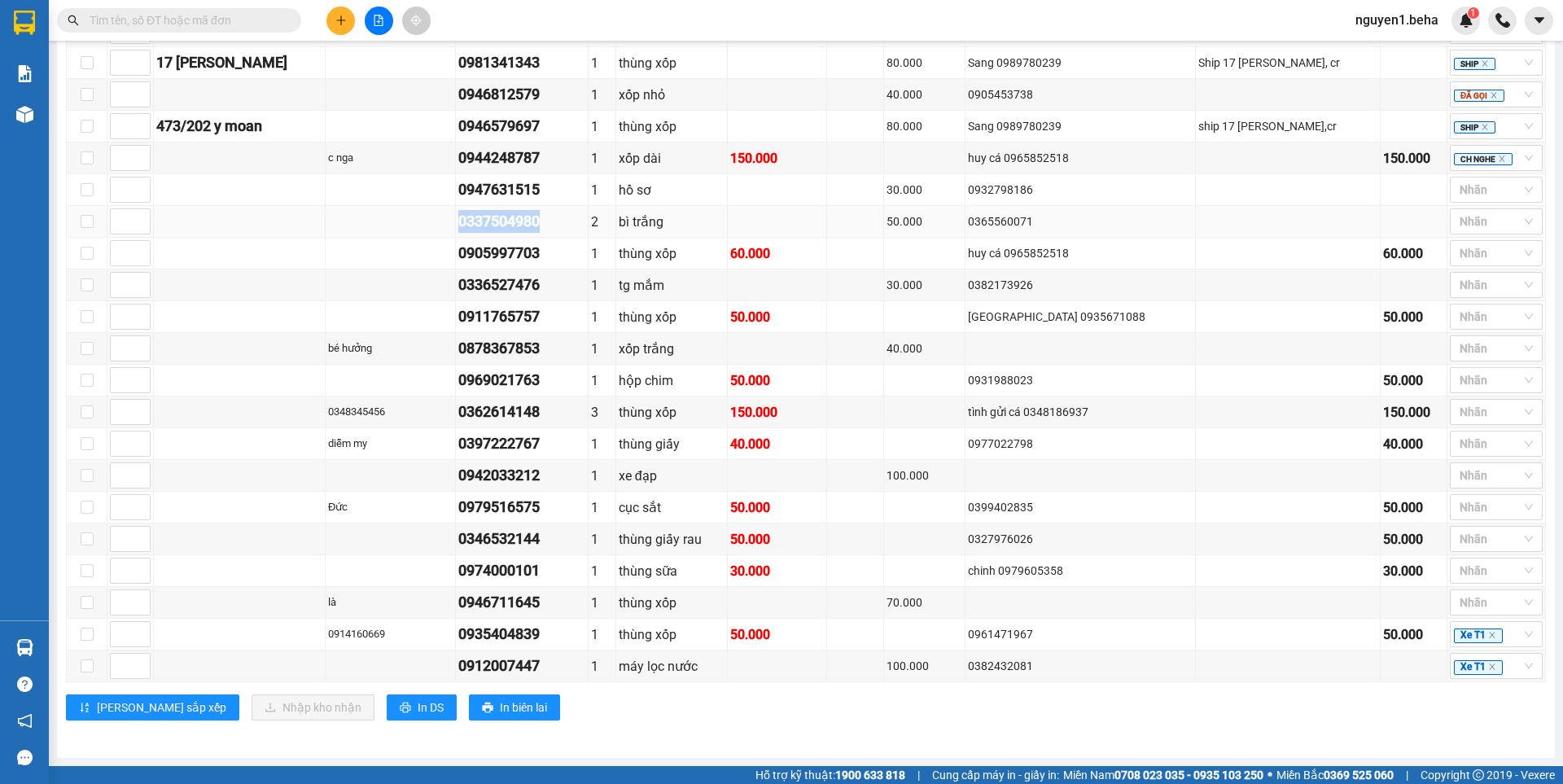
scroll to position [874, 0]
click at [1460, 191] on div at bounding box center [1487, 190] width 68 height 20
click at [1483, 379] on div "MAI LẤY" at bounding box center [1483, 379] width 73 height 18
drag, startPoint x: 459, startPoint y: 256, endPoint x: 552, endPoint y: 255, distance: 93.0
click at [552, 255] on tr "0905997703 1 thùng xốp 60.000 huy cá 0965852518 60.000 Nhãn" at bounding box center [806, 253] width 1478 height 31
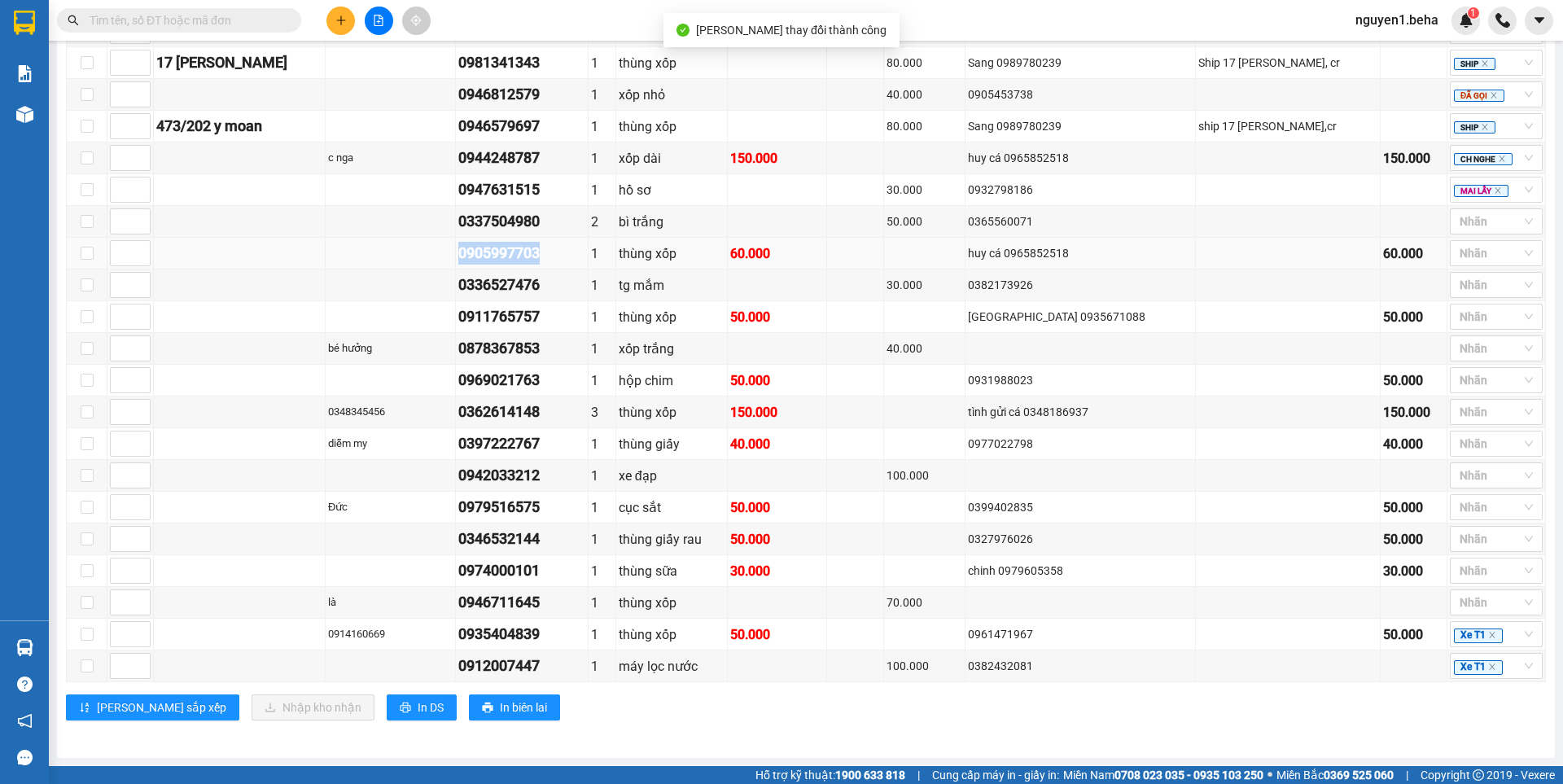
copy div "0905997703"
click at [1462, 218] on div at bounding box center [1487, 221] width 68 height 20
click at [1459, 352] on div "ĐÃ GỌI" at bounding box center [1483, 358] width 73 height 18
drag, startPoint x: 459, startPoint y: 286, endPoint x: 563, endPoint y: 286, distance: 104.0
click at [563, 286] on tr "0336527476 1 tg mắm 30.000 0382173926 Nhãn" at bounding box center [806, 285] width 1478 height 31
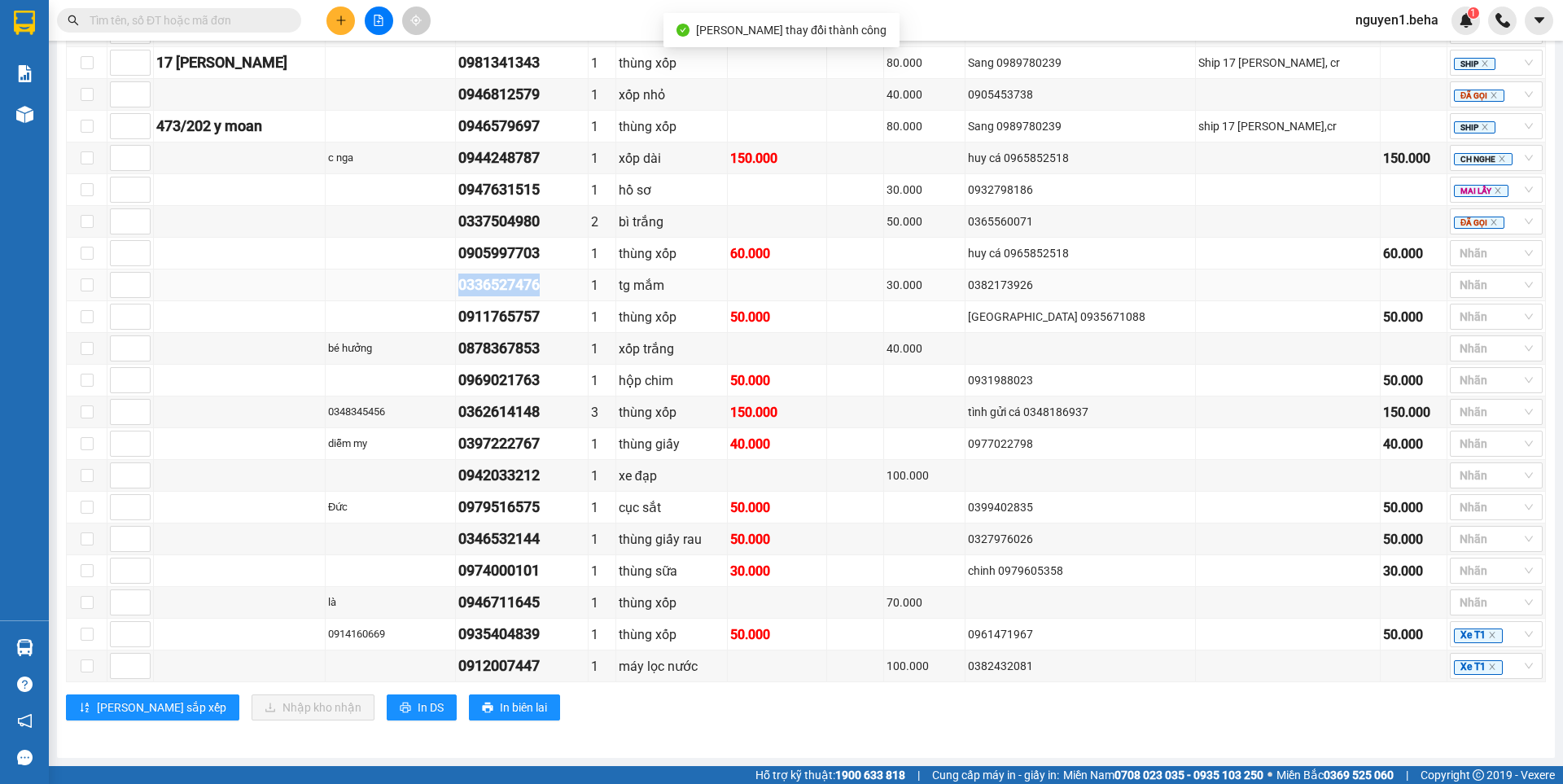
copy div "0336527476"
click at [1453, 254] on div at bounding box center [1487, 254] width 68 height 20
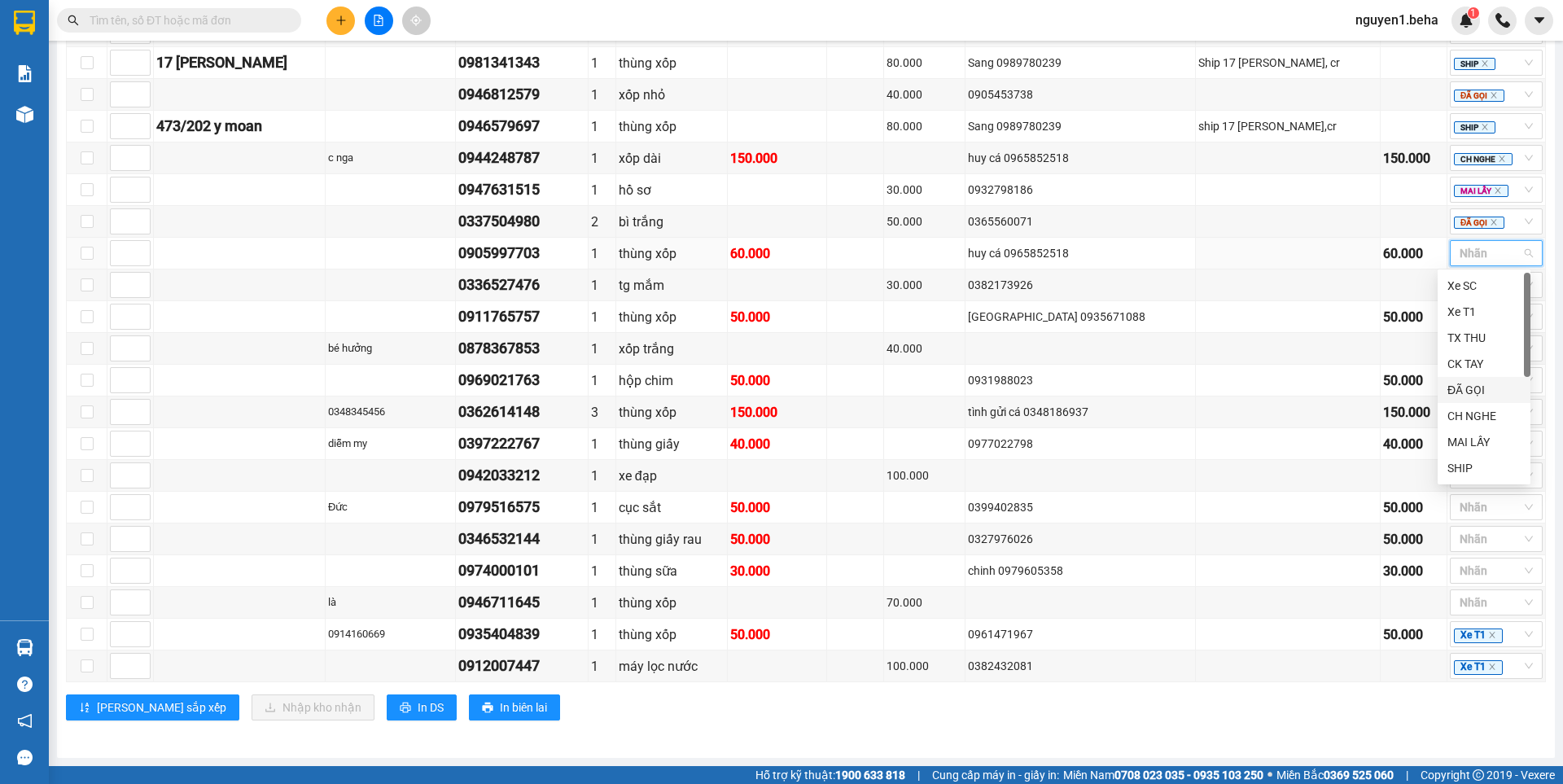
click at [1464, 388] on div "ĐÃ GỌI" at bounding box center [1483, 390] width 73 height 18
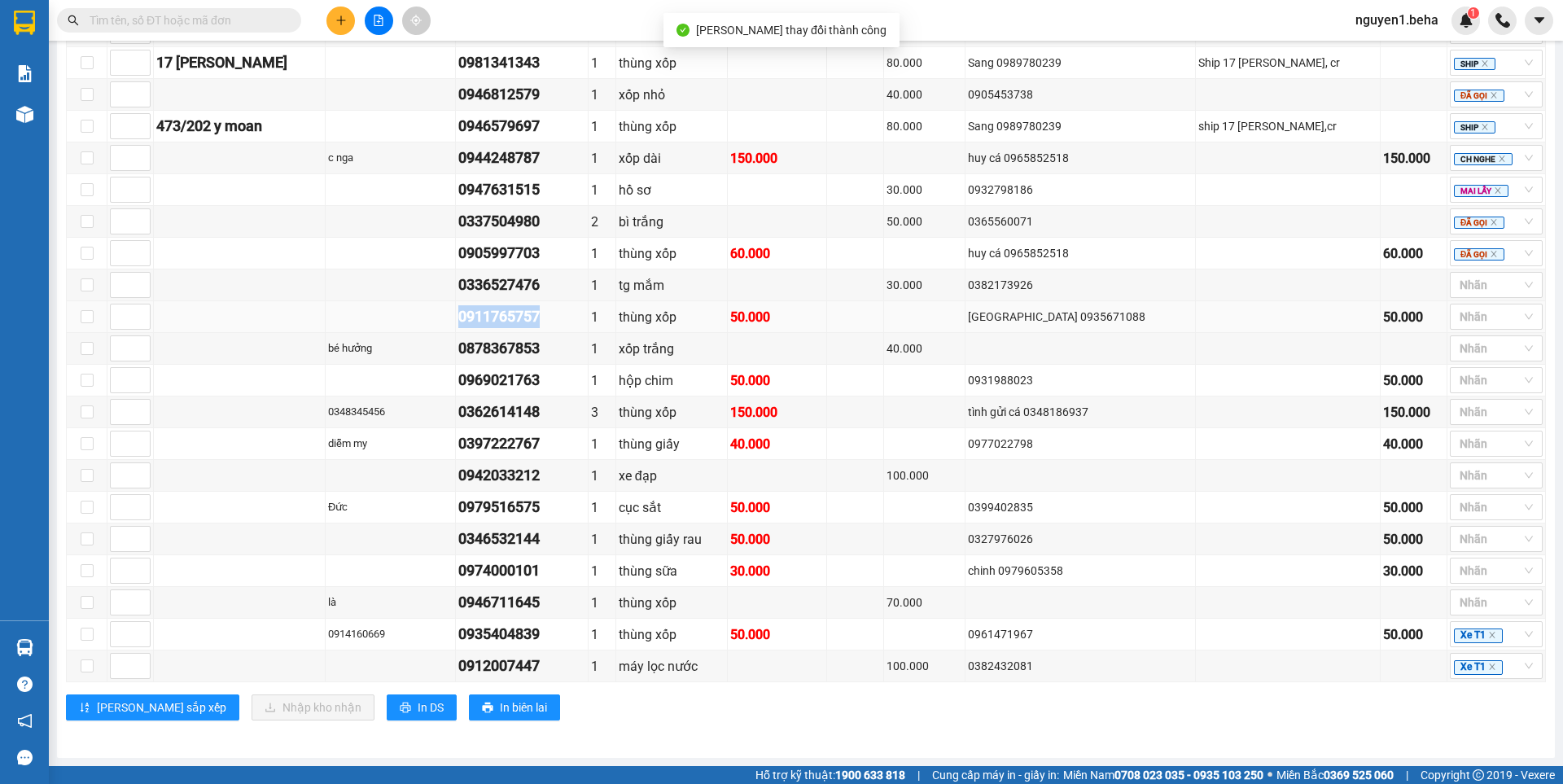
drag, startPoint x: 459, startPoint y: 316, endPoint x: 560, endPoint y: 323, distance: 101.2
click at [560, 323] on tr "0911765757 1 thùng xốp 50.000 [GEOGRAPHIC_DATA] 0935671088 50.000 Nhãn" at bounding box center [806, 316] width 1478 height 31
copy div "0911765757"
click at [1478, 283] on div at bounding box center [1487, 285] width 68 height 20
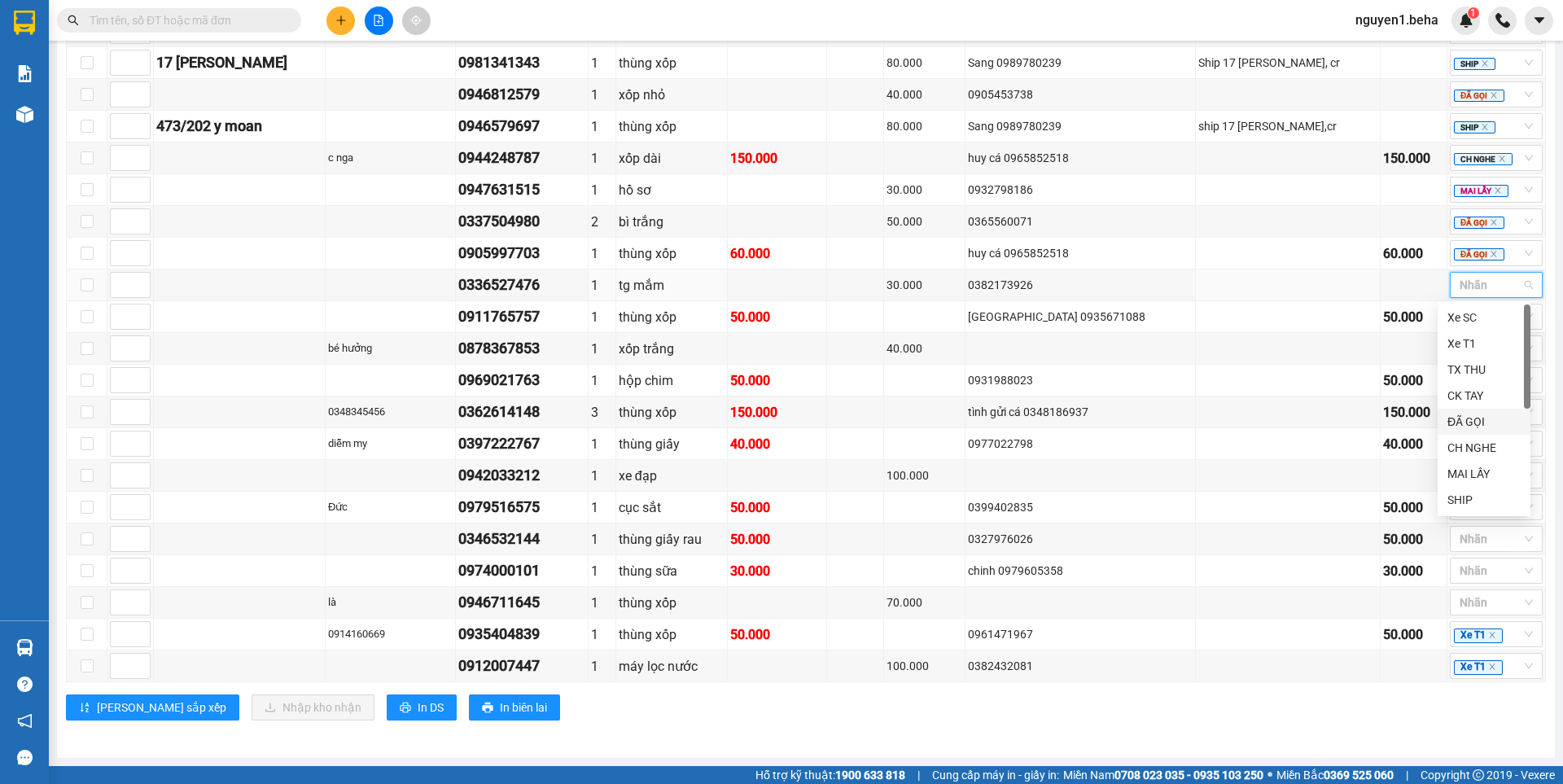
click at [1476, 424] on div "ĐÃ GỌI" at bounding box center [1483, 422] width 73 height 18
paste input "0946812579"
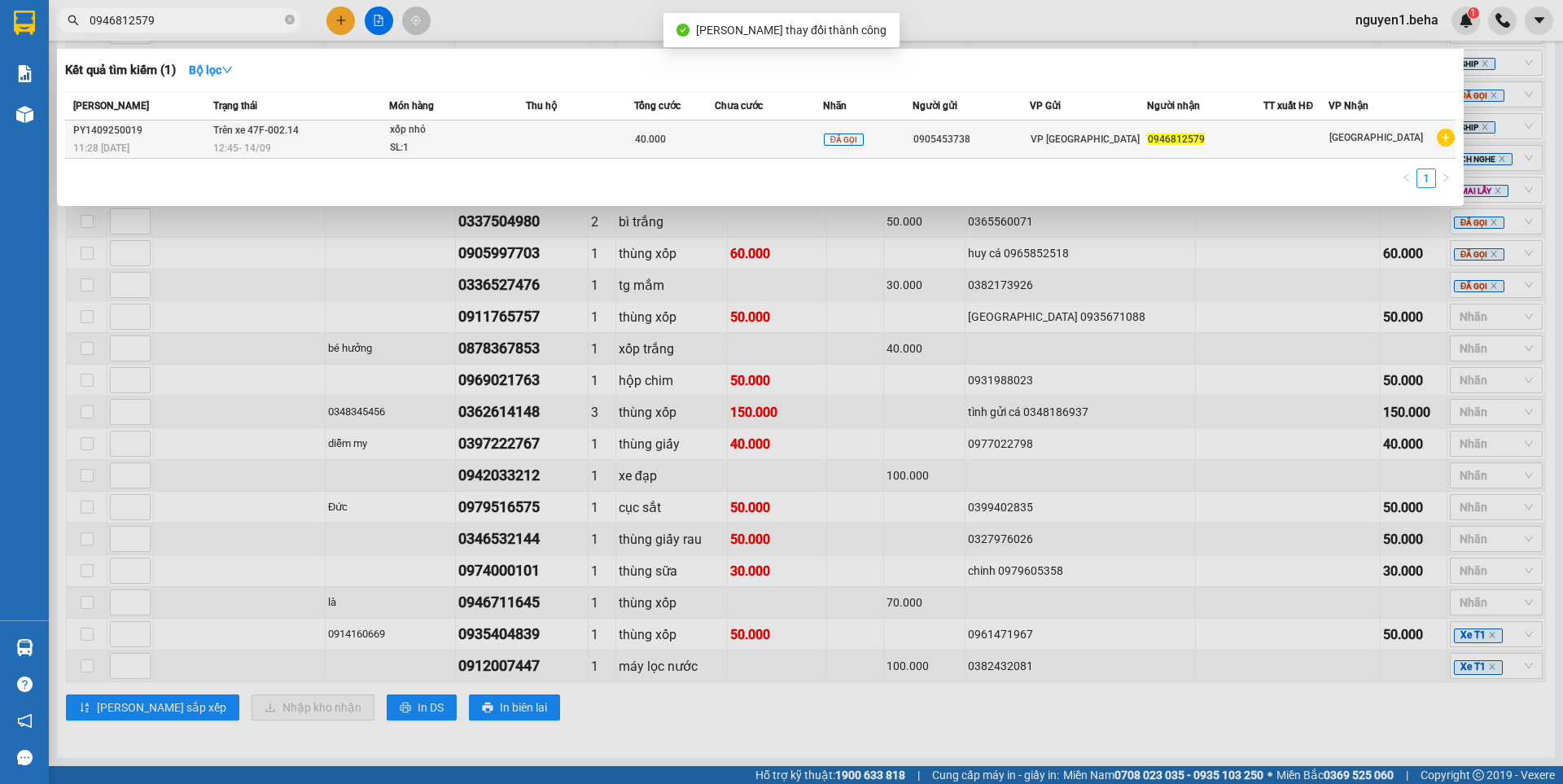
type input "0946812579"
click at [633, 138] on td at bounding box center [580, 139] width 108 height 39
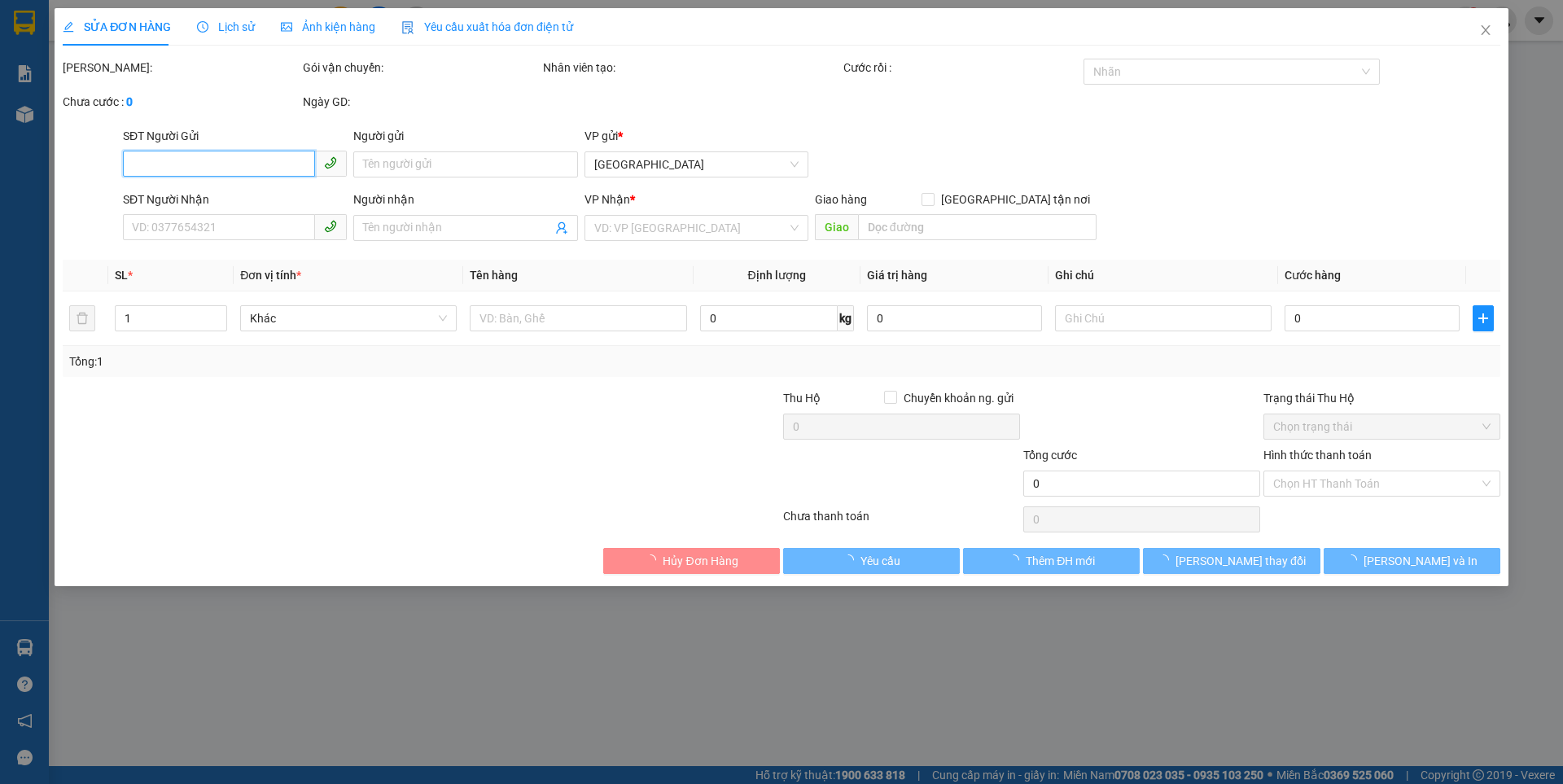
type input "0905453738"
type input "0946812579"
type input "40.000"
type input "0"
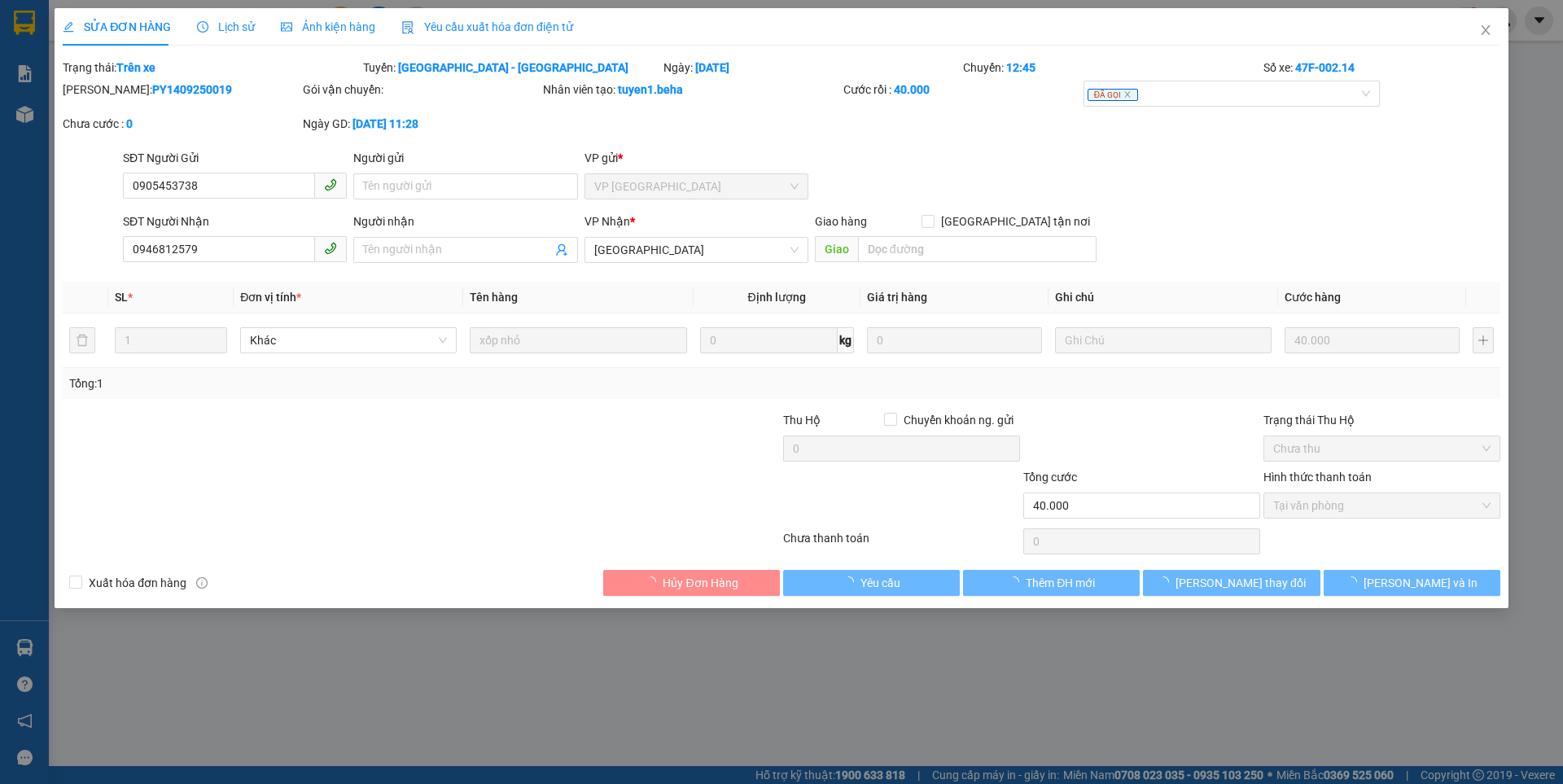
click at [1017, 206] on form "SĐT Người Gửi 0905453738 Người gửi Tên người gửi VP gửi * VP PHÚ YÊN SĐT Người …" at bounding box center [782, 209] width 1437 height 120
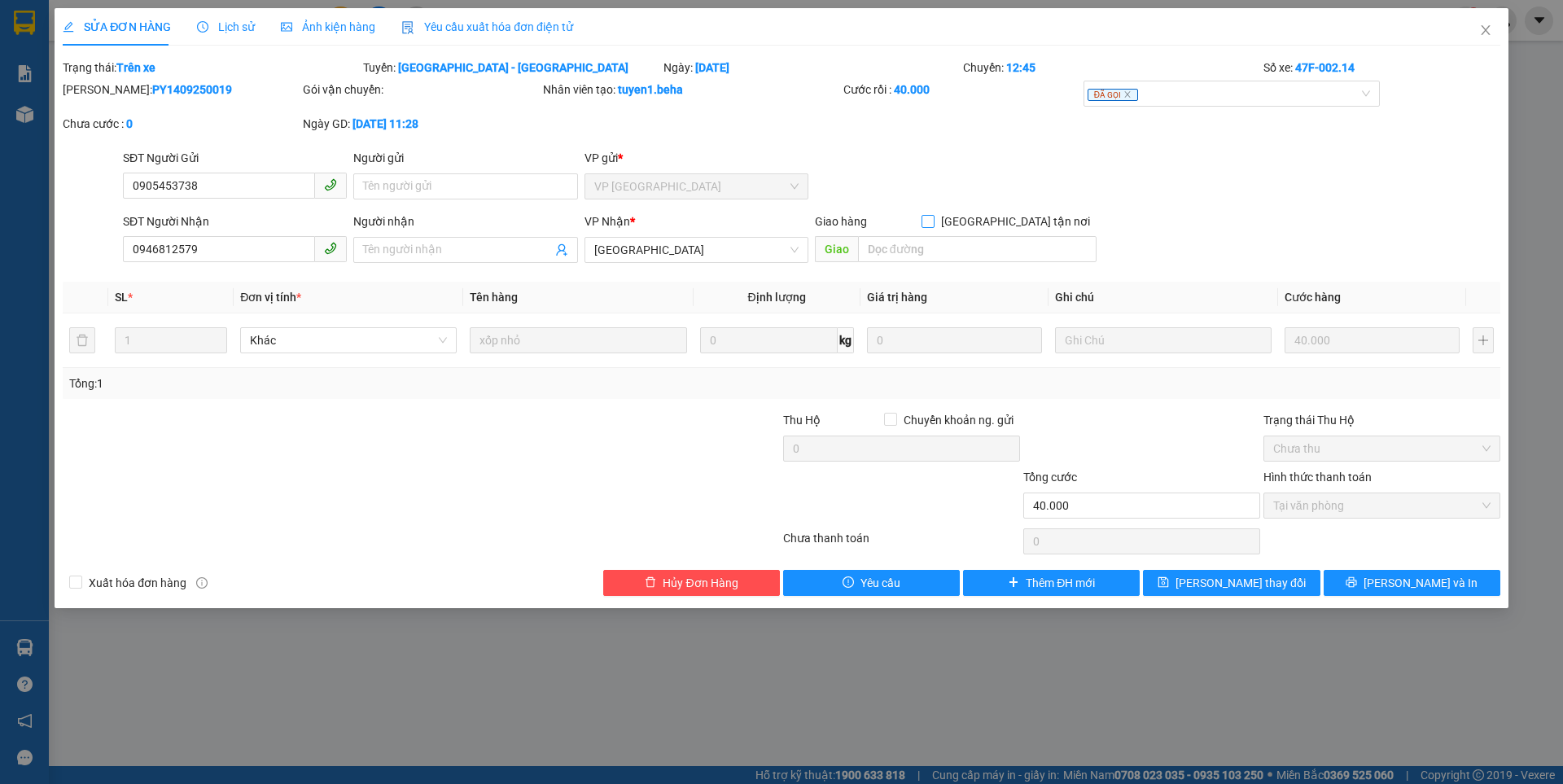
click at [933, 219] on input "Giao tận nơi" at bounding box center [927, 220] width 12 height 12
checkbox input "true"
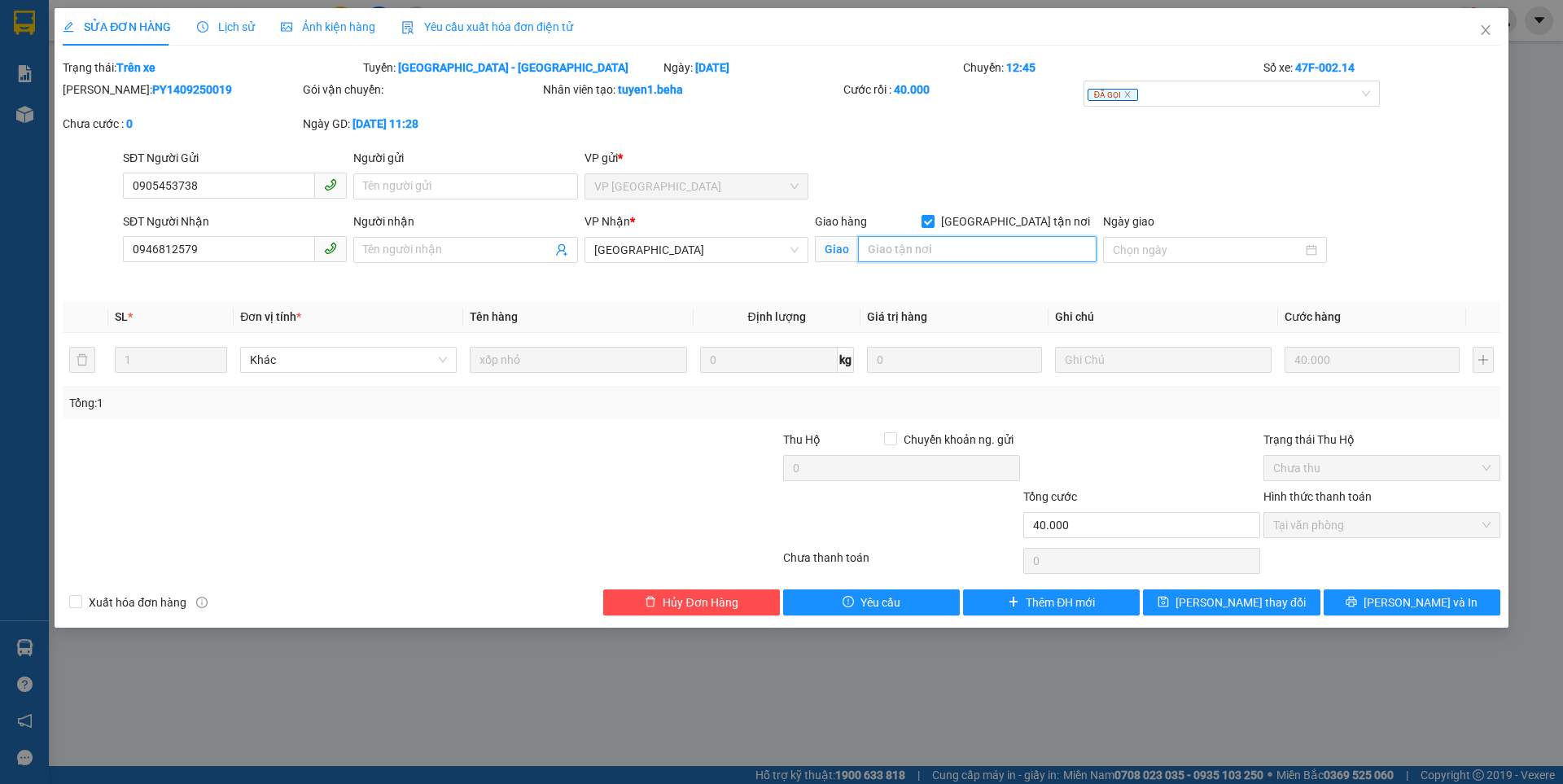
click at [928, 254] on input "search" at bounding box center [977, 248] width 238 height 26
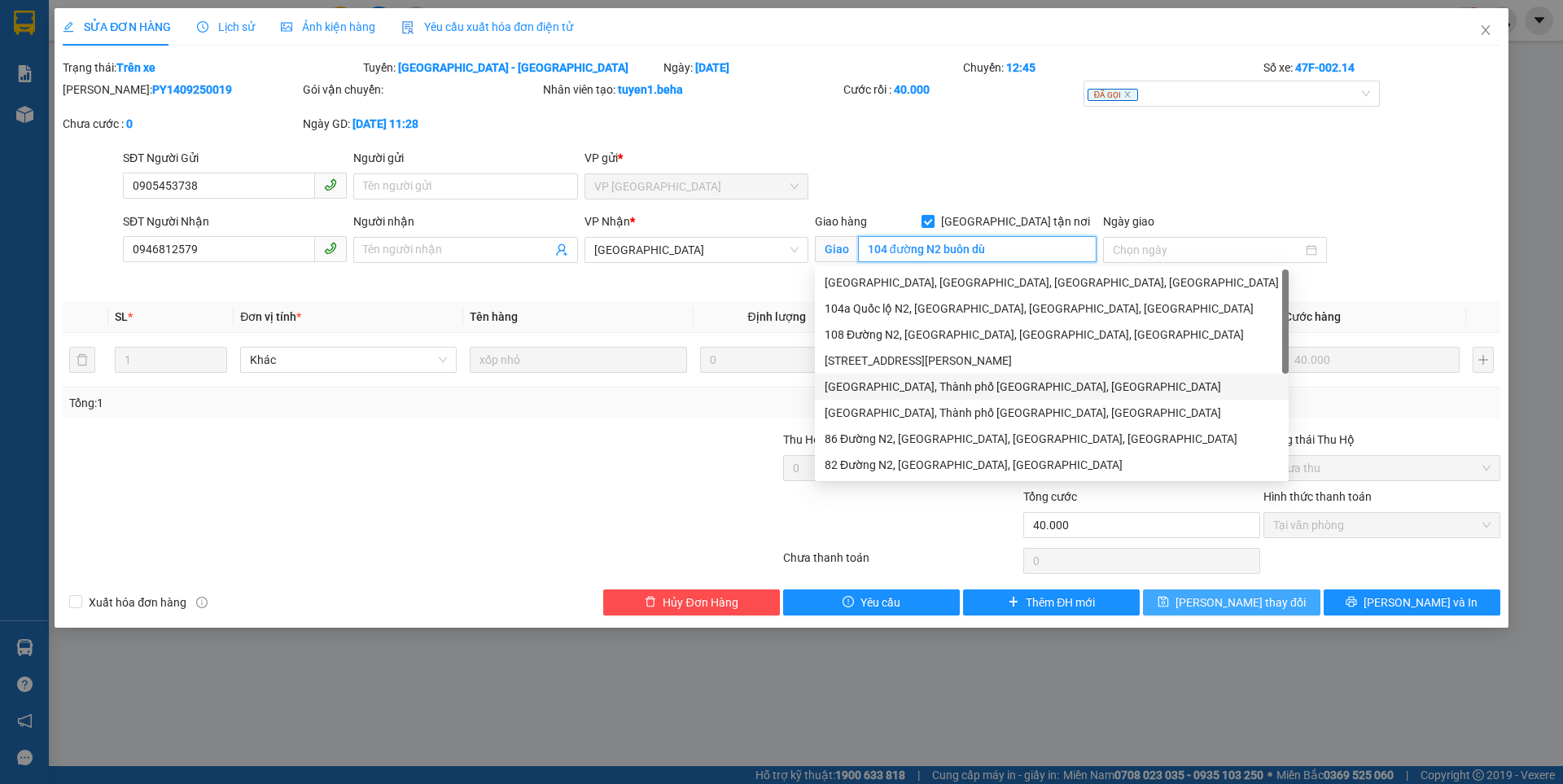
type input "104 đường N2 buôn dù"
click at [1212, 599] on span "Lưu thay đổi" at bounding box center [1240, 602] width 130 height 18
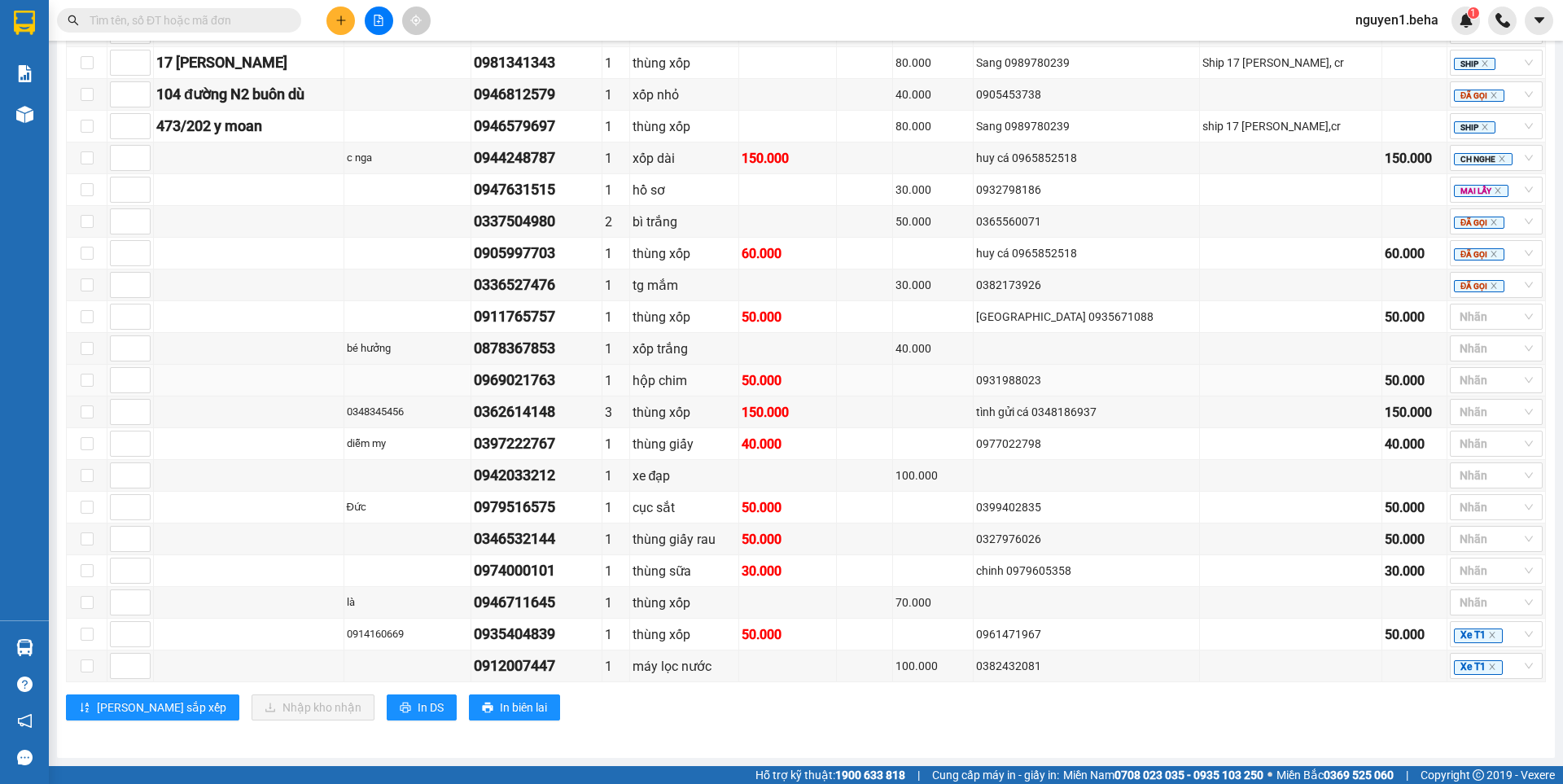
scroll to position [874, 0]
click at [221, 21] on input "text" at bounding box center [186, 21] width 192 height 18
paste input "0946812579"
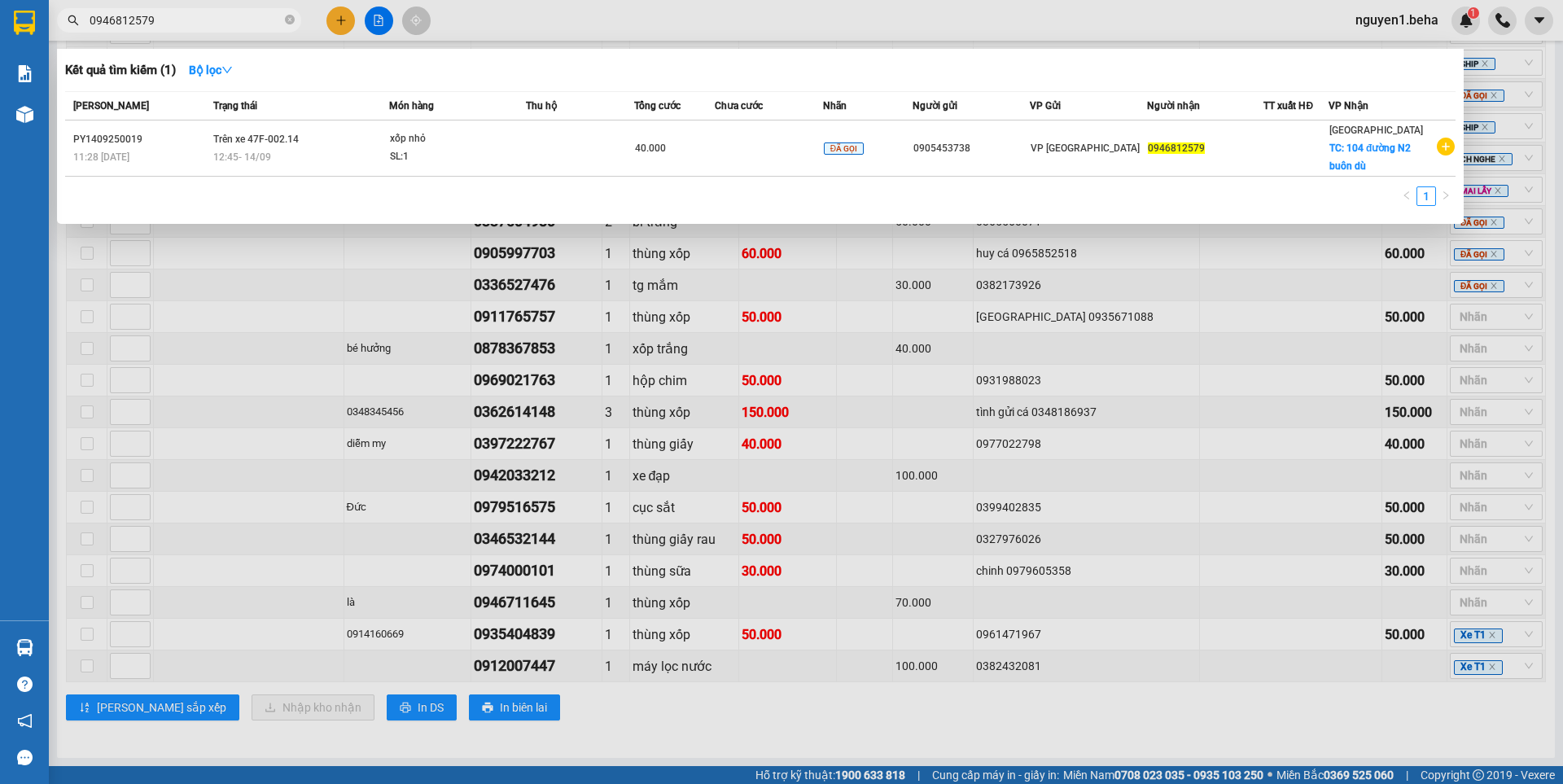
type input "0946812579"
click at [678, 730] on div at bounding box center [782, 392] width 1563 height 784
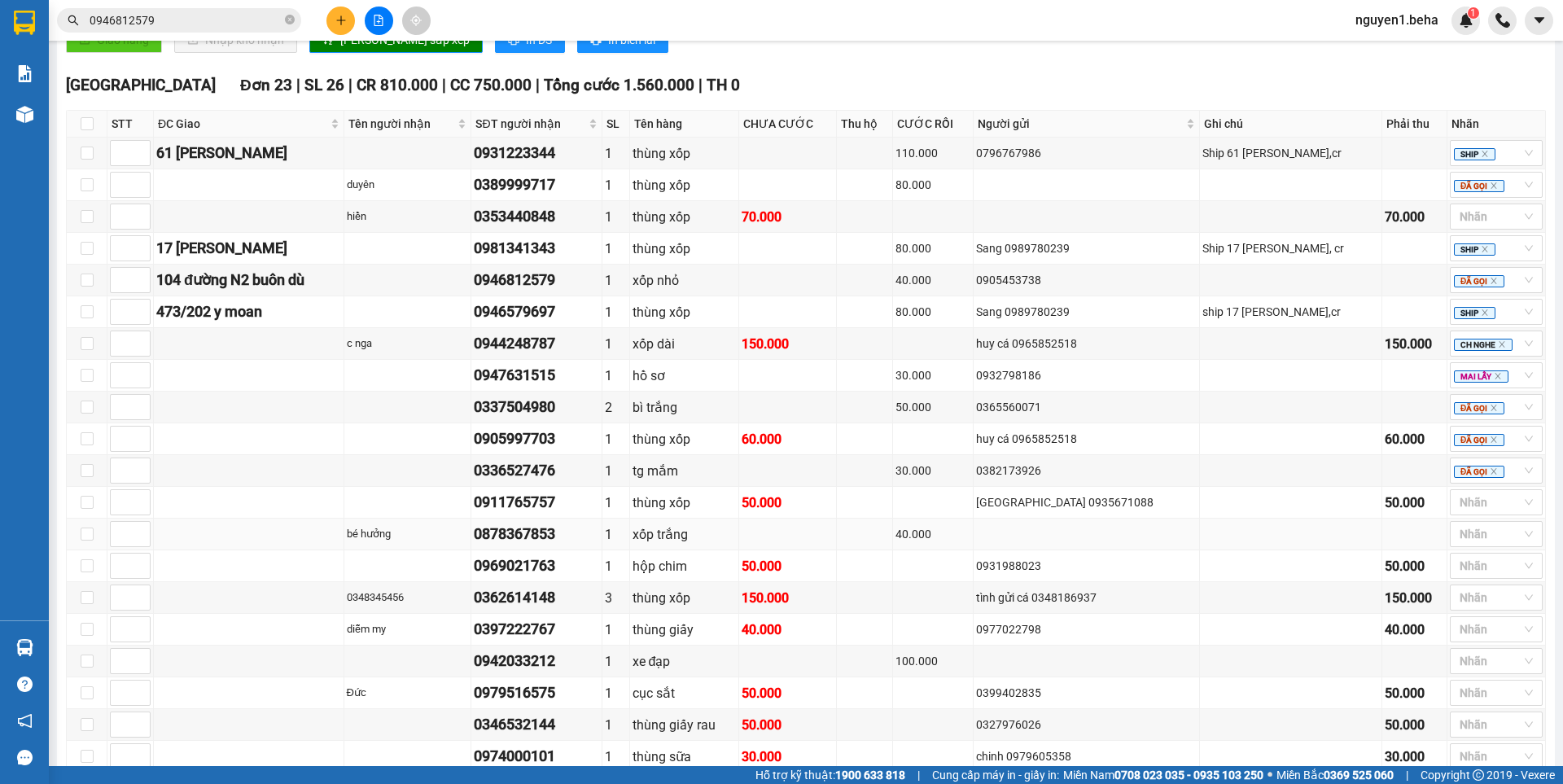
scroll to position [630, 0]
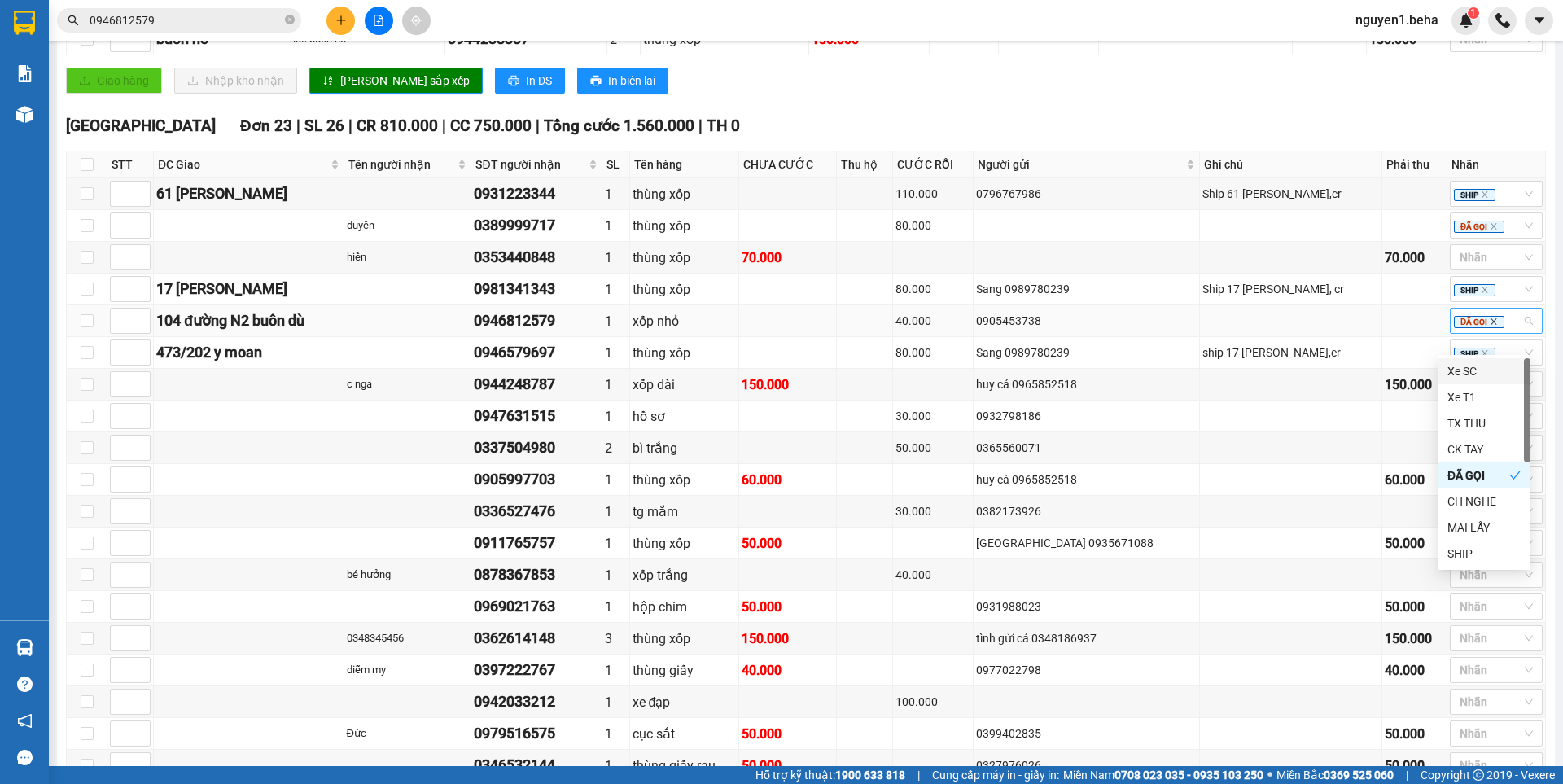
click at [1489, 325] on icon "close" at bounding box center [1493, 321] width 8 height 8
click at [1448, 550] on div "SHIP" at bounding box center [1483, 553] width 73 height 18
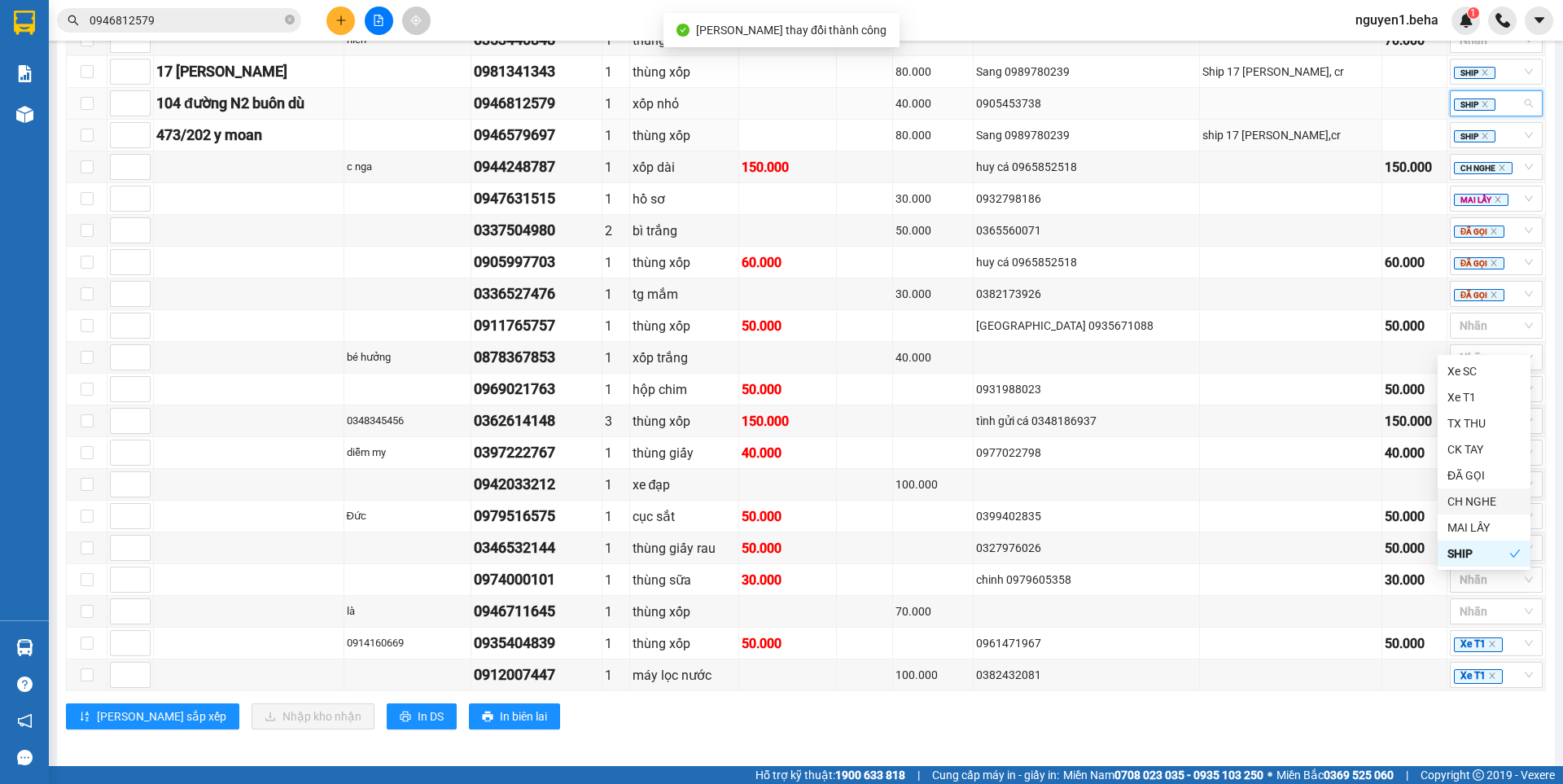
scroll to position [874, 0]
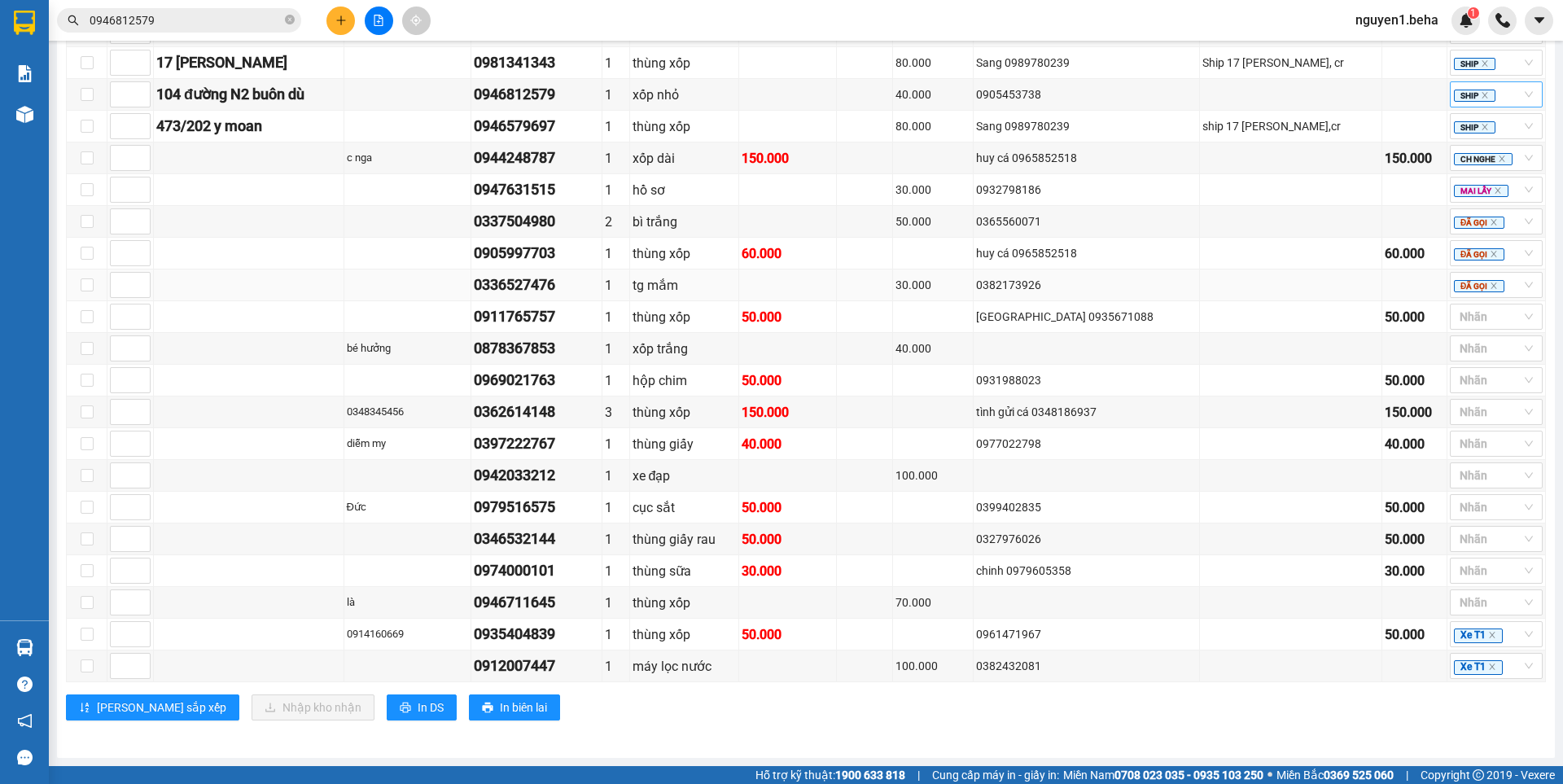
click at [693, 282] on div "tg mắm" at bounding box center [684, 285] width 104 height 21
click at [1461, 309] on div at bounding box center [1487, 316] width 68 height 20
drag, startPoint x: 505, startPoint y: 316, endPoint x: 614, endPoint y: 318, distance: 109.0
click at [614, 318] on tr "0911765757 1 thùng xốp 50.000 [GEOGRAPHIC_DATA] 0935671088 50.000 Nhãn" at bounding box center [806, 316] width 1478 height 31
copy div "0911765757"
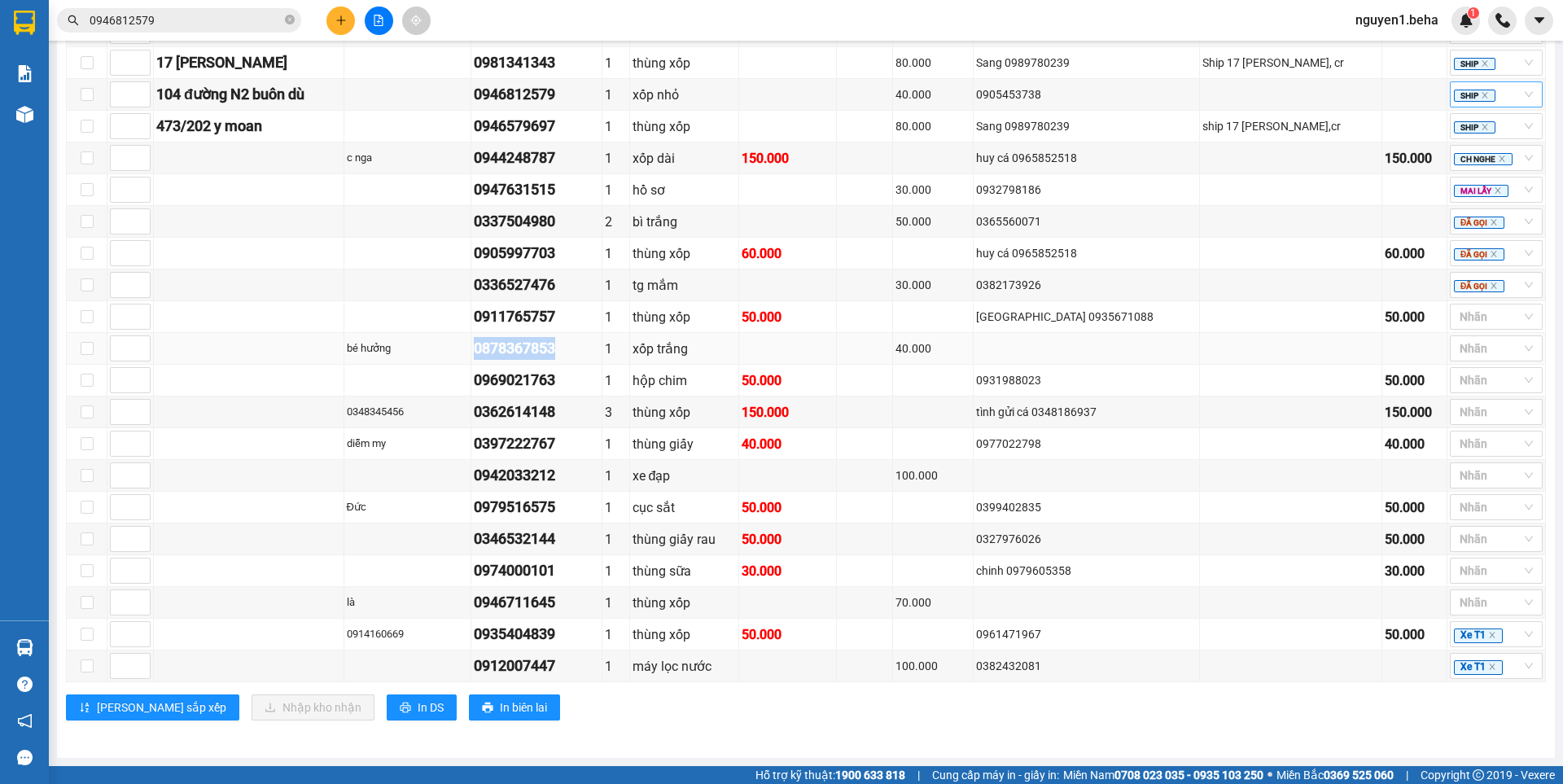
drag, startPoint x: 502, startPoint y: 350, endPoint x: 612, endPoint y: 350, distance: 110.0
click at [612, 350] on tr "bé hưởng 0878367853 1 xốp trắng 40.000 Nhãn" at bounding box center [806, 348] width 1478 height 31
copy tr "bé hưởng 0878367853"
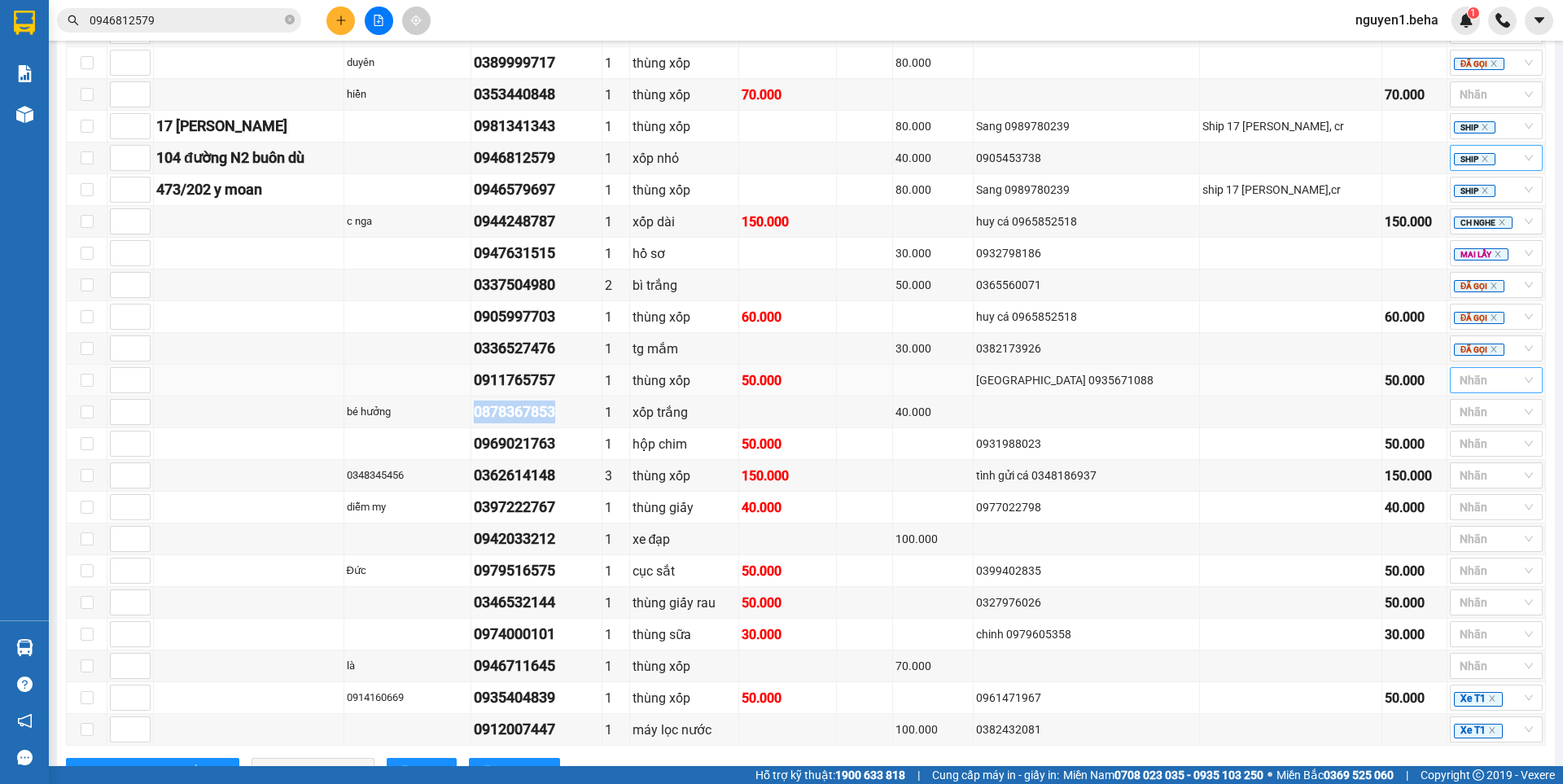
click at [1468, 390] on div at bounding box center [1487, 380] width 68 height 20
click at [1458, 531] on div "ĐÃ GỌI" at bounding box center [1483, 535] width 73 height 18
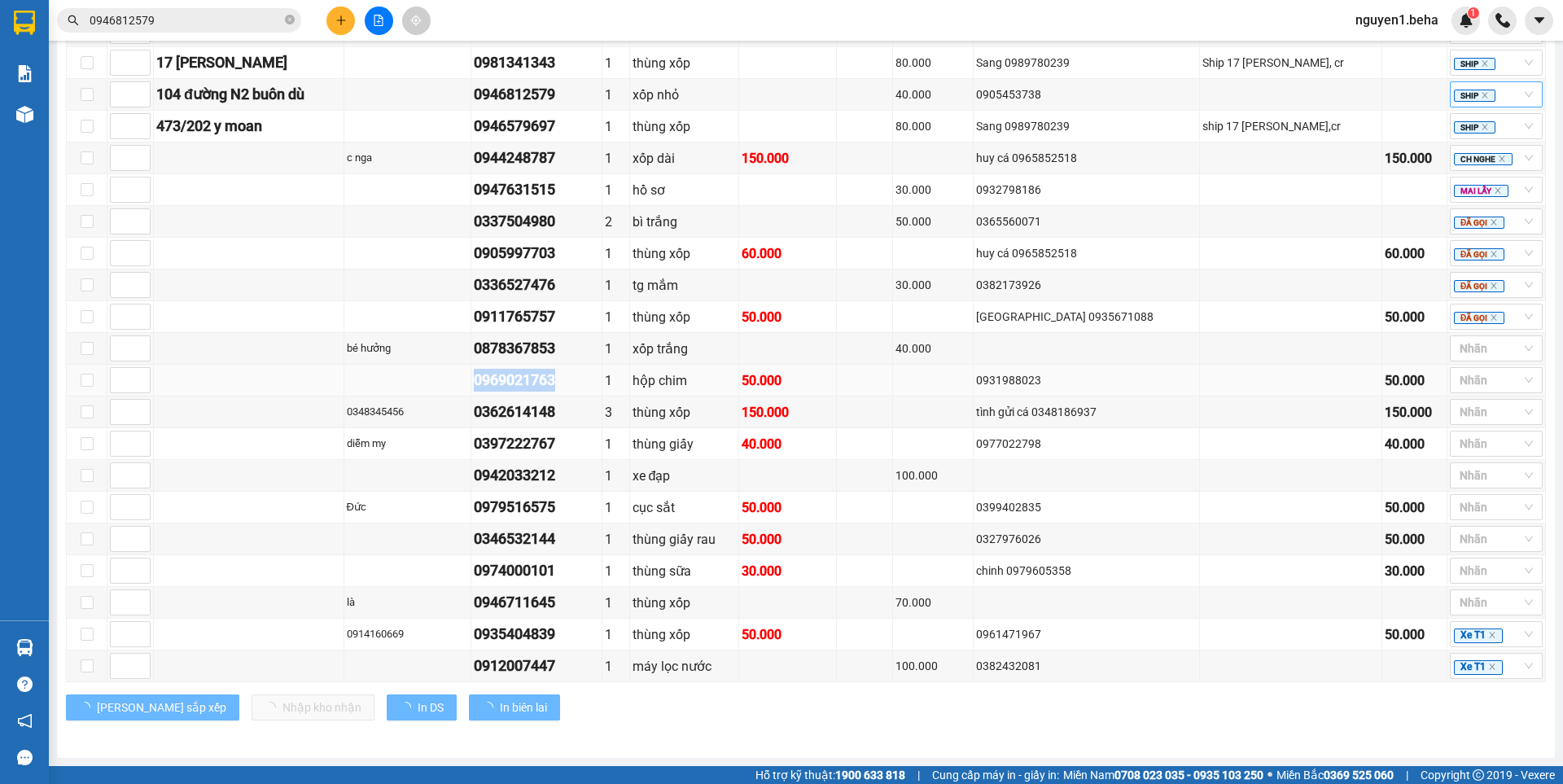
drag, startPoint x: 516, startPoint y: 382, endPoint x: 588, endPoint y: 379, distance: 72.1
click at [591, 379] on tr "0969021763 1 hộp chim 50.000 0931988023 50.000 Nhãn" at bounding box center [806, 379] width 1478 height 31
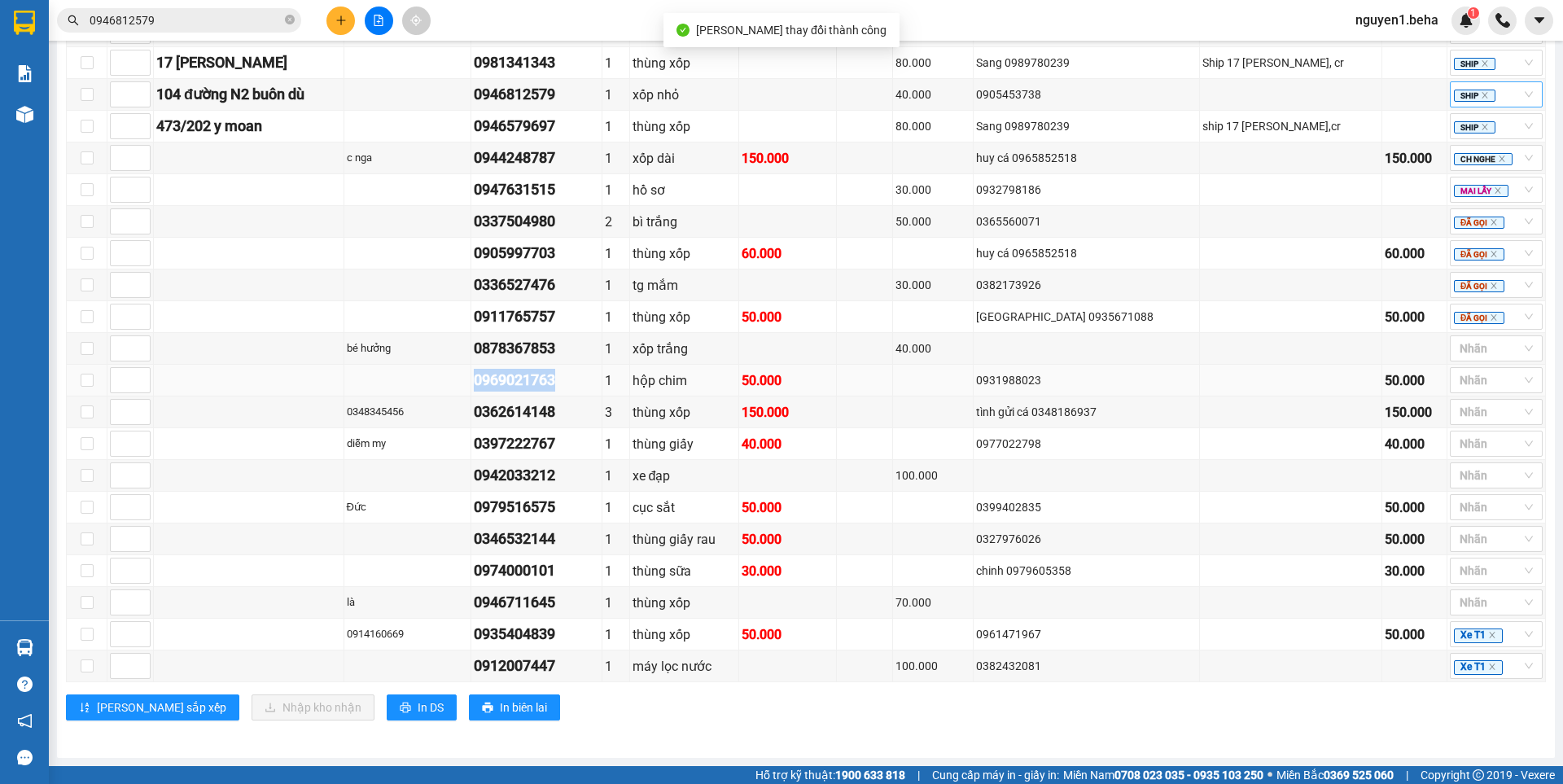
copy div "0969021763"
click at [1454, 347] on div at bounding box center [1487, 349] width 68 height 20
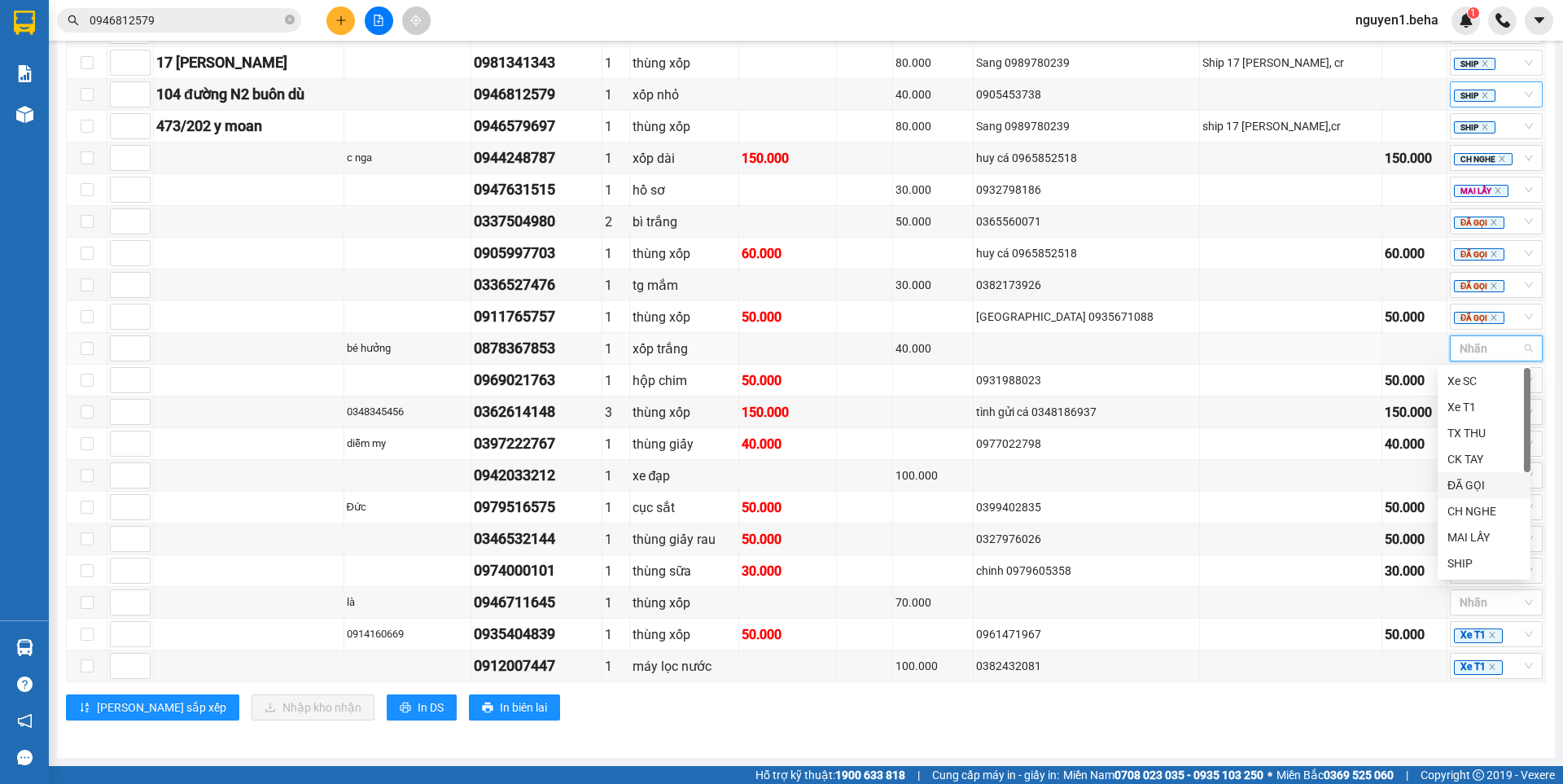
click at [1461, 478] on div "ĐÃ GỌI" at bounding box center [1483, 485] width 73 height 18
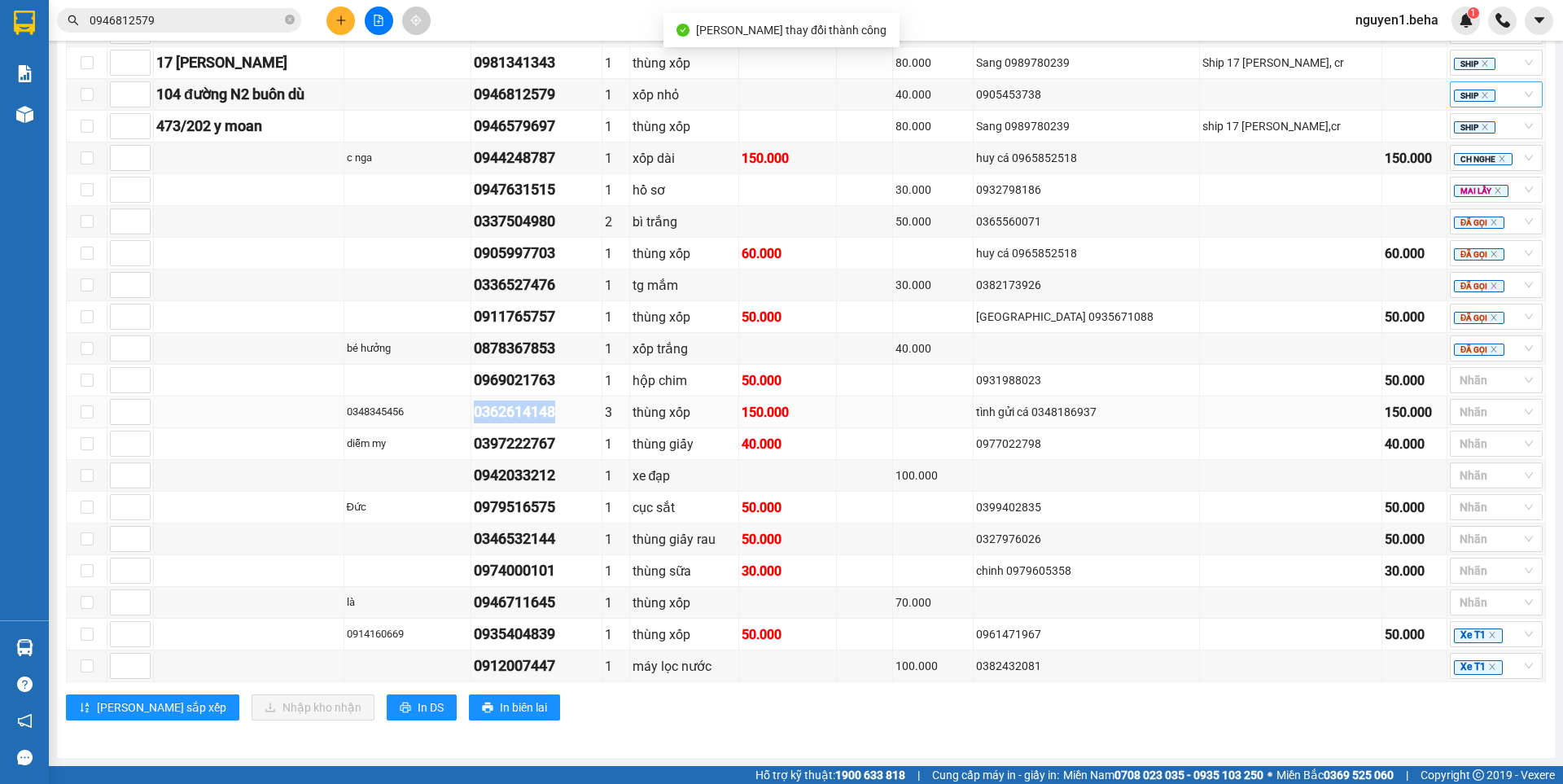
drag, startPoint x: 548, startPoint y: 414, endPoint x: 610, endPoint y: 409, distance: 62.2
click at [610, 409] on tr "0348345456 0362614148 3 thùng xốp 150.000 tình gửi cá 0348186937 150.000 Nhãn" at bounding box center [806, 412] width 1478 height 31
copy tr "0362614148"
click at [939, 698] on div "[PERSON_NAME] sắp xếp Nhập kho nhận In DS In biên lai" at bounding box center [805, 707] width 1479 height 26
click at [1461, 375] on div at bounding box center [1487, 380] width 68 height 20
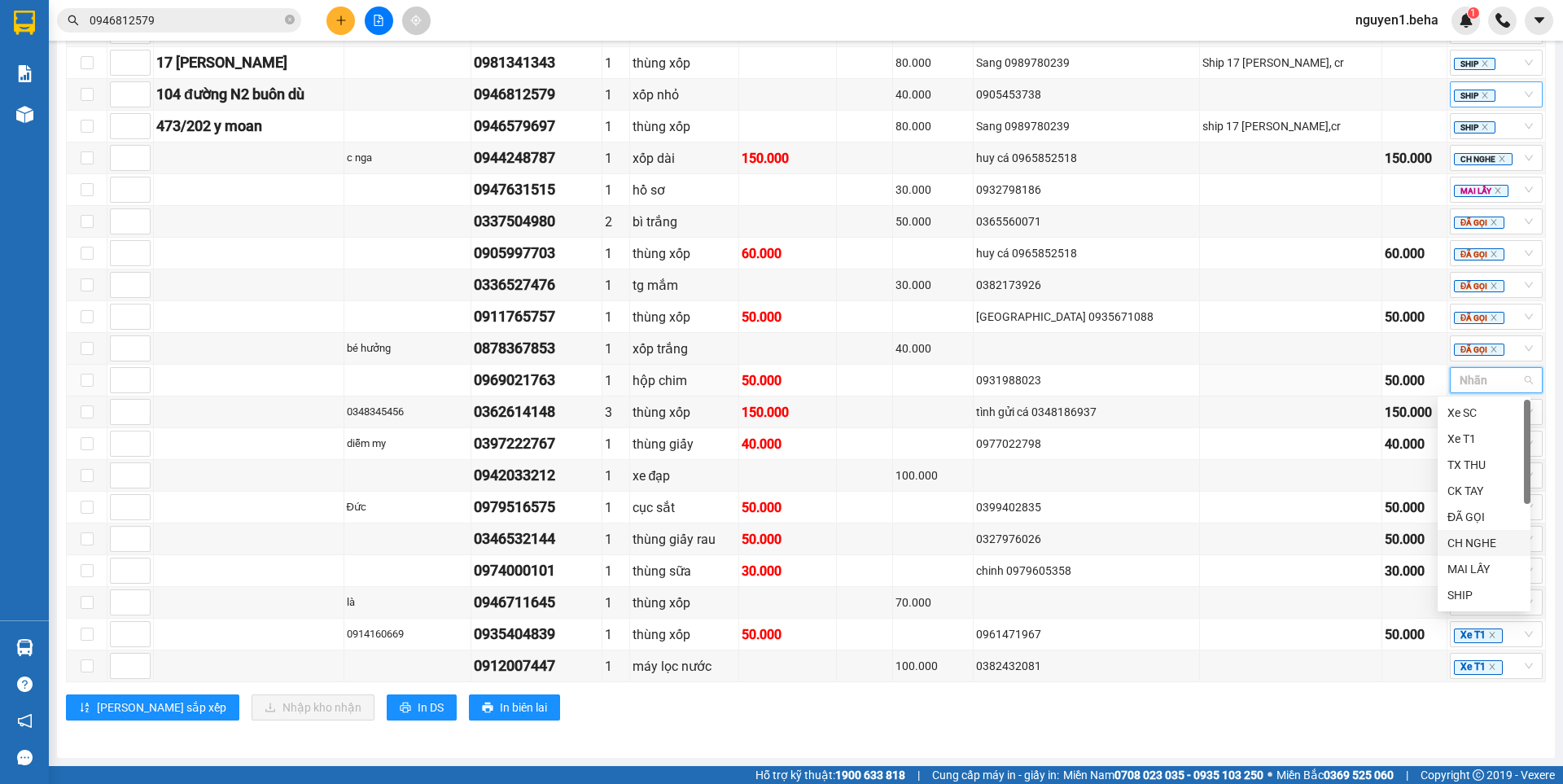
click at [1478, 544] on div "CH NGHE" at bounding box center [1483, 543] width 73 height 18
click at [888, 720] on div "[GEOGRAPHIC_DATA] 23 | SL 26 | CR 810.000 | CC 750.000 | Tổng cước 1.560.000 | …" at bounding box center [805, 309] width 1479 height 844
drag, startPoint x: 489, startPoint y: 405, endPoint x: 621, endPoint y: 412, distance: 132.2
click at [621, 412] on tr "0348345456 0362614148 3 thùng xốp 150.000 tình gửi cá 0348186937 150.000 Nhãn" at bounding box center [806, 412] width 1478 height 31
drag, startPoint x: 511, startPoint y: 447, endPoint x: 613, endPoint y: 455, distance: 102.3
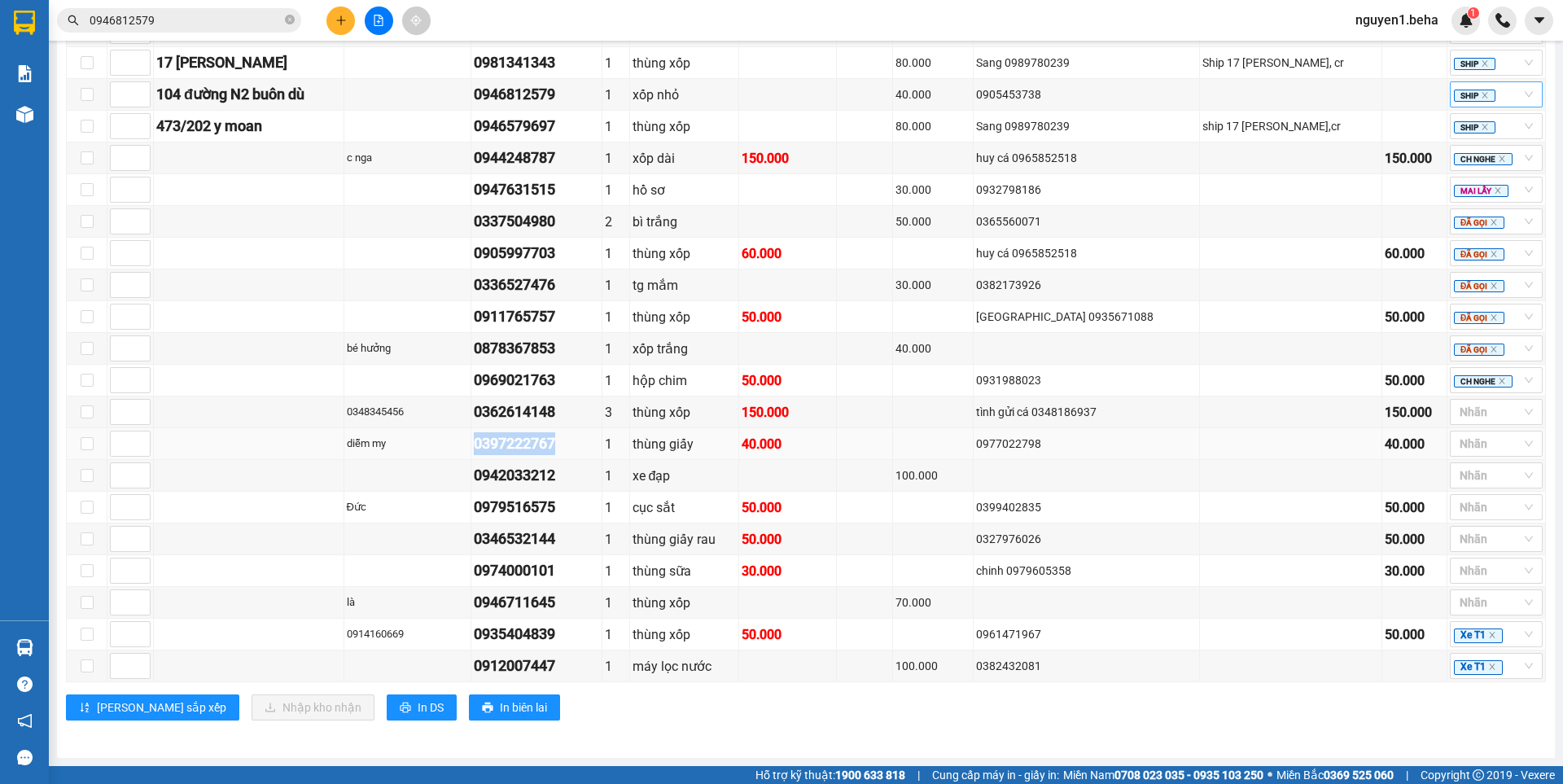
click at [613, 455] on tr "diễm my 0397222767 1 thùng giấy 40.000 0977022798 40.000 Nhãn" at bounding box center [806, 443] width 1478 height 31
copy tr "diễm my 0397222767"
click at [1476, 410] on div at bounding box center [1487, 412] width 68 height 20
click at [1469, 547] on div "ĐÃ GỌI" at bounding box center [1483, 548] width 73 height 18
drag, startPoint x: 506, startPoint y: 471, endPoint x: 592, endPoint y: 469, distance: 86.0
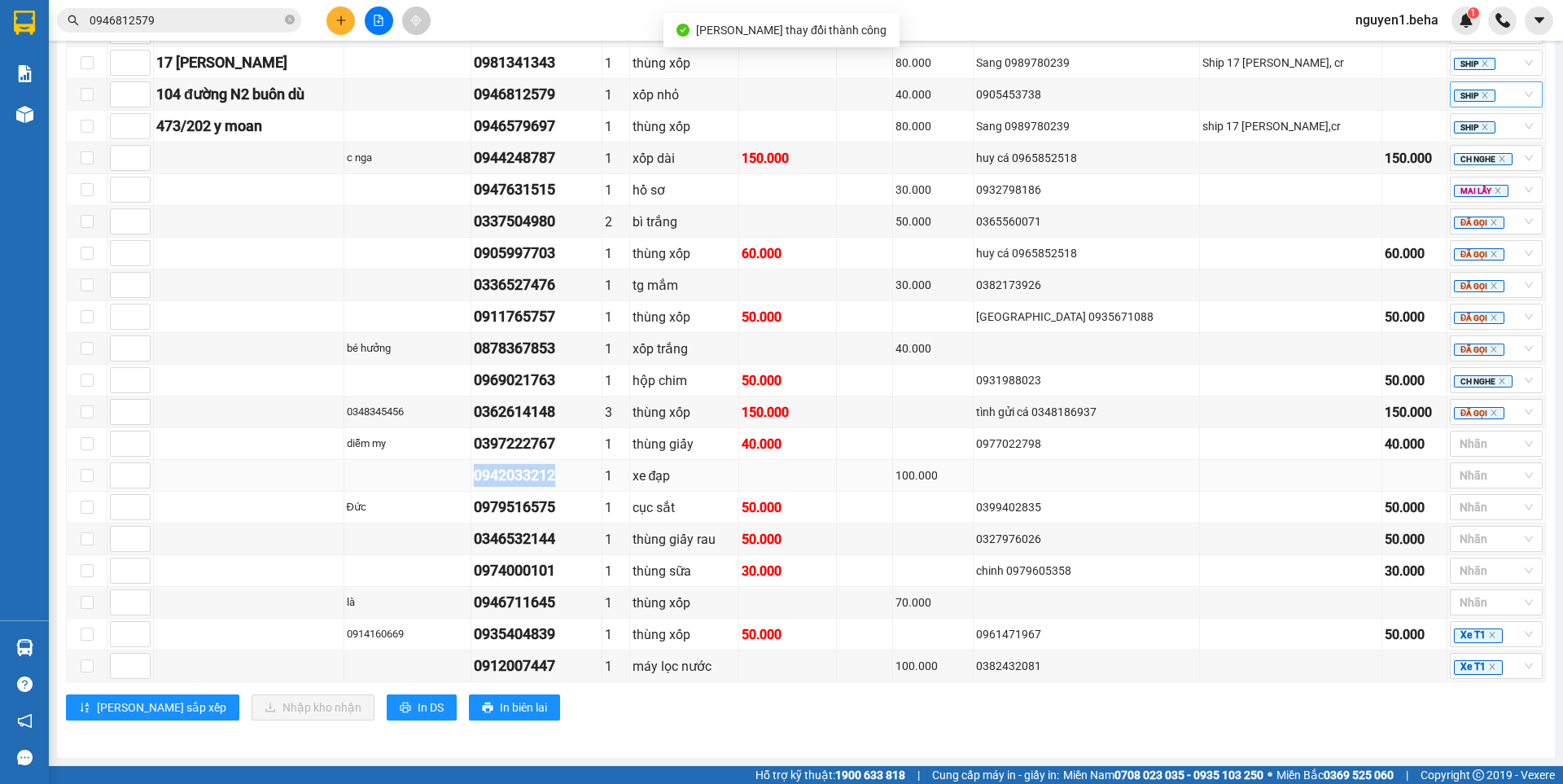
click at [592, 469] on tr "0942033212 1 xe đạp 100.000 Nhãn" at bounding box center [806, 475] width 1478 height 31
copy div "0942033212"
click at [1461, 446] on div at bounding box center [1487, 443] width 68 height 20
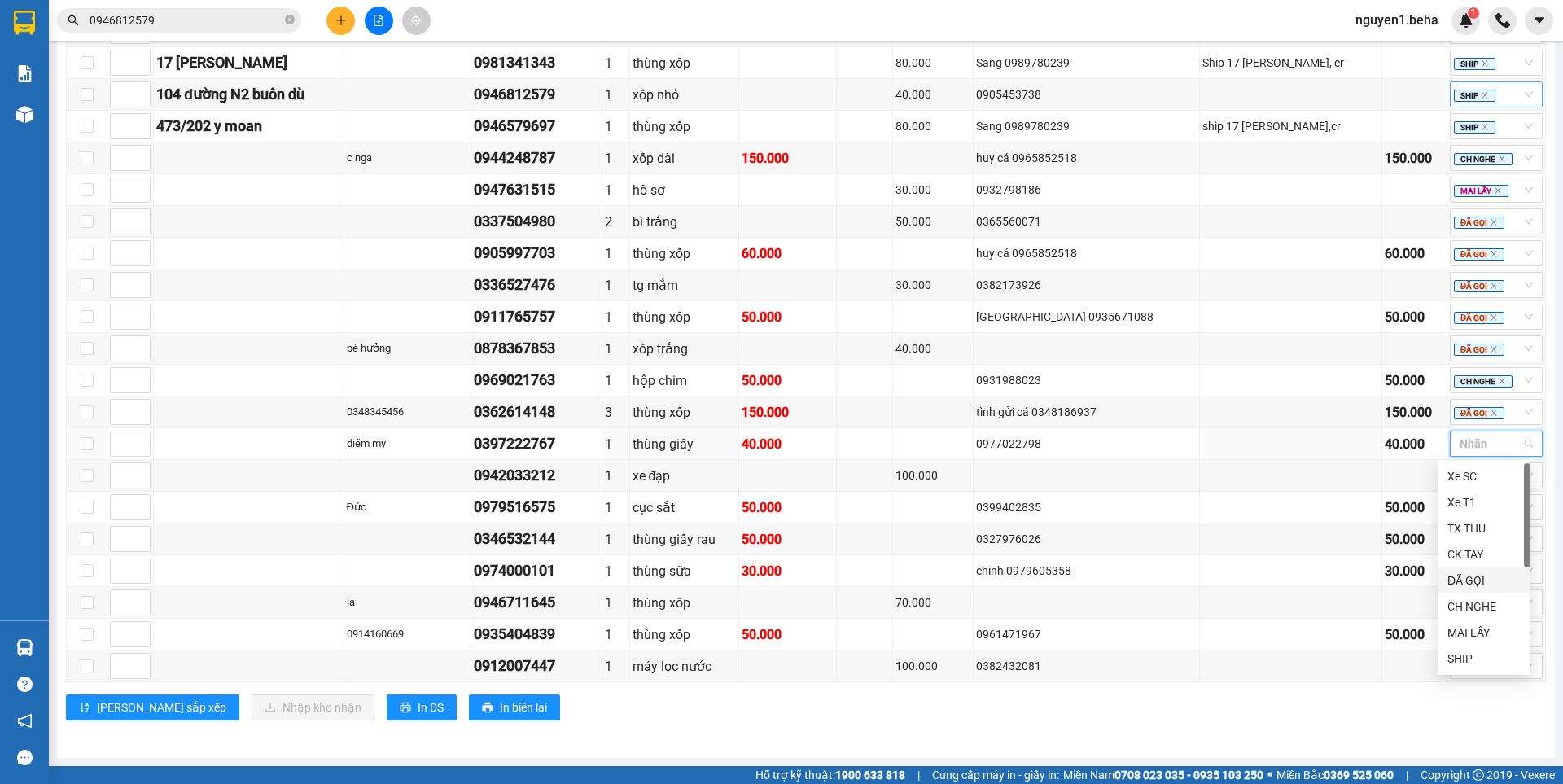
click at [1458, 578] on div "ĐÃ GỌI" at bounding box center [1483, 580] width 73 height 18
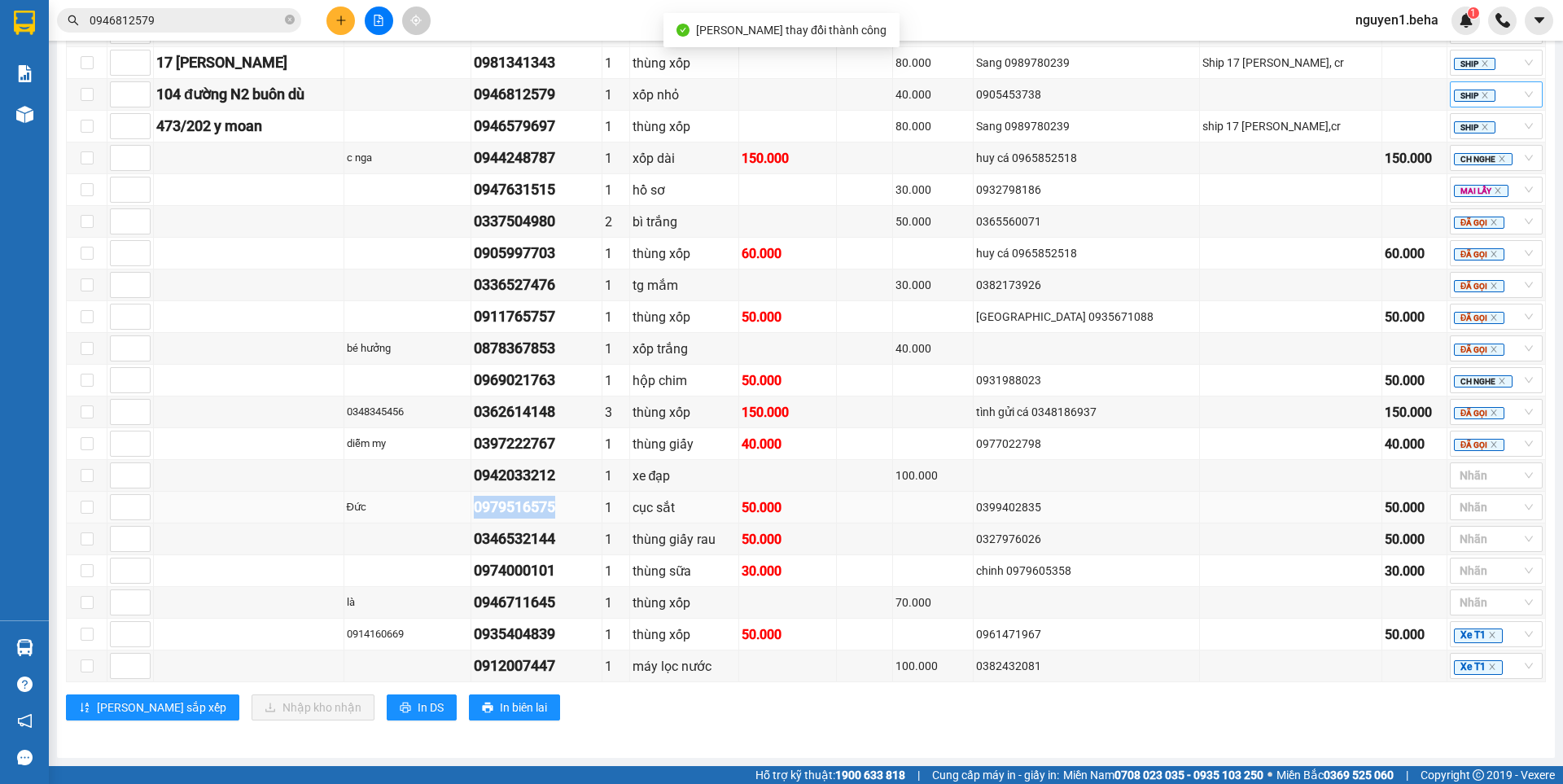
drag, startPoint x: 522, startPoint y: 507, endPoint x: 596, endPoint y: 508, distance: 74.0
click at [596, 508] on tr "Đức 0979516575 1 cục sắt 50.000 0399402835 50.000 Nhãn" at bounding box center [806, 507] width 1478 height 31
copy tr "Đức 0979516575"
click at [1460, 474] on div at bounding box center [1487, 476] width 68 height 20
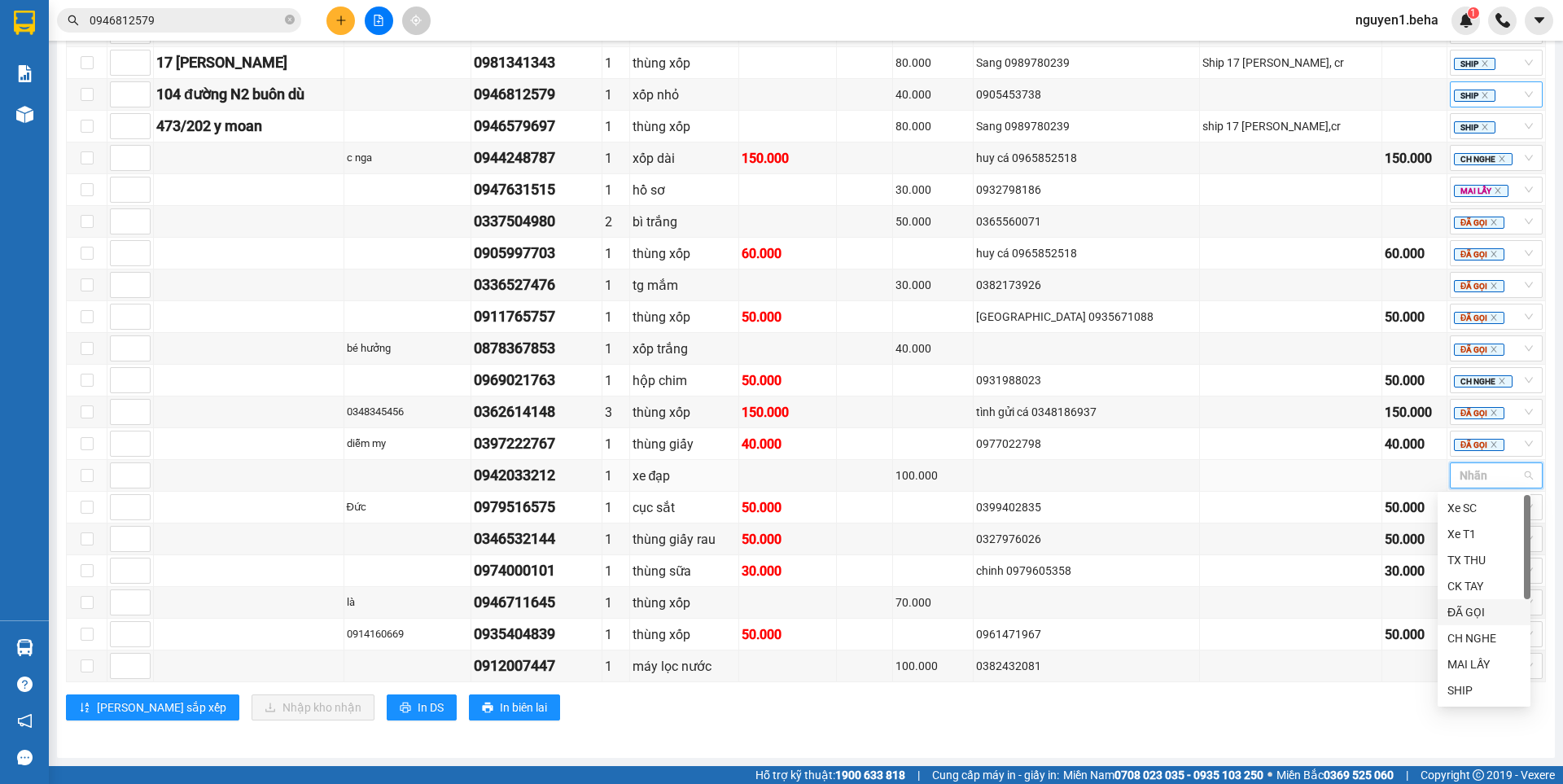
click at [1472, 609] on div "ĐÃ GỌI" at bounding box center [1483, 612] width 73 height 18
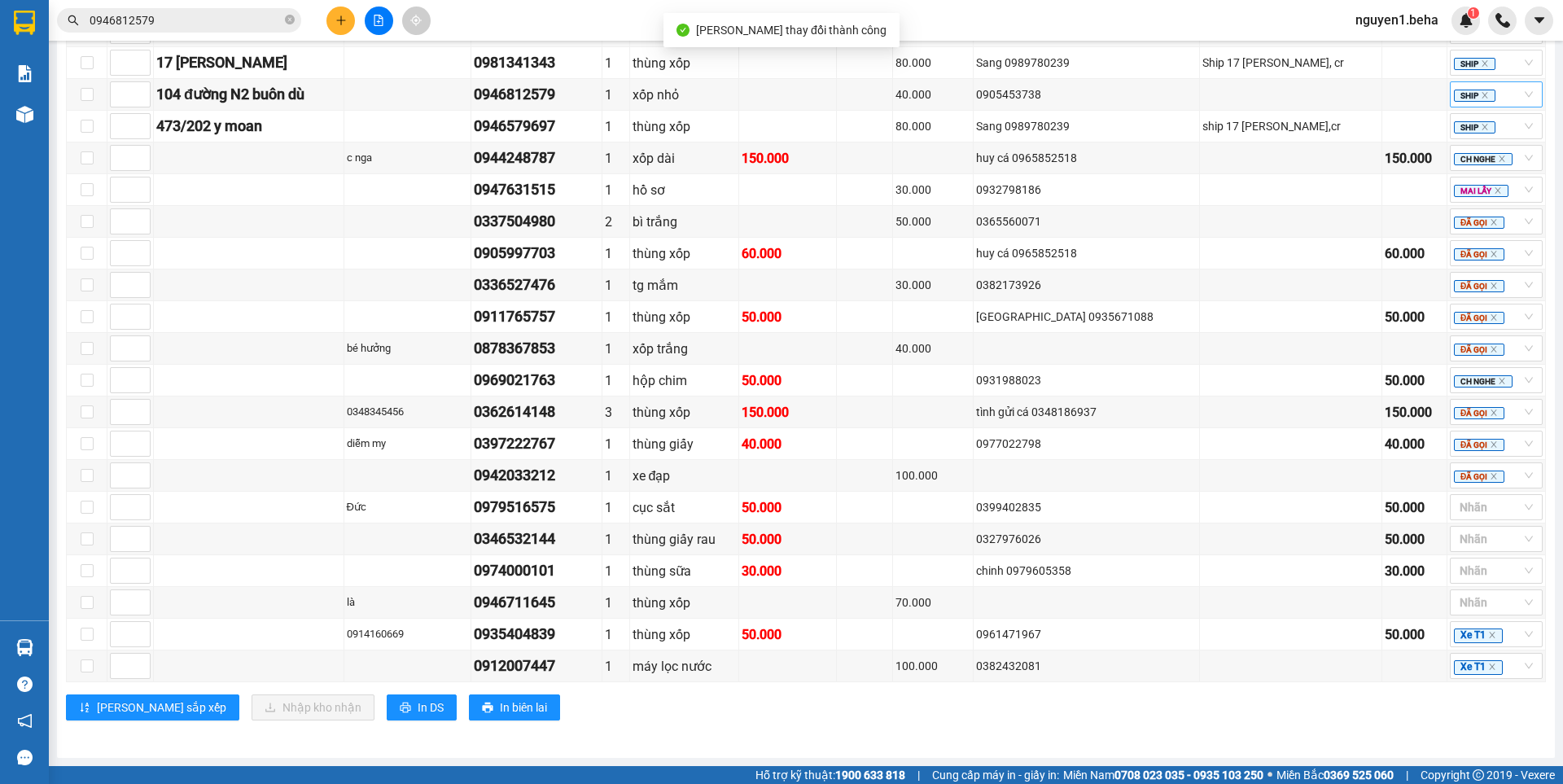
click at [947, 711] on div "[PERSON_NAME] sắp xếp Nhập kho nhận In DS In biên lai" at bounding box center [805, 707] width 1479 height 26
click at [1491, 478] on icon "close" at bounding box center [1494, 477] width 5 height 5
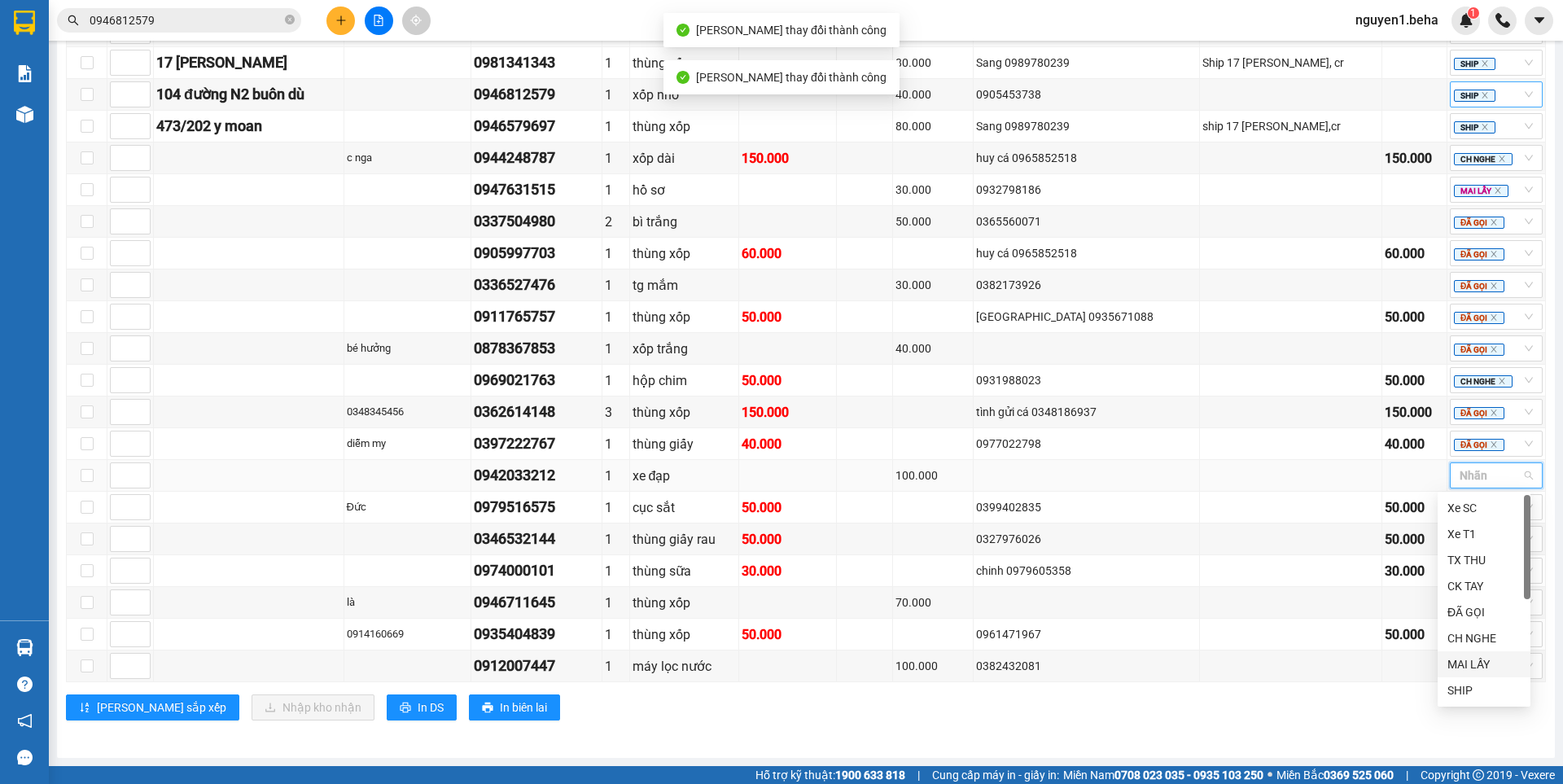
click at [1460, 664] on div "MAI LẤY" at bounding box center [1483, 664] width 73 height 18
click at [1066, 710] on div "[PERSON_NAME] sắp xếp Nhập kho nhận In DS In biên lai" at bounding box center [805, 707] width 1479 height 26
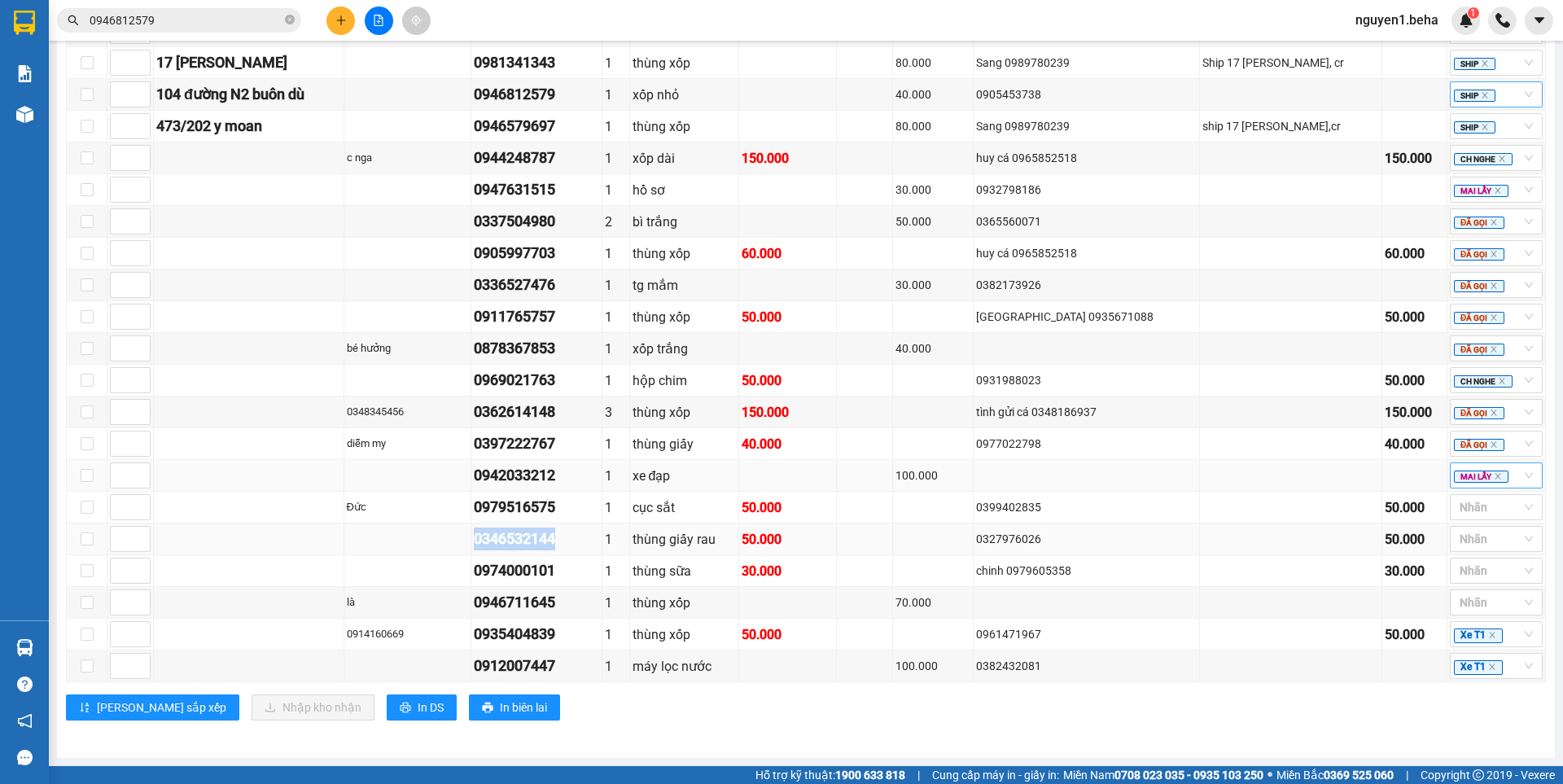
drag, startPoint x: 505, startPoint y: 539, endPoint x: 603, endPoint y: 539, distance: 98.0
click at [603, 539] on tr "0346532144 1 thùng giấy rau 50.000 0327976026 50.000 Nhãn" at bounding box center [806, 539] width 1478 height 31
copy div "0346532144"
click at [1240, 710] on div "[PERSON_NAME] sắp xếp Nhập kho nhận In DS In biên lai" at bounding box center [805, 707] width 1479 height 26
click at [1463, 505] on div at bounding box center [1487, 507] width 68 height 20
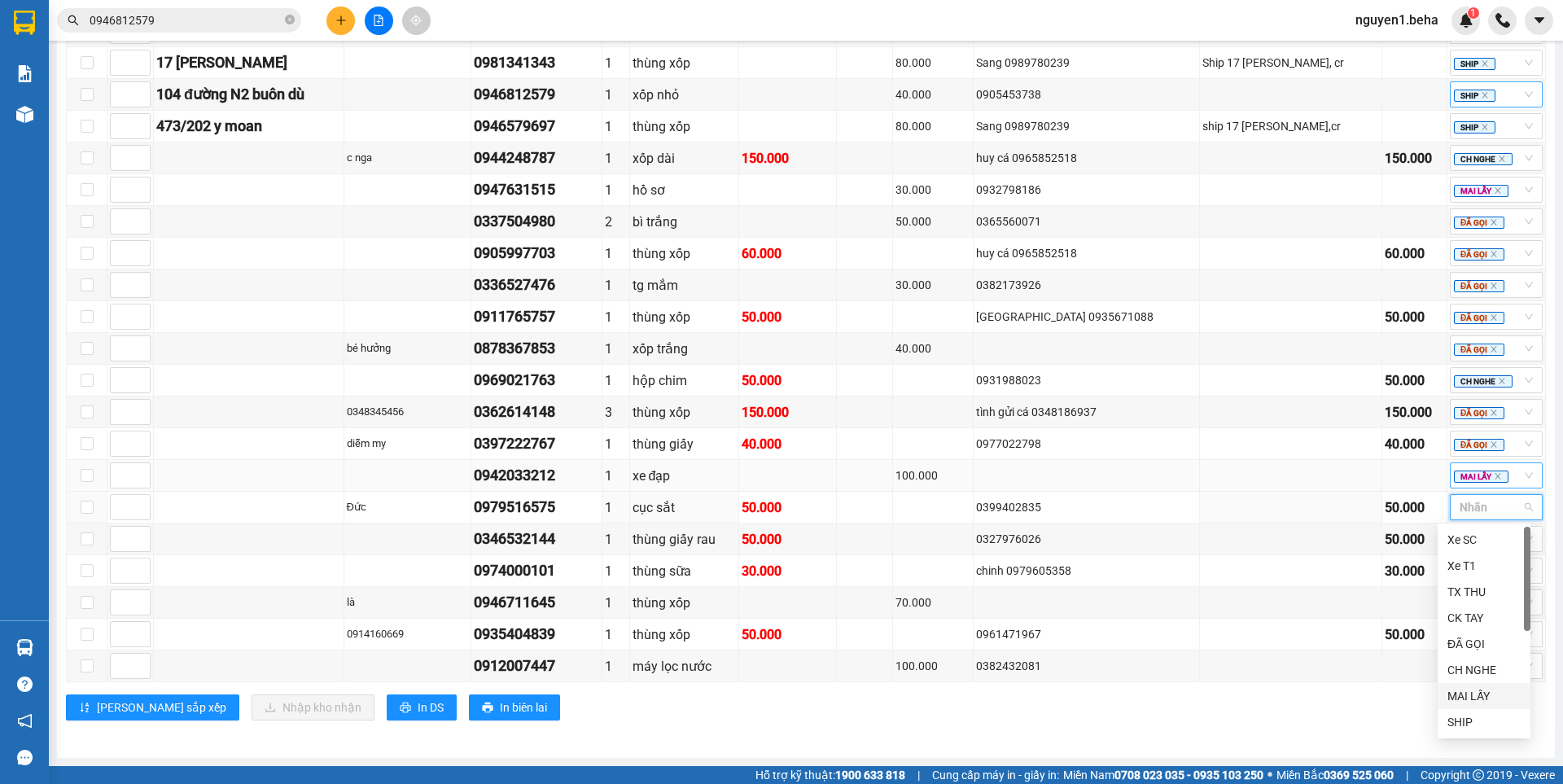
click at [1471, 690] on div "MAI LẤY" at bounding box center [1483, 696] width 73 height 18
click at [1313, 717] on div "[PERSON_NAME] sắp xếp Nhập kho nhận In DS In biên lai" at bounding box center [805, 707] width 1479 height 26
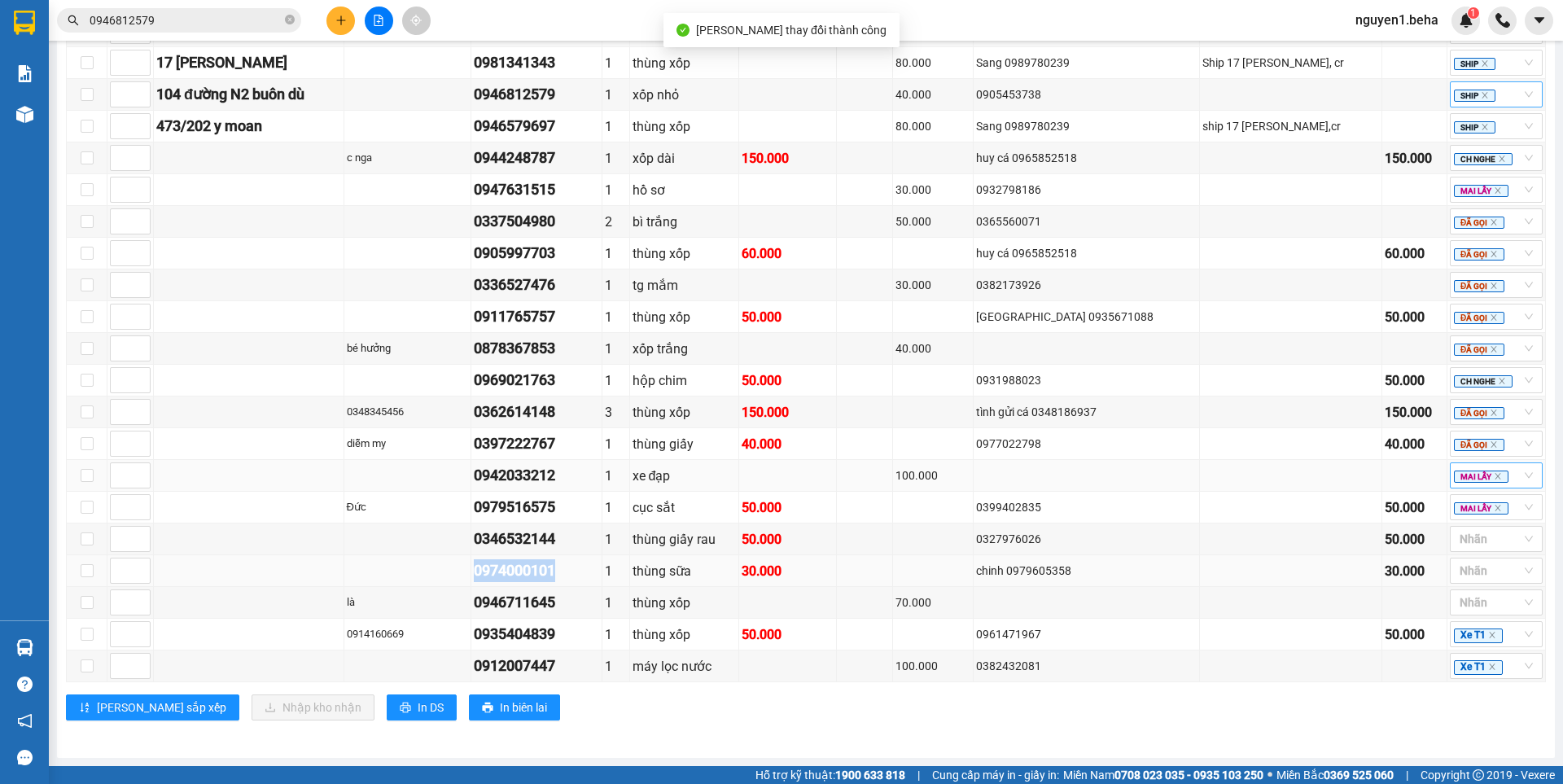
drag, startPoint x: 510, startPoint y: 573, endPoint x: 596, endPoint y: 576, distance: 86.1
click at [599, 572] on div "0974000101" at bounding box center [536, 570] width 125 height 22
copy div "0974000101"
click at [1453, 539] on div at bounding box center [1487, 539] width 68 height 20
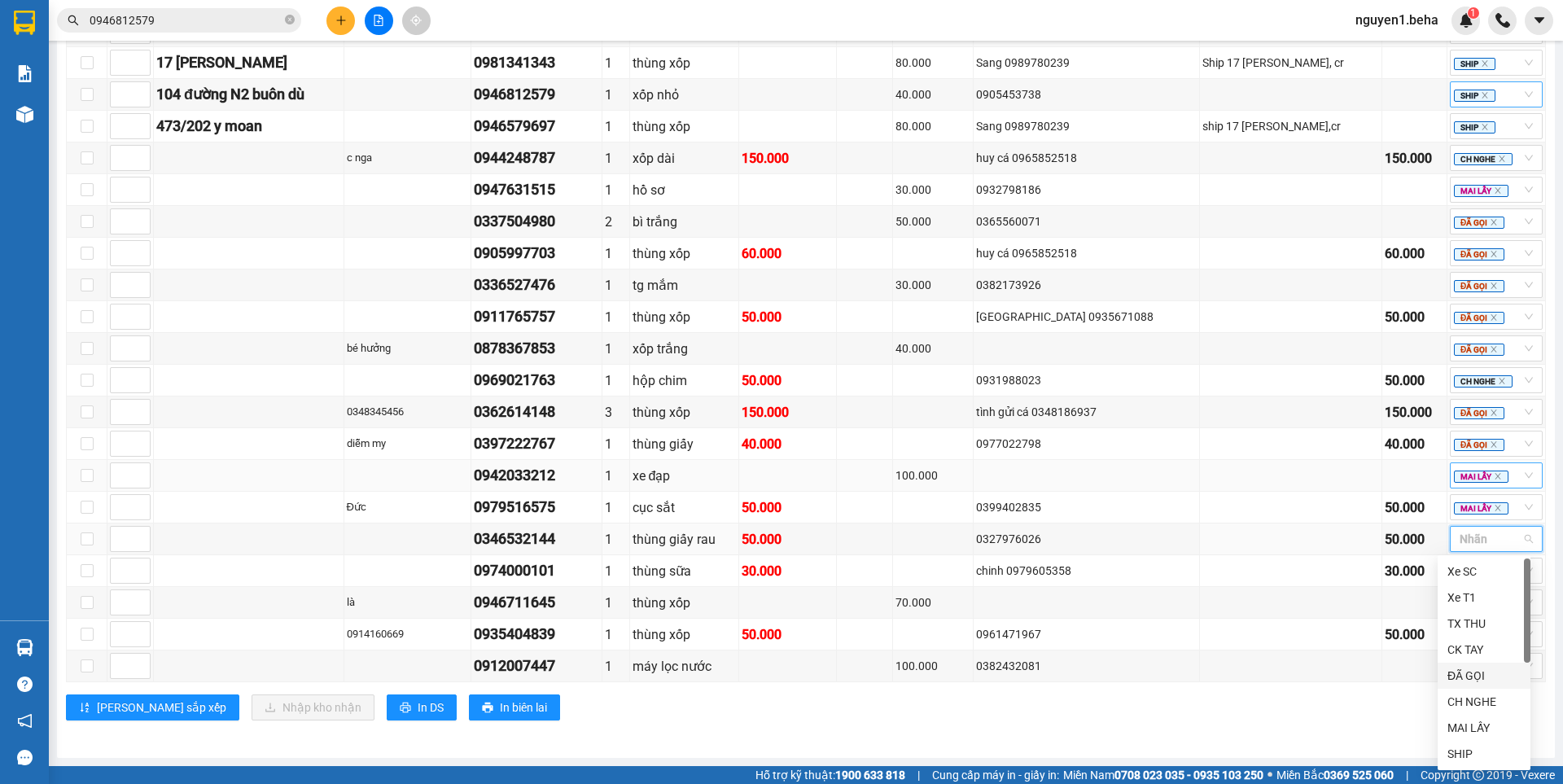
click at [1454, 673] on div "ĐÃ GỌI" at bounding box center [1483, 675] width 73 height 18
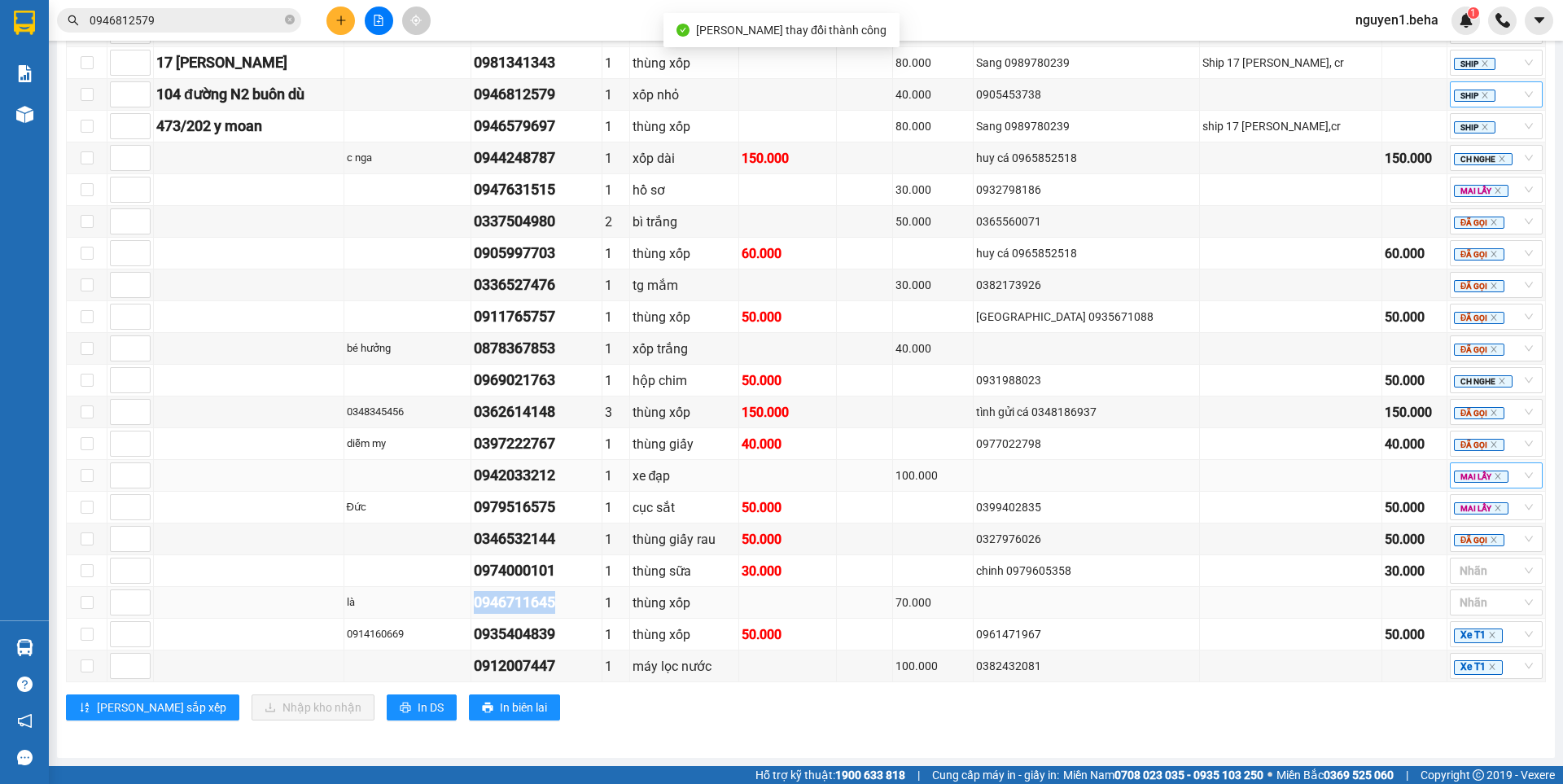
drag, startPoint x: 499, startPoint y: 602, endPoint x: 596, endPoint y: 601, distance: 97.0
click at [596, 601] on tr "là 0946711645 1 thùng xốp 70.000 Nhãn" at bounding box center [806, 602] width 1478 height 31
copy tr "là 0946711645"
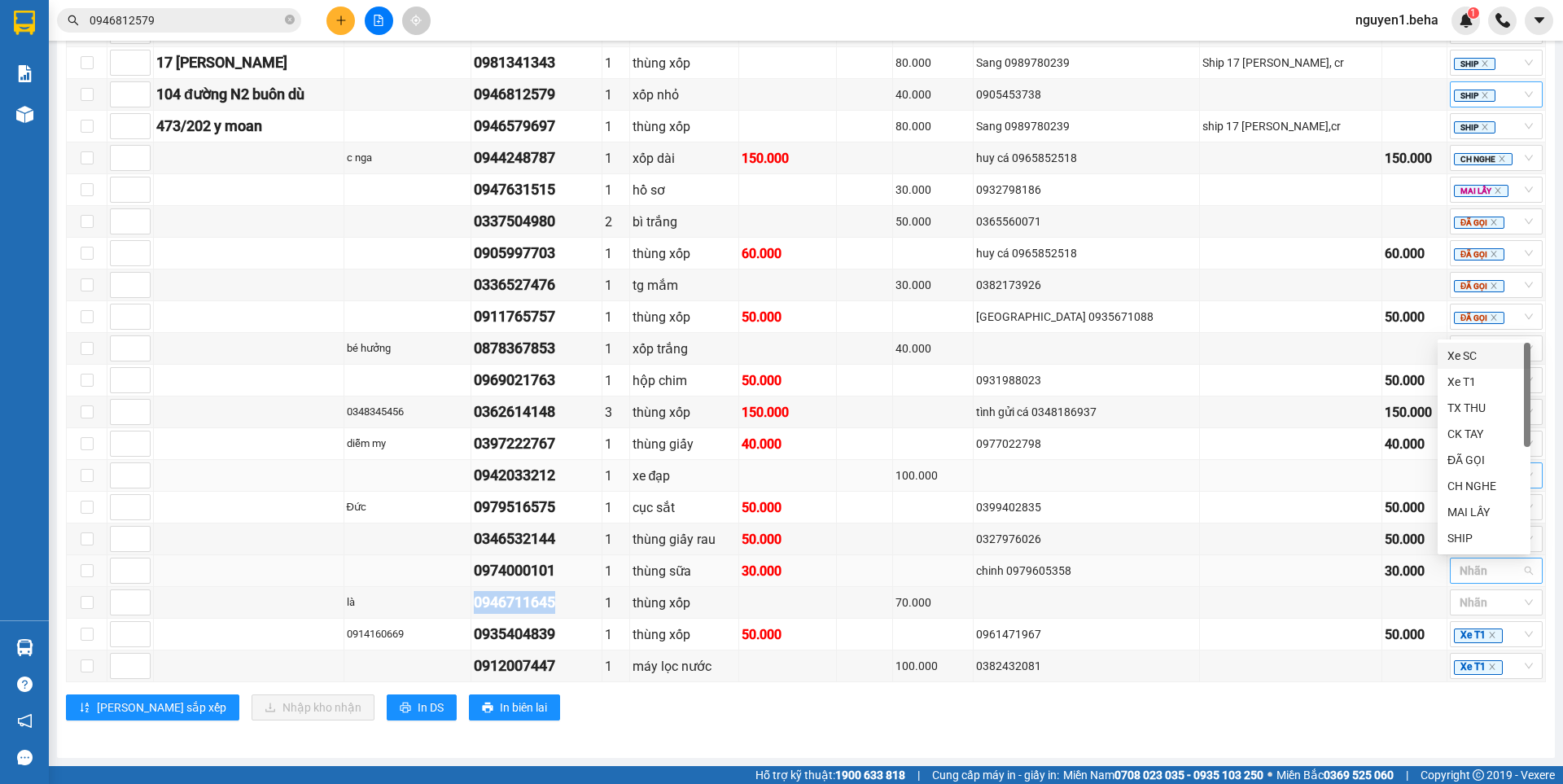
click at [1467, 562] on div at bounding box center [1487, 571] width 68 height 20
click at [1453, 513] on div "MAI LẤY" at bounding box center [1483, 512] width 73 height 18
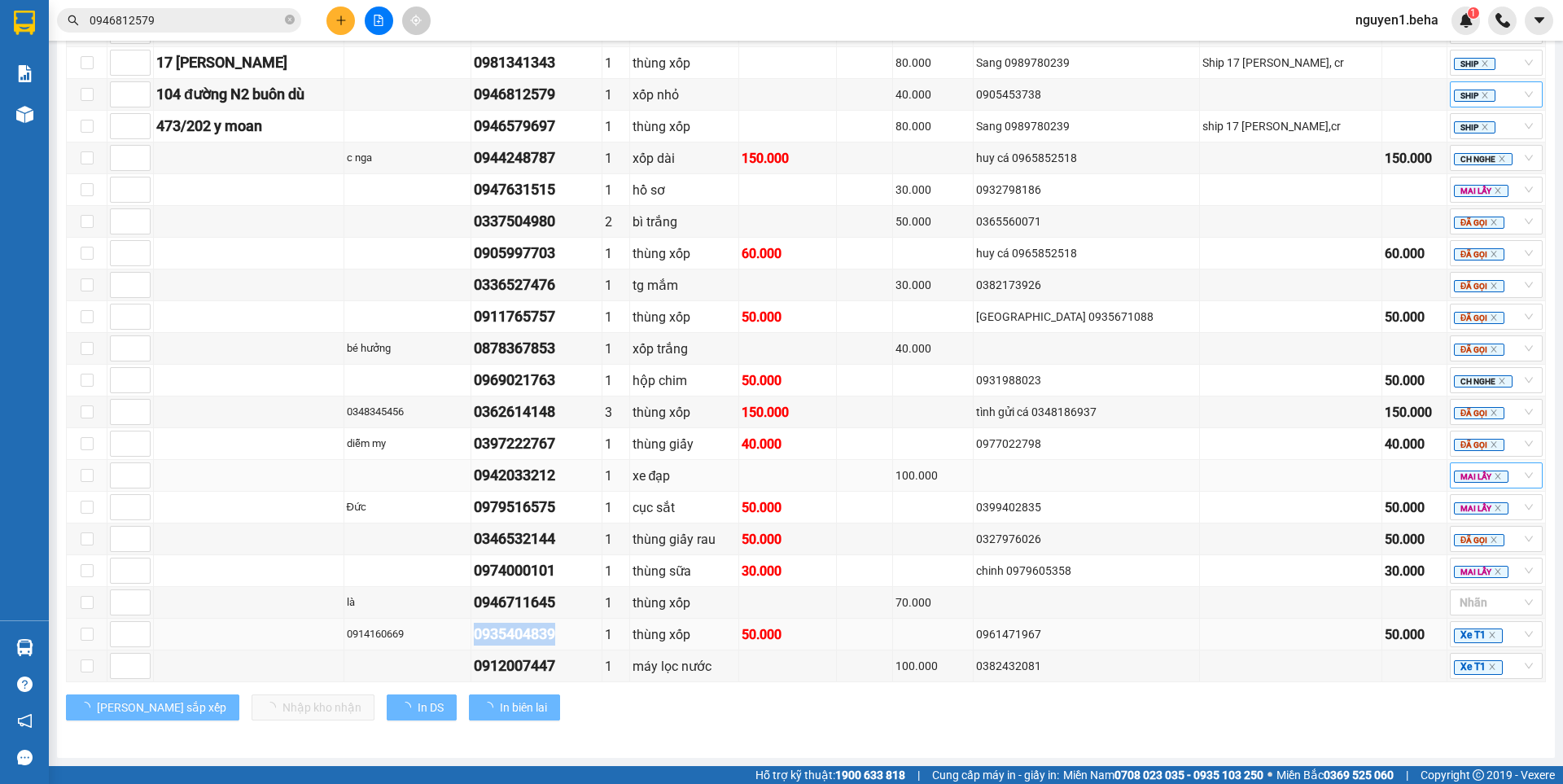
drag, startPoint x: 505, startPoint y: 637, endPoint x: 603, endPoint y: 644, distance: 98.2
click at [603, 644] on tr "0914160669 0935404839 1 thùng xốp 50.000 0961471967 50.000 Xe T1" at bounding box center [806, 634] width 1478 height 31
click at [1486, 636] on span "Xe T1" at bounding box center [1478, 636] width 49 height 14
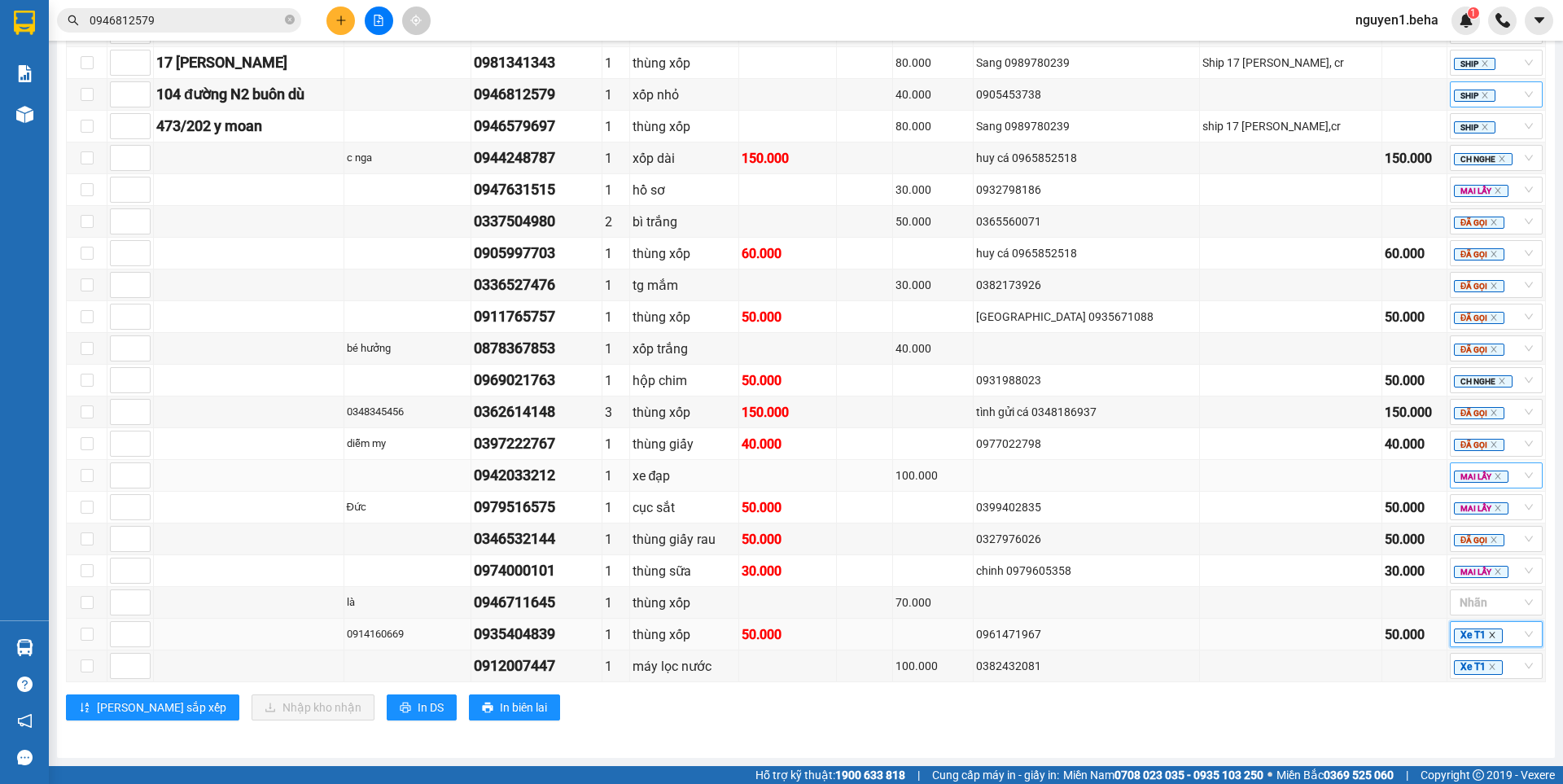
click at [1487, 631] on icon "close" at bounding box center [1491, 634] width 8 height 8
click at [1487, 671] on icon "close" at bounding box center [1491, 666] width 8 height 8
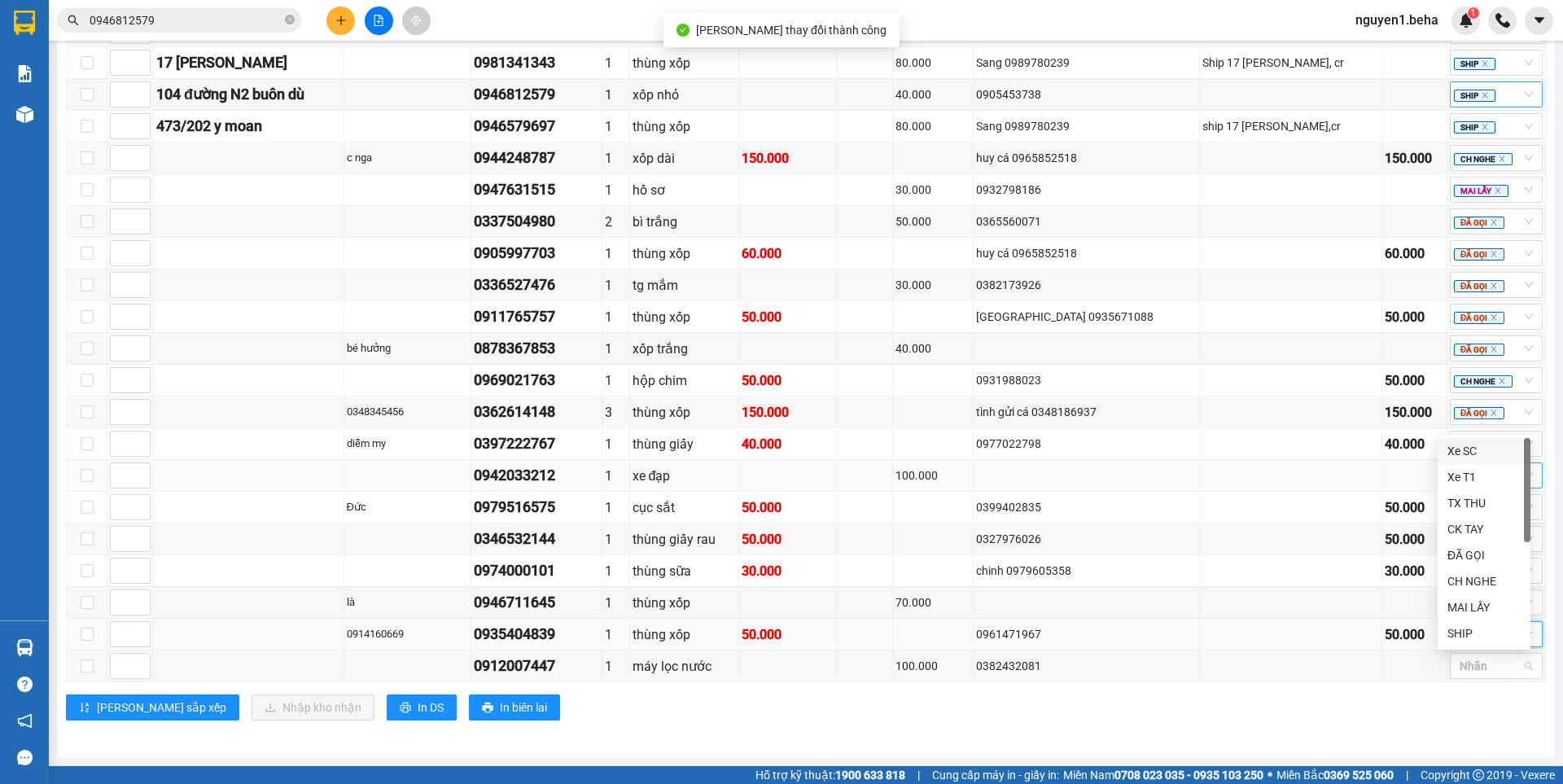
click at [1263, 738] on div "TỔNG Đơn 33 | SL 39 | CR 880.000 | CC 1.590.000 | Tổng cước 2.470.000 | TH 0 Gi…" at bounding box center [805, 76] width 1479 height 1326
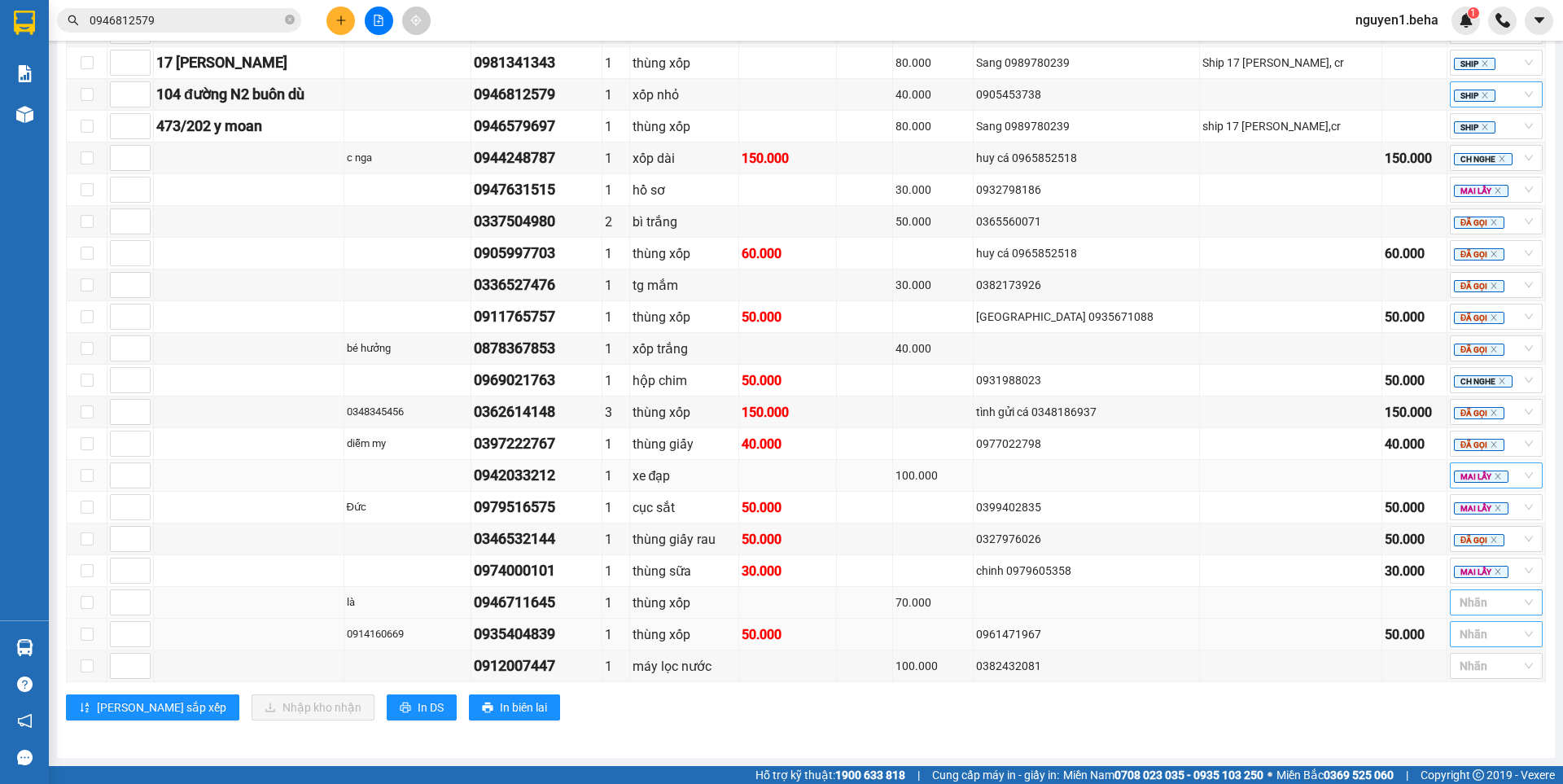
click at [1466, 601] on div at bounding box center [1487, 602] width 68 height 20
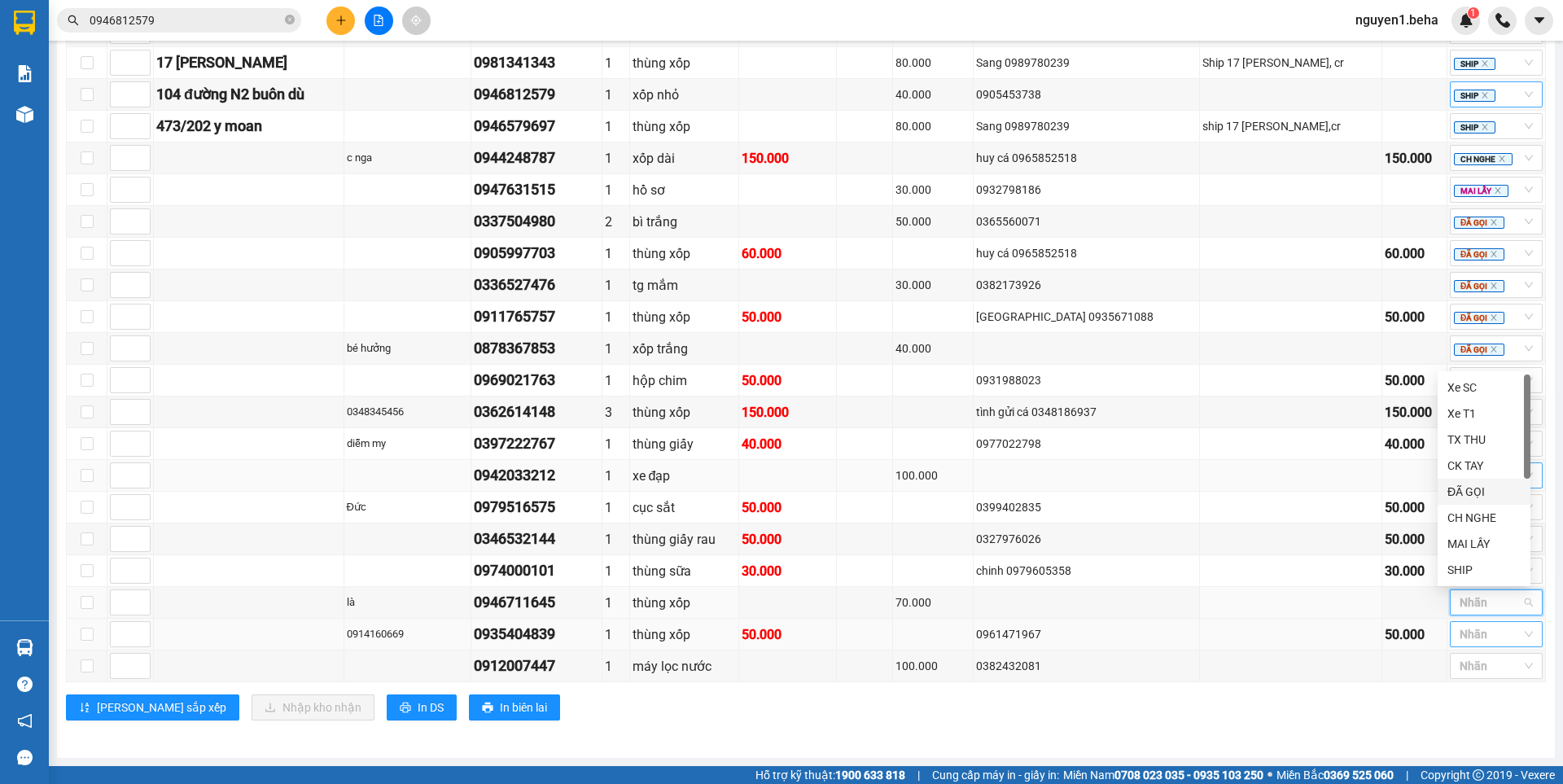
click at [1482, 486] on div "ĐÃ GỌI" at bounding box center [1483, 492] width 73 height 18
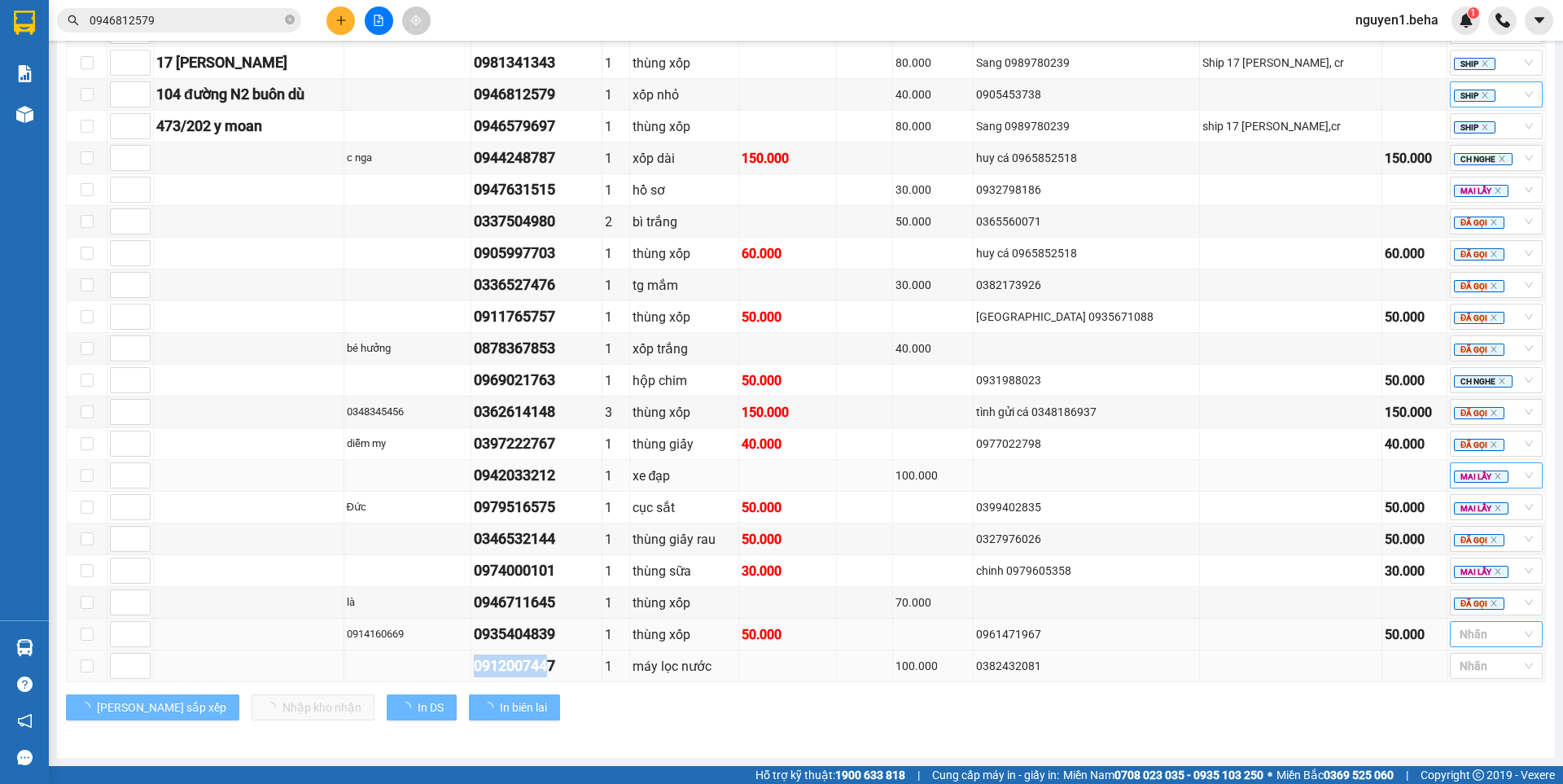
drag, startPoint x: 505, startPoint y: 673, endPoint x: 586, endPoint y: 672, distance: 81.0
click at [589, 673] on tr "0912007447 1 máy lọc nước 100.000 0382432081 Nhãn" at bounding box center [806, 665] width 1478 height 31
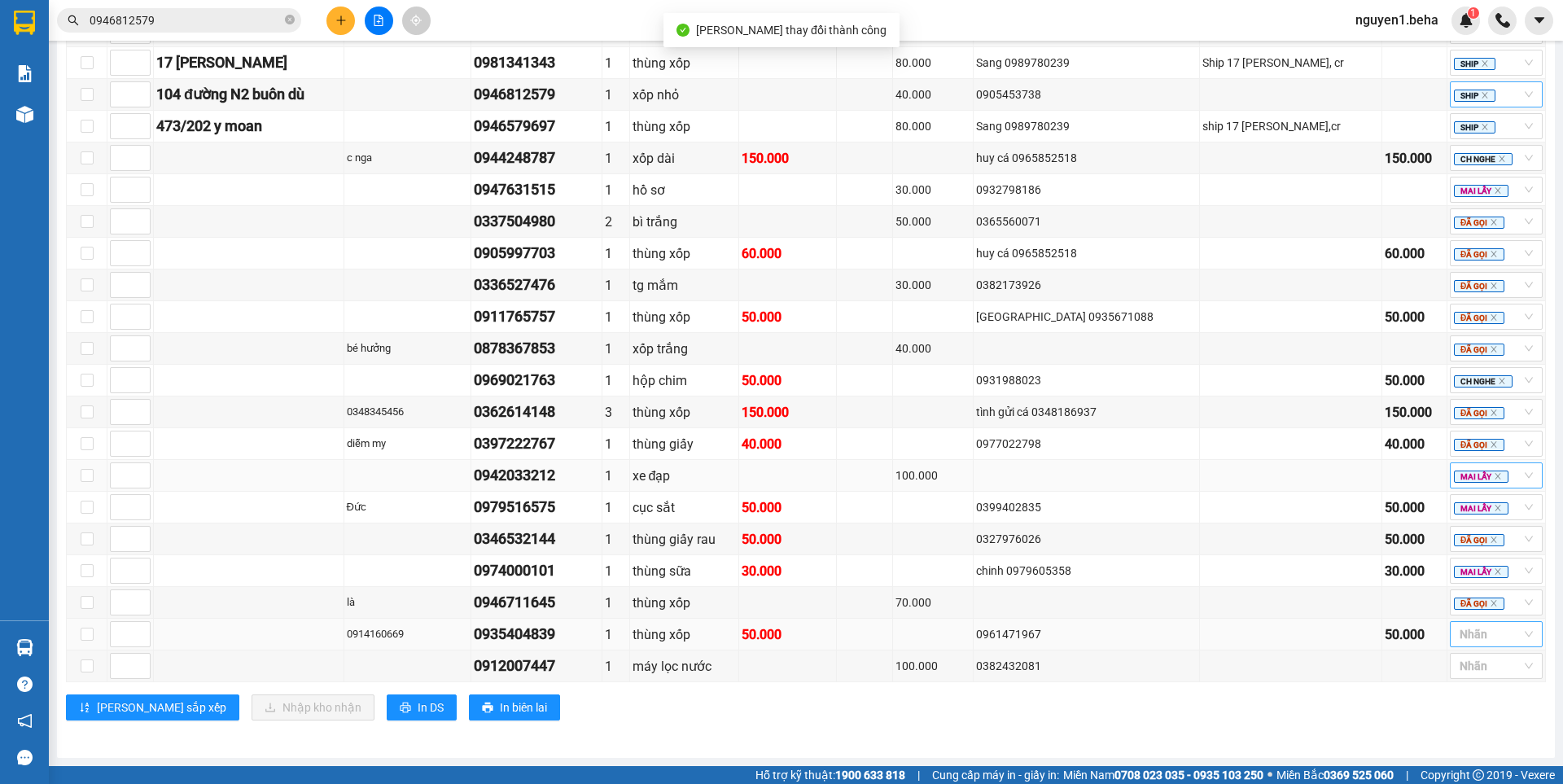
click at [569, 691] on div "[GEOGRAPHIC_DATA] 23 | SL 26 | CR 810.000 | CC 750.000 | Tổng cước 1.560.000 | …" at bounding box center [805, 309] width 1479 height 844
drag, startPoint x: 509, startPoint y: 669, endPoint x: 608, endPoint y: 668, distance: 99.0
click at [603, 668] on td "0912007447" at bounding box center [537, 665] width 131 height 31
drag, startPoint x: 1162, startPoint y: 711, endPoint x: 1227, endPoint y: 688, distance: 68.9
click at [1162, 711] on div "[PERSON_NAME] sắp xếp Nhập kho nhận In DS In biên lai" at bounding box center [805, 707] width 1479 height 26
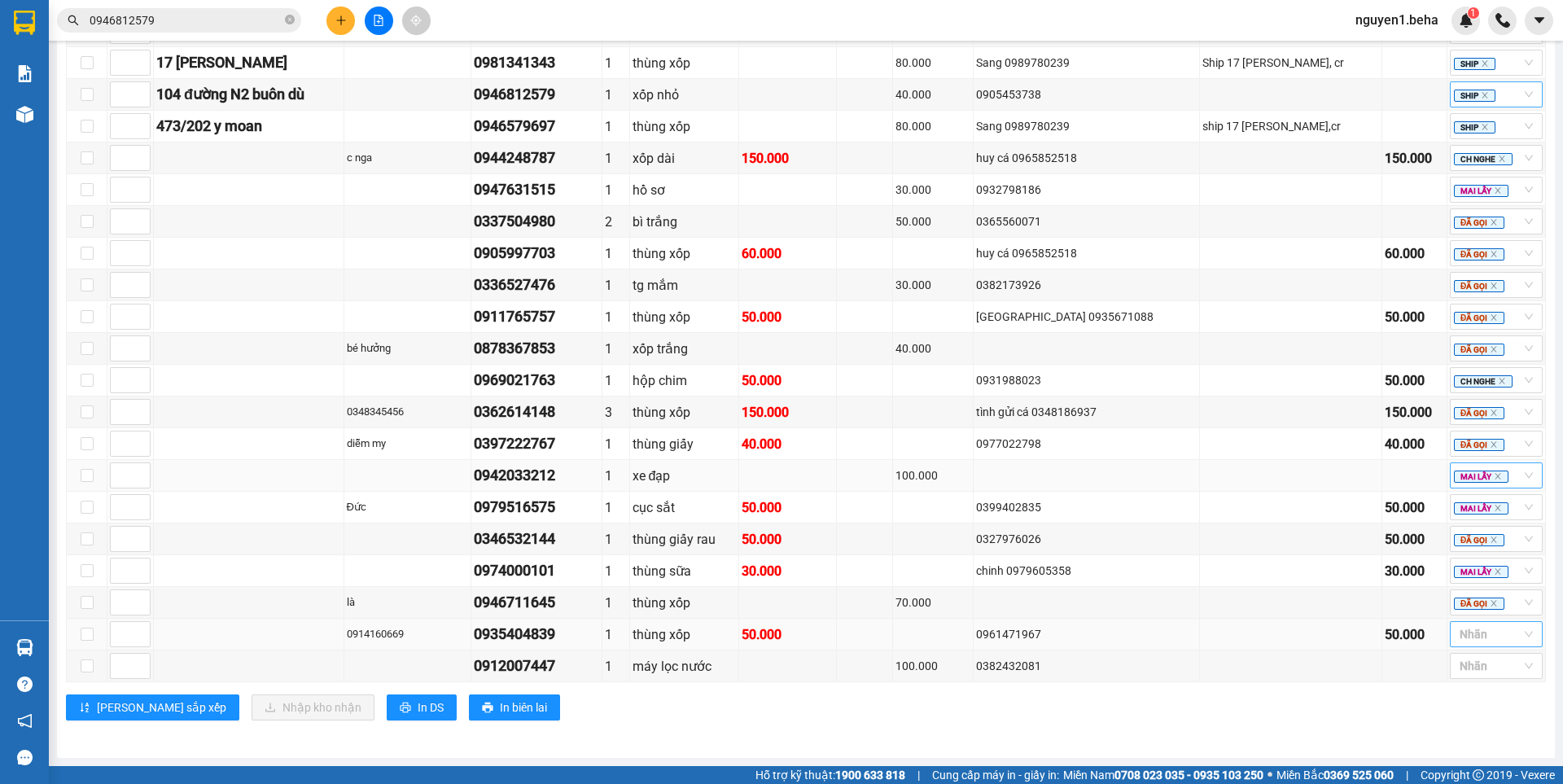
click at [1458, 629] on div at bounding box center [1487, 634] width 68 height 20
click at [1475, 544] on div "CH NGHE" at bounding box center [1483, 549] width 73 height 18
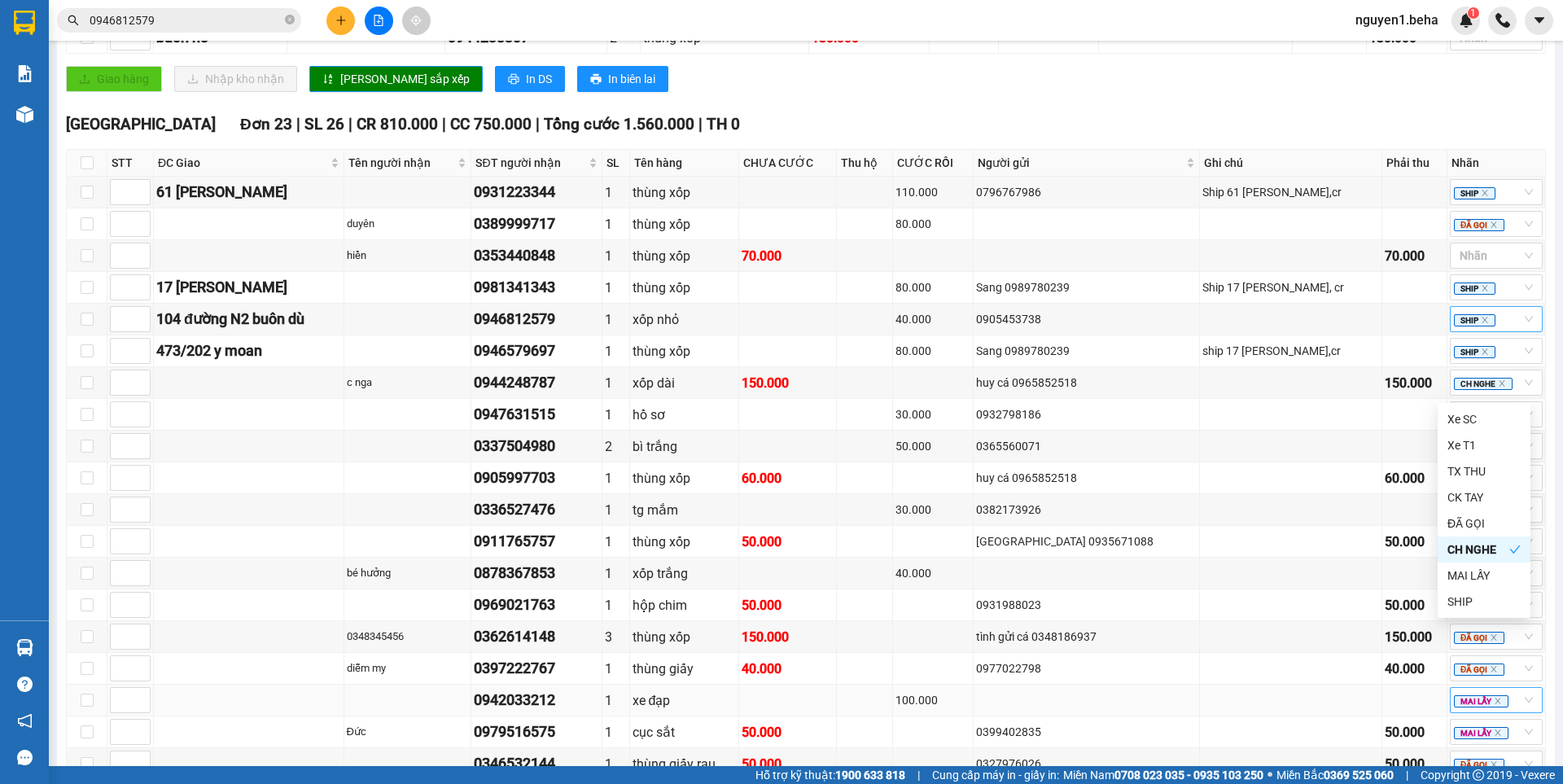
scroll to position [630, 0]
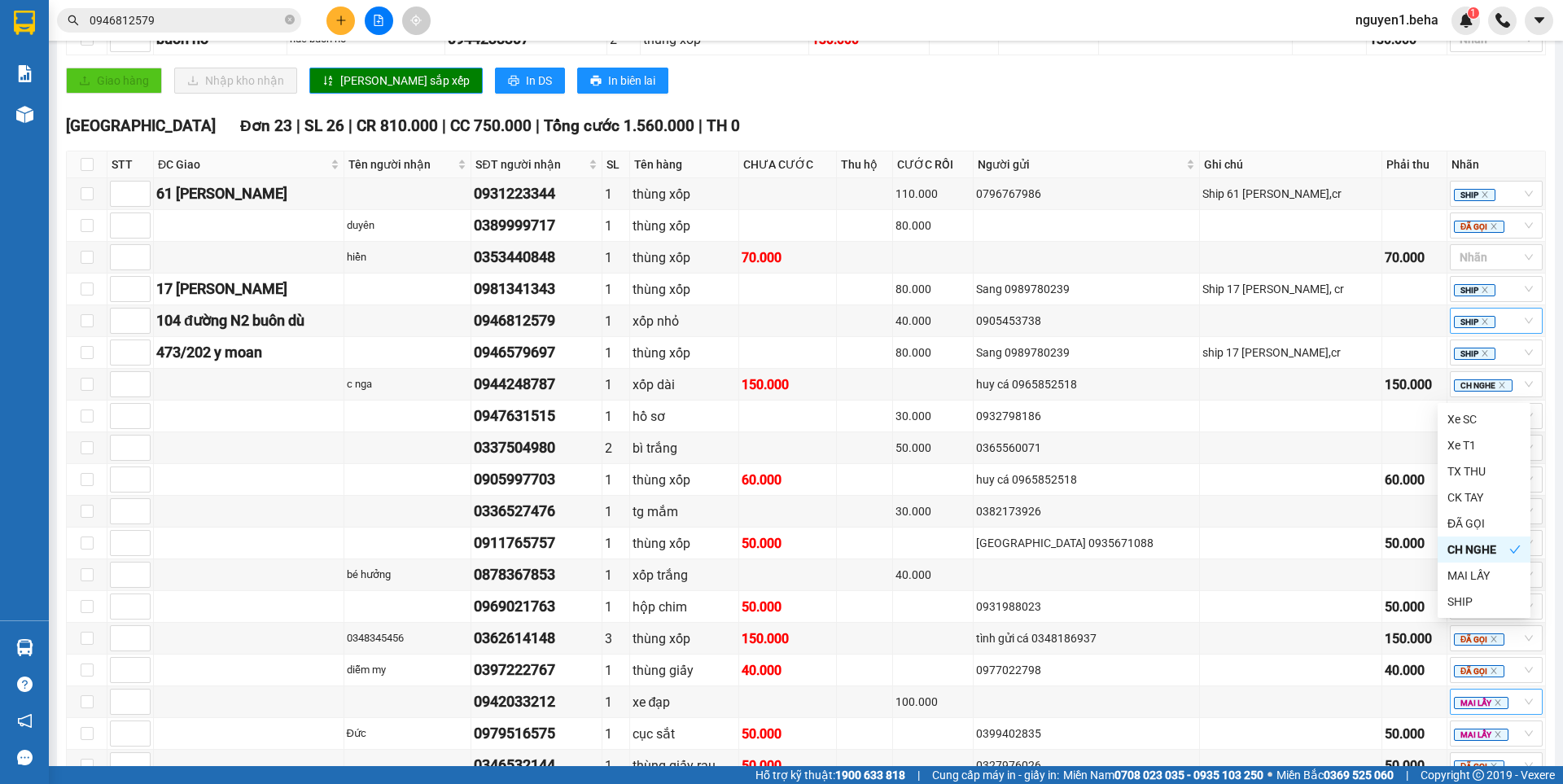
click at [990, 125] on div "TỔNG Đơn 33 | SL 39 | CR 880.000 | CC 1.590.000 | Tổng cước 2.470.000 | TH 0 Gi…" at bounding box center [805, 303] width 1479 height 1326
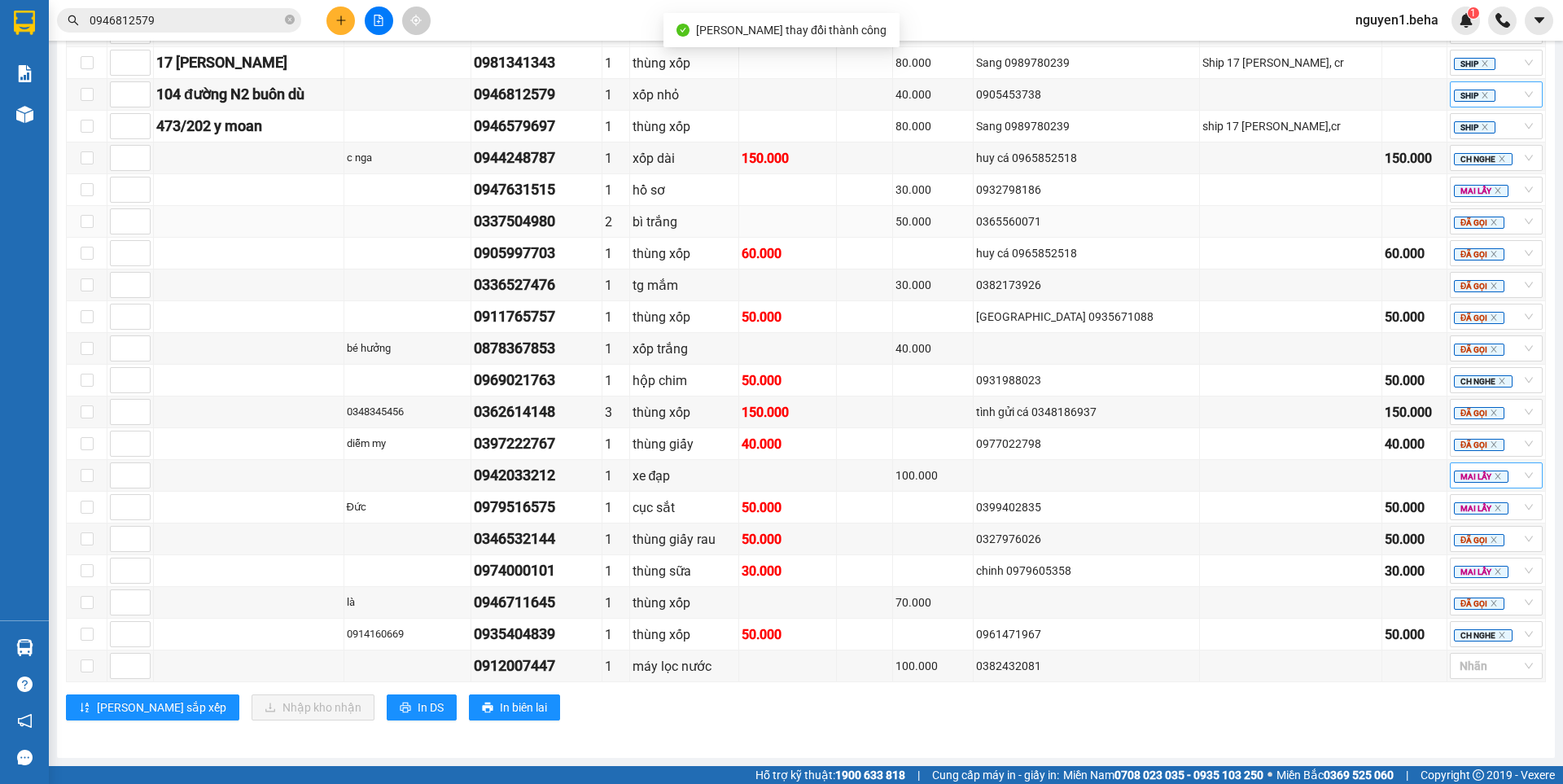
scroll to position [874, 0]
click at [1468, 663] on div at bounding box center [1487, 665] width 68 height 20
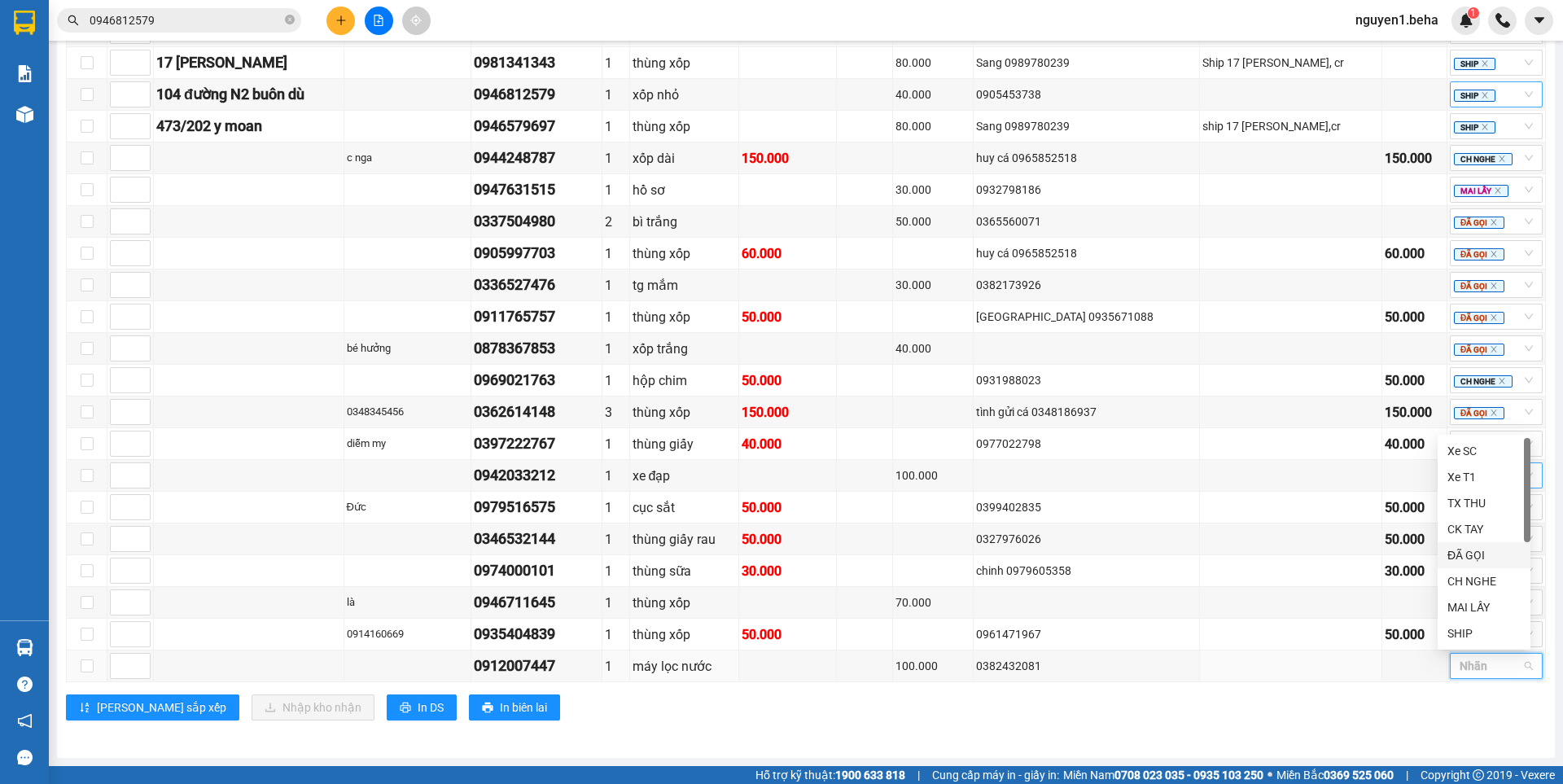
click at [1469, 555] on div "ĐÃ GỌI" at bounding box center [1483, 555] width 73 height 18
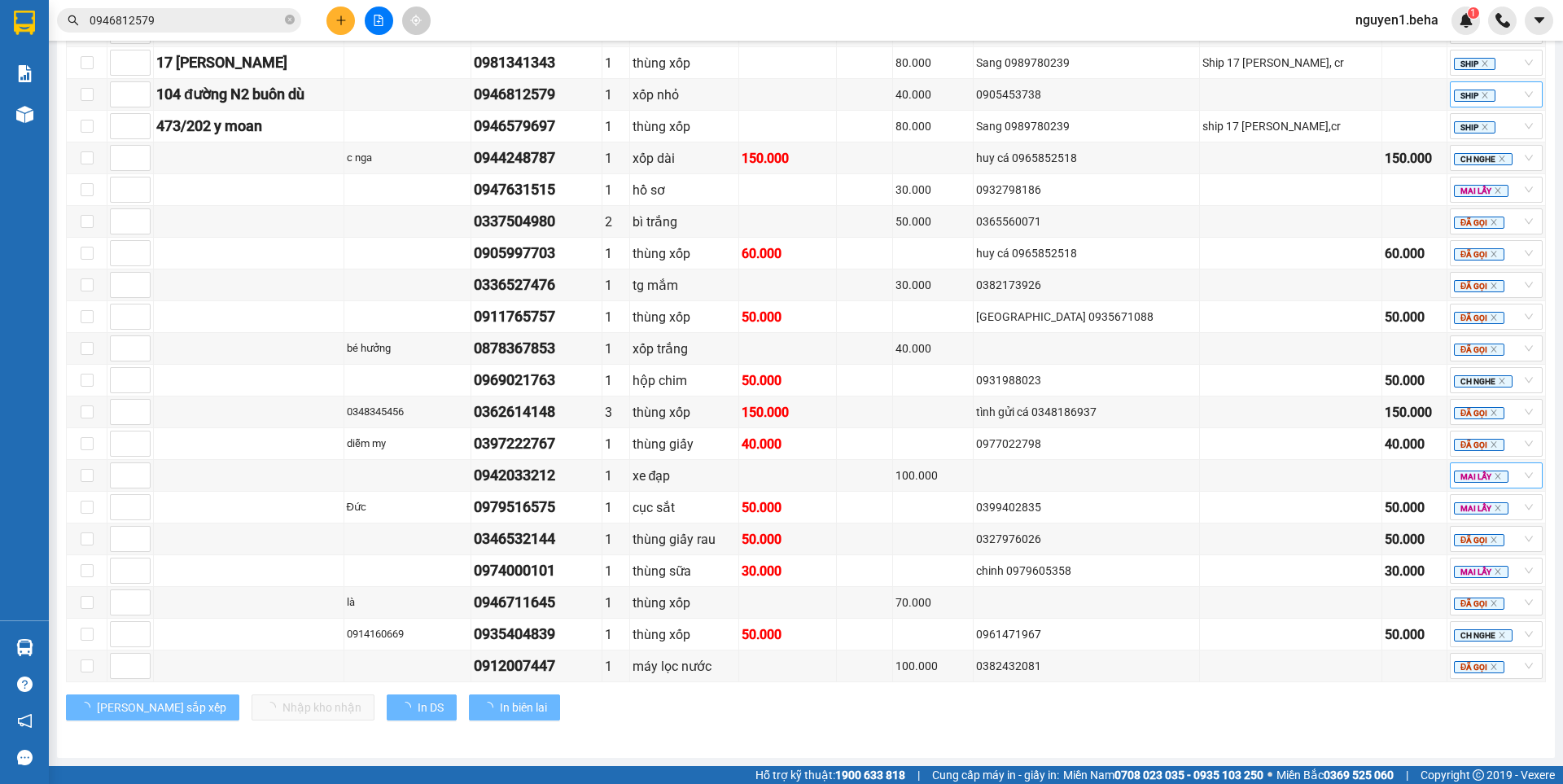
click at [1239, 739] on div "TỔNG Đơn 33 | SL 39 | CR 880.000 | CC 1.590.000 | Tổng cước 2.470.000 | TH 0 Gi…" at bounding box center [805, 76] width 1479 height 1326
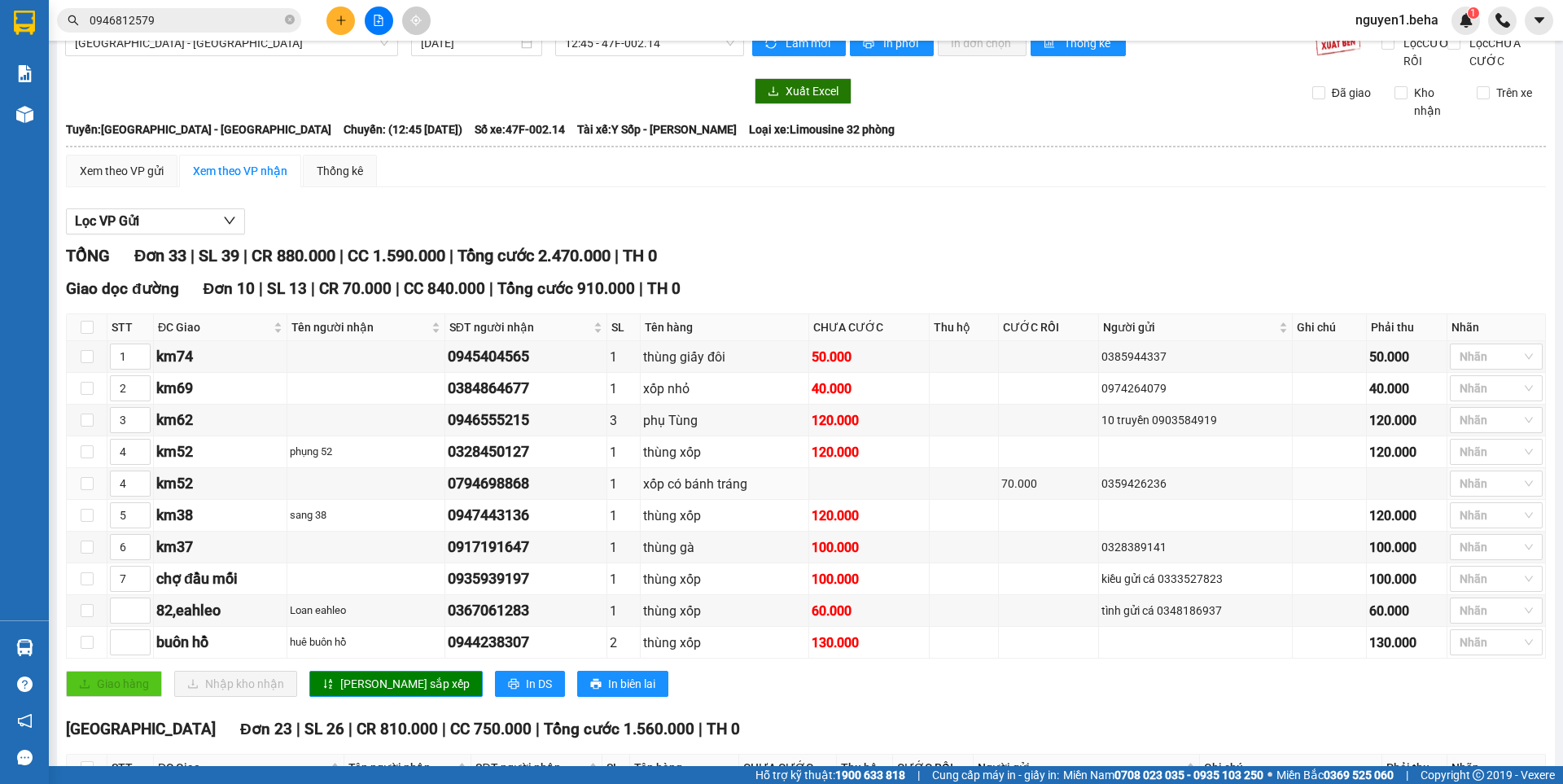
scroll to position [0, 0]
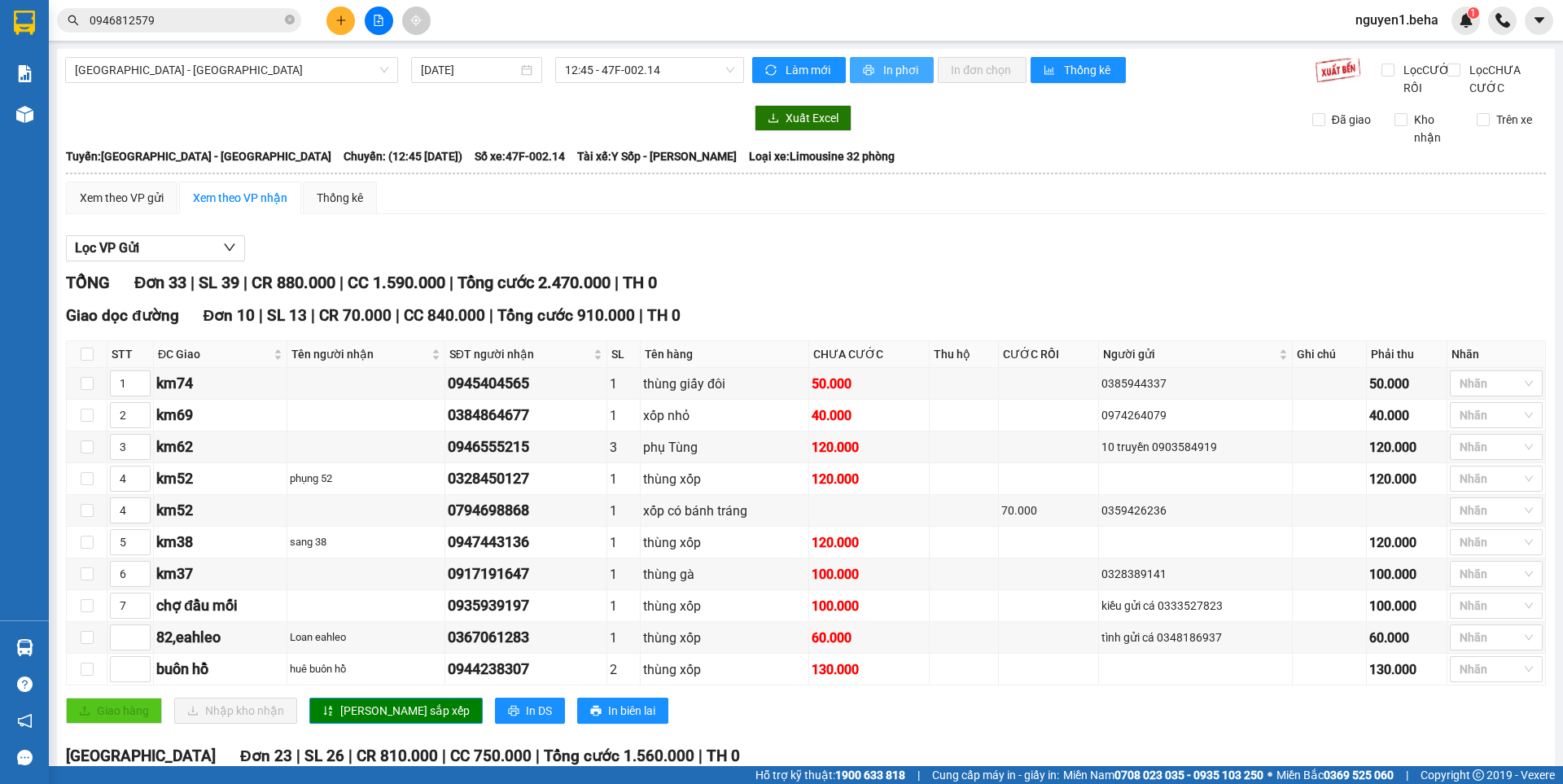
click at [891, 63] on span "In phơi" at bounding box center [902, 70] width 38 height 18
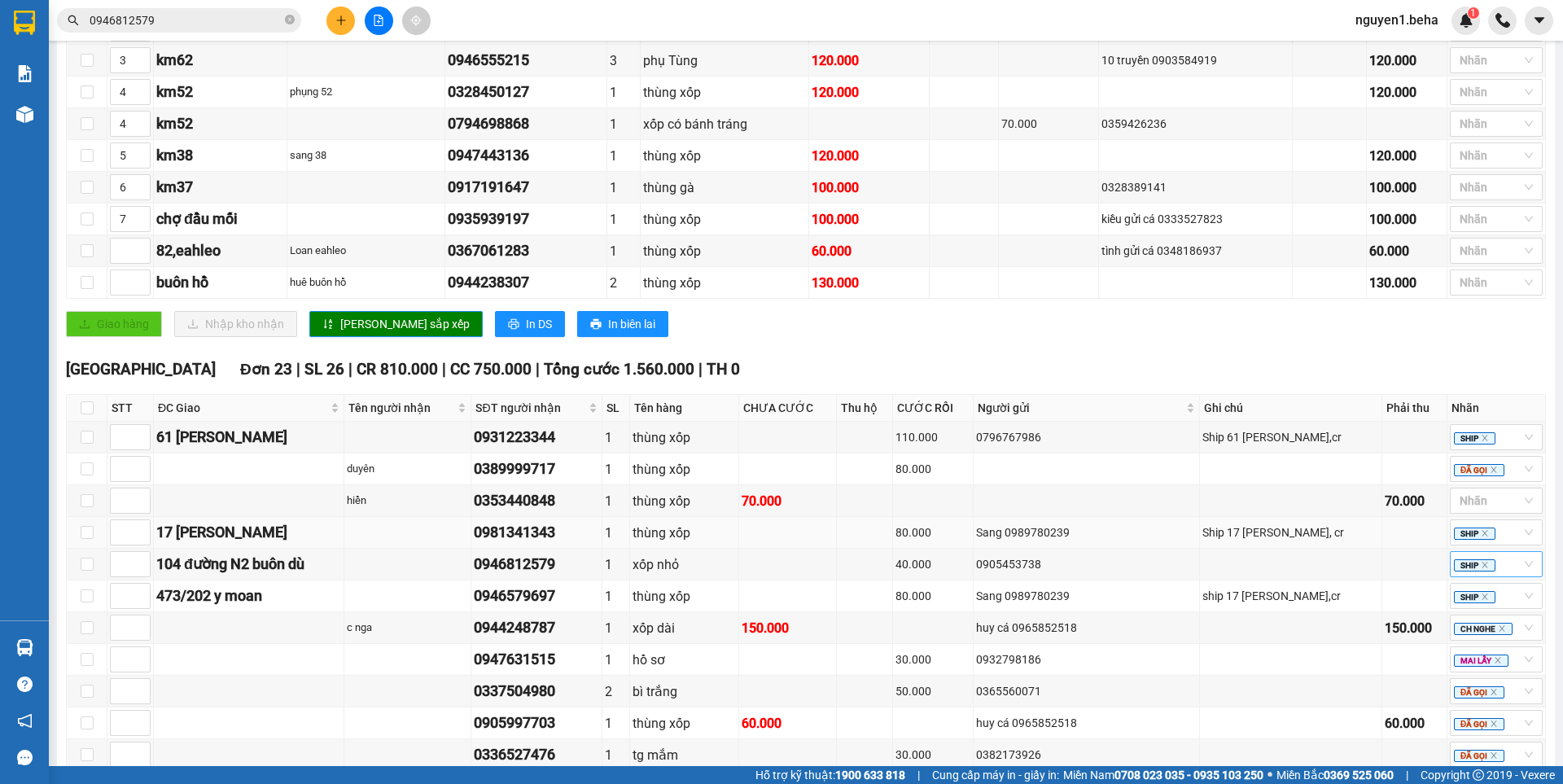
scroll to position [407, 0]
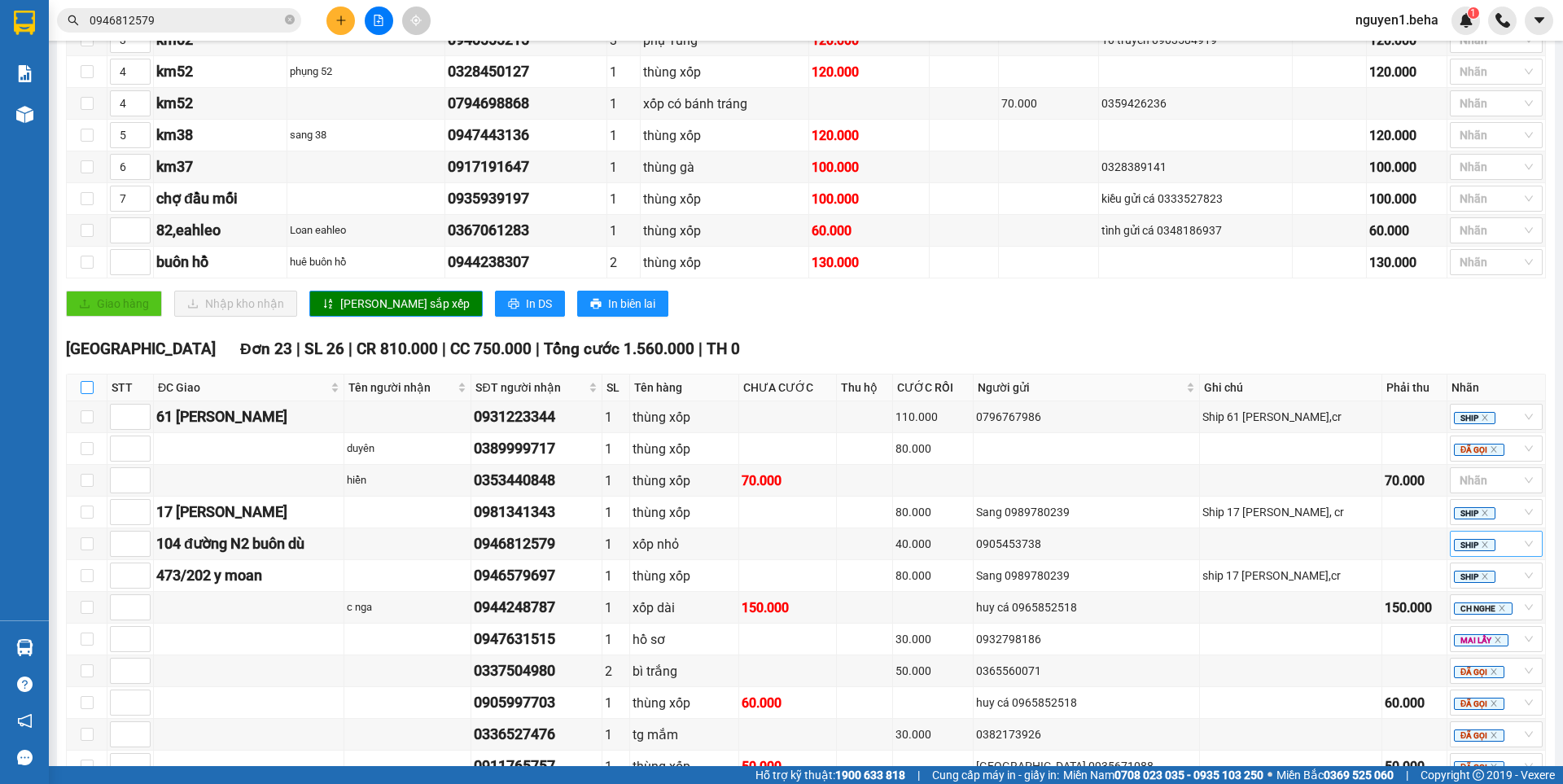
click at [81, 394] on input "checkbox" at bounding box center [87, 388] width 13 height 13
checkbox input "true"
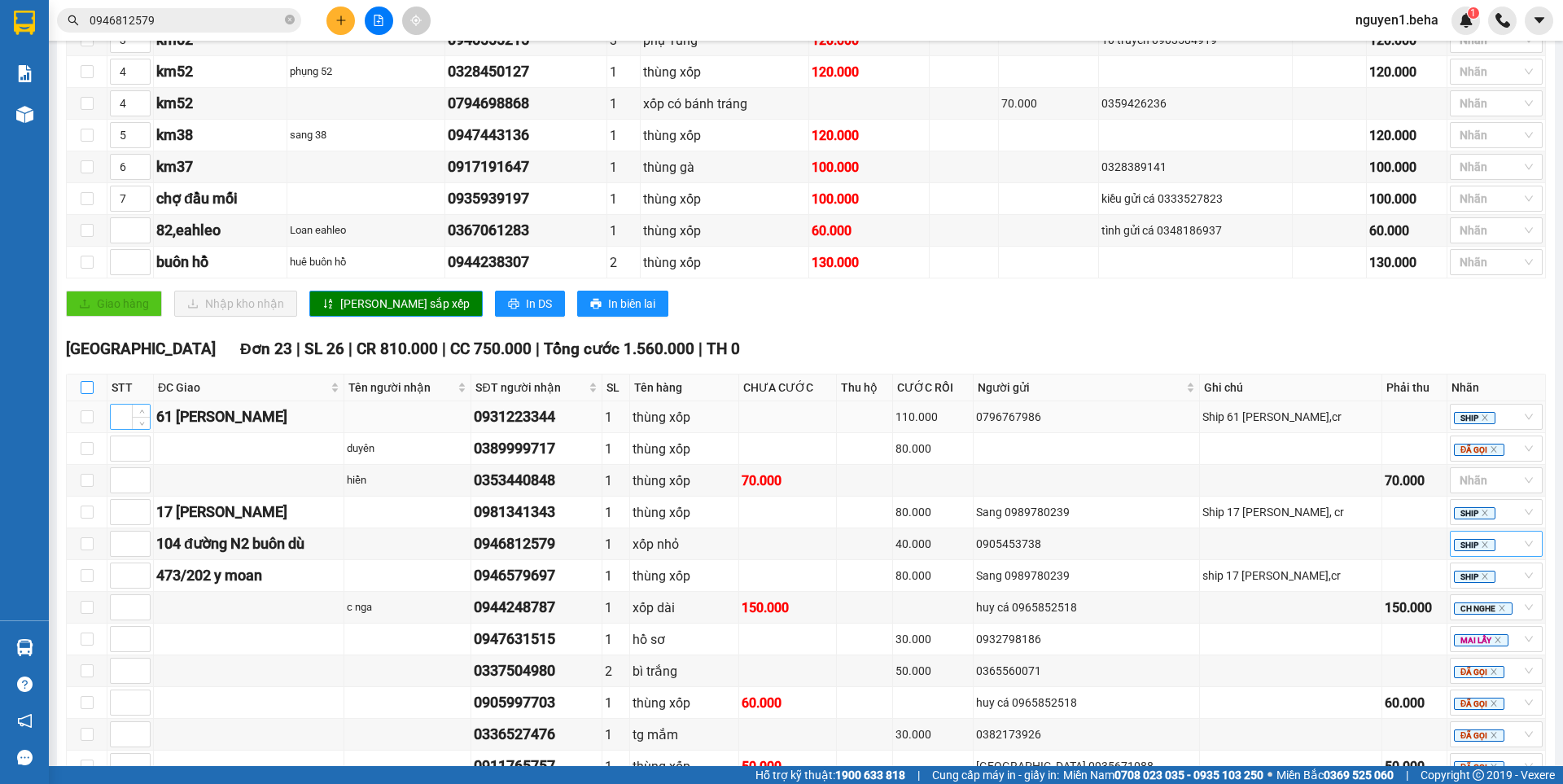
checkbox input "true"
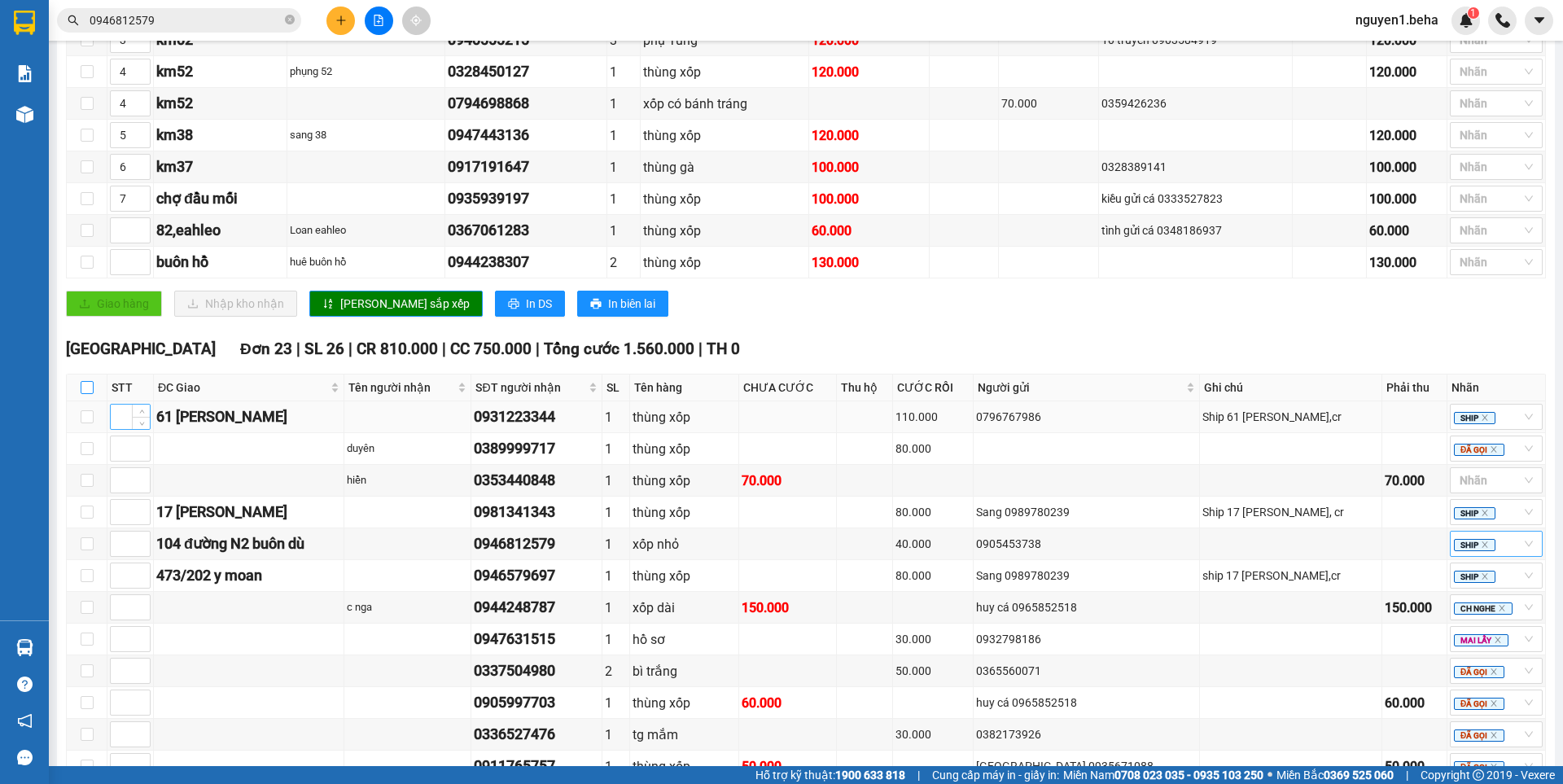
checkbox input "true"
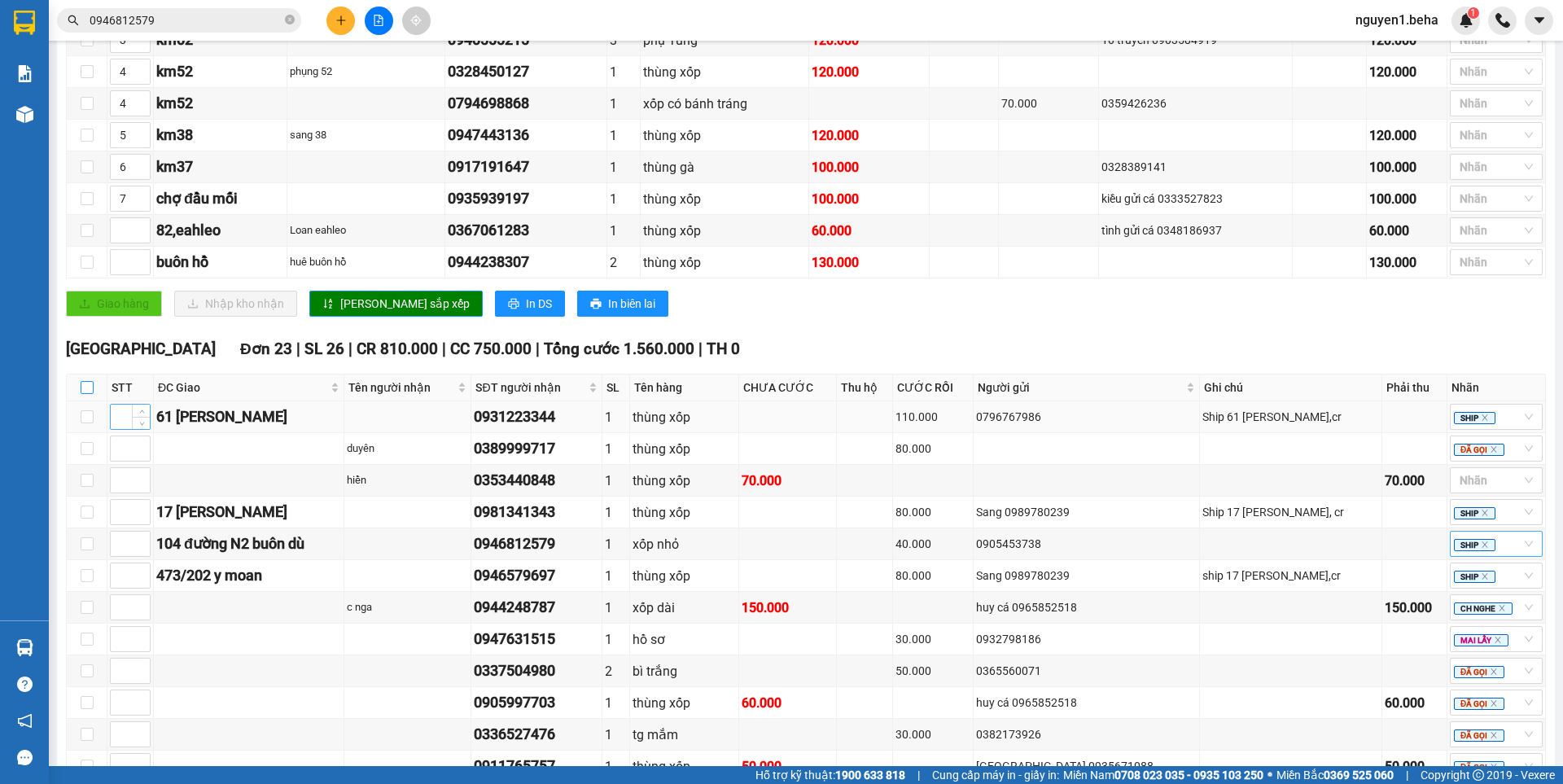
checkbox input "true"
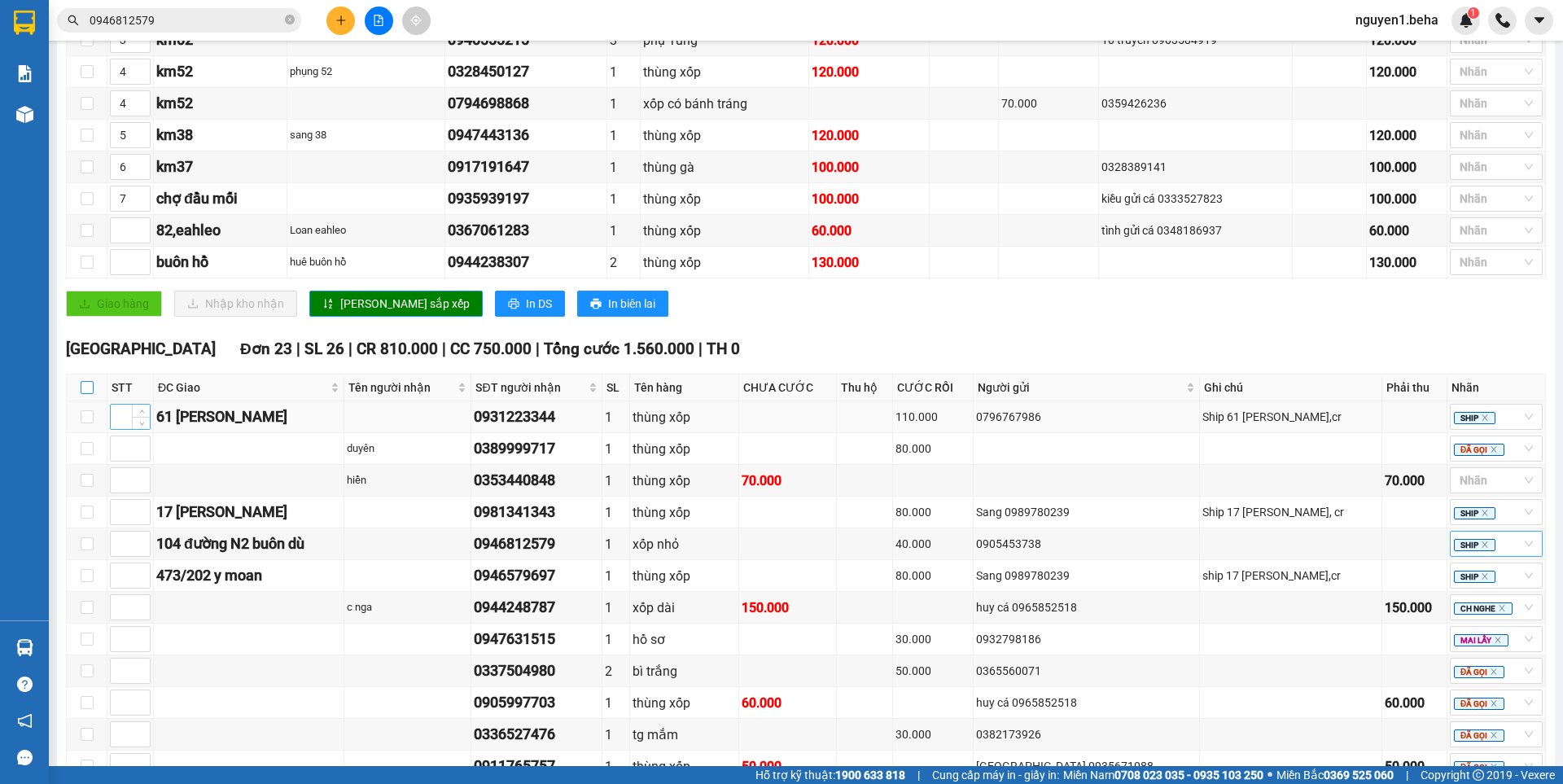
checkbox input "true"
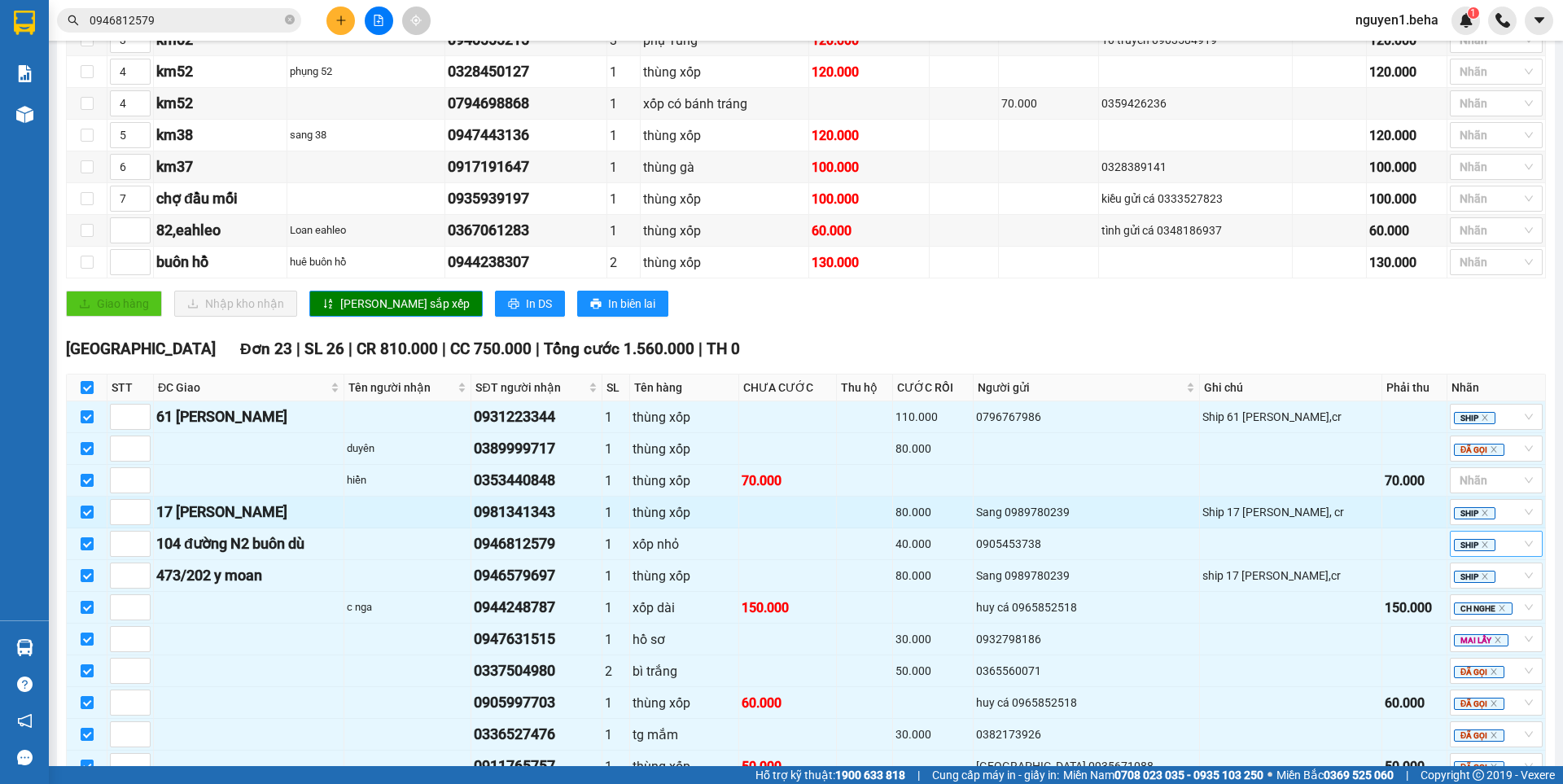
scroll to position [874, 0]
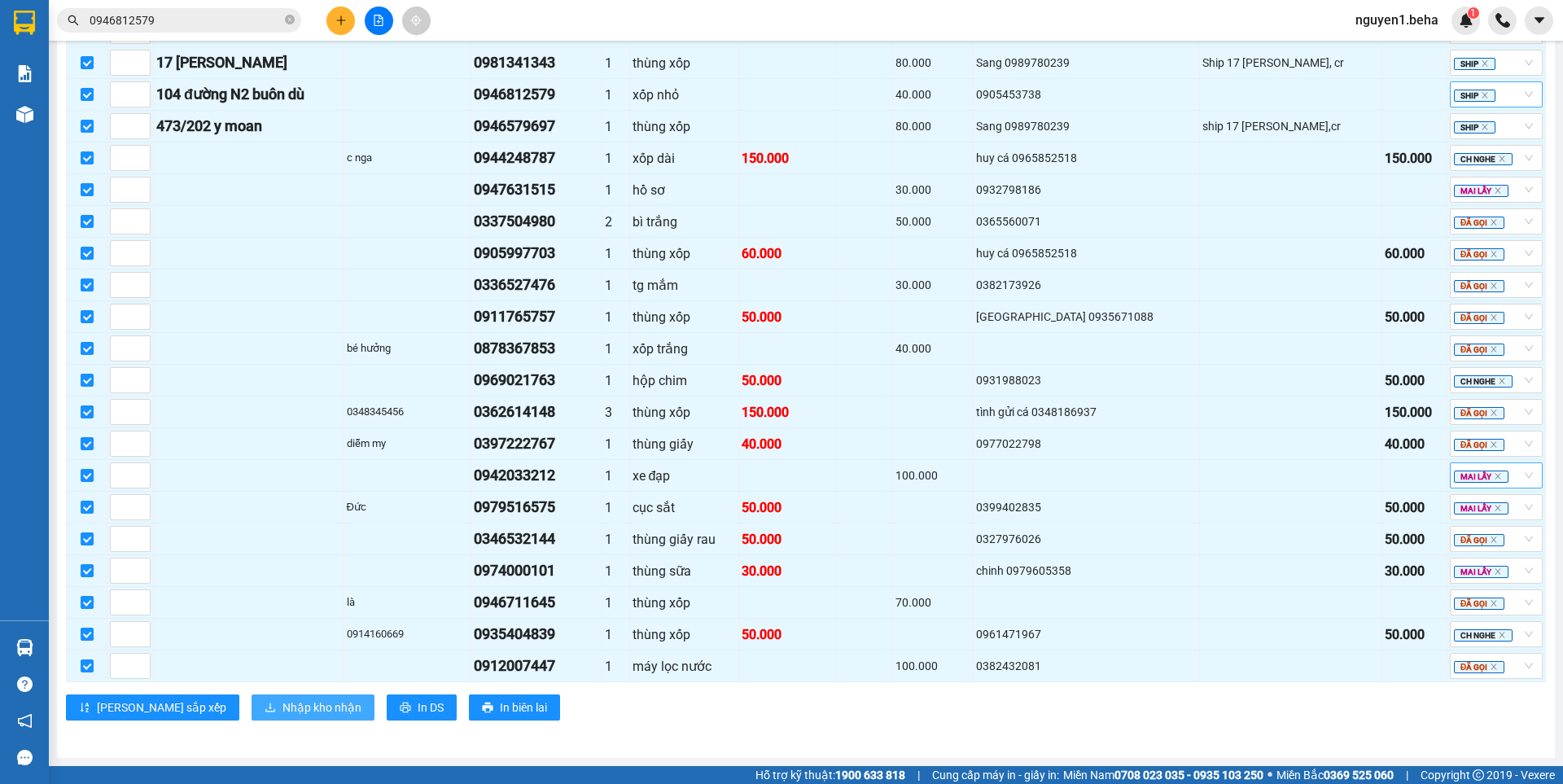
click at [282, 700] on span "Nhập kho nhận" at bounding box center [322, 708] width 79 height 18
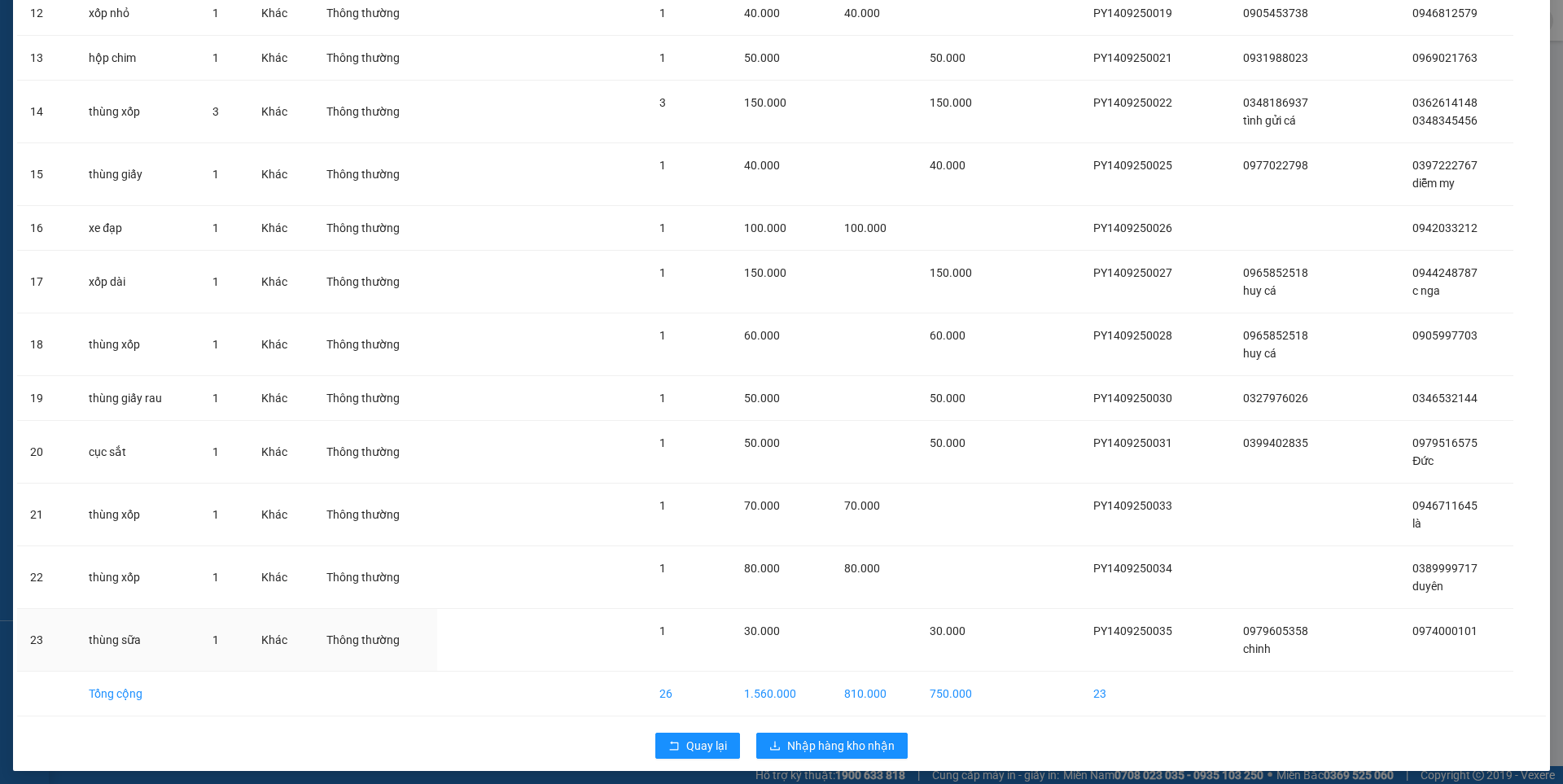
scroll to position [752, 0]
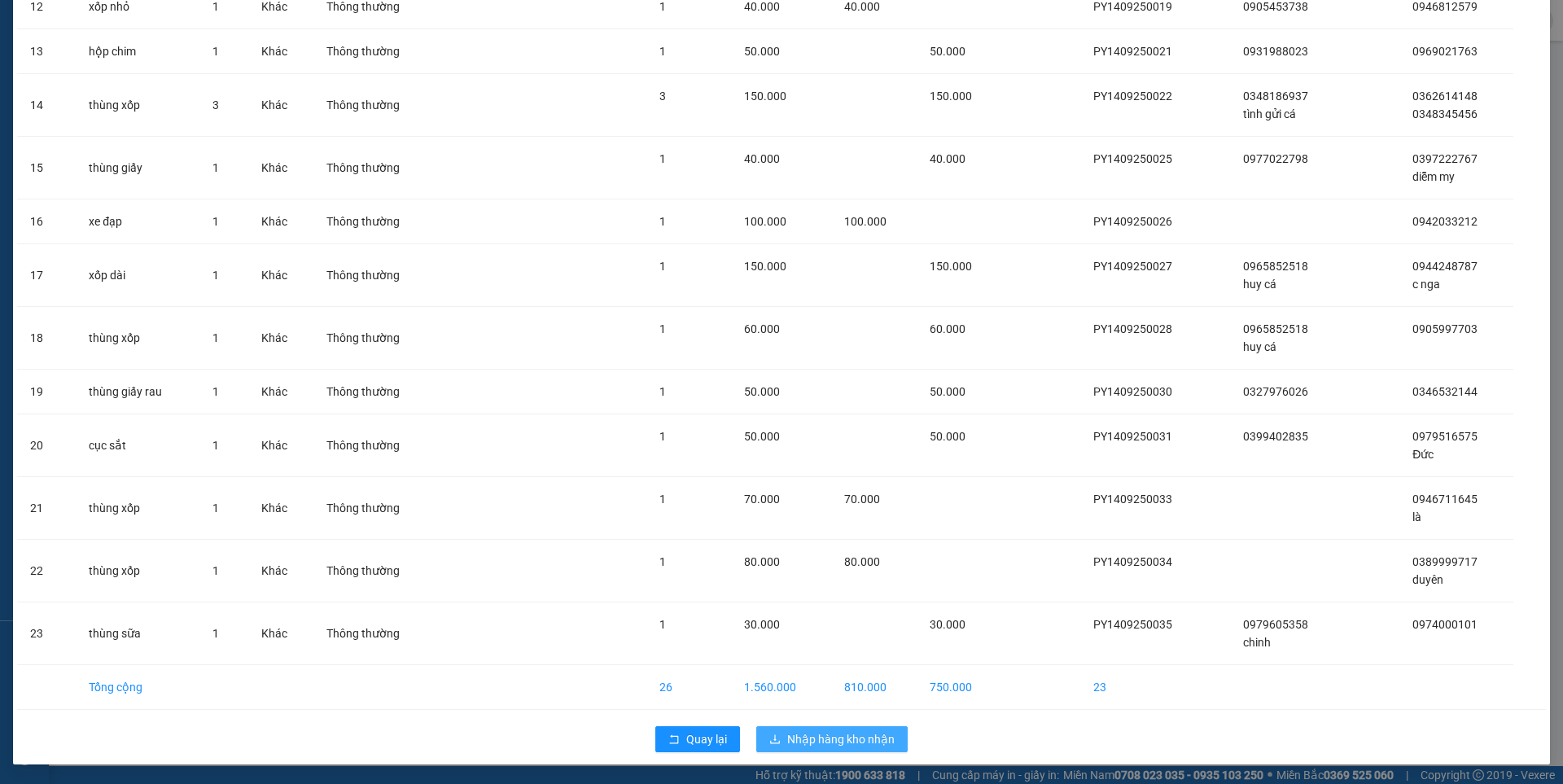
click at [810, 742] on span "Nhập hàng kho nhận" at bounding box center [840, 739] width 107 height 18
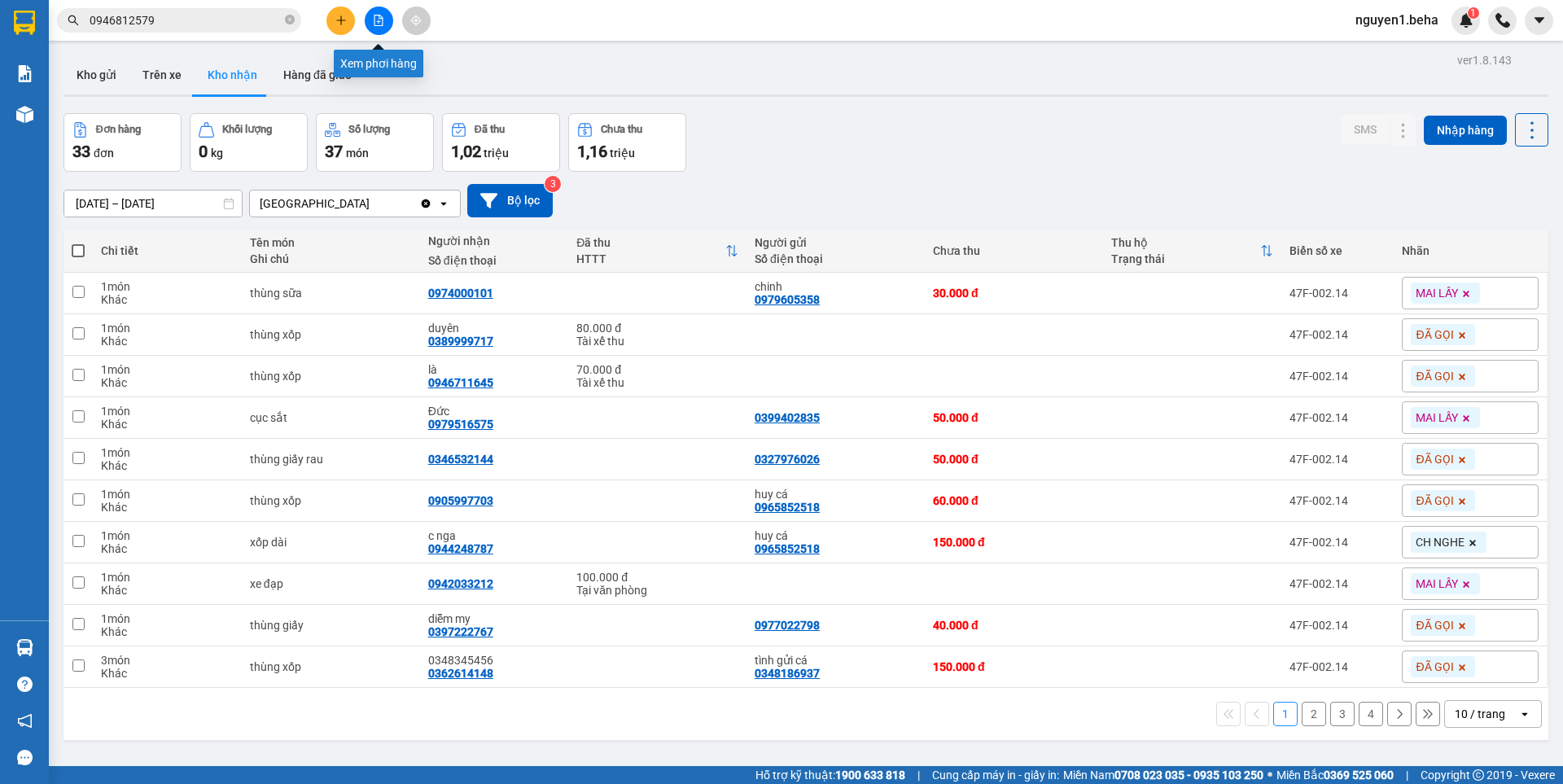
click at [373, 23] on icon "file-add" at bounding box center [379, 20] width 12 height 12
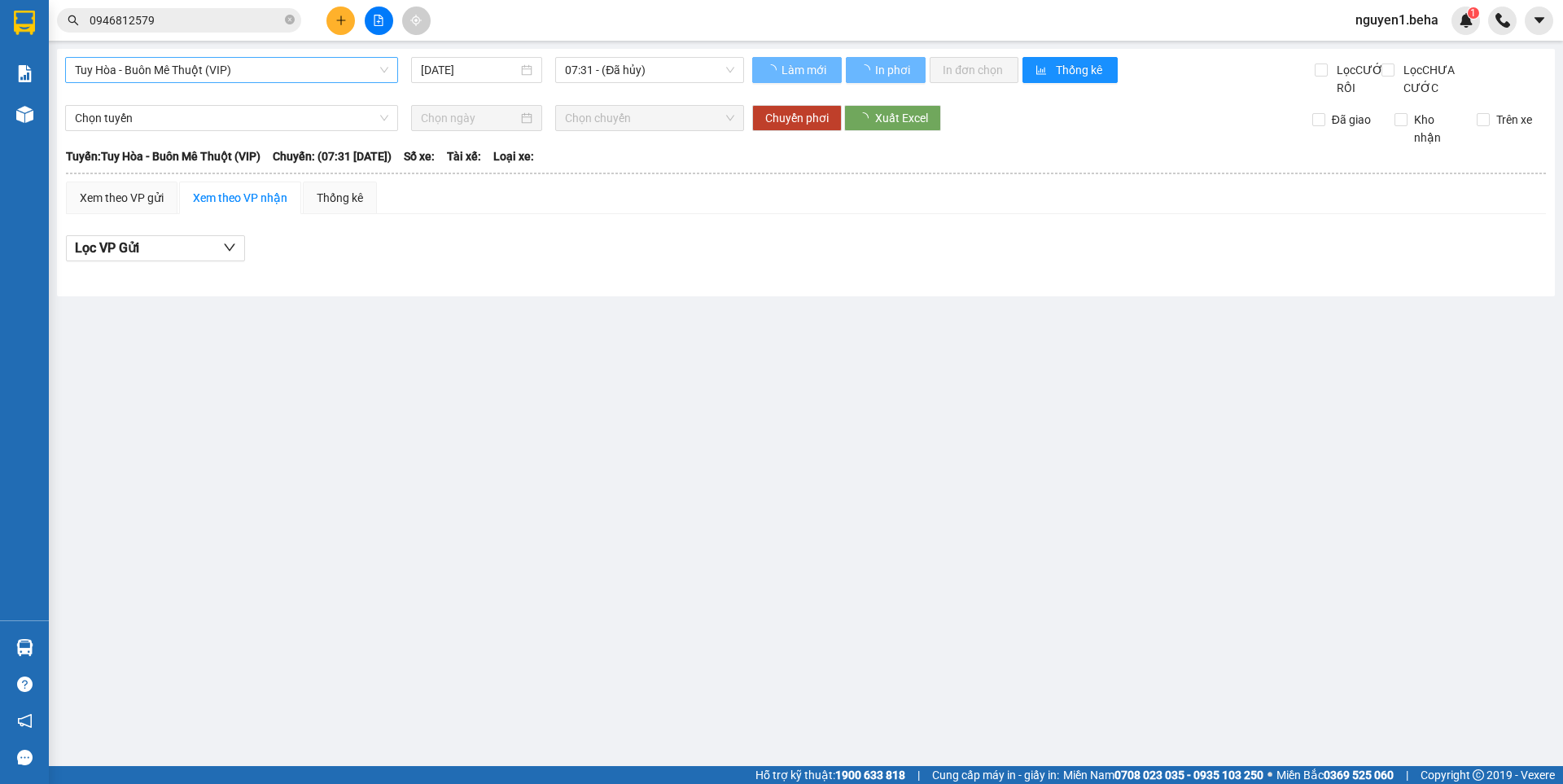
click at [254, 70] on span "Tuy Hòa - Buôn Mê Thuột (VIP)" at bounding box center [231, 69] width 313 height 24
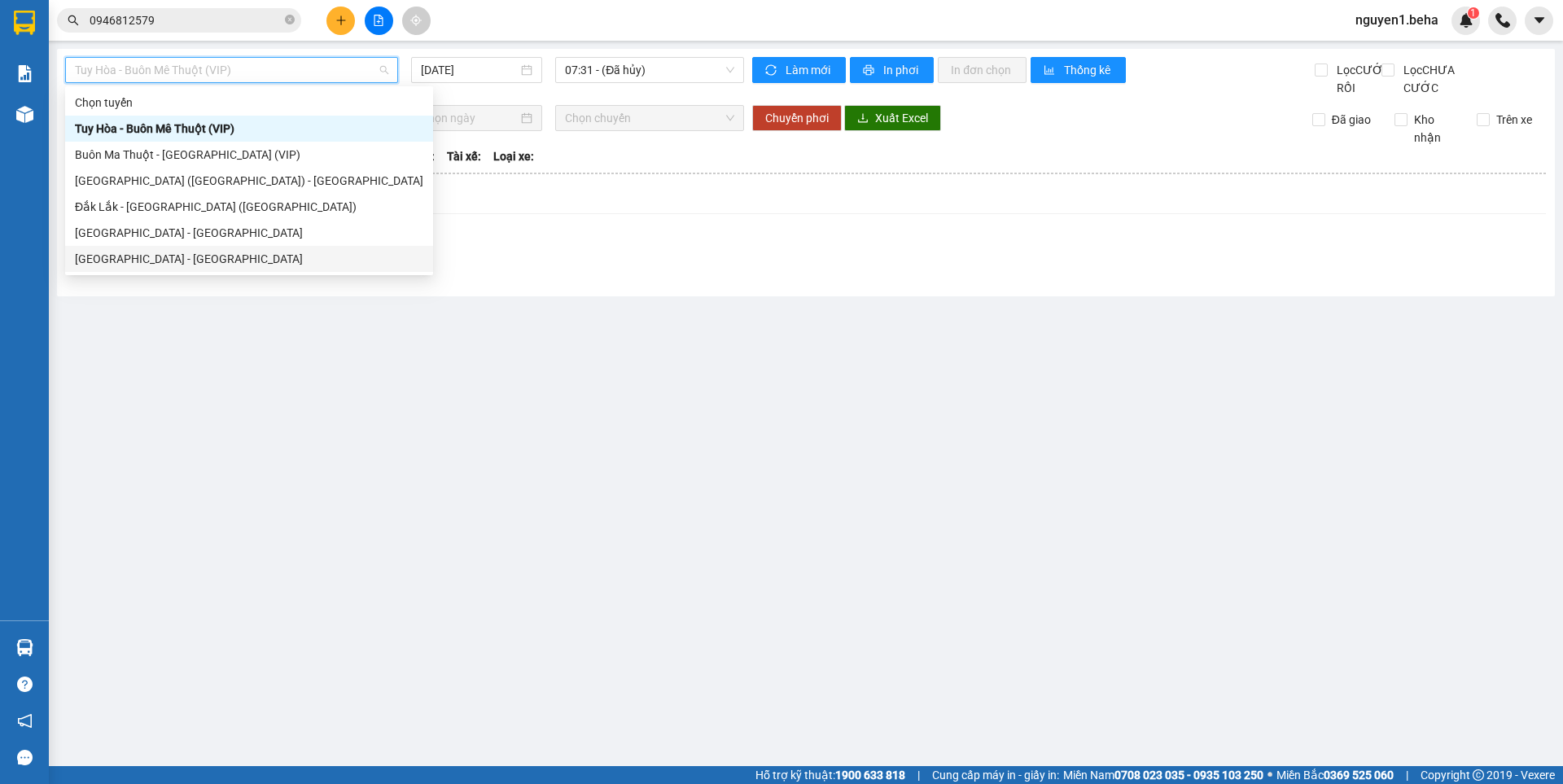
click at [146, 255] on div "[GEOGRAPHIC_DATA] - [GEOGRAPHIC_DATA]" at bounding box center [248, 259] width 348 height 18
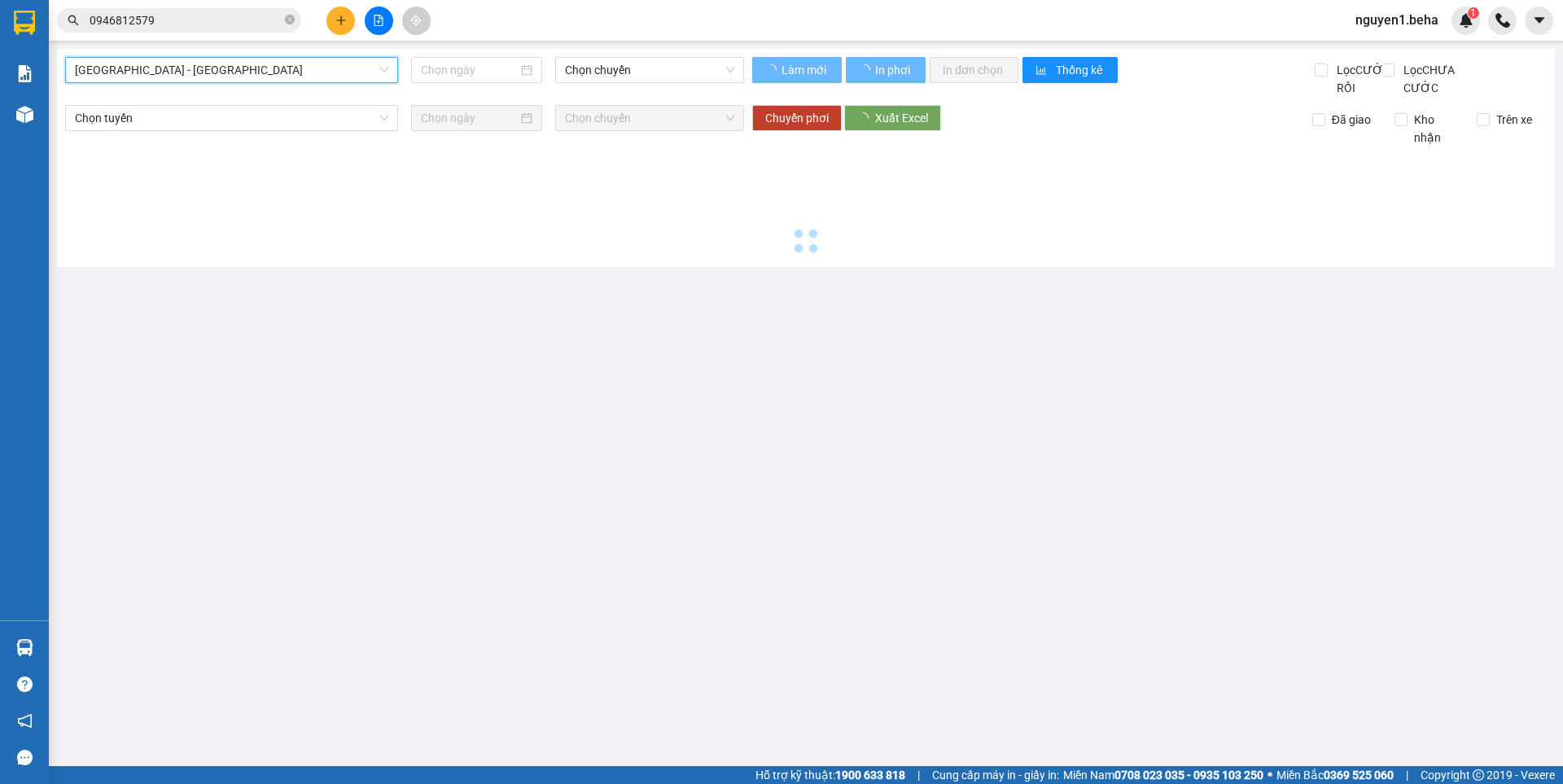
type input "[DATE]"
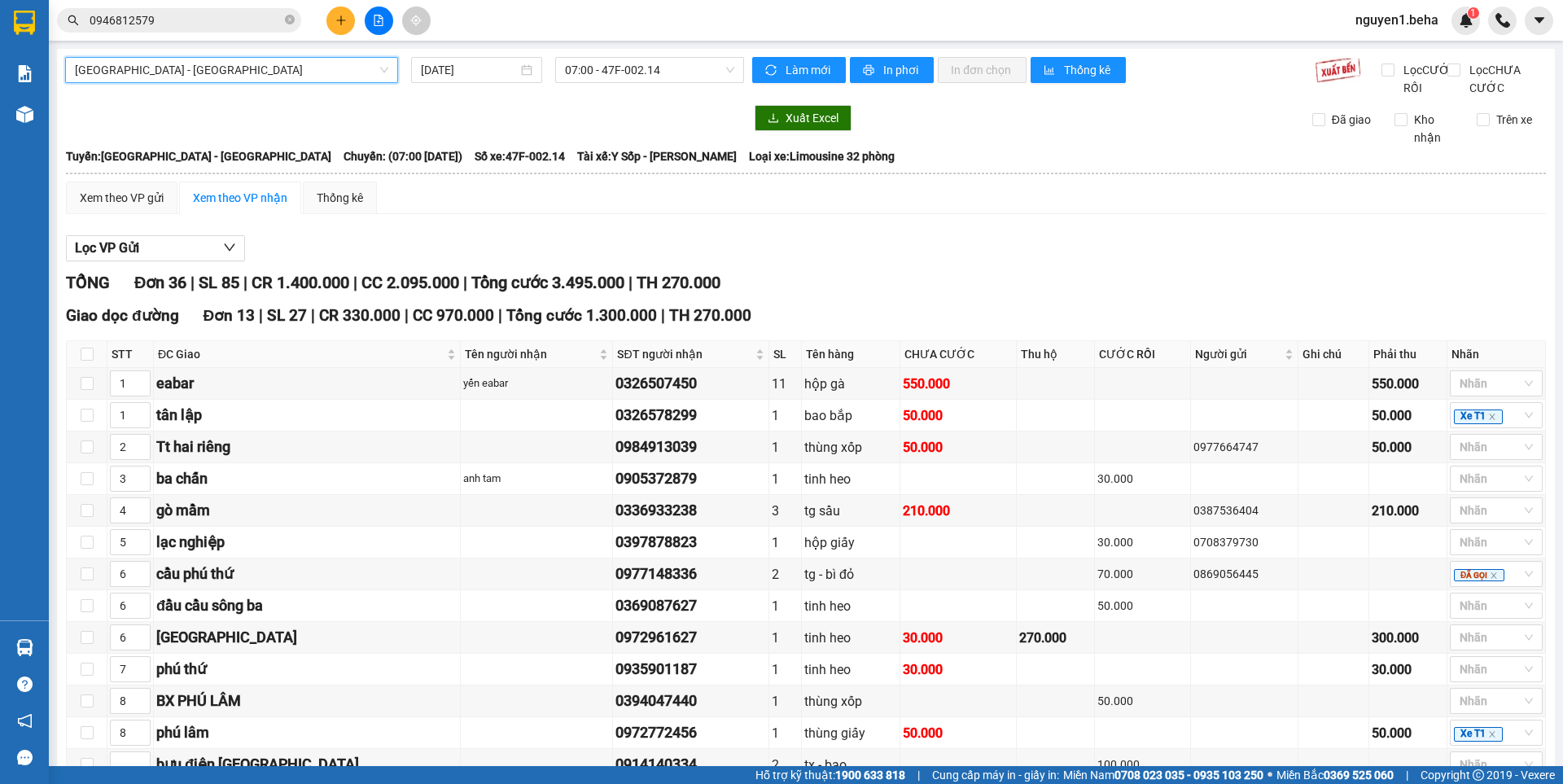
click at [323, 67] on span "[GEOGRAPHIC_DATA] - [GEOGRAPHIC_DATA]" at bounding box center [231, 69] width 313 height 24
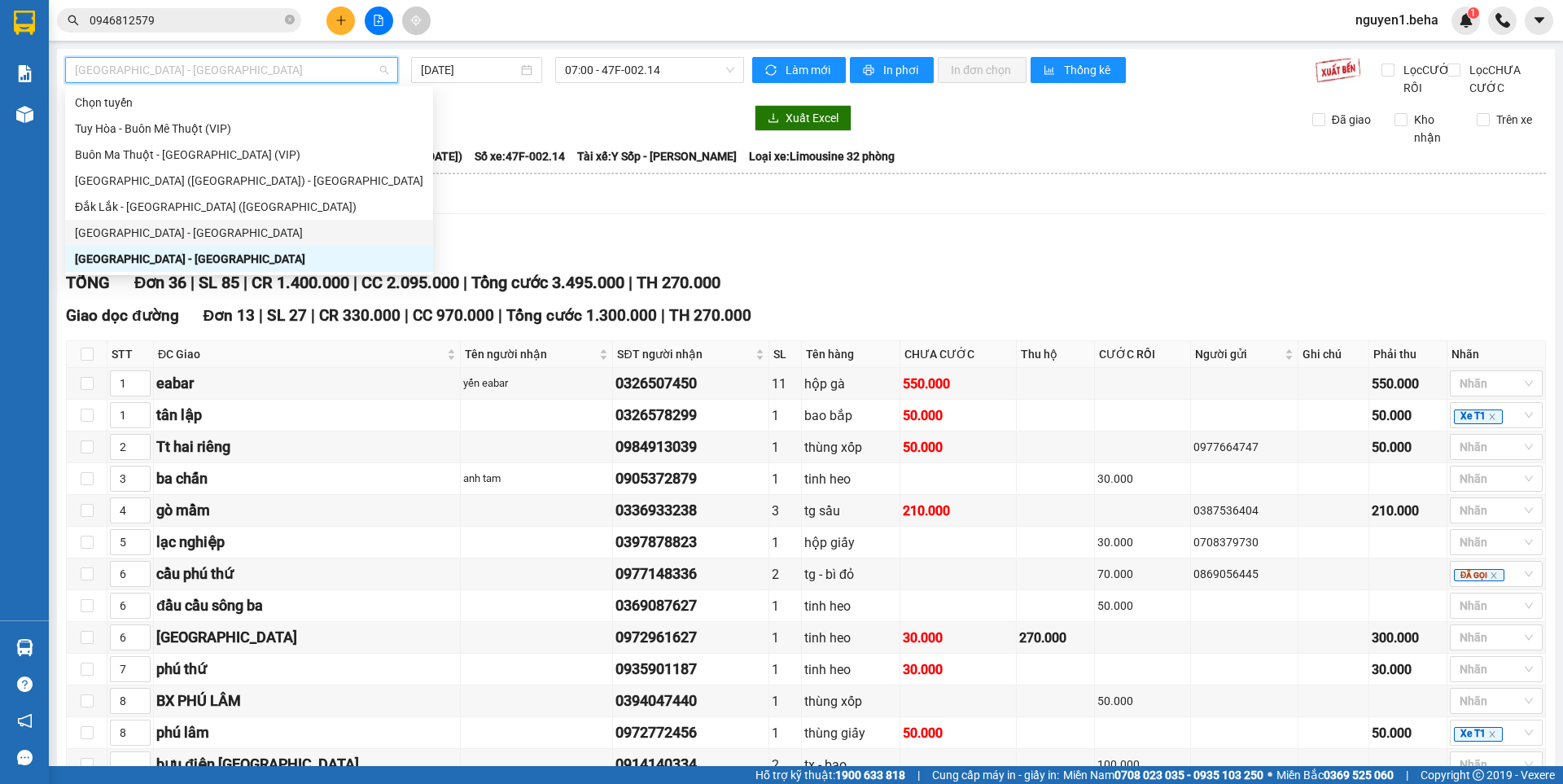
click at [133, 226] on div "[GEOGRAPHIC_DATA] - [GEOGRAPHIC_DATA]" at bounding box center [248, 233] width 348 height 18
type input "[DATE]"
